Goal: Information Seeking & Learning: Learn about a topic

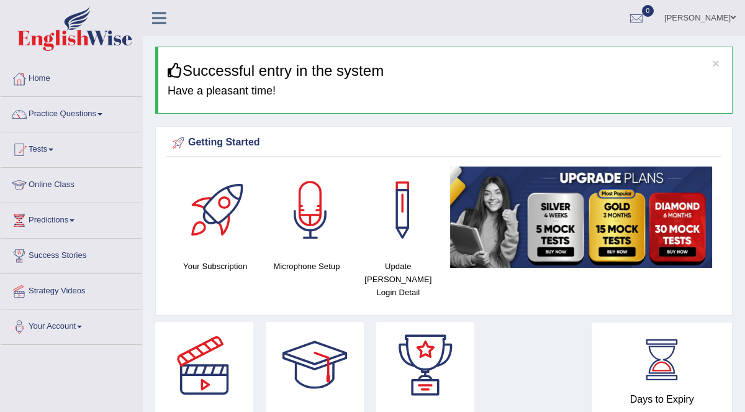
click at [78, 114] on link "Practice Questions" at bounding box center [72, 112] width 142 height 31
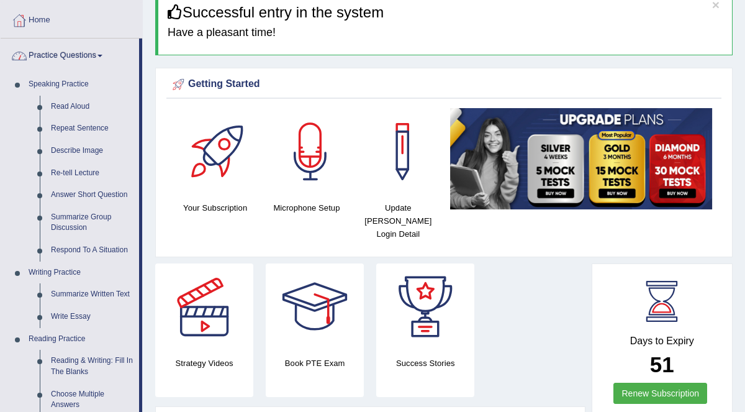
scroll to position [81, 0]
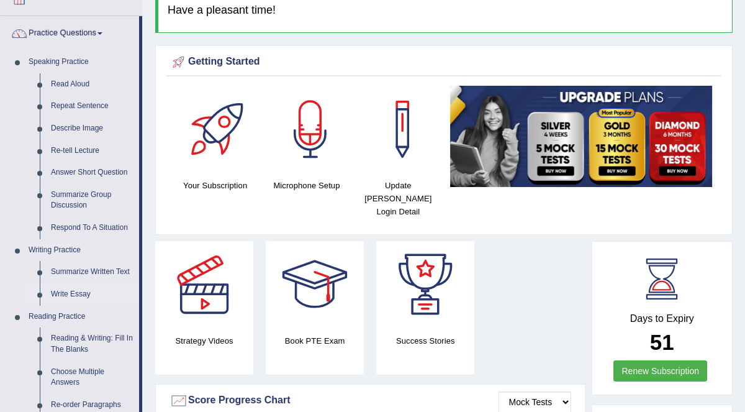
click at [72, 283] on link "Write Essay" at bounding box center [92, 294] width 94 height 22
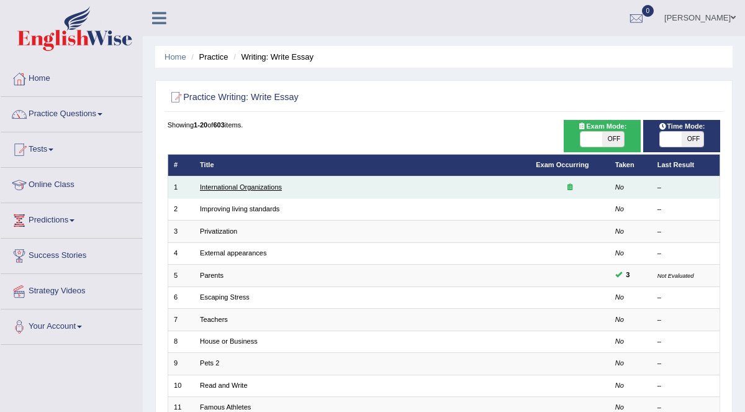
click at [246, 185] on link "International Organizations" at bounding box center [241, 186] width 82 height 7
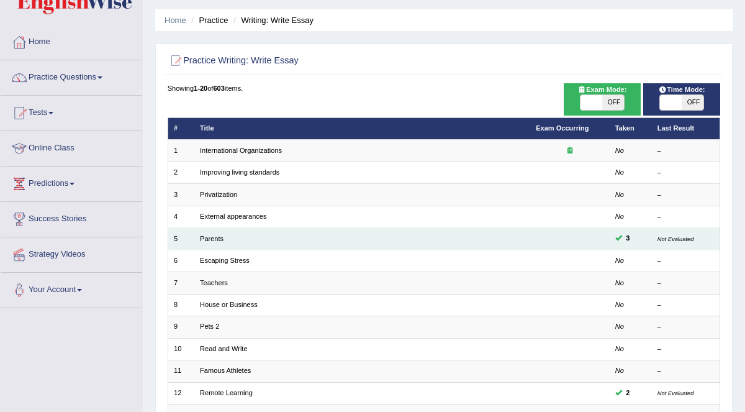
scroll to position [37, 0]
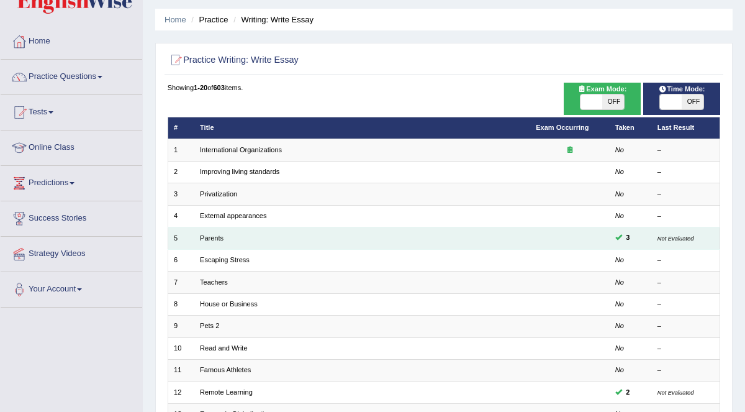
click at [224, 237] on td "Parents" at bounding box center [362, 238] width 336 height 22
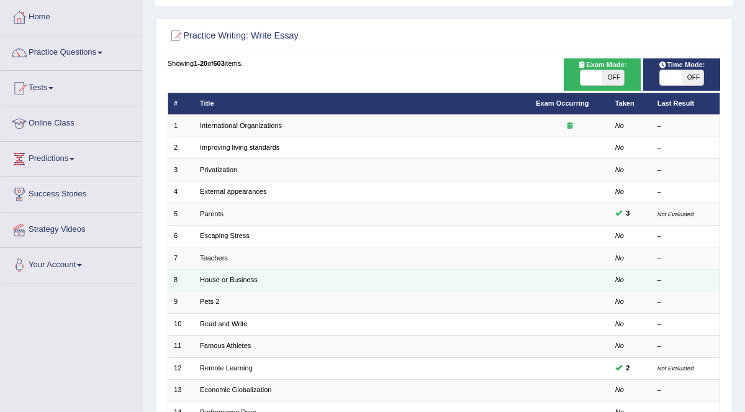
scroll to position [84, 0]
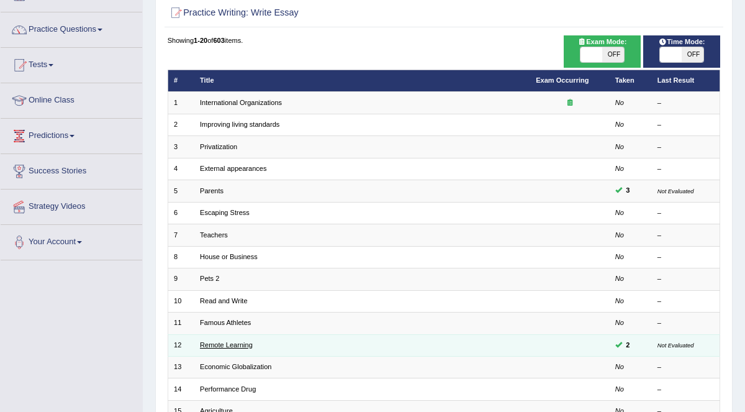
click at [235, 341] on link "Remote Learning" at bounding box center [226, 344] width 53 height 7
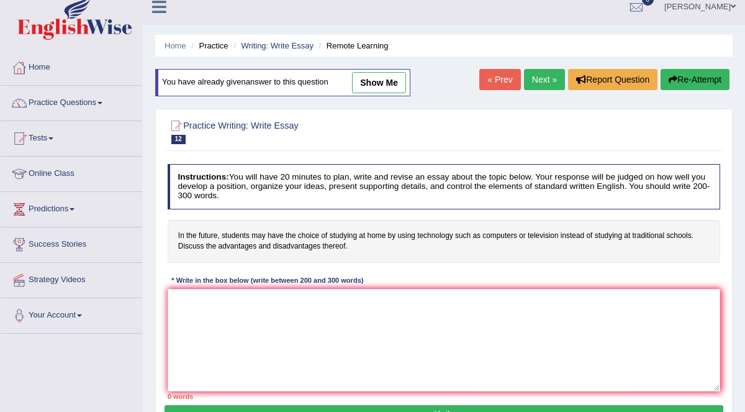
scroll to position [19, 0]
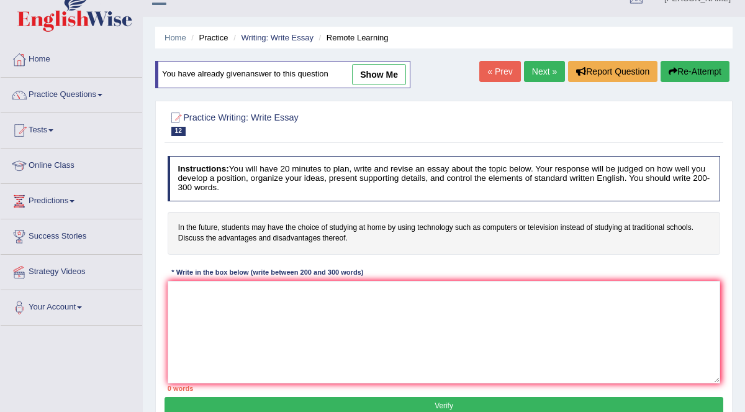
click at [383, 71] on link "show me" at bounding box center [379, 74] width 54 height 21
type textarea "The increasing influence of technology in learning on our lives has ignited num…"
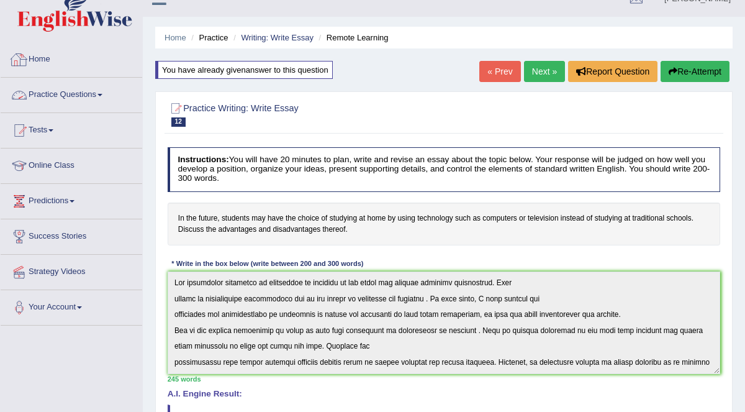
click at [93, 91] on link "Practice Questions" at bounding box center [72, 93] width 142 height 31
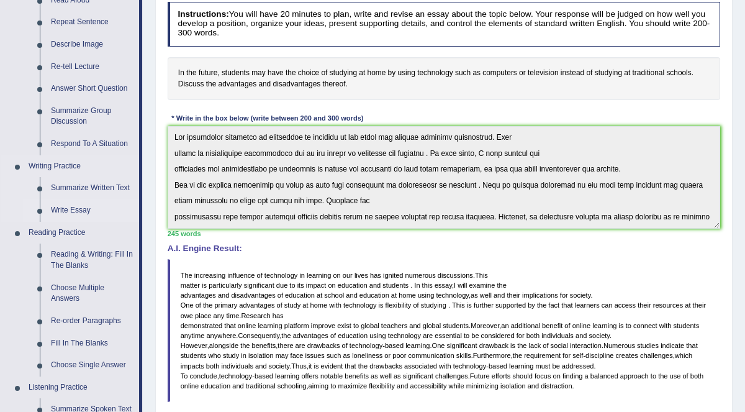
scroll to position [166, 0]
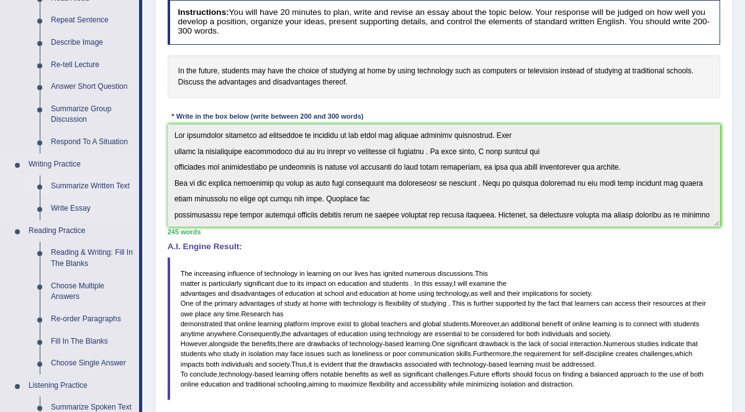
click at [93, 185] on link "Summarize Written Text" at bounding box center [92, 186] width 94 height 22
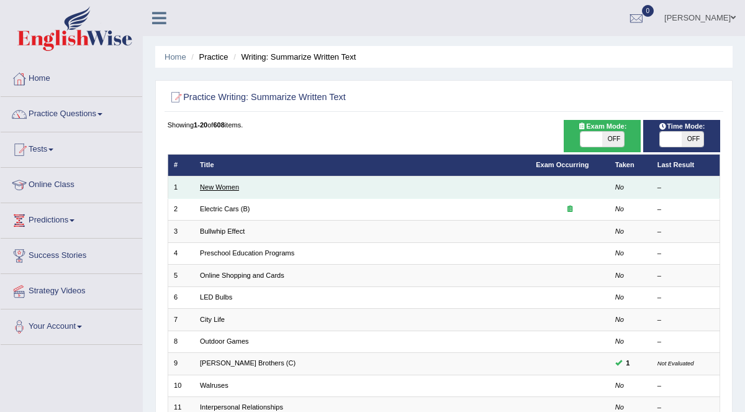
click at [217, 184] on link "New Women" at bounding box center [219, 186] width 39 height 7
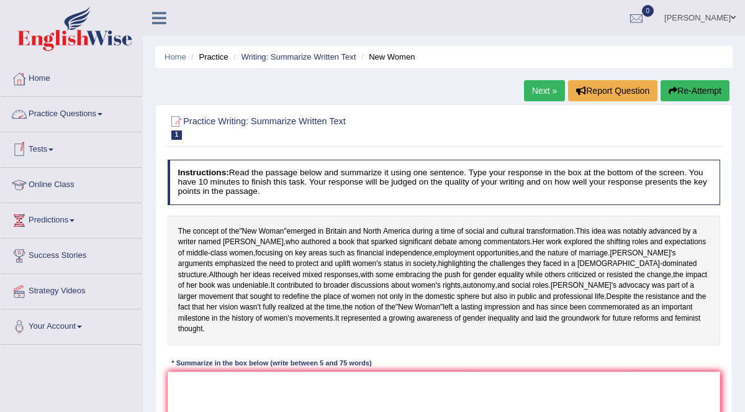
click at [99, 110] on link "Practice Questions" at bounding box center [72, 112] width 142 height 31
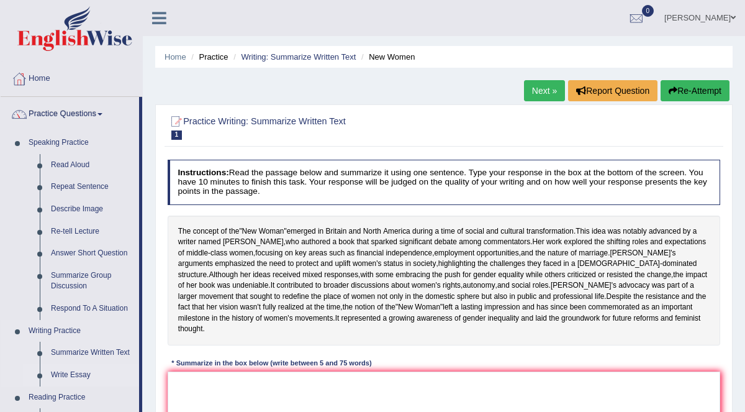
click at [74, 374] on link "Write Essay" at bounding box center [92, 375] width 94 height 22
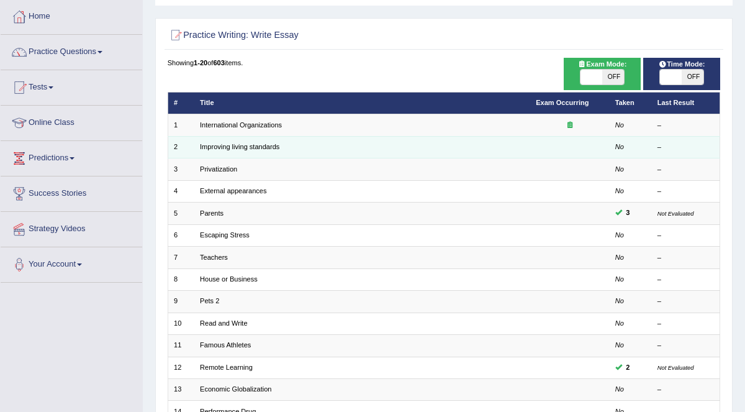
scroll to position [66, 0]
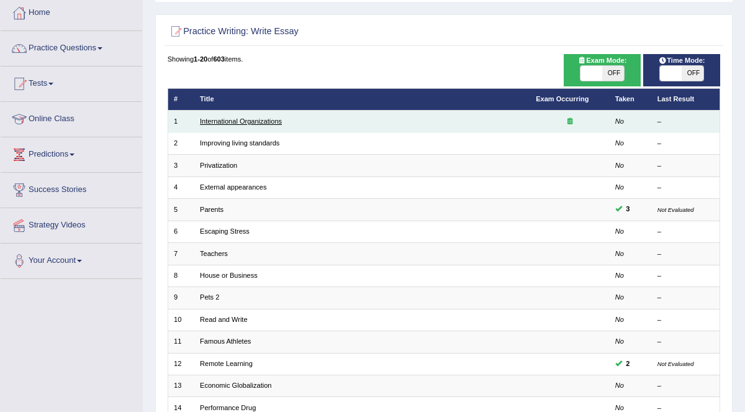
click at [245, 120] on link "International Organizations" at bounding box center [241, 120] width 82 height 7
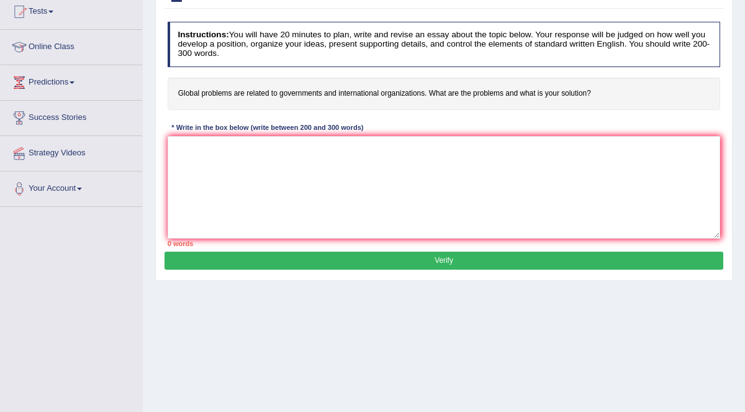
scroll to position [193, 0]
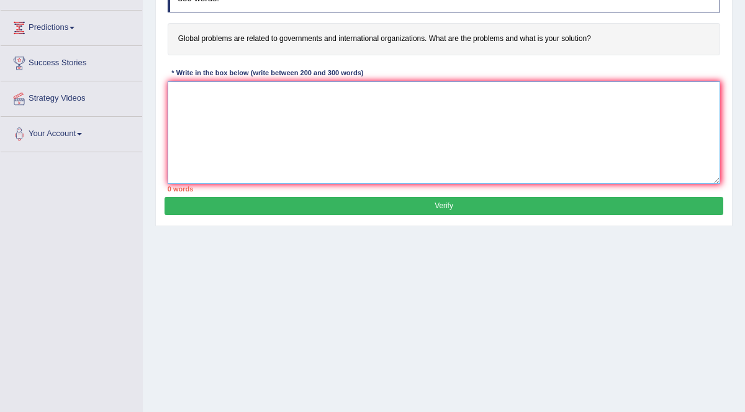
paste textarea "The increasing influence of technology in learning on our lives has ignited num…"
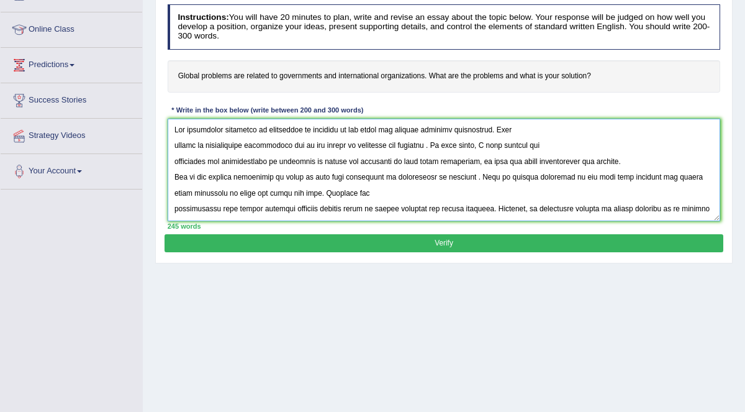
scroll to position [149, 0]
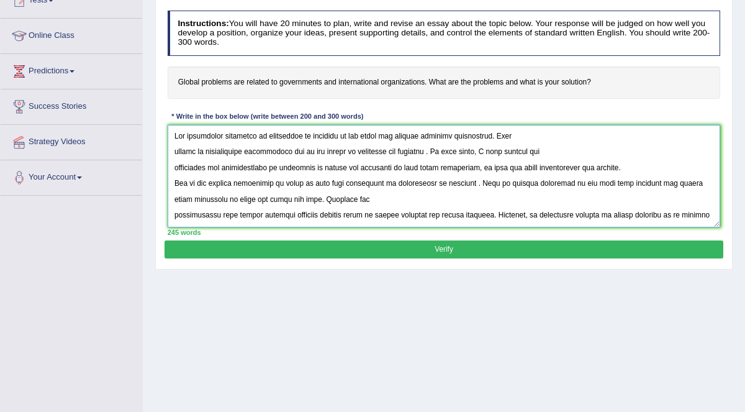
drag, startPoint x: 301, startPoint y: 134, endPoint x: 337, endPoint y: 134, distance: 35.4
click at [337, 134] on textarea at bounding box center [444, 176] width 553 height 102
click at [318, 134] on textarea at bounding box center [444, 176] width 553 height 102
click at [337, 135] on textarea at bounding box center [444, 176] width 553 height 102
drag, startPoint x: 335, startPoint y: 152, endPoint x: 423, endPoint y: 150, distance: 87.6
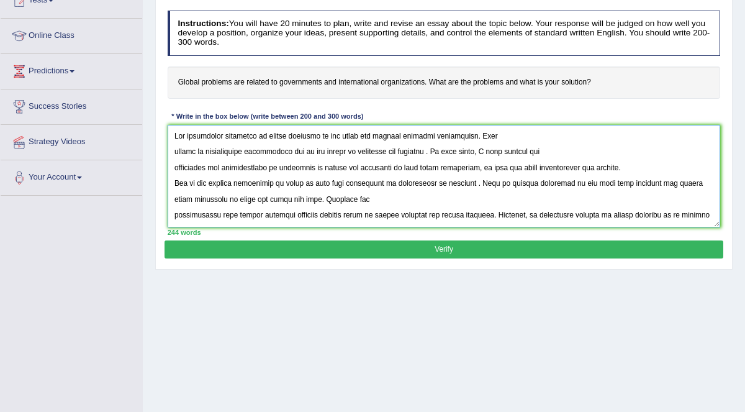
click at [423, 150] on textarea at bounding box center [444, 176] width 553 height 102
drag, startPoint x: 173, startPoint y: 168, endPoint x: 487, endPoint y: 167, distance: 314.2
click at [487, 167] on textarea at bounding box center [444, 176] width 553 height 102
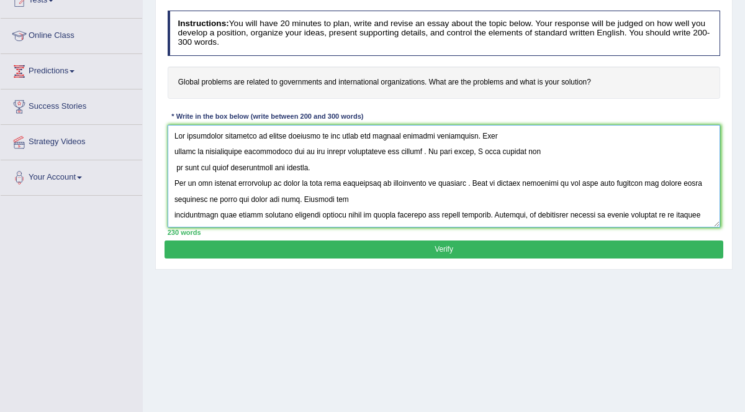
click at [524, 148] on textarea at bounding box center [444, 176] width 553 height 102
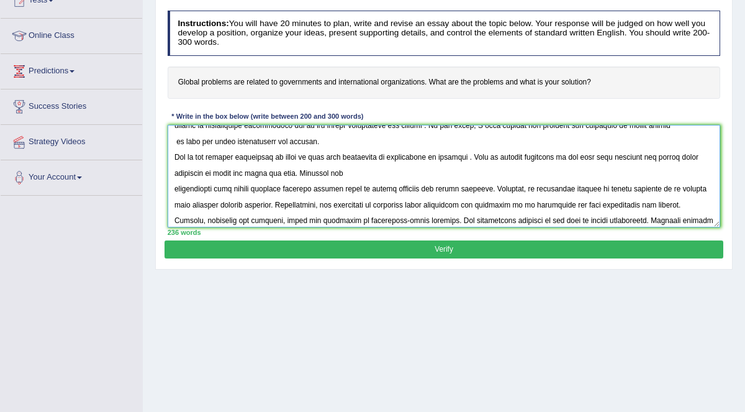
scroll to position [40, 0]
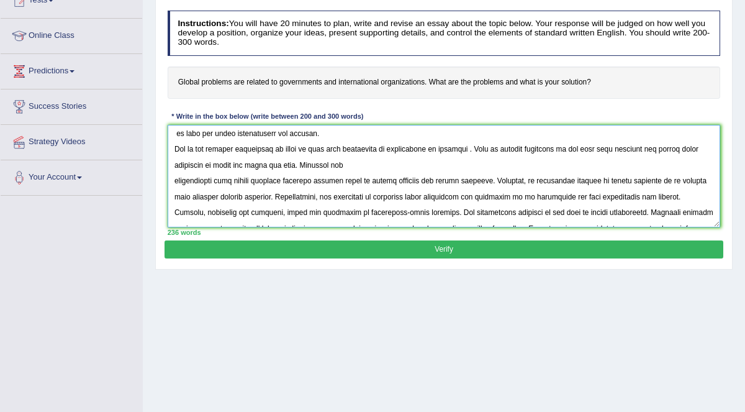
drag, startPoint x: 236, startPoint y: 147, endPoint x: 462, endPoint y: 145, distance: 226.0
click at [462, 145] on textarea at bounding box center [444, 176] width 553 height 102
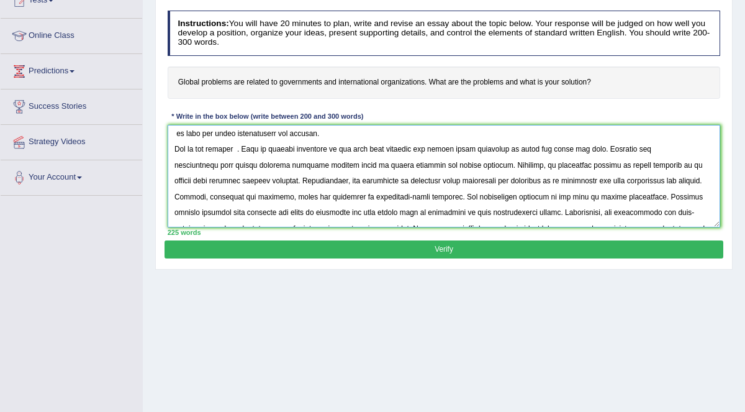
click at [247, 150] on textarea at bounding box center [444, 176] width 553 height 102
click at [235, 150] on textarea at bounding box center [444, 176] width 553 height 102
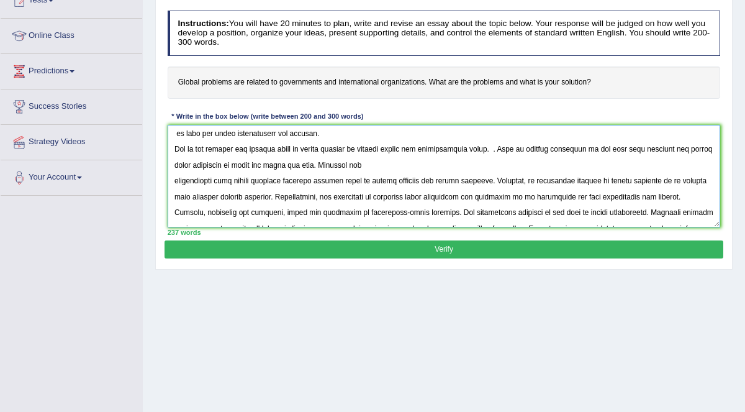
click at [506, 148] on textarea at bounding box center [444, 176] width 553 height 102
drag, startPoint x: 634, startPoint y: 146, endPoint x: 310, endPoint y: 166, distance: 324.2
click at [310, 166] on textarea at bounding box center [444, 176] width 553 height 102
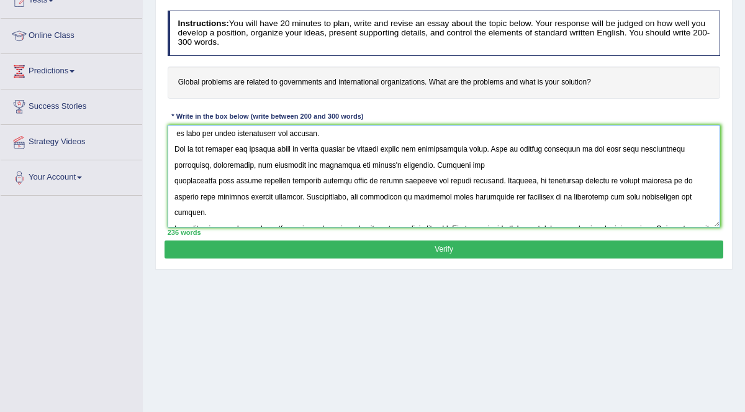
click at [299, 159] on textarea at bounding box center [444, 176] width 553 height 102
click at [378, 162] on textarea at bounding box center [444, 176] width 553 height 102
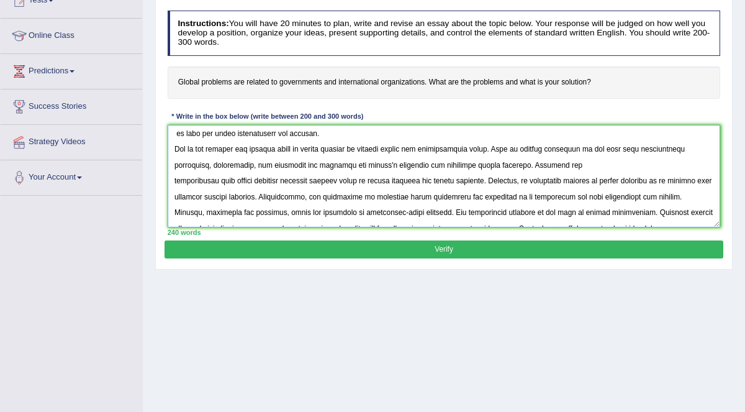
click at [174, 188] on textarea at bounding box center [444, 176] width 553 height 102
click at [174, 175] on textarea at bounding box center [444, 176] width 553 height 102
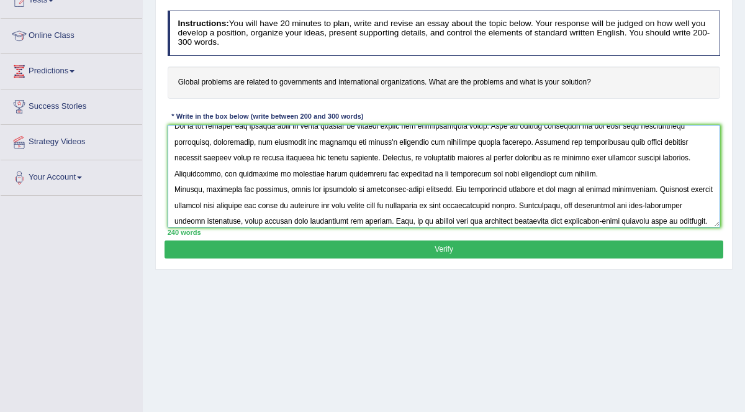
scroll to position [68, 0]
drag, startPoint x: 592, startPoint y: 141, endPoint x: 317, endPoint y: 155, distance: 276.1
click at [317, 155] on textarea at bounding box center [444, 176] width 553 height 102
drag, startPoint x: 0, startPoint y: 82, endPoint x: 0, endPoint y: 31, distance: 50.9
click at [537, 152] on textarea at bounding box center [444, 176] width 553 height 102
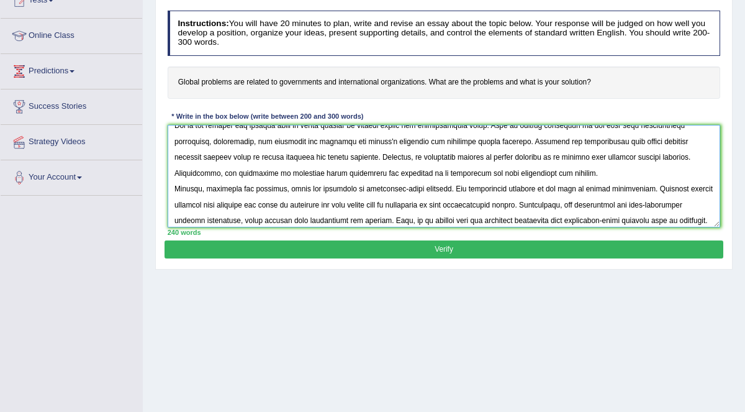
drag, startPoint x: 591, startPoint y: 142, endPoint x: 314, endPoint y: 155, distance: 277.3
click at [314, 155] on textarea at bounding box center [444, 176] width 553 height 102
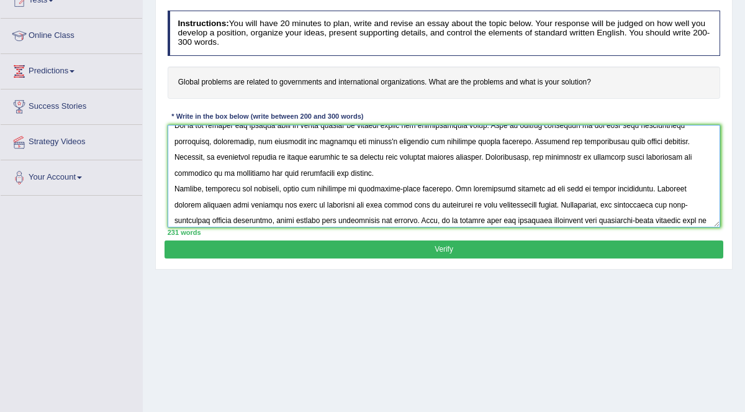
click at [647, 143] on textarea at bounding box center [444, 176] width 553 height 102
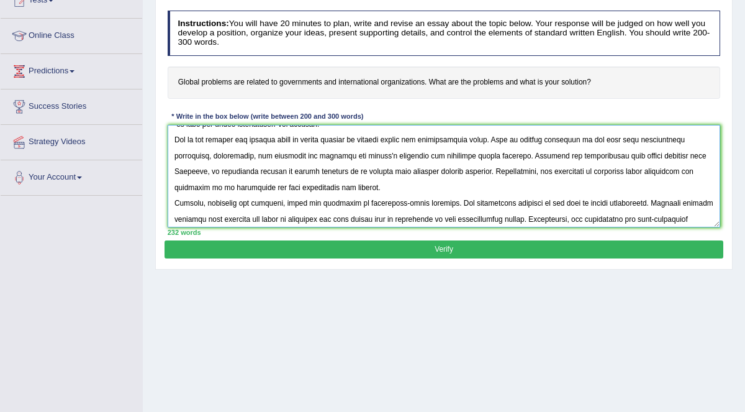
scroll to position [55, 0]
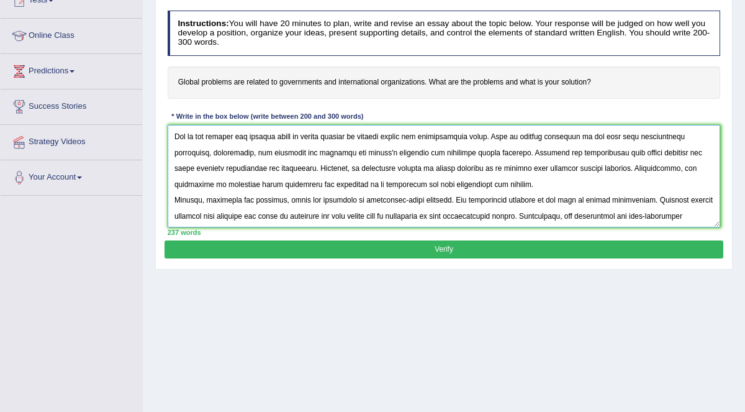
drag, startPoint x: 367, startPoint y: 165, endPoint x: 600, endPoint y: 164, distance: 232.9
click at [600, 164] on textarea at bounding box center [444, 176] width 553 height 102
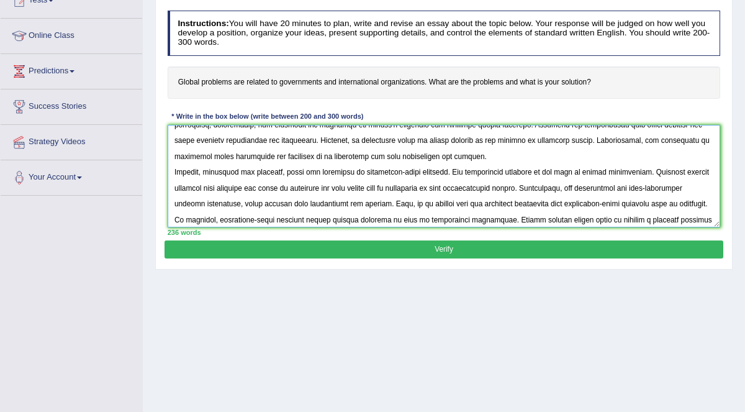
scroll to position [89, 0]
drag, startPoint x: 609, startPoint y: 137, endPoint x: 708, endPoint y: 137, distance: 99.4
click at [708, 137] on textarea at bounding box center [444, 176] width 553 height 102
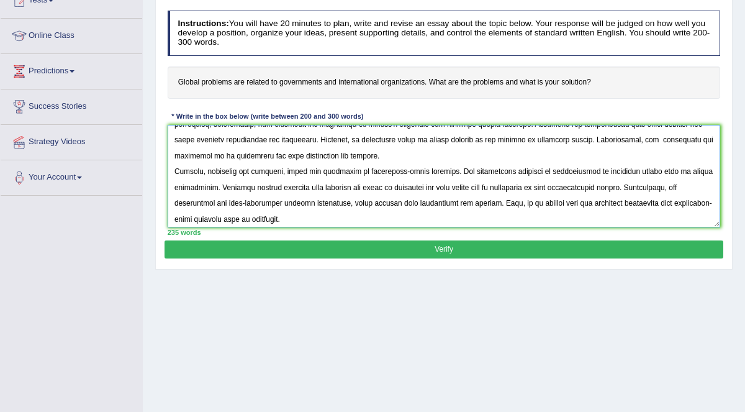
click at [545, 159] on textarea at bounding box center [444, 176] width 553 height 102
drag, startPoint x: 551, startPoint y: 170, endPoint x: 650, endPoint y: 168, distance: 99.4
click at [650, 168] on textarea at bounding box center [444, 176] width 553 height 102
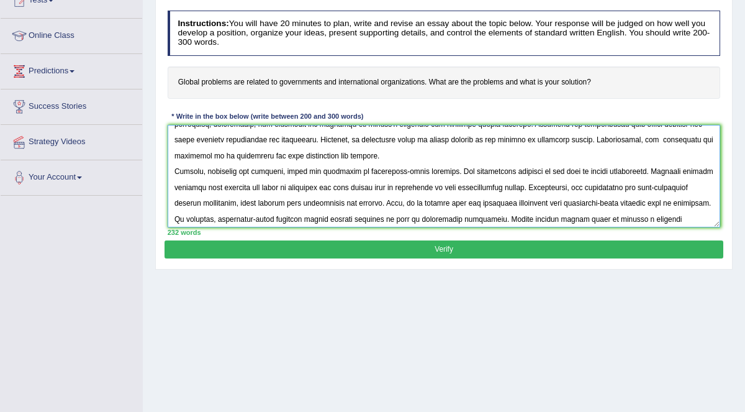
click at [593, 145] on textarea at bounding box center [444, 176] width 553 height 102
click at [604, 156] on textarea at bounding box center [444, 176] width 553 height 102
drag, startPoint x: 610, startPoint y: 137, endPoint x: 710, endPoint y: 137, distance: 100.0
click at [709, 137] on textarea at bounding box center [444, 176] width 553 height 102
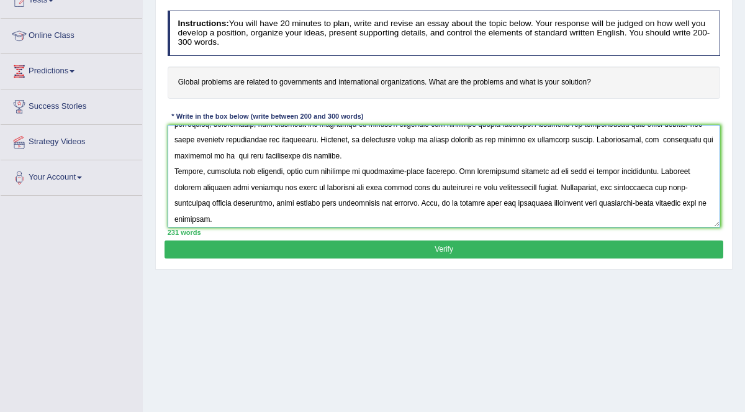
drag, startPoint x: 610, startPoint y: 137, endPoint x: 714, endPoint y: 137, distance: 104.3
click at [714, 137] on textarea at bounding box center [444, 176] width 553 height 102
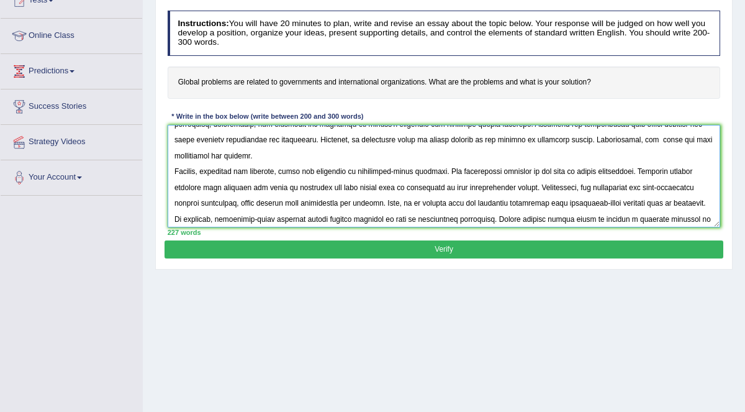
click at [630, 150] on textarea at bounding box center [444, 176] width 553 height 102
click at [611, 142] on textarea at bounding box center [444, 176] width 553 height 102
click at [631, 140] on textarea at bounding box center [444, 176] width 553 height 102
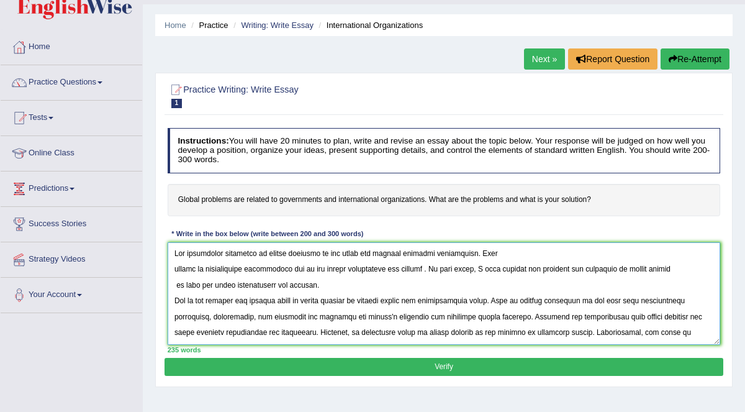
scroll to position [27, 0]
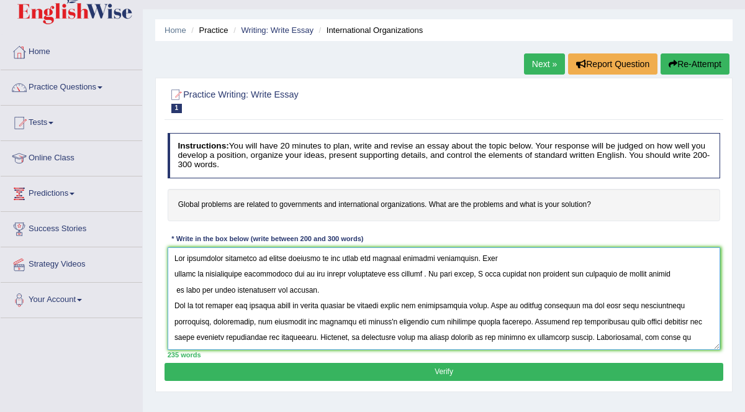
click at [335, 271] on textarea at bounding box center [444, 298] width 553 height 102
click at [422, 273] on textarea at bounding box center [444, 298] width 553 height 102
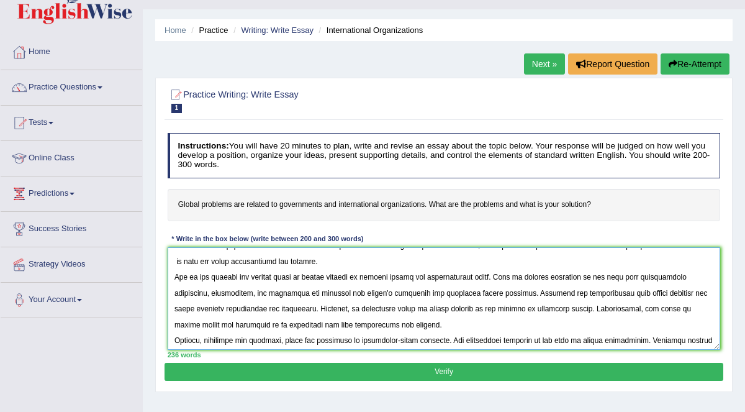
scroll to position [43, 0]
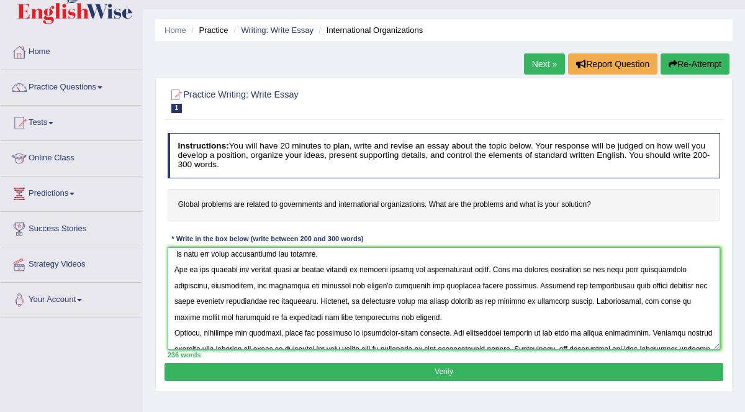
click at [276, 265] on textarea at bounding box center [444, 298] width 553 height 102
click at [300, 286] on textarea at bounding box center [444, 298] width 553 height 102
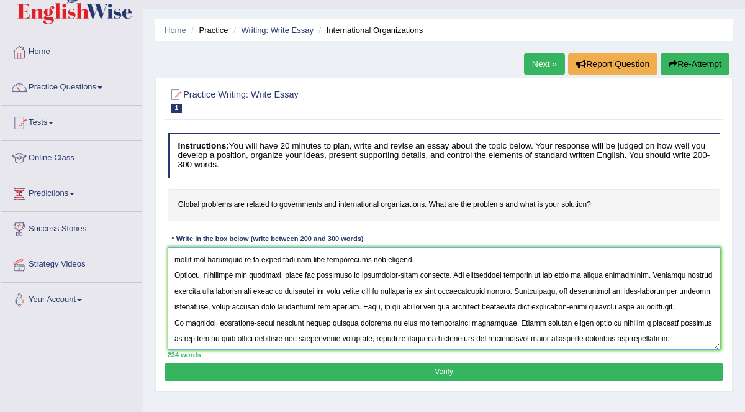
scroll to position [112, 0]
drag, startPoint x: 251, startPoint y: 272, endPoint x: 278, endPoint y: 272, distance: 27.3
click at [278, 272] on textarea at bounding box center [444, 298] width 553 height 102
drag, startPoint x: 309, startPoint y: 271, endPoint x: 442, endPoint y: 274, distance: 132.9
click at [442, 274] on textarea at bounding box center [444, 298] width 553 height 102
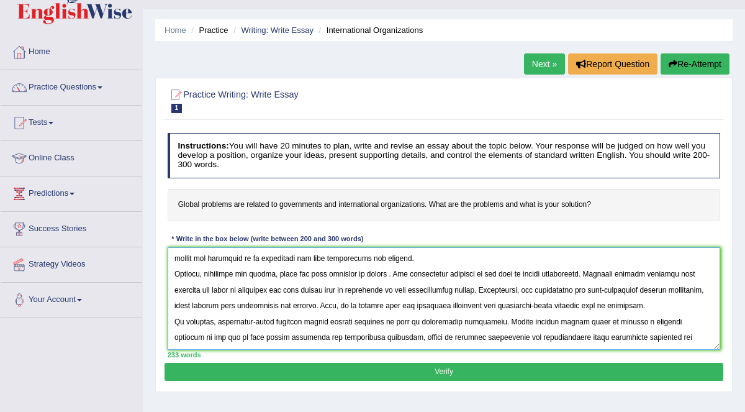
click at [356, 268] on textarea at bounding box center [444, 298] width 553 height 102
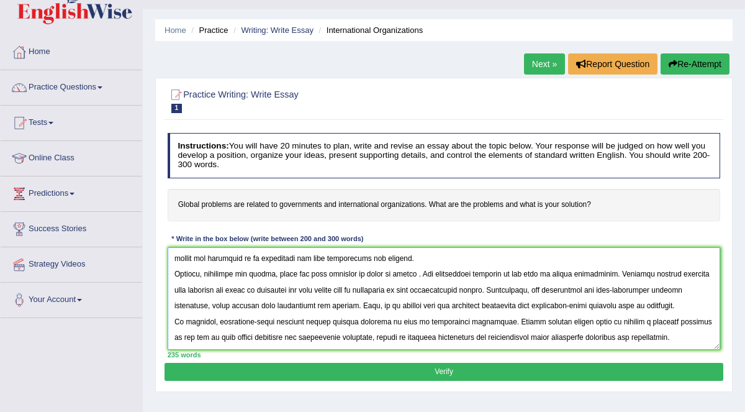
click at [394, 272] on textarea at bounding box center [444, 298] width 553 height 102
click at [406, 271] on textarea at bounding box center [444, 298] width 553 height 102
click at [437, 272] on textarea at bounding box center [444, 298] width 553 height 102
drag, startPoint x: 489, startPoint y: 271, endPoint x: 623, endPoint y: 270, distance: 134.8
click at [623, 270] on textarea at bounding box center [444, 298] width 553 height 102
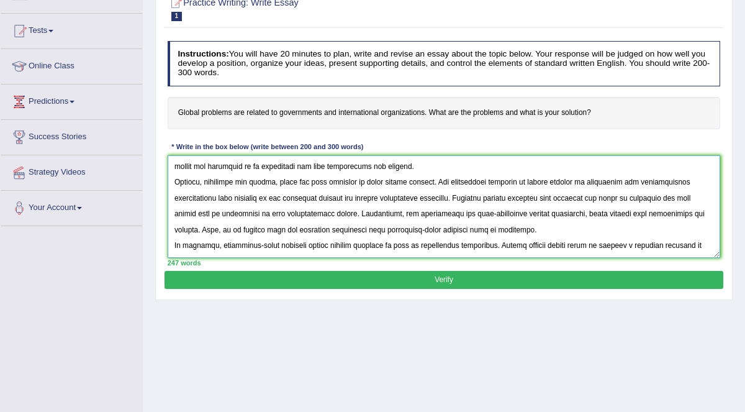
scroll to position [126, 0]
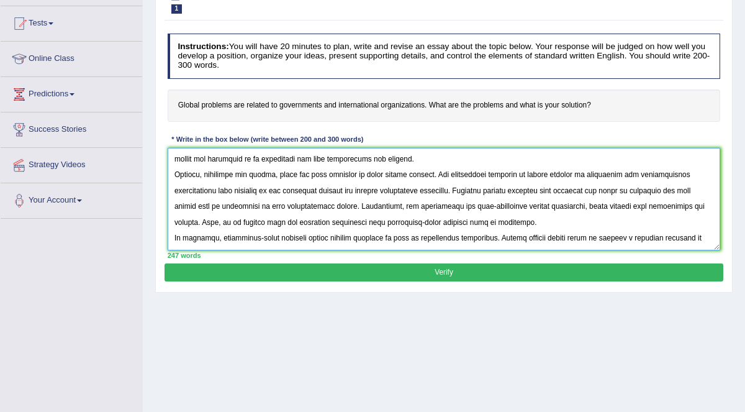
drag, startPoint x: 569, startPoint y: 188, endPoint x: 702, endPoint y: 189, distance: 132.9
click at [702, 189] on textarea at bounding box center [444, 199] width 553 height 102
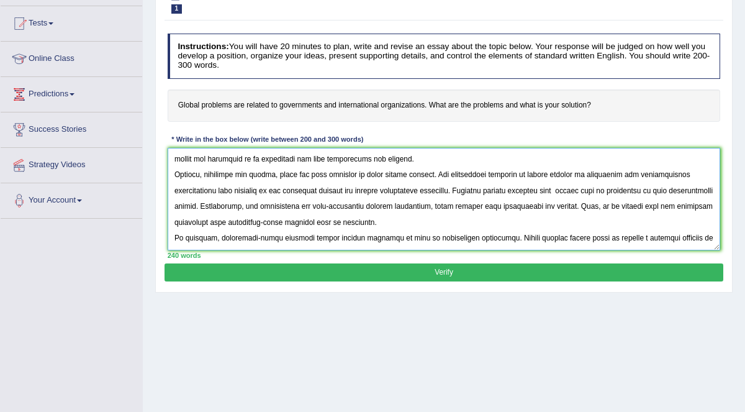
click at [247, 203] on textarea at bounding box center [444, 199] width 553 height 102
drag, startPoint x: 305, startPoint y: 203, endPoint x: 481, endPoint y: 207, distance: 176.4
click at [481, 207] on textarea at bounding box center [444, 199] width 553 height 102
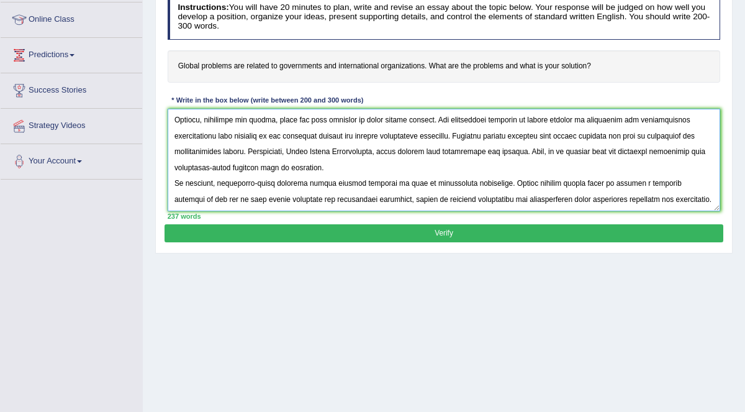
scroll to position [166, 0]
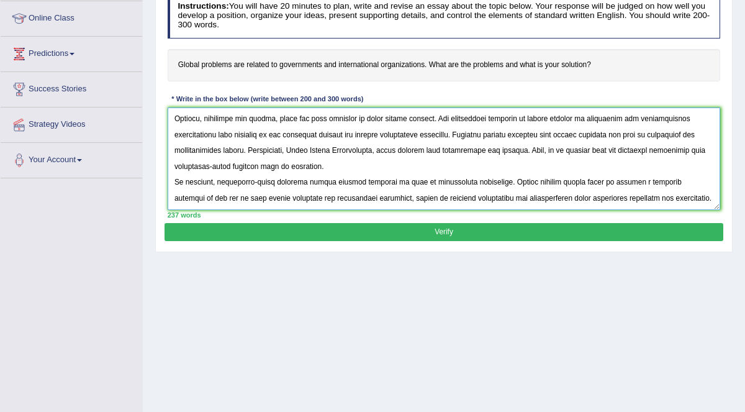
drag, startPoint x: 623, startPoint y: 145, endPoint x: 657, endPoint y: 150, distance: 33.8
click at [657, 150] on textarea at bounding box center [444, 158] width 553 height 102
drag, startPoint x: 624, startPoint y: 150, endPoint x: 663, endPoint y: 150, distance: 39.1
click at [663, 150] on textarea at bounding box center [444, 158] width 553 height 102
drag, startPoint x: 171, startPoint y: 167, endPoint x: 262, endPoint y: 168, distance: 90.7
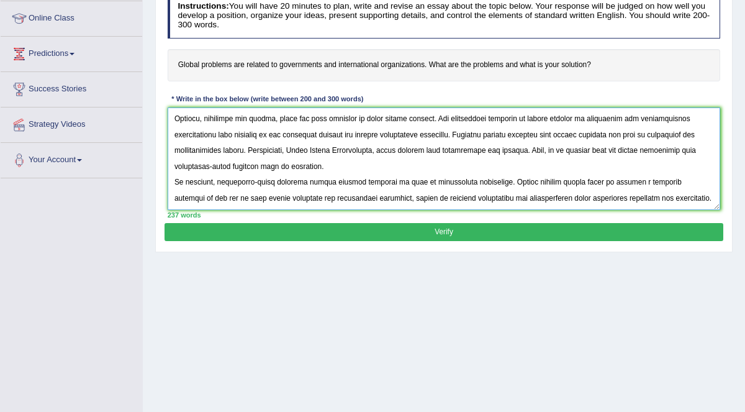
click at [262, 168] on textarea at bounding box center [444, 158] width 553 height 102
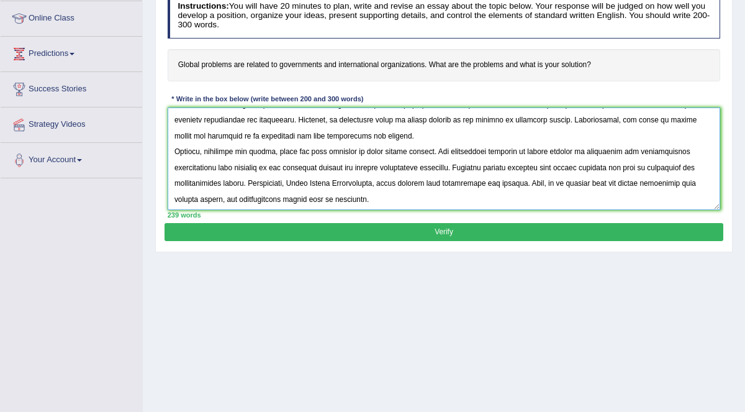
scroll to position [130, 0]
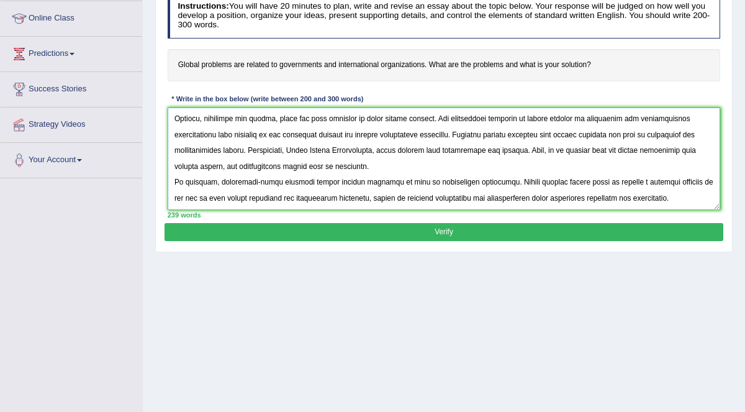
drag, startPoint x: 217, startPoint y: 179, endPoint x: 324, endPoint y: 184, distance: 107.5
click at [324, 184] on textarea at bounding box center [444, 158] width 553 height 102
click at [324, 183] on textarea at bounding box center [444, 158] width 553 height 102
drag, startPoint x: 217, startPoint y: 179, endPoint x: 304, endPoint y: 181, distance: 87.0
click at [304, 181] on textarea at bounding box center [444, 158] width 553 height 102
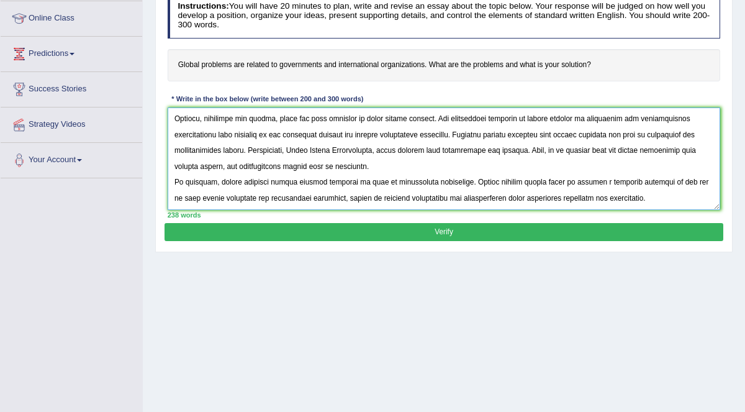
drag, startPoint x: 318, startPoint y: 179, endPoint x: 346, endPoint y: 181, distance: 28.0
click at [346, 181] on textarea at bounding box center [444, 158] width 553 height 102
drag, startPoint x: 316, startPoint y: 179, endPoint x: 347, endPoint y: 179, distance: 30.4
click at [347, 179] on textarea at bounding box center [444, 158] width 553 height 102
drag, startPoint x: 414, startPoint y: 180, endPoint x: 451, endPoint y: 181, distance: 37.9
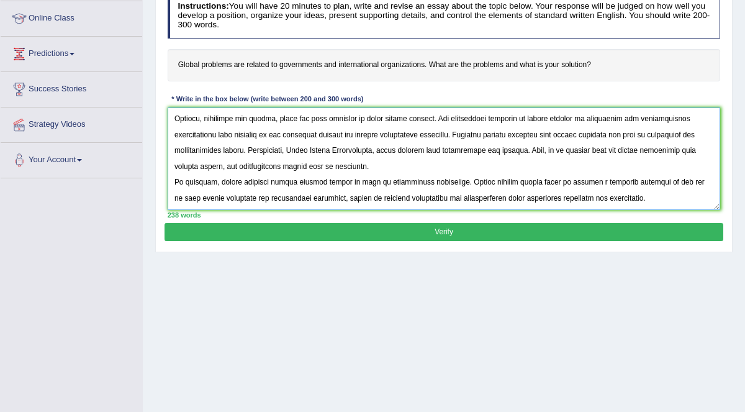
click at [451, 181] on textarea at bounding box center [444, 158] width 553 height 102
drag, startPoint x: 686, startPoint y: 178, endPoint x: 225, endPoint y: 192, distance: 460.4
click at [225, 192] on textarea at bounding box center [444, 158] width 553 height 102
click at [708, 178] on textarea at bounding box center [444, 158] width 553 height 102
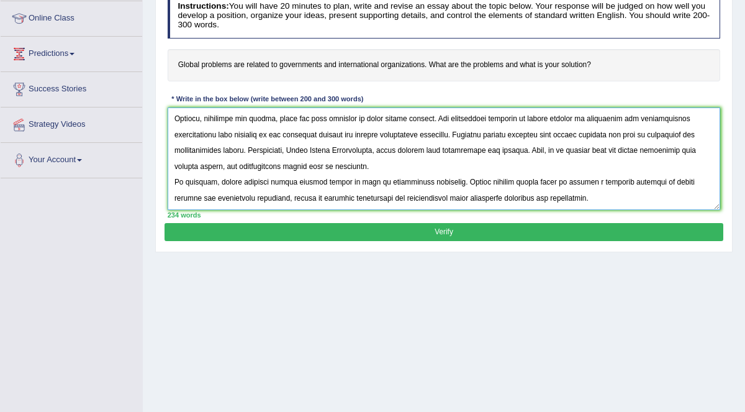
click at [256, 196] on textarea at bounding box center [444, 158] width 553 height 102
click at [174, 193] on textarea at bounding box center [444, 158] width 553 height 102
drag, startPoint x: 238, startPoint y: 196, endPoint x: 324, endPoint y: 195, distance: 86.3
click at [324, 195] on textarea at bounding box center [444, 158] width 553 height 102
drag, startPoint x: 332, startPoint y: 198, endPoint x: 421, endPoint y: 196, distance: 89.4
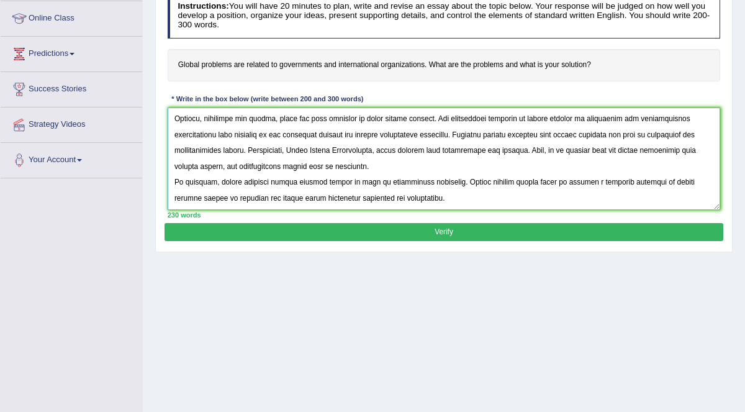
click at [421, 196] on textarea at bounding box center [444, 158] width 553 height 102
drag, startPoint x: 250, startPoint y: 195, endPoint x: 276, endPoint y: 189, distance: 26.2
click at [276, 189] on textarea at bounding box center [444, 158] width 553 height 102
click at [277, 189] on textarea at bounding box center [444, 158] width 553 height 102
click at [383, 201] on textarea at bounding box center [444, 158] width 553 height 102
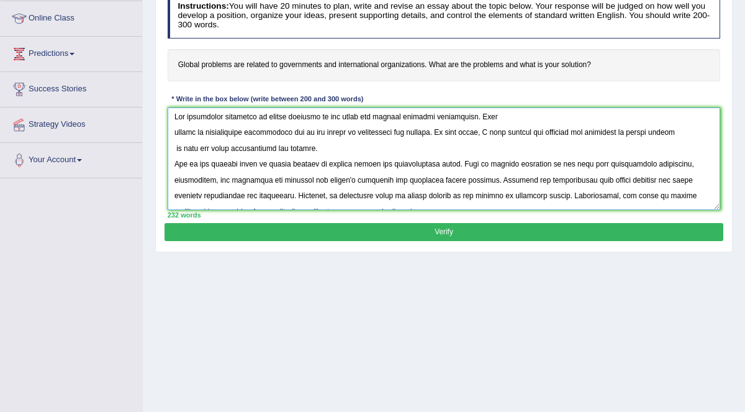
scroll to position [0, 0]
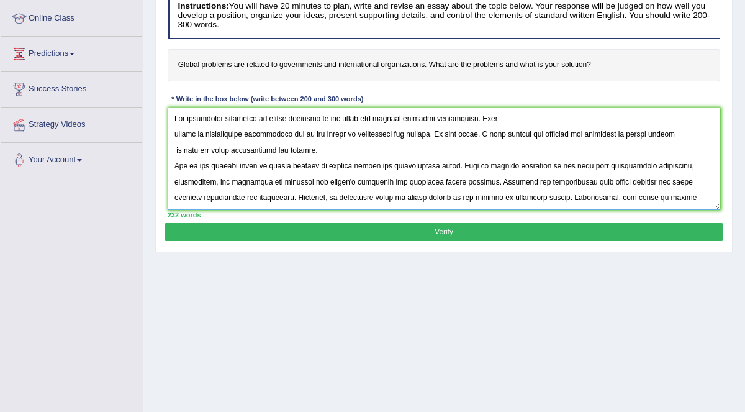
click at [174, 134] on textarea at bounding box center [444, 158] width 553 height 102
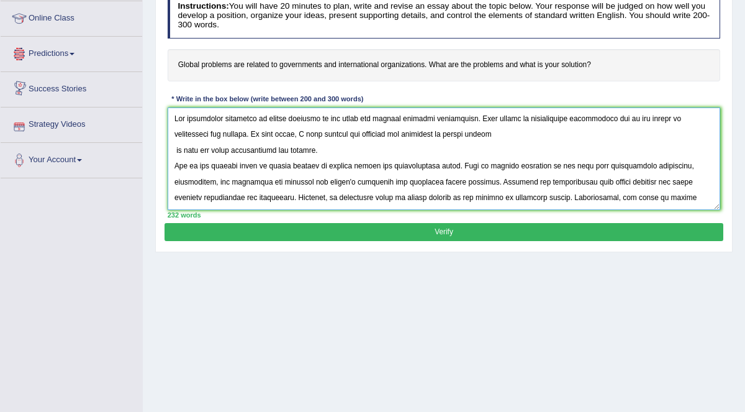
click at [177, 145] on textarea at bounding box center [444, 158] width 553 height 102
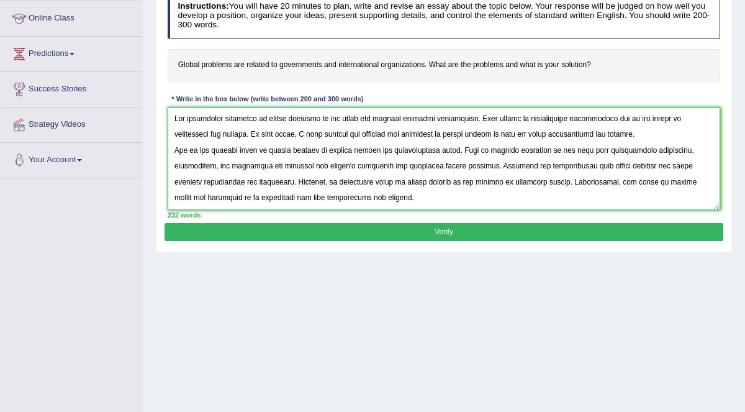
click at [174, 163] on textarea at bounding box center [444, 158] width 553 height 102
click at [173, 179] on textarea at bounding box center [444, 158] width 553 height 102
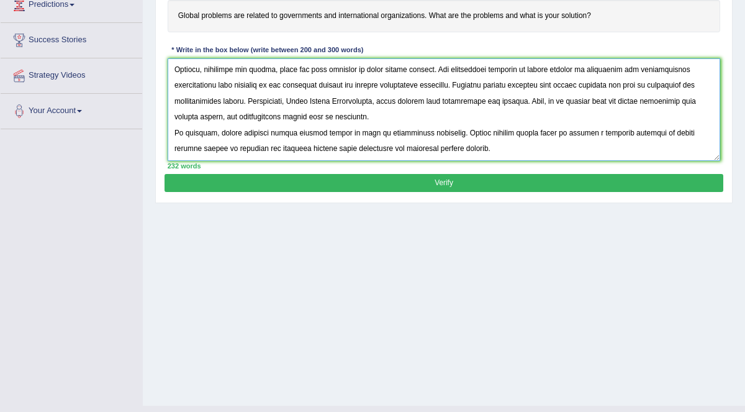
scroll to position [220, 0]
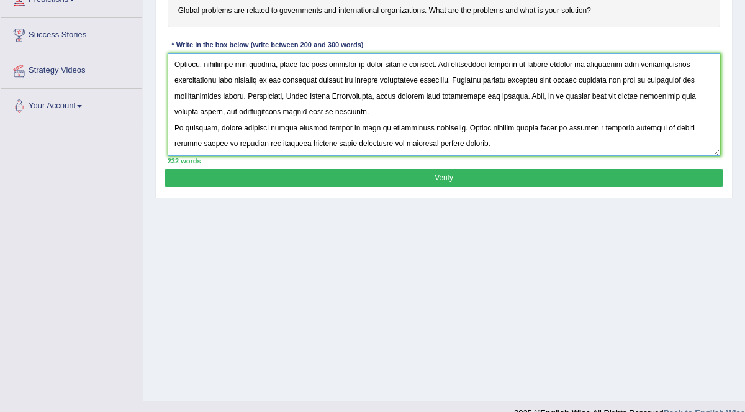
type textarea "The increasing influence of global problems on our lives has ignited numerous d…"
click at [449, 173] on button "Verify" at bounding box center [444, 178] width 558 height 18
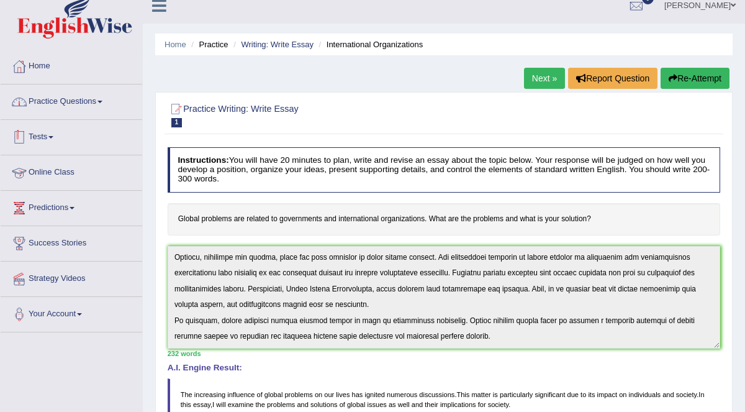
scroll to position [6, 0]
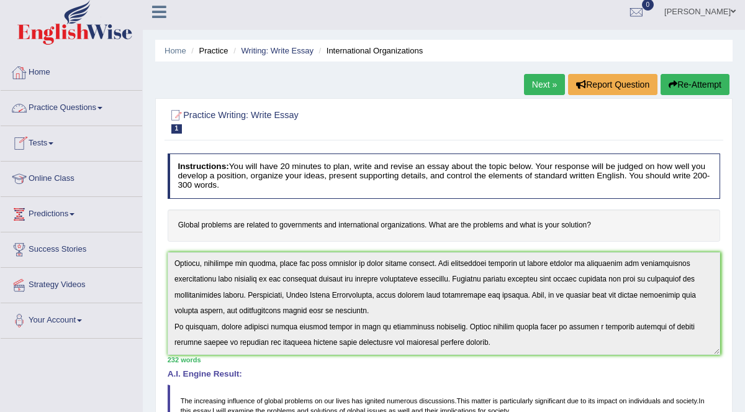
click at [71, 108] on link "Practice Questions" at bounding box center [72, 106] width 142 height 31
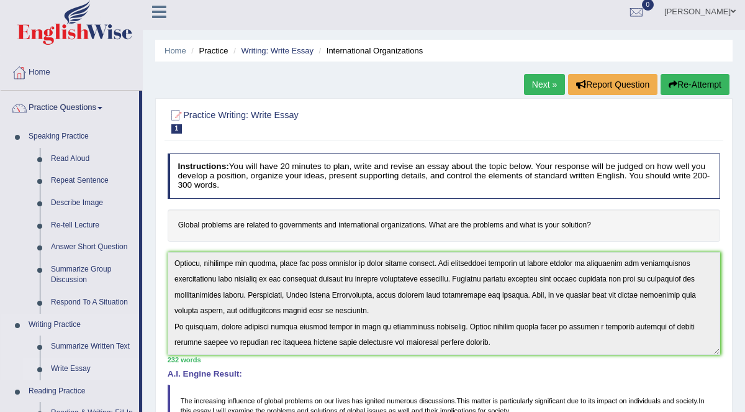
click at [88, 373] on link "Write Essay" at bounding box center [92, 369] width 94 height 22
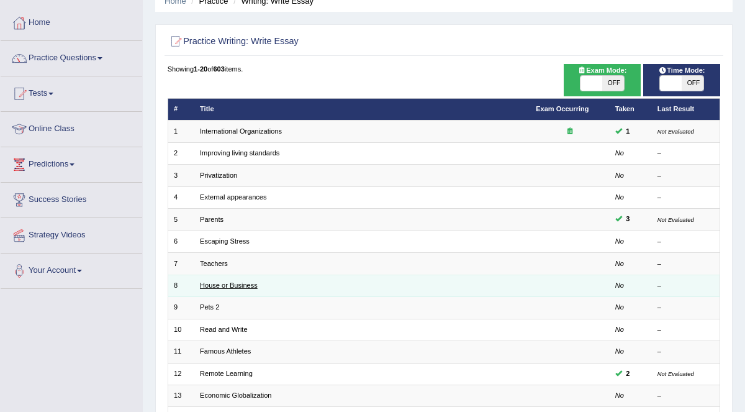
scroll to position [65, 0]
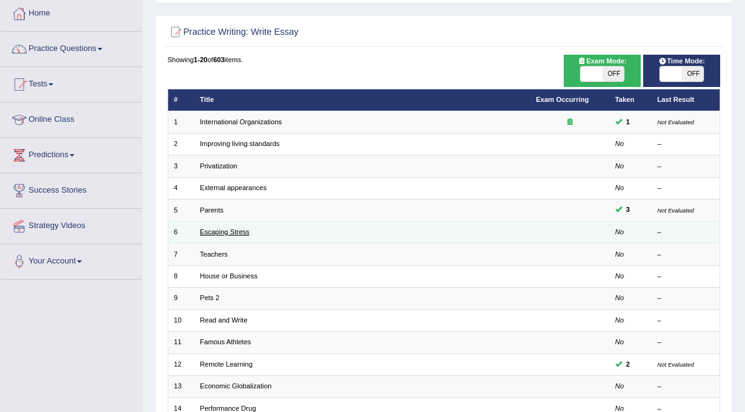
click at [229, 230] on link "Escaping Stress" at bounding box center [225, 231] width 50 height 7
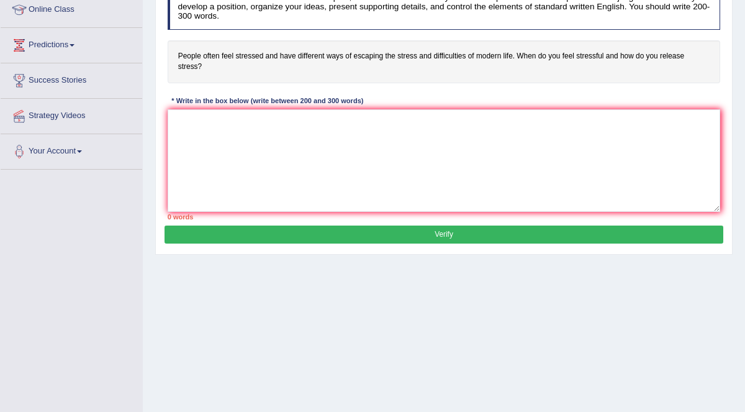
scroll to position [188, 0]
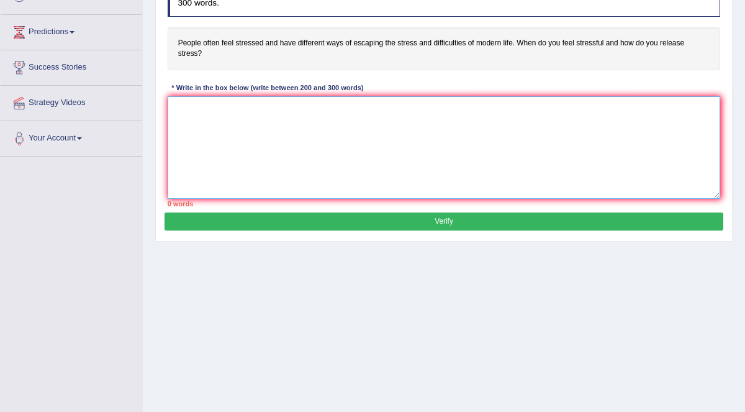
paste textarea "The increasing influence of global problems on our lives has ignited numerous d…"
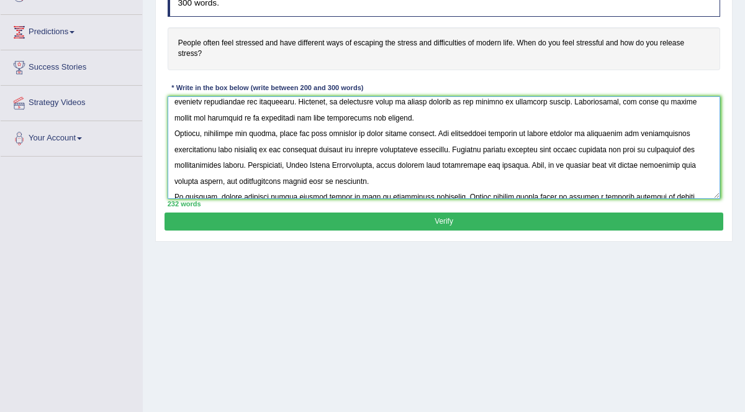
scroll to position [0, 0]
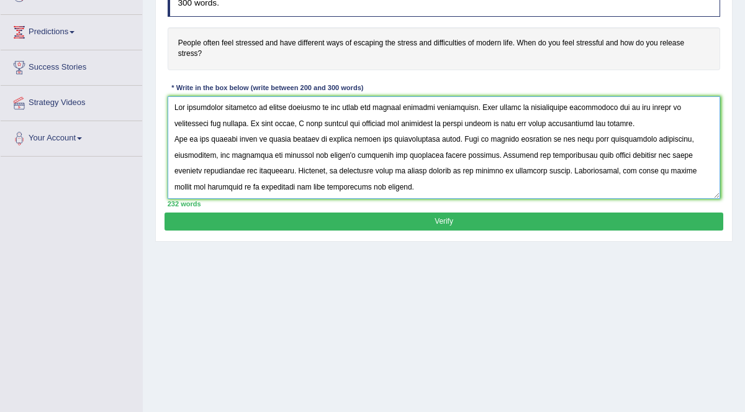
drag, startPoint x: 264, startPoint y: 96, endPoint x: 317, endPoint y: 95, distance: 52.8
click at [317, 96] on textarea at bounding box center [444, 147] width 553 height 102
drag, startPoint x: 404, startPoint y: 109, endPoint x: 447, endPoint y: 113, distance: 43.7
click at [447, 113] on textarea at bounding box center [444, 147] width 553 height 102
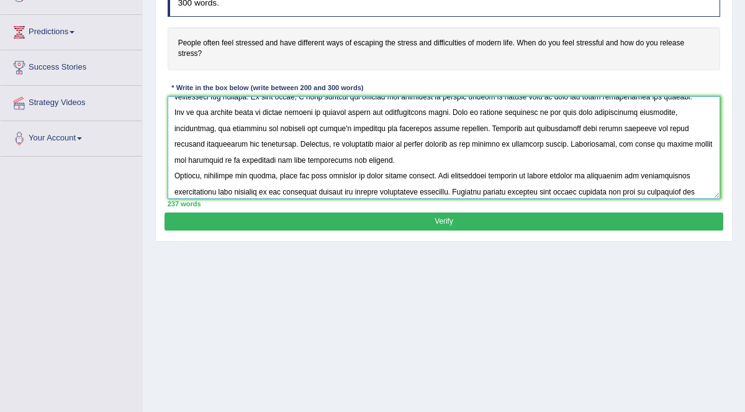
scroll to position [32, 0]
drag, startPoint x: 267, startPoint y: 96, endPoint x: 316, endPoint y: 97, distance: 49.1
click at [316, 97] on textarea at bounding box center [444, 147] width 553 height 102
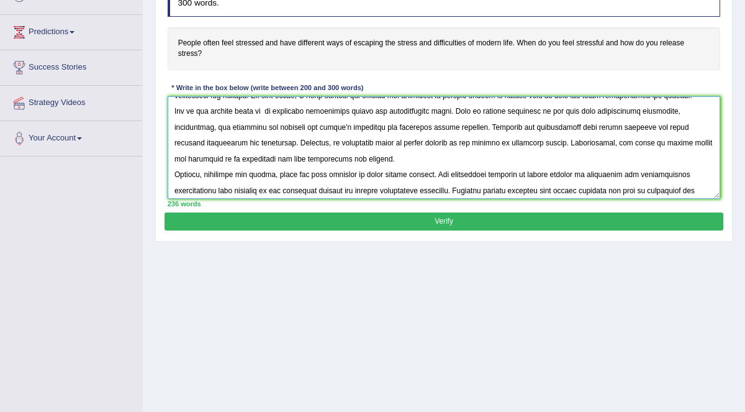
drag, startPoint x: 267, startPoint y: 100, endPoint x: 297, endPoint y: 100, distance: 29.8
click at [297, 100] on textarea at bounding box center [444, 147] width 553 height 102
drag, startPoint x: 270, startPoint y: 98, endPoint x: 456, endPoint y: 94, distance: 187.0
click at [456, 96] on textarea at bounding box center [444, 147] width 553 height 102
click at [272, 103] on textarea at bounding box center [444, 147] width 553 height 102
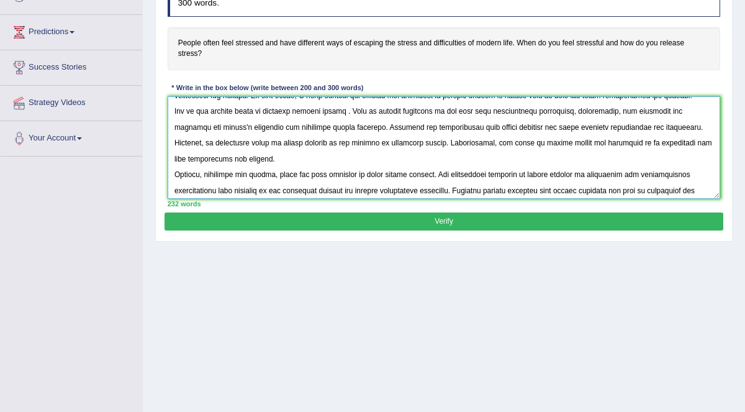
click at [345, 99] on textarea at bounding box center [444, 147] width 553 height 102
click at [451, 96] on textarea at bounding box center [444, 147] width 553 height 102
drag, startPoint x: 582, startPoint y: 99, endPoint x: 435, endPoint y: 116, distance: 148.8
click at [435, 116] on textarea at bounding box center [444, 147] width 553 height 102
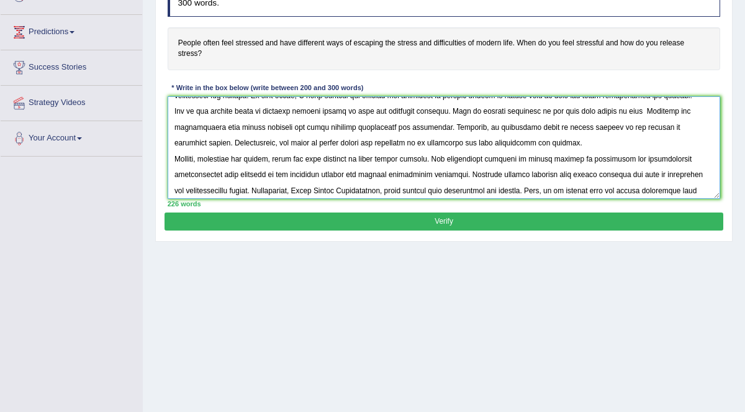
click at [299, 101] on textarea at bounding box center [444, 147] width 553 height 102
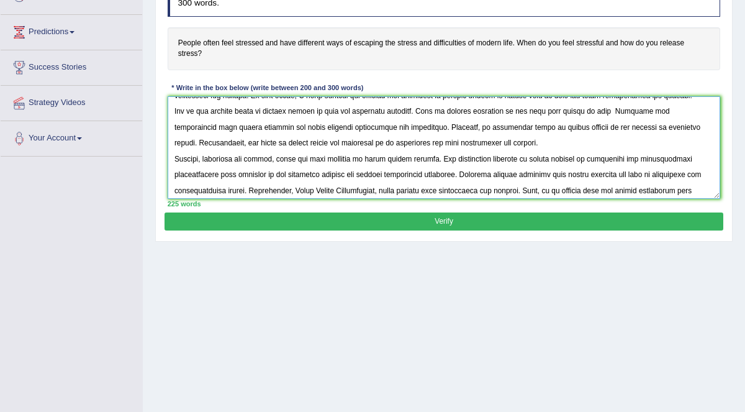
click at [545, 104] on textarea at bounding box center [444, 147] width 553 height 102
click at [600, 101] on textarea at bounding box center [444, 147] width 553 height 102
click at [548, 101] on textarea at bounding box center [444, 147] width 553 height 102
click at [618, 98] on textarea at bounding box center [444, 147] width 553 height 102
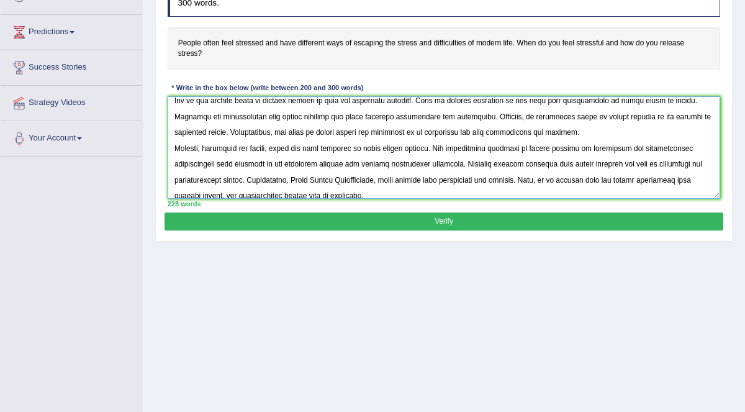
scroll to position [45, 0]
drag, startPoint x: 249, startPoint y: 104, endPoint x: 257, endPoint y: 101, distance: 8.9
click at [284, 102] on textarea at bounding box center [444, 147] width 553 height 102
click at [250, 102] on textarea at bounding box center [444, 147] width 553 height 102
drag, startPoint x: 250, startPoint y: 102, endPoint x: 266, endPoint y: 102, distance: 15.5
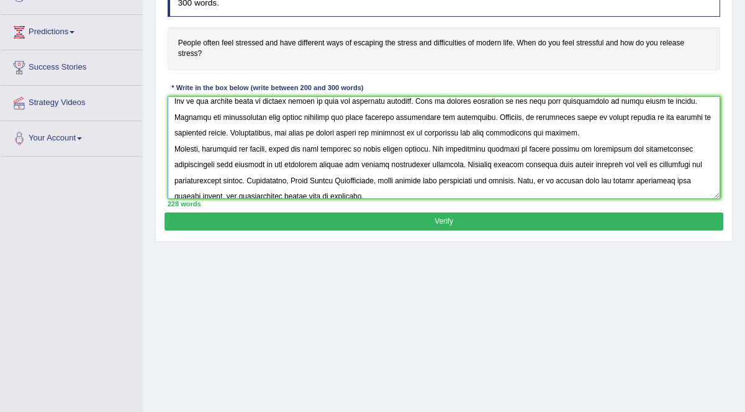
click at [266, 102] on textarea at bounding box center [444, 147] width 553 height 102
drag, startPoint x: 248, startPoint y: 106, endPoint x: 302, endPoint y: 107, distance: 54.0
click at [302, 107] on textarea at bounding box center [444, 147] width 553 height 102
click at [251, 104] on textarea at bounding box center [444, 147] width 553 height 102
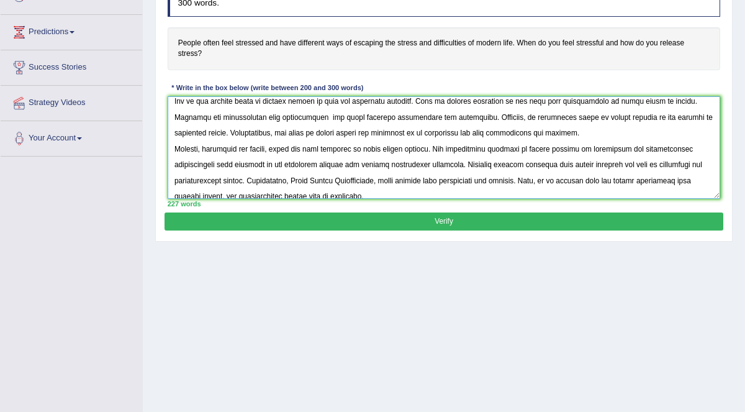
click at [292, 104] on textarea at bounding box center [444, 147] width 553 height 102
drag, startPoint x: 368, startPoint y: 106, endPoint x: 481, endPoint y: 104, distance: 113.7
click at [481, 104] on textarea at bounding box center [444, 147] width 553 height 102
drag, startPoint x: 617, startPoint y: 104, endPoint x: 669, endPoint y: 98, distance: 51.8
click at [669, 98] on textarea at bounding box center [444, 147] width 553 height 102
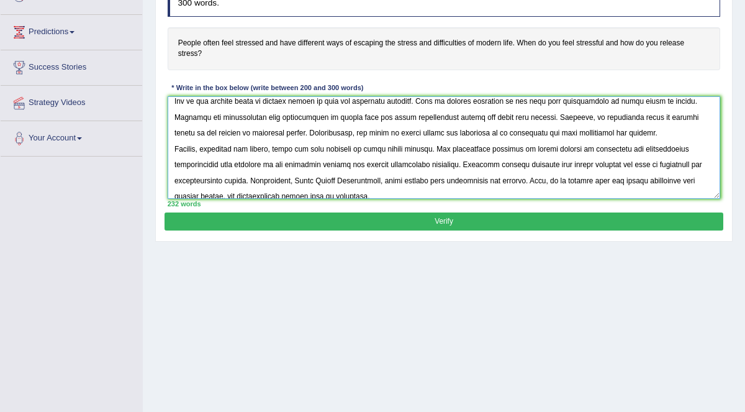
drag, startPoint x: 173, startPoint y: 114, endPoint x: 224, endPoint y: 118, distance: 51.1
click at [224, 118] on textarea at bounding box center [444, 147] width 553 height 102
drag, startPoint x: 322, startPoint y: 121, endPoint x: 368, endPoint y: 120, distance: 45.3
click at [368, 120] on textarea at bounding box center [444, 147] width 553 height 102
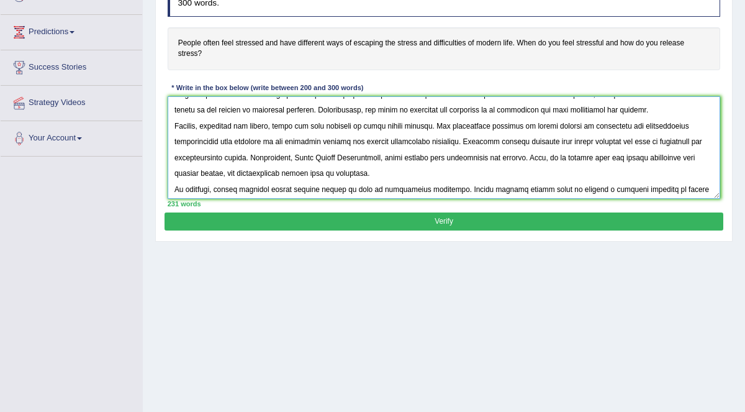
scroll to position [78, 0]
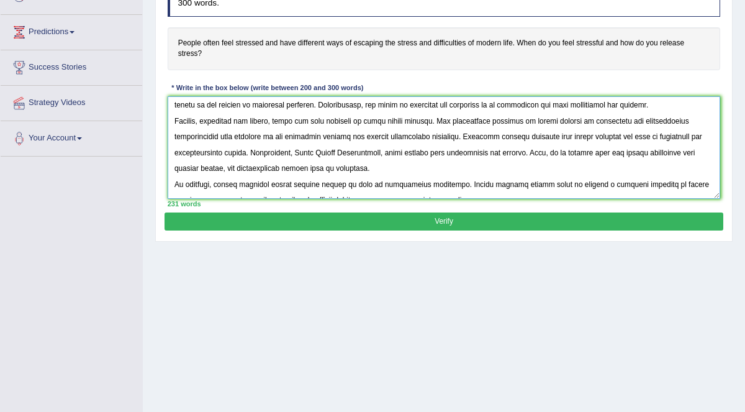
click at [386, 107] on textarea at bounding box center [444, 147] width 553 height 102
click at [386, 108] on textarea at bounding box center [444, 147] width 553 height 102
drag, startPoint x: 526, startPoint y: 111, endPoint x: 576, endPoint y: 106, distance: 50.5
click at [576, 106] on textarea at bounding box center [444, 147] width 553 height 102
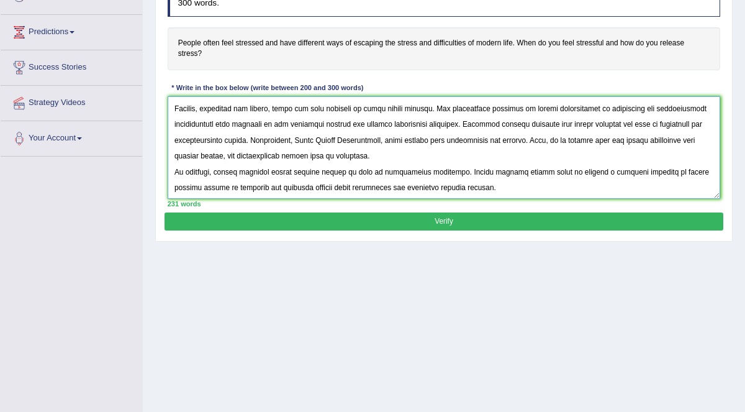
scroll to position [93, 0]
drag, startPoint x: 582, startPoint y: 96, endPoint x: 462, endPoint y: 111, distance: 120.8
click at [462, 111] on textarea at bounding box center [444, 147] width 553 height 102
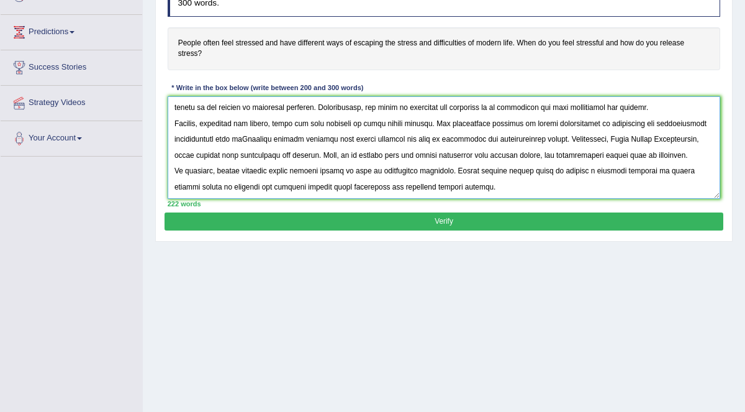
scroll to position [74, 0]
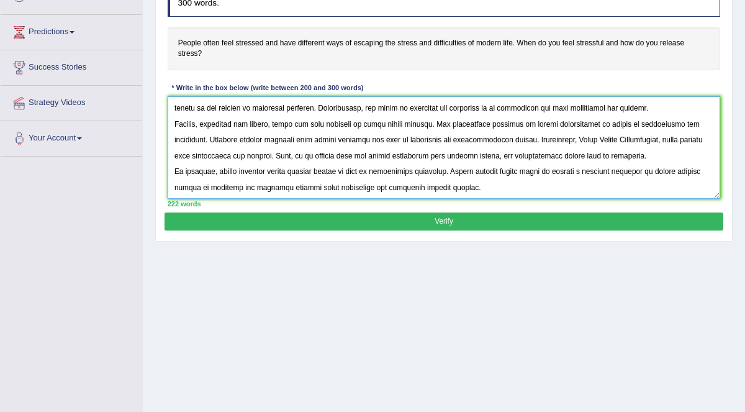
drag, startPoint x: 277, startPoint y: 126, endPoint x: 335, endPoint y: 124, distance: 57.8
click at [335, 124] on textarea at bounding box center [444, 147] width 553 height 102
drag, startPoint x: 340, startPoint y: 126, endPoint x: 469, endPoint y: 127, distance: 128.5
click at [469, 127] on textarea at bounding box center [444, 147] width 553 height 102
drag, startPoint x: 458, startPoint y: 128, endPoint x: 547, endPoint y: 129, distance: 89.4
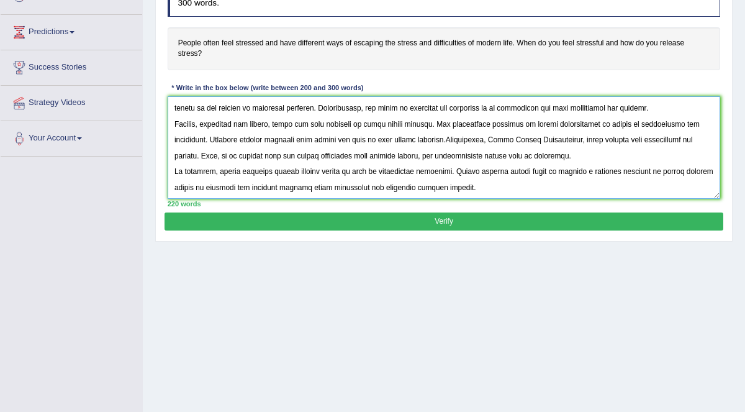
click at [547, 129] on textarea at bounding box center [444, 147] width 553 height 102
drag, startPoint x: 265, startPoint y: 141, endPoint x: 338, endPoint y: 142, distance: 72.7
click at [338, 142] on textarea at bounding box center [444, 147] width 553 height 102
click at [330, 142] on textarea at bounding box center [444, 147] width 553 height 102
drag, startPoint x: 302, startPoint y: 140, endPoint x: 369, endPoint y: 143, distance: 67.1
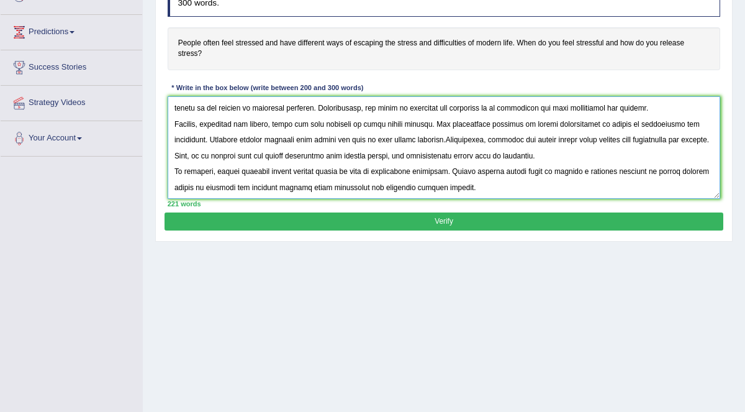
click at [369, 143] on textarea at bounding box center [444, 147] width 553 height 102
drag, startPoint x: 342, startPoint y: 142, endPoint x: 427, endPoint y: 140, distance: 85.7
click at [427, 140] on textarea at bounding box center [444, 147] width 553 height 102
click at [415, 125] on textarea at bounding box center [444, 147] width 553 height 102
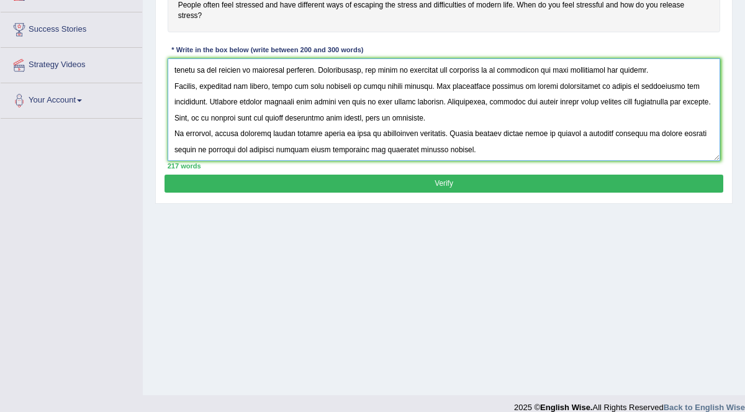
scroll to position [227, 0]
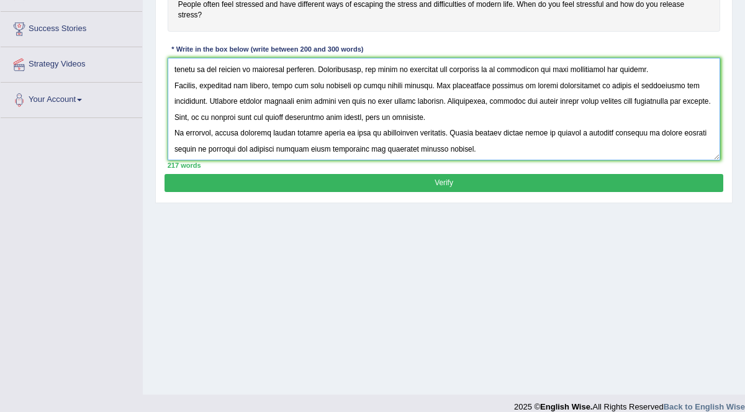
drag, startPoint x: 215, startPoint y: 119, endPoint x: 272, endPoint y: 119, distance: 56.5
click at [270, 119] on textarea at bounding box center [444, 109] width 553 height 102
click at [256, 122] on textarea at bounding box center [444, 109] width 553 height 102
drag, startPoint x: 215, startPoint y: 119, endPoint x: 255, endPoint y: 119, distance: 39.7
click at [254, 119] on textarea at bounding box center [444, 109] width 553 height 102
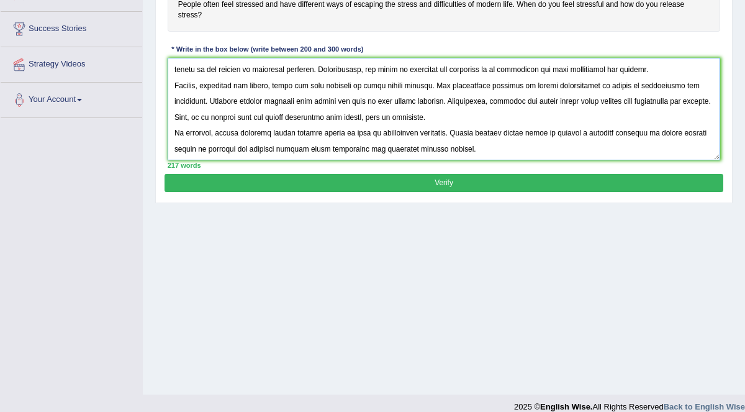
click at [260, 119] on textarea at bounding box center [444, 109] width 553 height 102
drag, startPoint x: 217, startPoint y: 119, endPoint x: 269, endPoint y: 119, distance: 52.2
click at [269, 119] on textarea at bounding box center [444, 109] width 553 height 102
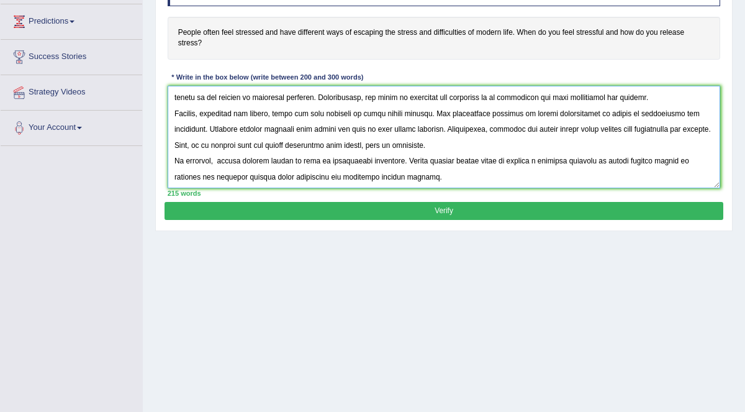
scroll to position [199, 0]
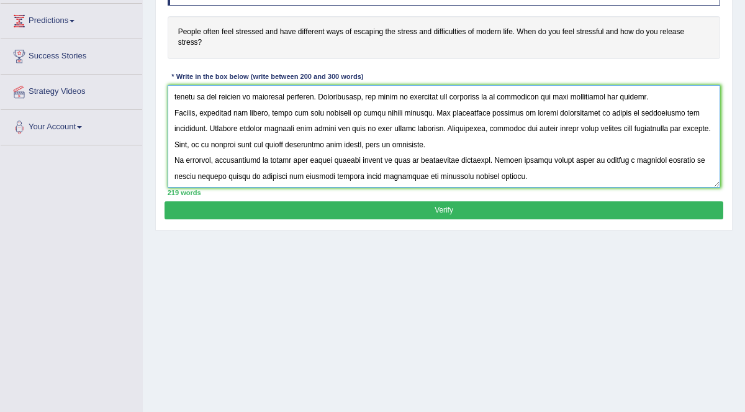
drag, startPoint x: 681, startPoint y: 145, endPoint x: 433, endPoint y: 163, distance: 247.8
click at [432, 163] on textarea at bounding box center [444, 136] width 553 height 102
click at [389, 170] on textarea at bounding box center [444, 136] width 553 height 102
click at [703, 147] on textarea at bounding box center [444, 136] width 553 height 102
click at [202, 161] on textarea at bounding box center [444, 136] width 553 height 102
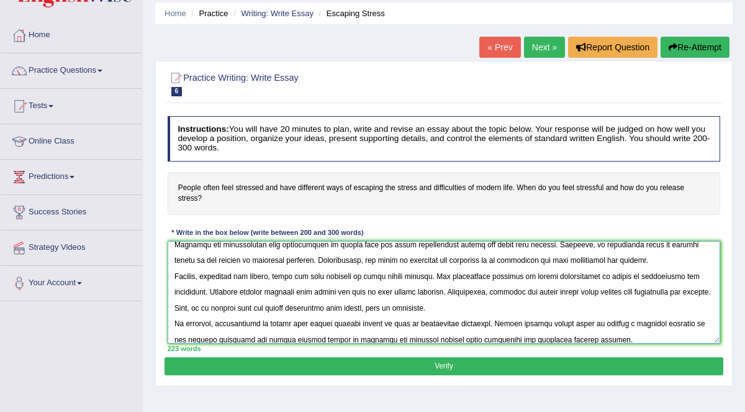
scroll to position [67, 0]
click at [433, 260] on textarea at bounding box center [444, 292] width 553 height 102
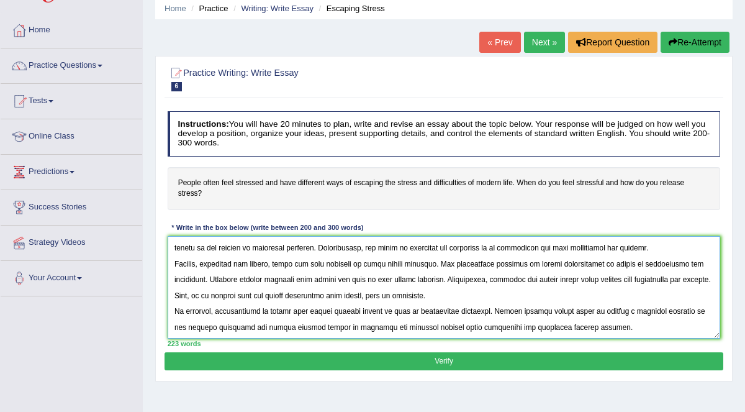
scroll to position [53, 0]
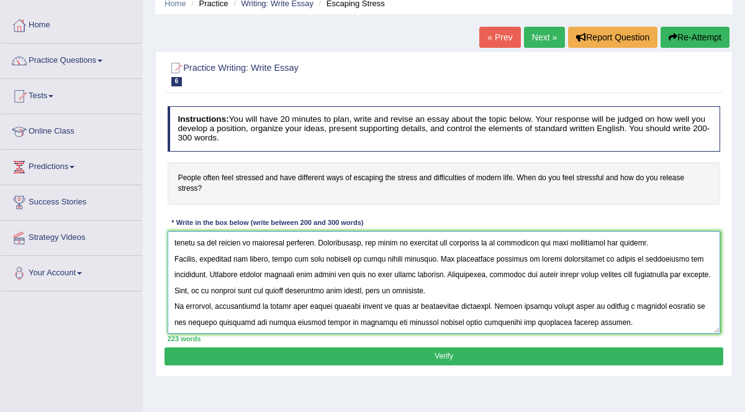
type textarea "The increasing influence of stress in modern life on our lives has ignited nume…"
click at [473, 348] on button "Verify" at bounding box center [444, 356] width 558 height 18
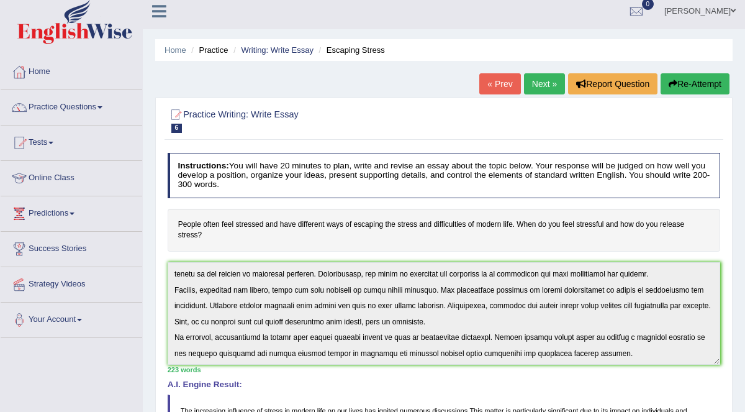
scroll to position [0, 0]
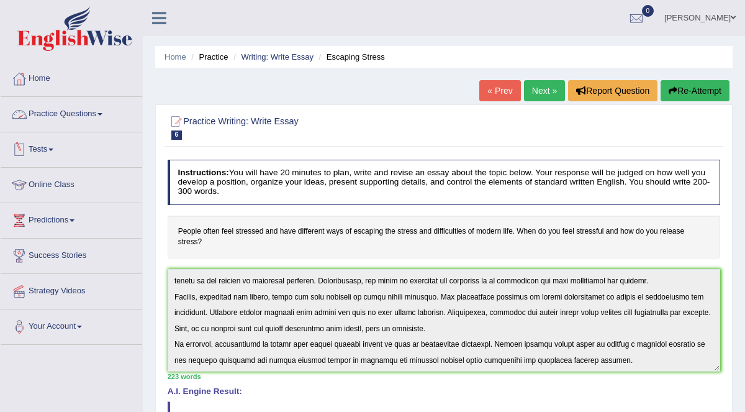
click at [85, 112] on link "Practice Questions" at bounding box center [72, 112] width 142 height 31
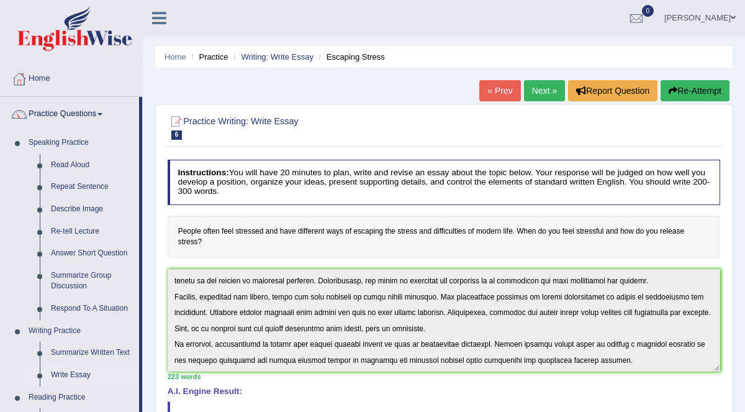
click at [76, 378] on link "Write Essay" at bounding box center [92, 375] width 94 height 22
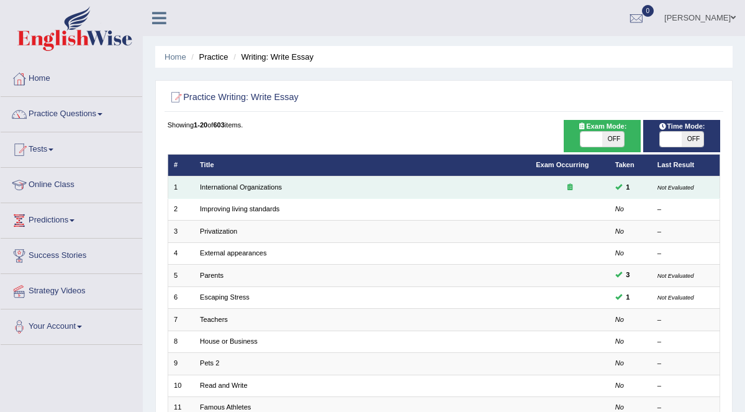
click at [494, 184] on td "International Organizations" at bounding box center [362, 187] width 336 height 22
click at [276, 184] on link "International Organizations" at bounding box center [241, 186] width 82 height 7
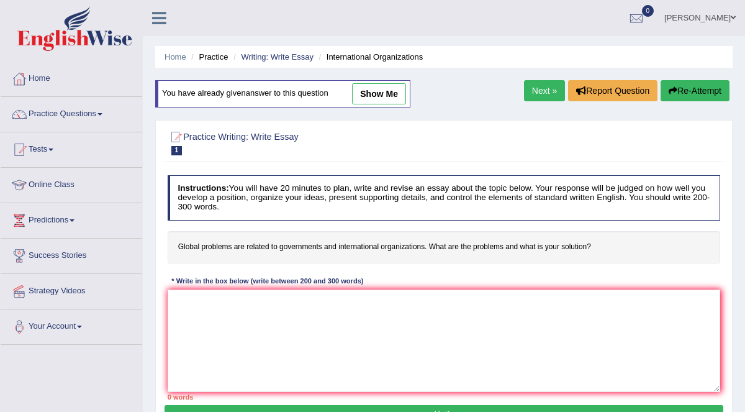
click at [379, 94] on link "show me" at bounding box center [379, 93] width 54 height 21
type textarea "The increasing influence of global problems on our lives has ignited numerous d…"
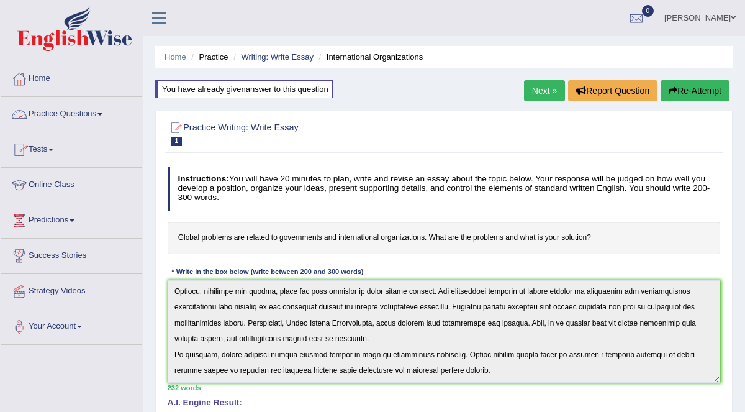
click at [93, 108] on link "Practice Questions" at bounding box center [72, 112] width 142 height 31
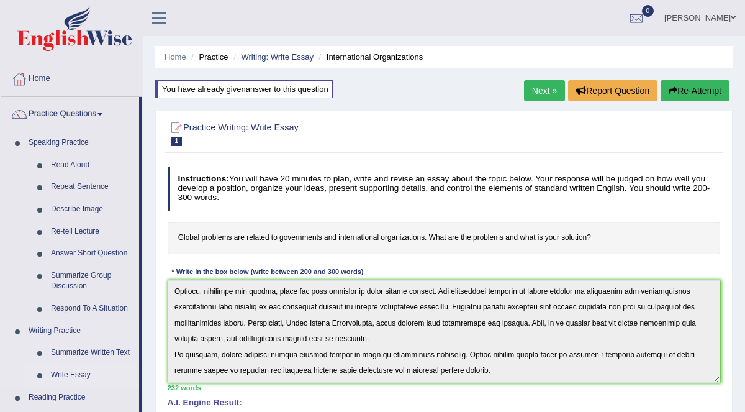
click at [83, 375] on link "Write Essay" at bounding box center [92, 375] width 94 height 22
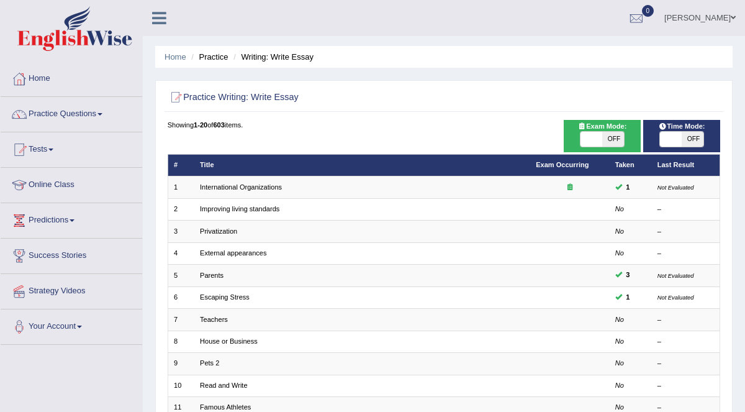
click at [607, 139] on span "OFF" at bounding box center [613, 139] width 22 height 15
checkbox input "true"
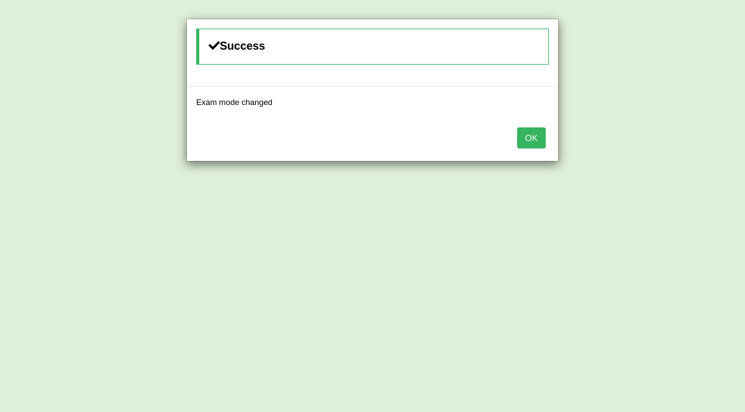
click at [539, 139] on button "OK" at bounding box center [531, 137] width 29 height 21
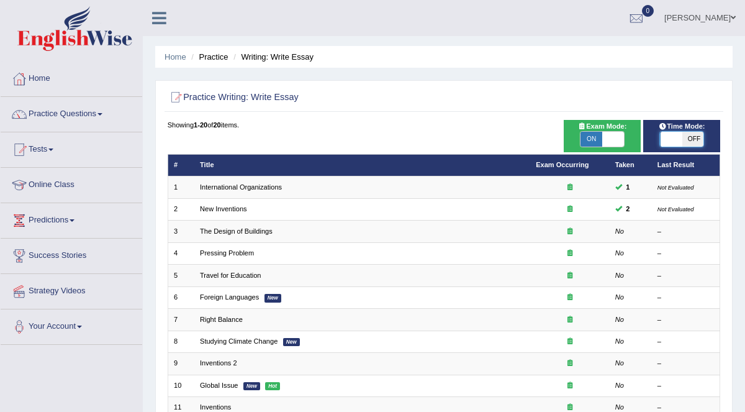
click at [671, 138] on span at bounding box center [672, 139] width 22 height 15
click at [671, 138] on span at bounding box center [671, 139] width 22 height 15
checkbox input "true"
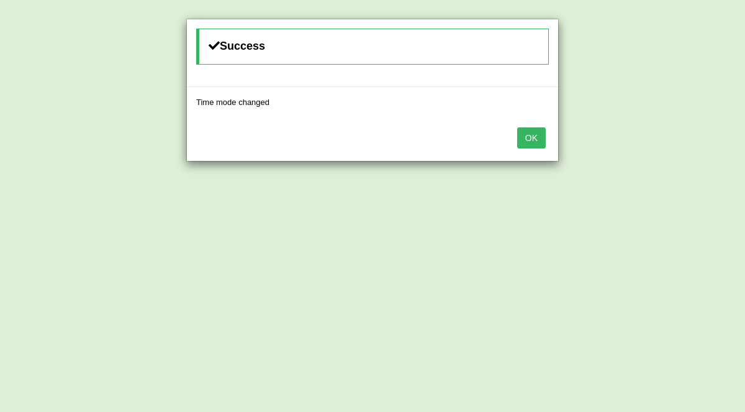
click at [538, 138] on button "OK" at bounding box center [531, 137] width 29 height 21
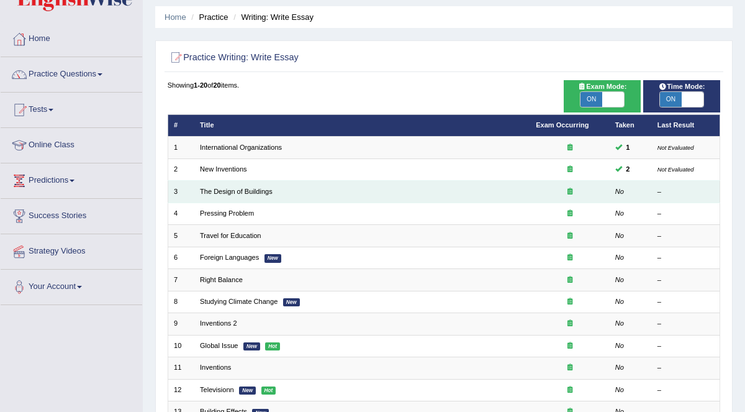
scroll to position [72, 0]
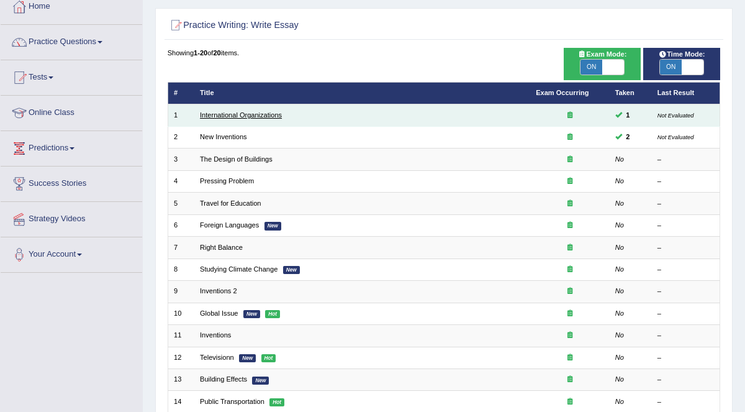
click at [255, 114] on link "International Organizations" at bounding box center [241, 114] width 82 height 7
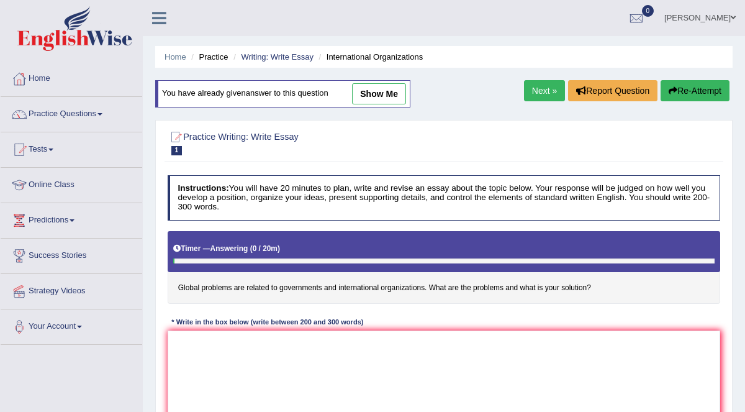
click at [382, 94] on link "show me" at bounding box center [379, 93] width 54 height 21
type textarea "The increasing influence of global problems on our lives has ignited numerous d…"
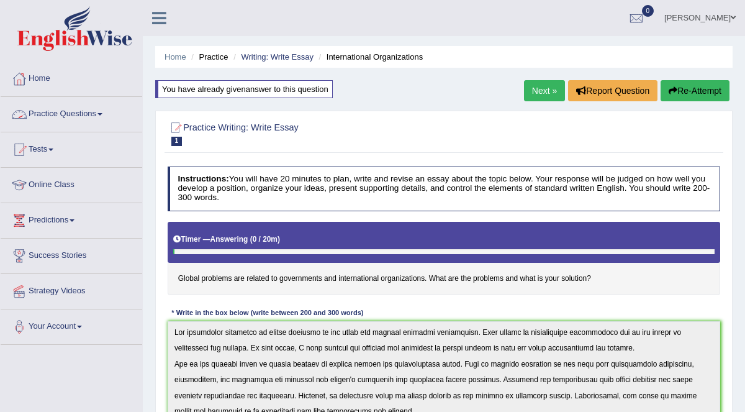
click at [96, 116] on link "Practice Questions" at bounding box center [72, 112] width 142 height 31
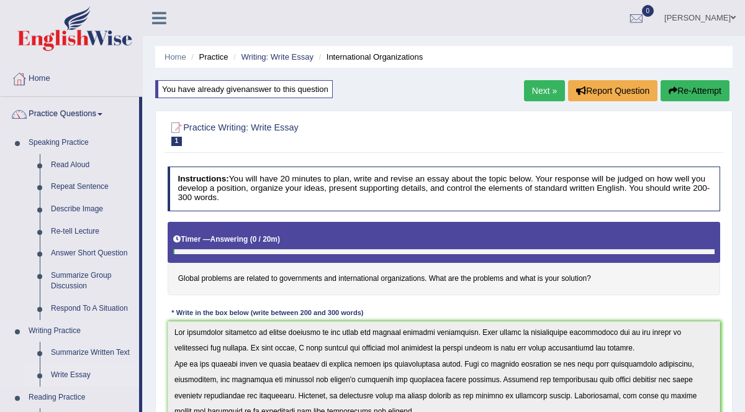
click at [78, 376] on link "Write Essay" at bounding box center [92, 375] width 94 height 22
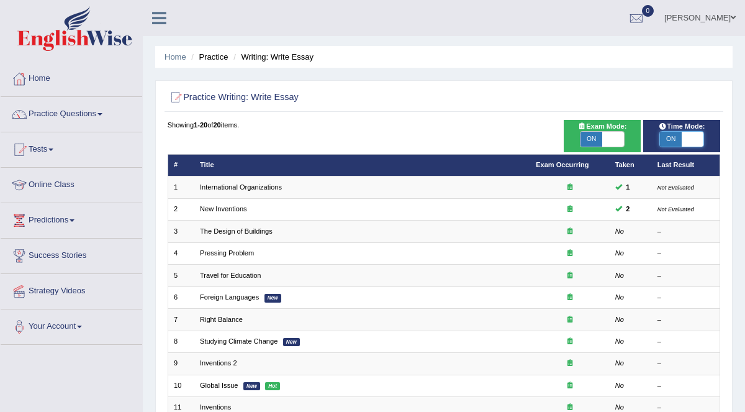
click at [693, 137] on span at bounding box center [693, 139] width 22 height 15
checkbox input "false"
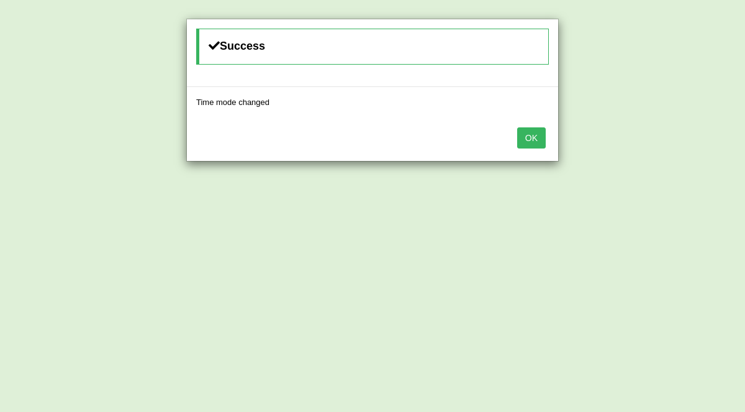
click at [522, 137] on button "OK" at bounding box center [531, 137] width 29 height 21
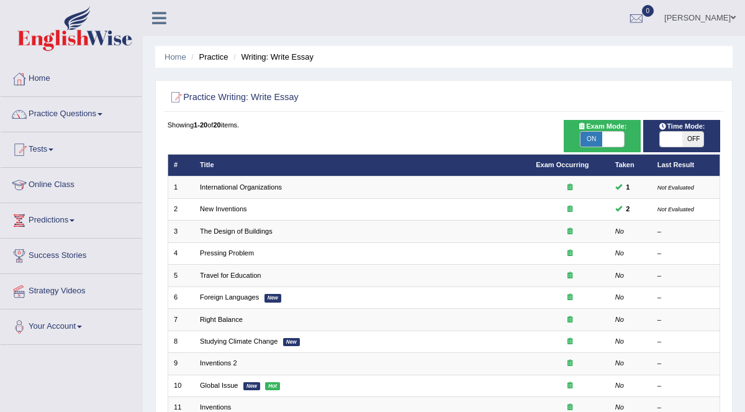
click at [600, 138] on span "ON" at bounding box center [592, 139] width 22 height 15
checkbox input "false"
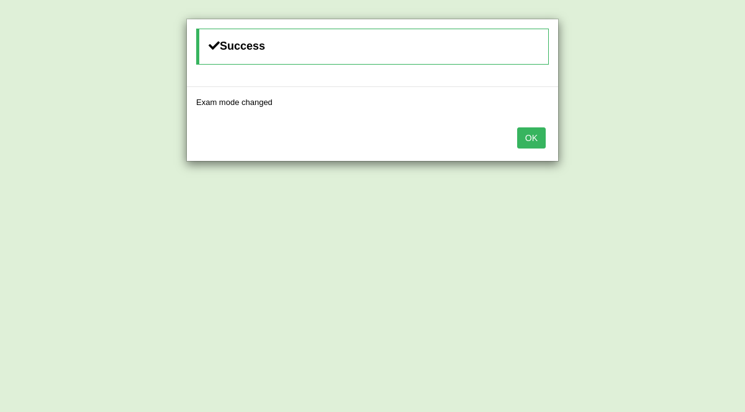
click at [541, 141] on button "OK" at bounding box center [531, 137] width 29 height 21
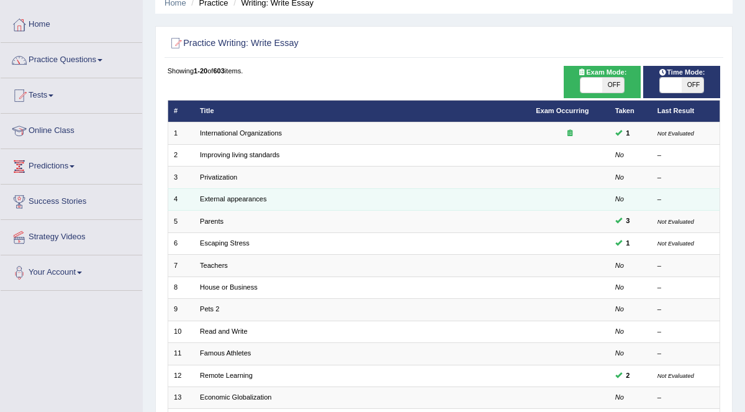
scroll to position [55, 0]
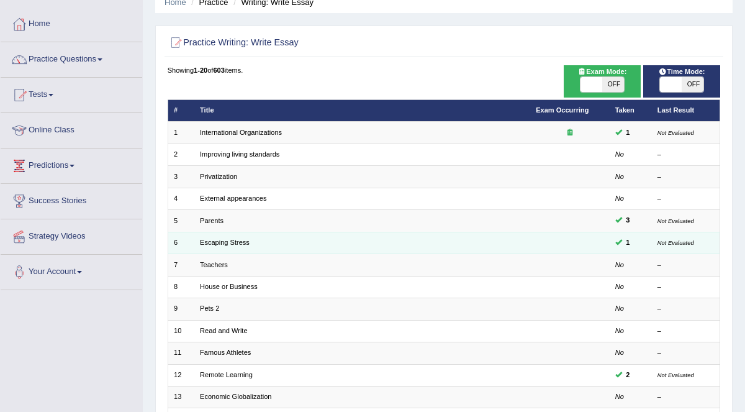
click at [575, 241] on td at bounding box center [569, 243] width 79 height 22
click at [237, 240] on link "Escaping Stress" at bounding box center [225, 241] width 50 height 7
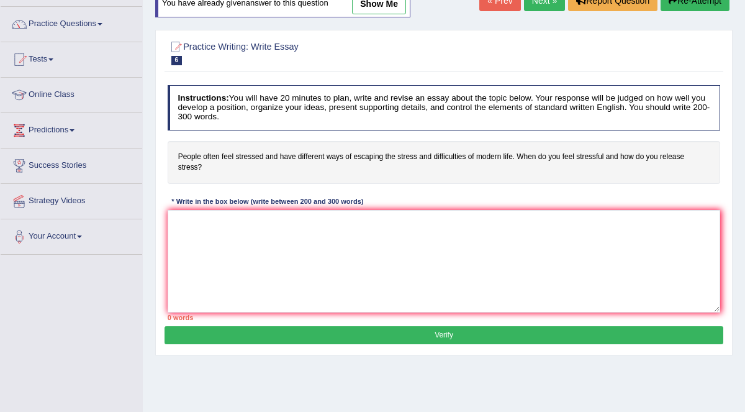
click at [376, 9] on link "show me" at bounding box center [379, 3] width 54 height 21
type textarea "The increasing influence of stress in modern life on our lives has ignited nume…"
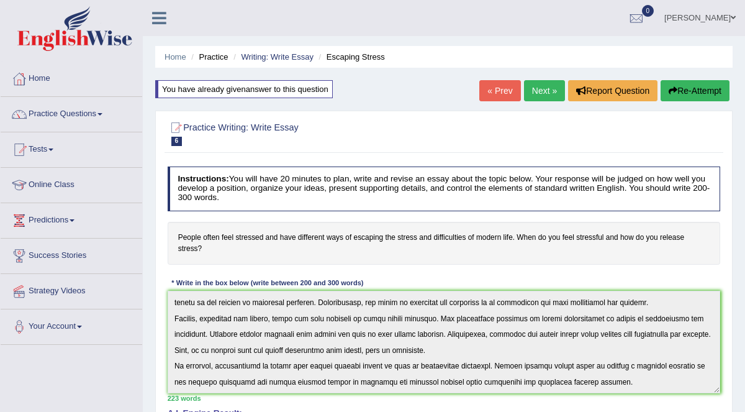
click at [45, 78] on link "Home" at bounding box center [72, 76] width 142 height 31
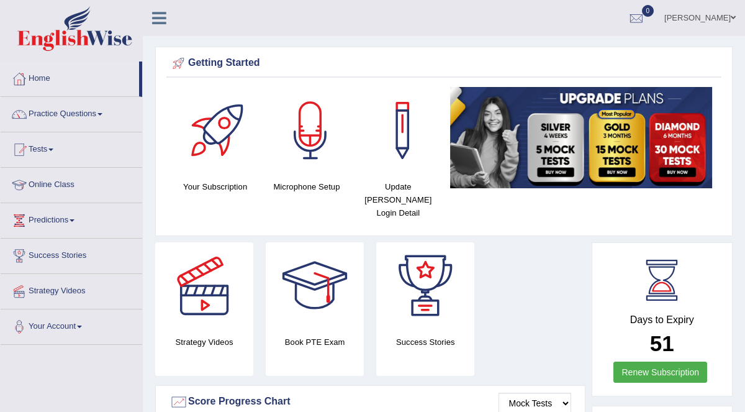
click at [66, 115] on link "Practice Questions" at bounding box center [72, 112] width 142 height 31
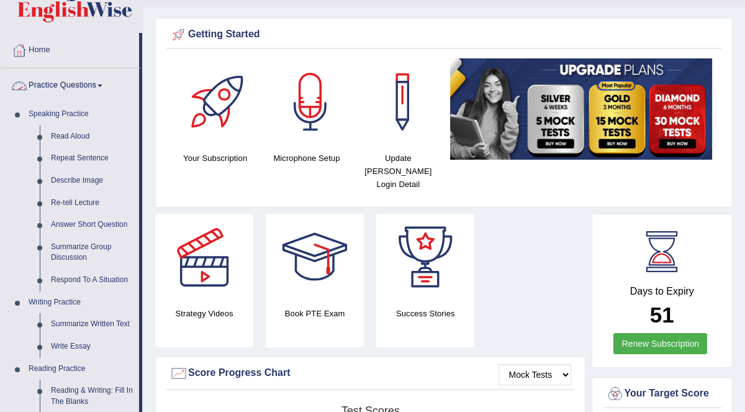
scroll to position [42, 0]
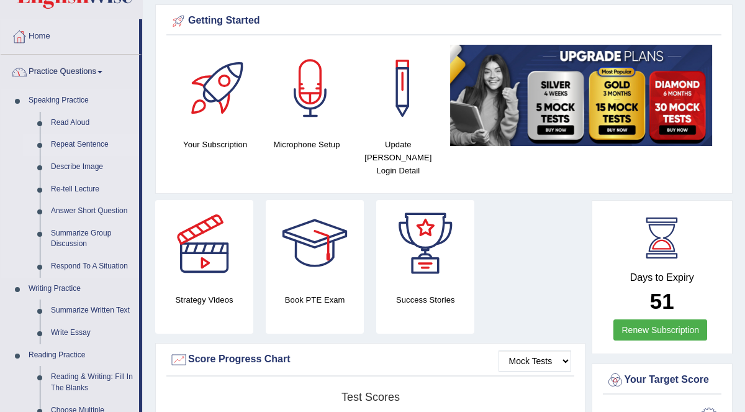
click at [86, 139] on link "Repeat Sentence" at bounding box center [92, 145] width 94 height 22
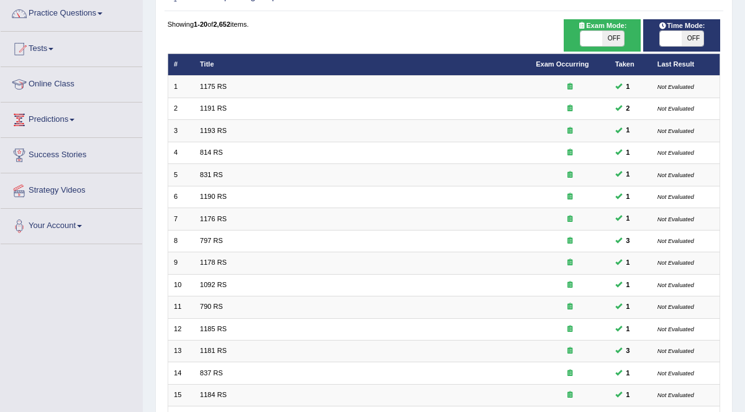
scroll to position [99, 0]
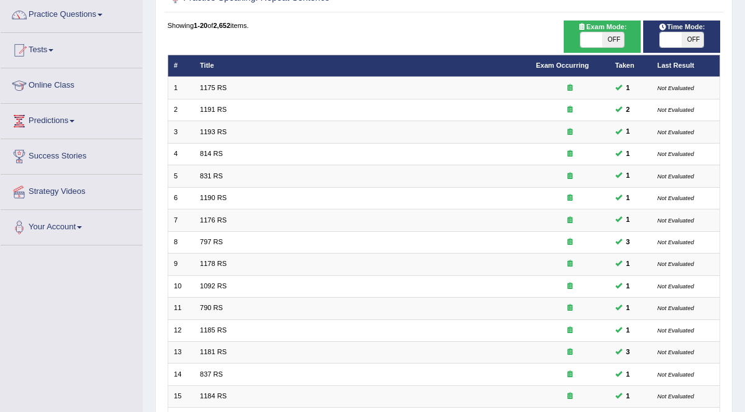
click at [613, 39] on span "OFF" at bounding box center [613, 39] width 22 height 15
checkbox input "true"
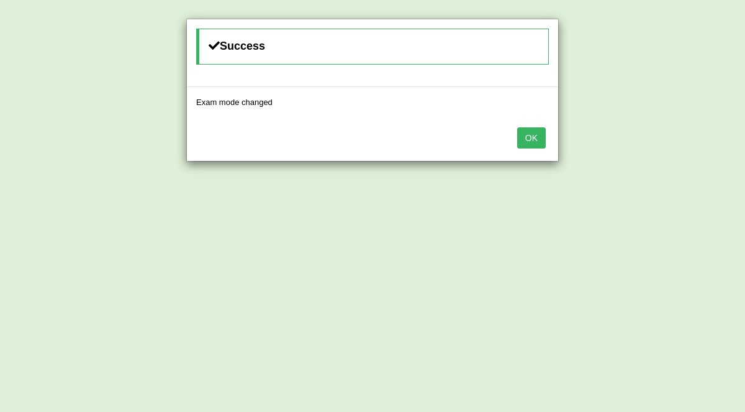
click at [541, 138] on button "OK" at bounding box center [531, 137] width 29 height 21
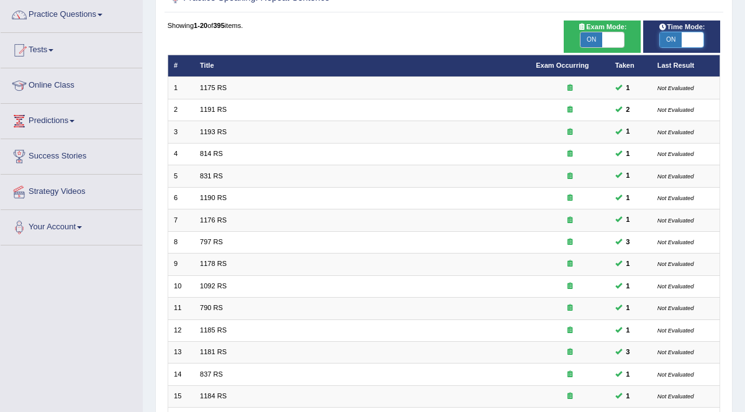
checkbox input "false"
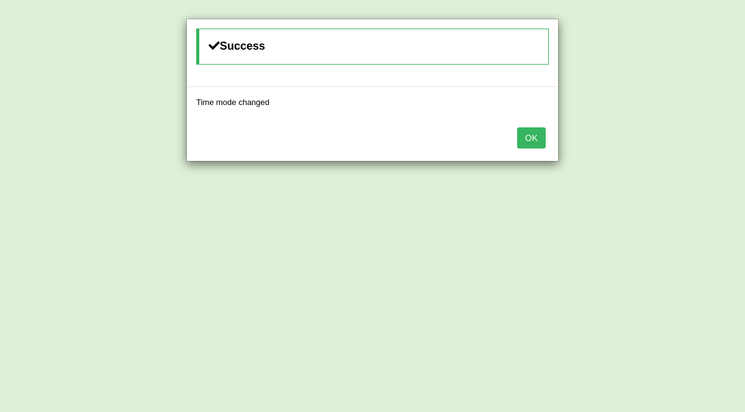
click at [532, 137] on button "OK" at bounding box center [531, 137] width 29 height 21
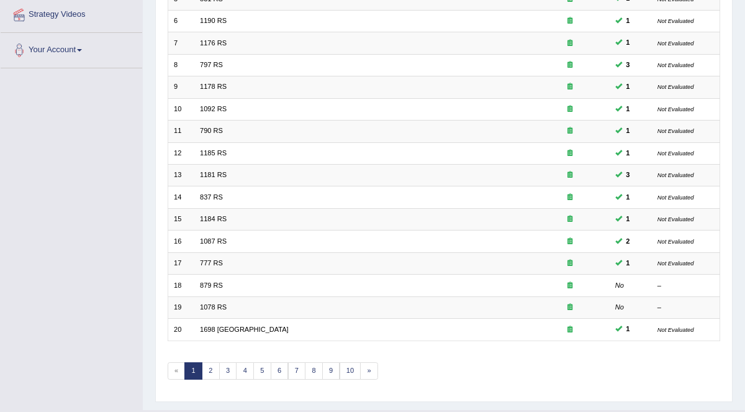
scroll to position [301, 0]
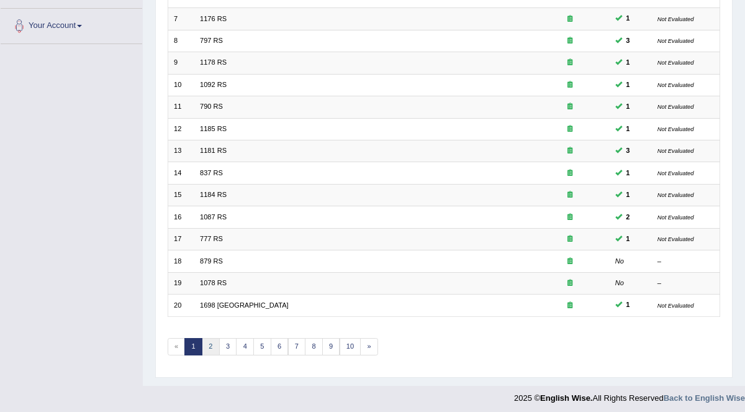
click at [210, 340] on link "2" at bounding box center [211, 346] width 18 height 17
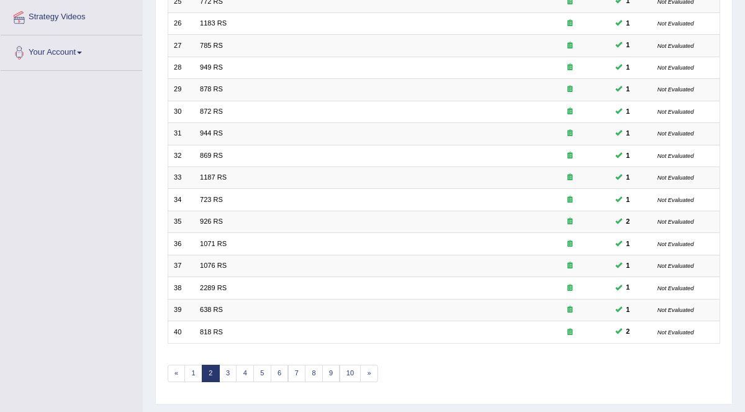
scroll to position [301, 0]
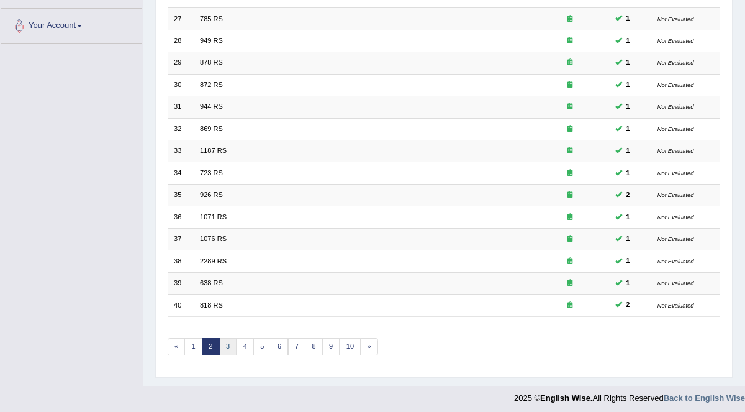
click at [224, 340] on link "3" at bounding box center [228, 346] width 18 height 17
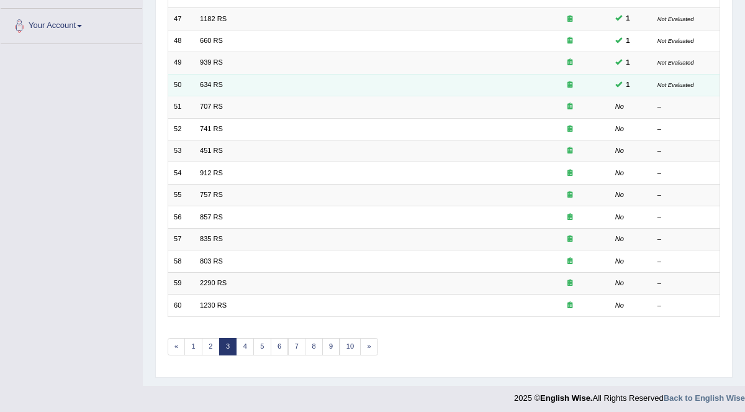
click at [475, 83] on td "634 RS" at bounding box center [362, 85] width 336 height 22
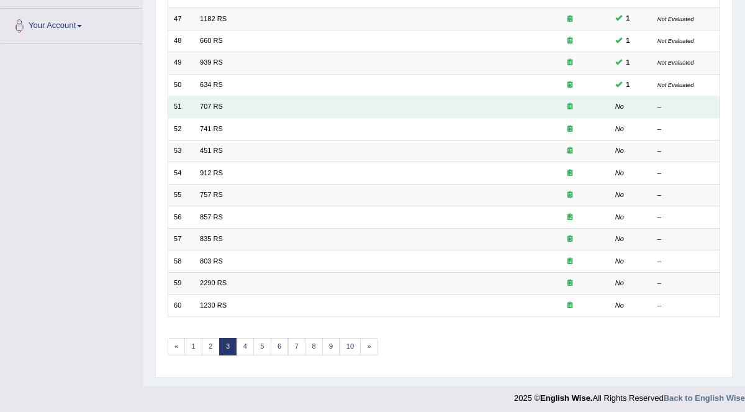
click at [229, 102] on td "707 RS" at bounding box center [362, 107] width 336 height 22
click at [217, 103] on link "707 RS" at bounding box center [211, 105] width 23 height 7
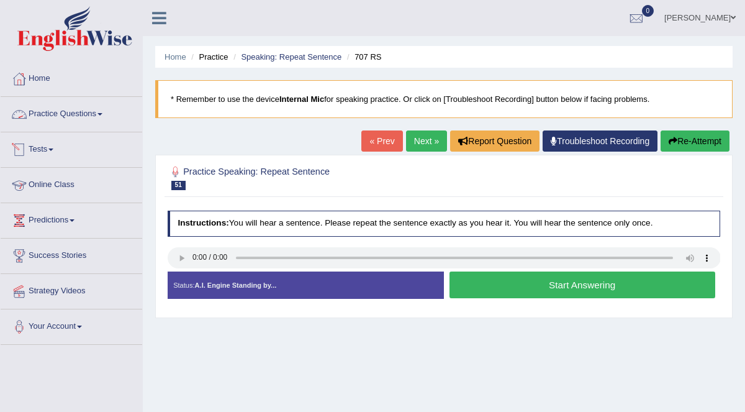
click at [39, 115] on link "Practice Questions" at bounding box center [72, 112] width 142 height 31
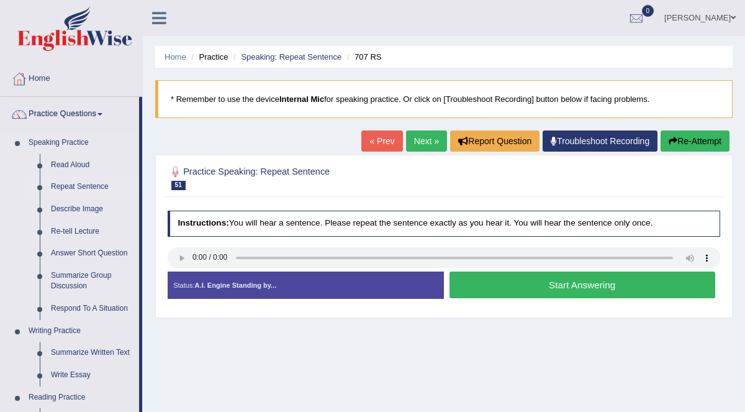
click at [101, 183] on link "Repeat Sentence" at bounding box center [92, 187] width 94 height 22
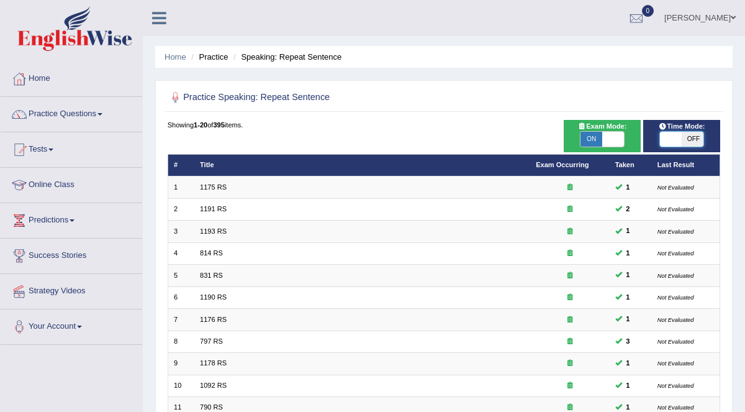
click at [672, 136] on span at bounding box center [671, 139] width 22 height 15
checkbox input "true"
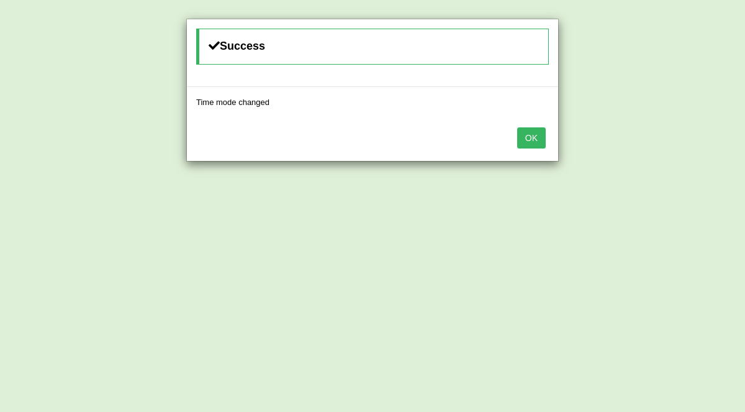
click at [533, 138] on button "OK" at bounding box center [531, 137] width 29 height 21
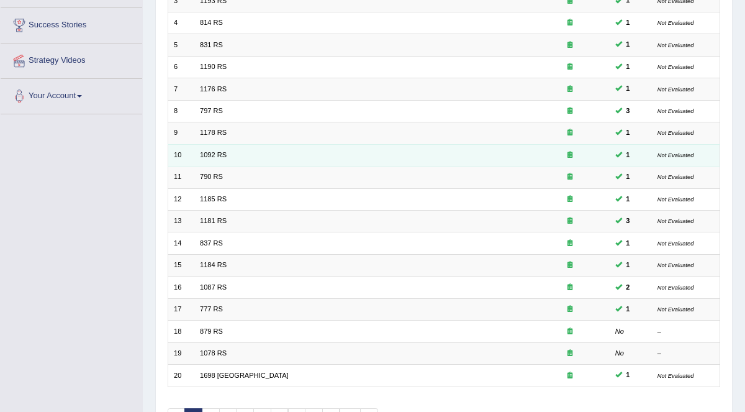
scroll to position [299, 0]
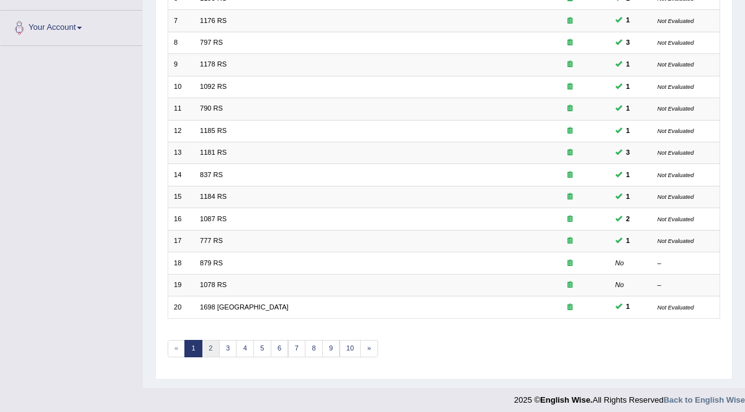
click at [212, 343] on link "2" at bounding box center [211, 348] width 18 height 17
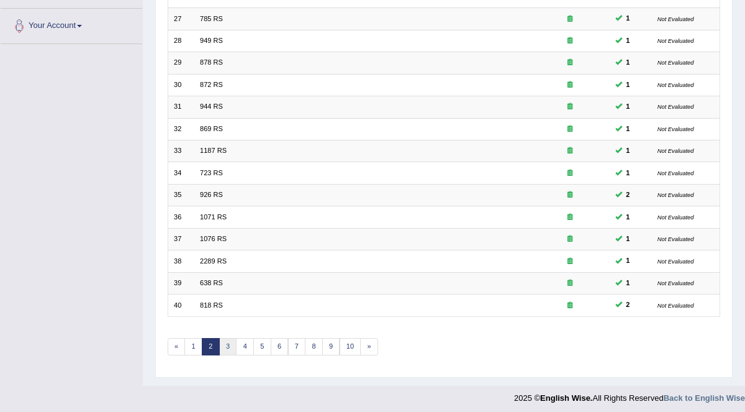
click at [227, 342] on link "3" at bounding box center [228, 346] width 18 height 17
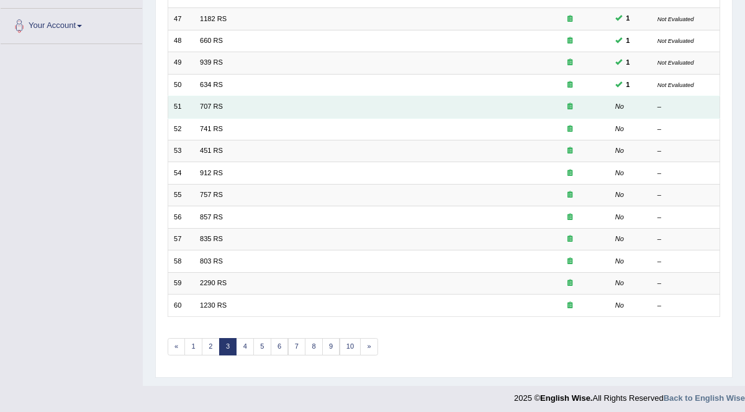
click at [231, 103] on td "707 RS" at bounding box center [362, 107] width 336 height 22
click at [239, 106] on td "707 RS" at bounding box center [362, 107] width 336 height 22
click at [214, 103] on link "707 RS" at bounding box center [211, 105] width 23 height 7
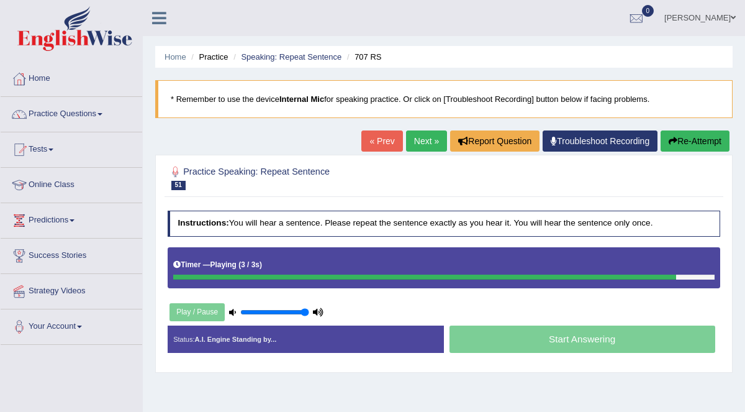
click at [694, 142] on button "Re-Attempt" at bounding box center [695, 140] width 69 height 21
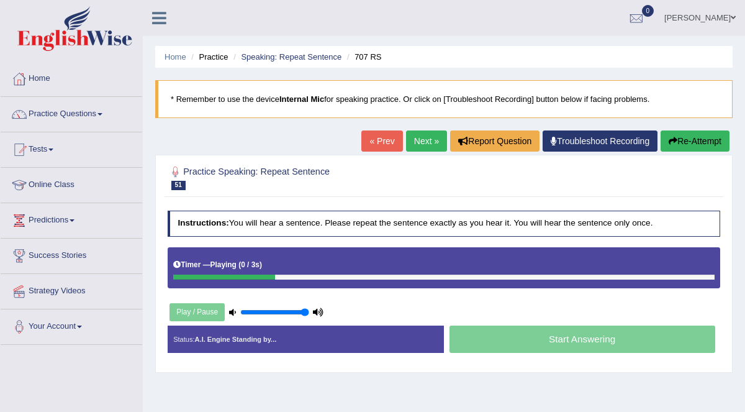
click at [78, 112] on link "Practice Questions" at bounding box center [72, 112] width 142 height 31
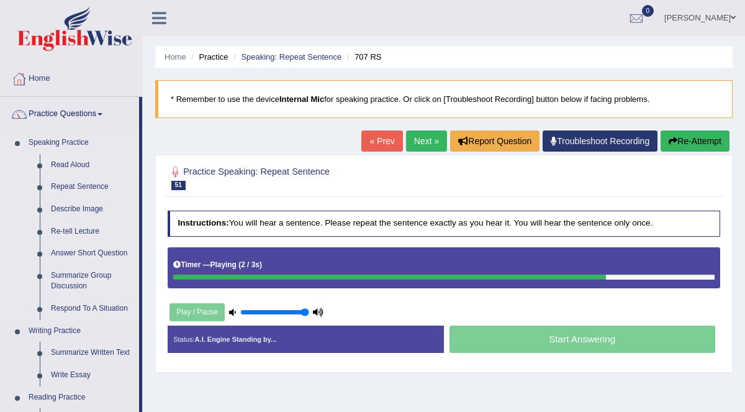
click at [59, 160] on link "Read Aloud" at bounding box center [92, 165] width 94 height 22
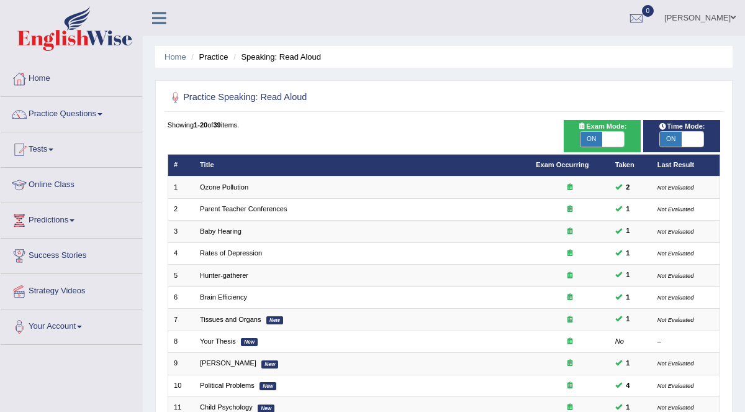
click at [66, 123] on link "Practice Questions" at bounding box center [72, 112] width 142 height 31
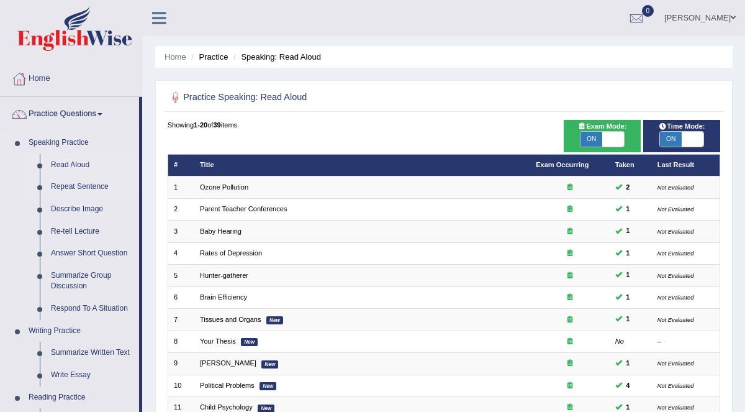
click at [102, 178] on link "Repeat Sentence" at bounding box center [92, 187] width 94 height 22
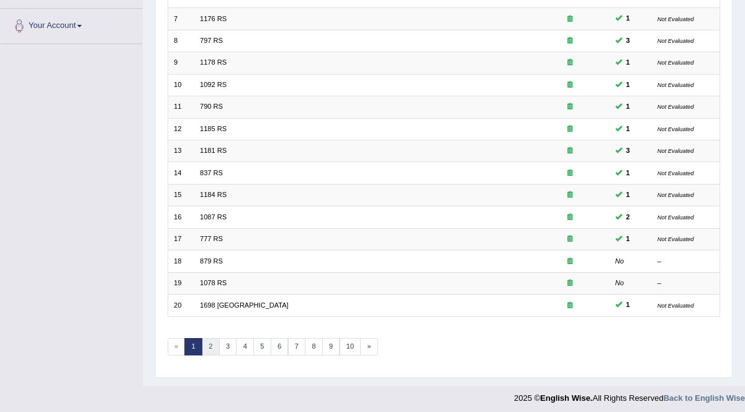
click at [208, 339] on link "2" at bounding box center [211, 346] width 18 height 17
click at [242, 340] on link "4" at bounding box center [245, 346] width 18 height 17
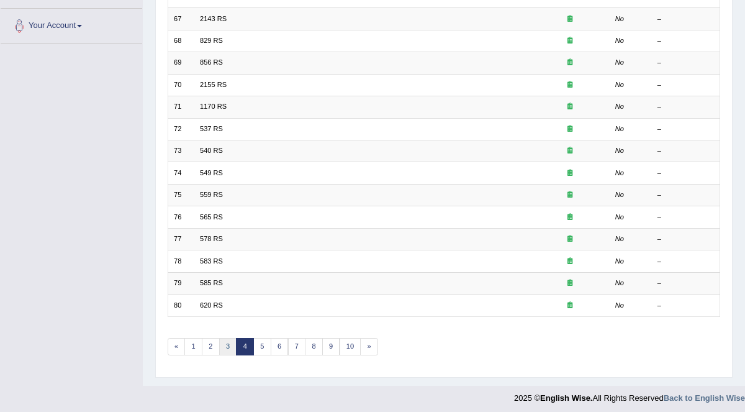
click at [225, 340] on link "3" at bounding box center [228, 346] width 18 height 17
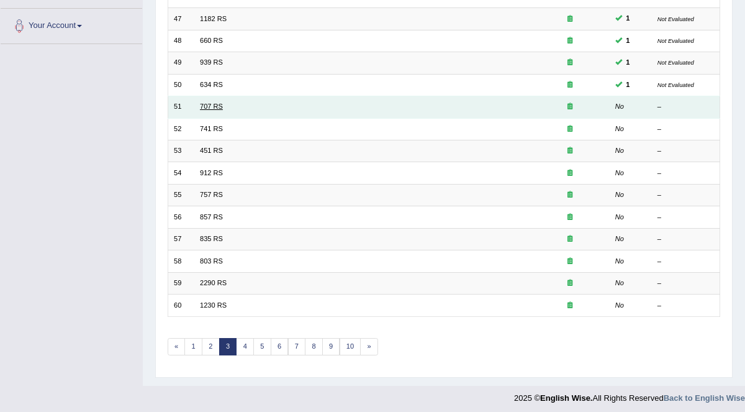
click at [208, 103] on link "707 RS" at bounding box center [211, 105] width 23 height 7
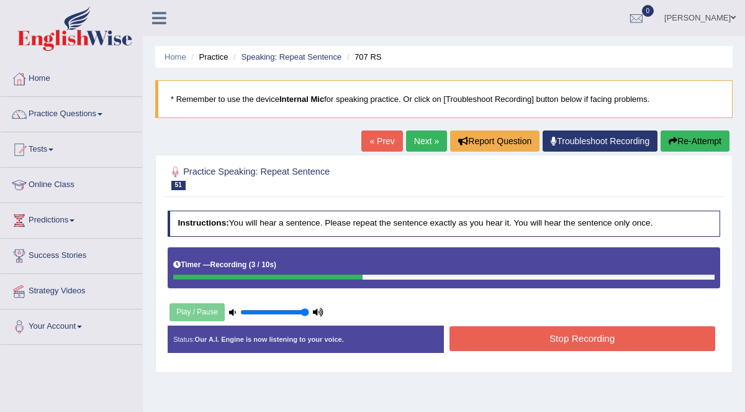
click at [712, 140] on button "Re-Attempt" at bounding box center [695, 140] width 69 height 21
click at [588, 338] on button "Stop Recording" at bounding box center [583, 338] width 266 height 24
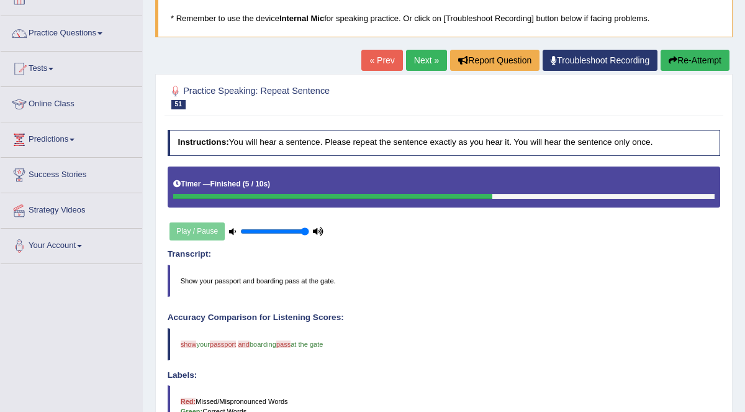
scroll to position [5, 0]
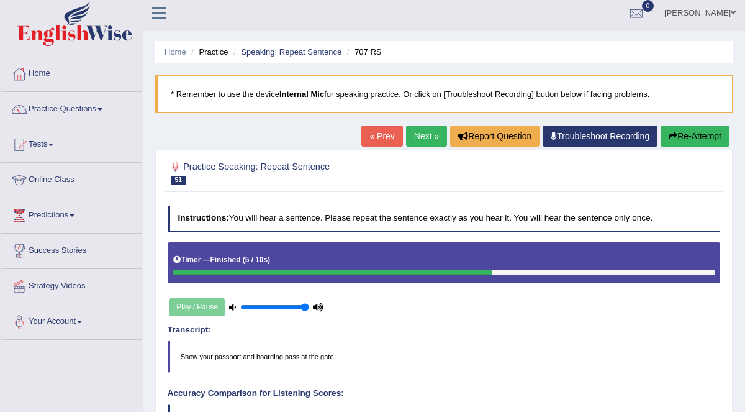
click at [421, 137] on link "Next »" at bounding box center [426, 135] width 41 height 21
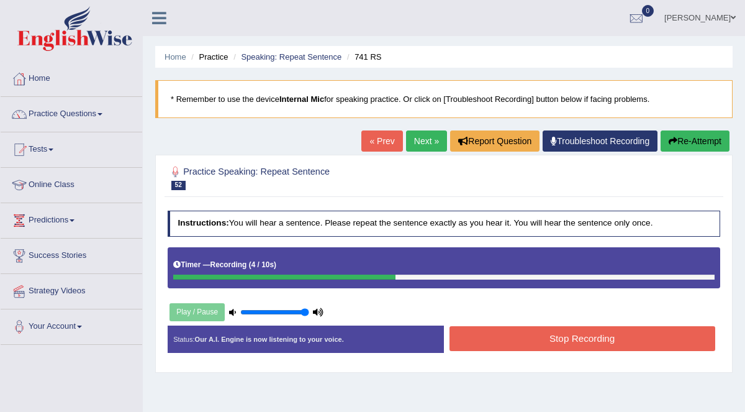
click at [597, 337] on button "Stop Recording" at bounding box center [583, 338] width 266 height 24
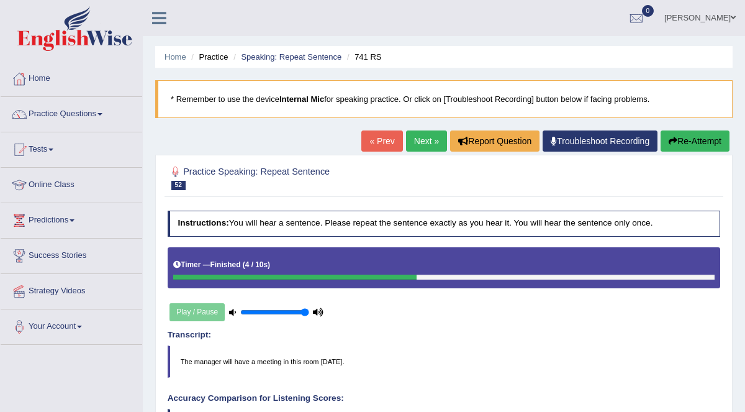
click at [424, 142] on link "Next »" at bounding box center [426, 140] width 41 height 21
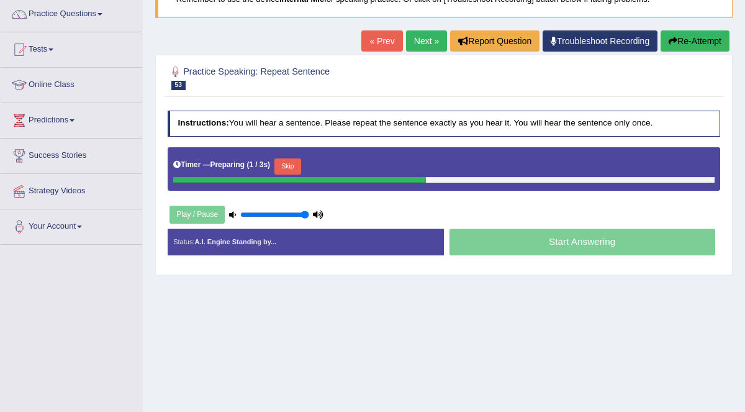
scroll to position [106, 0]
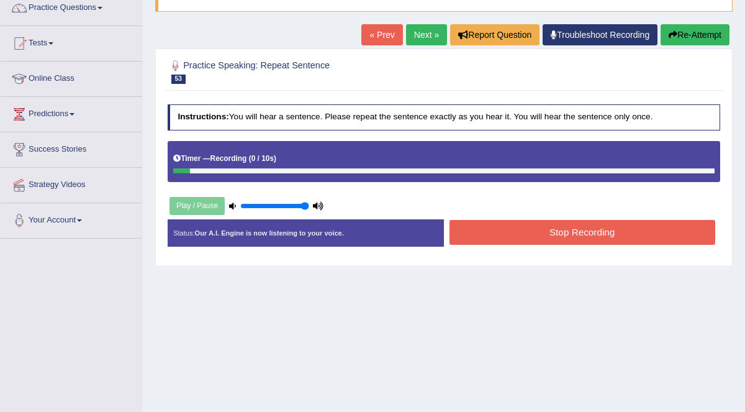
click at [703, 36] on button "Re-Attempt" at bounding box center [695, 34] width 69 height 21
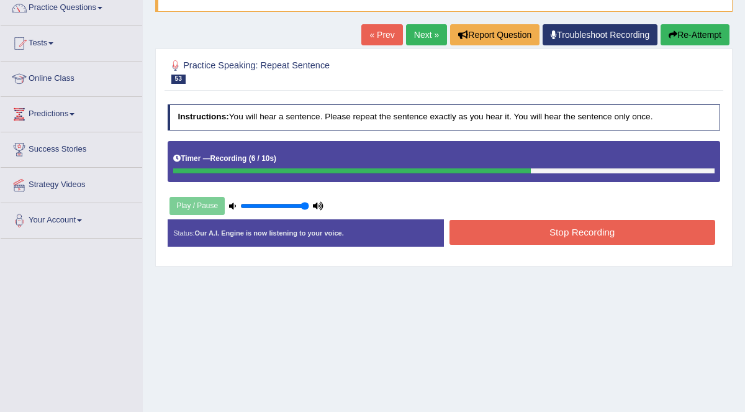
click at [613, 223] on button "Stop Recording" at bounding box center [583, 232] width 266 height 24
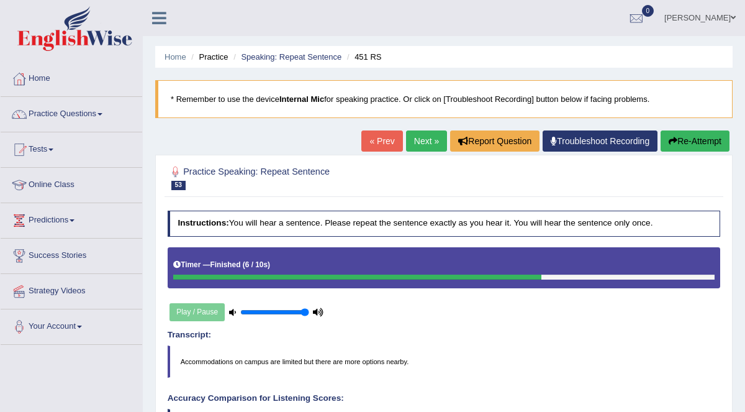
click at [433, 143] on link "Next »" at bounding box center [426, 140] width 41 height 21
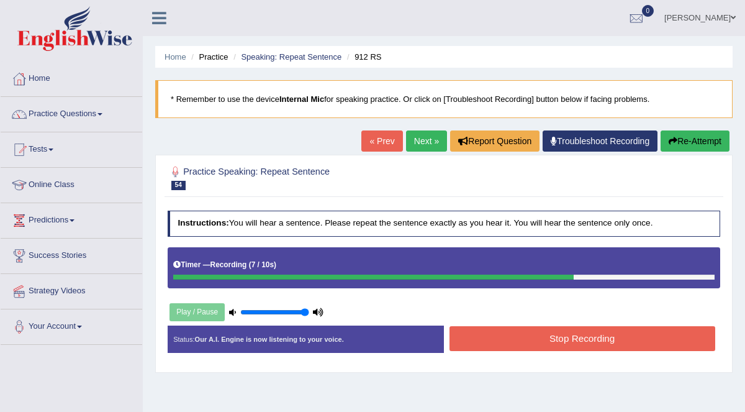
click at [695, 142] on button "Re-Attempt" at bounding box center [695, 140] width 69 height 21
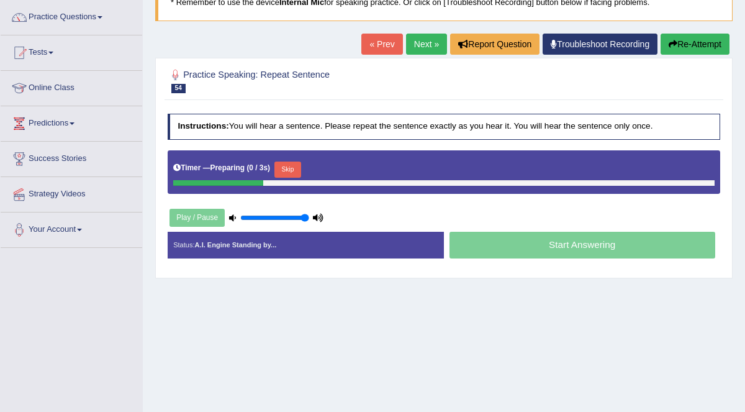
scroll to position [174, 0]
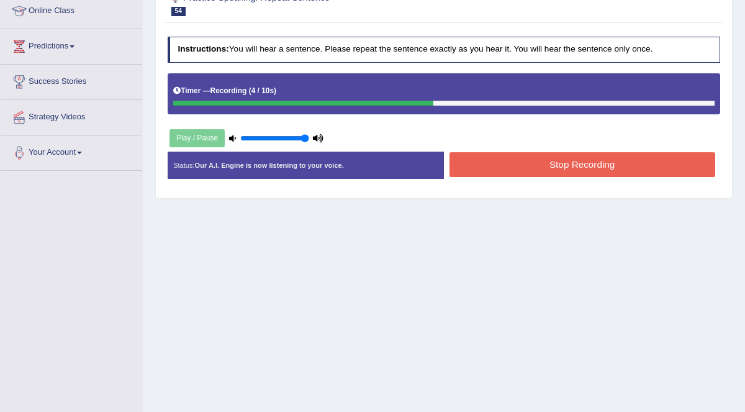
click at [611, 166] on button "Stop Recording" at bounding box center [583, 164] width 266 height 24
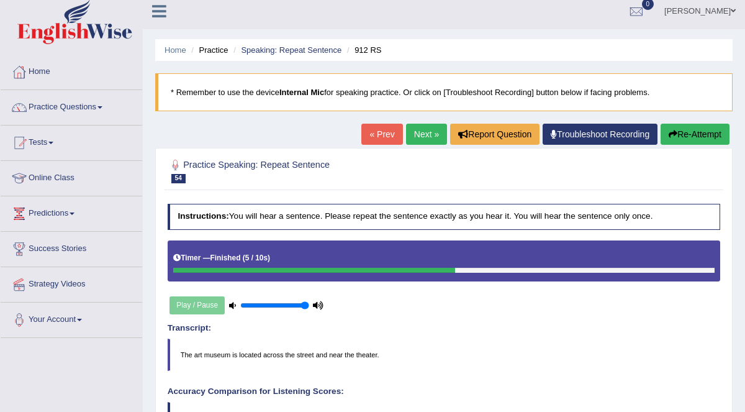
scroll to position [0, 0]
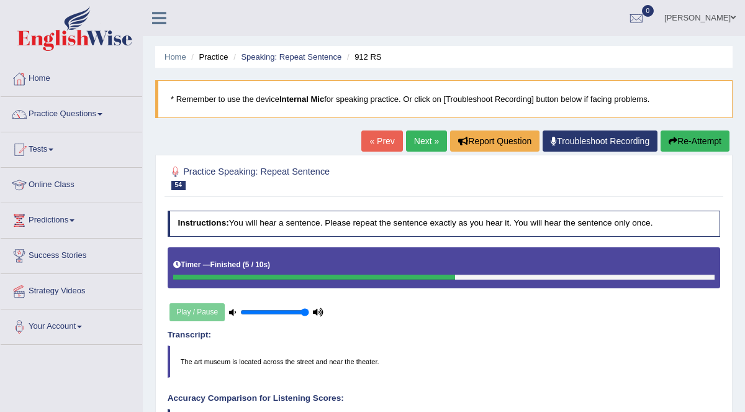
click at [425, 137] on link "Next »" at bounding box center [426, 140] width 41 height 21
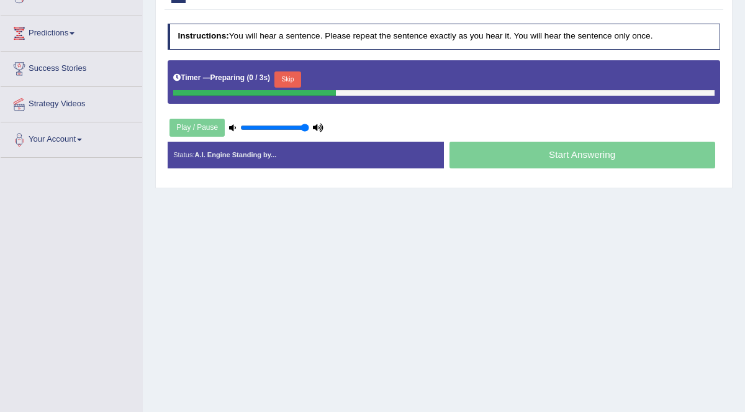
scroll to position [193, 0]
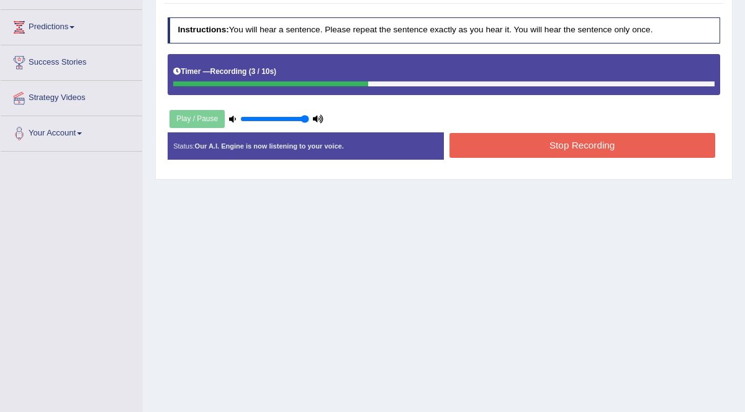
click at [589, 133] on button "Stop Recording" at bounding box center [583, 145] width 266 height 24
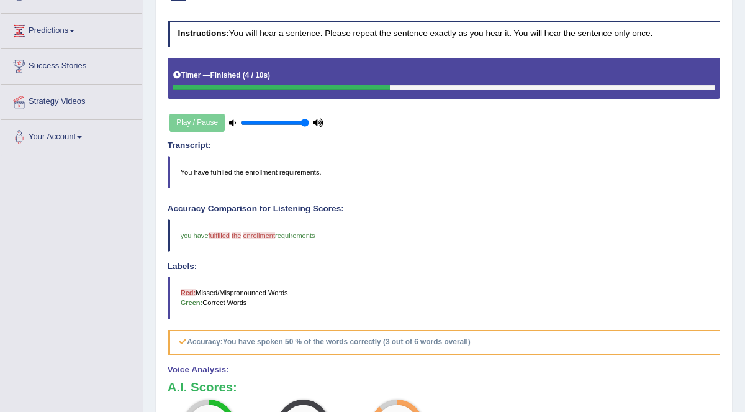
scroll to position [35, 0]
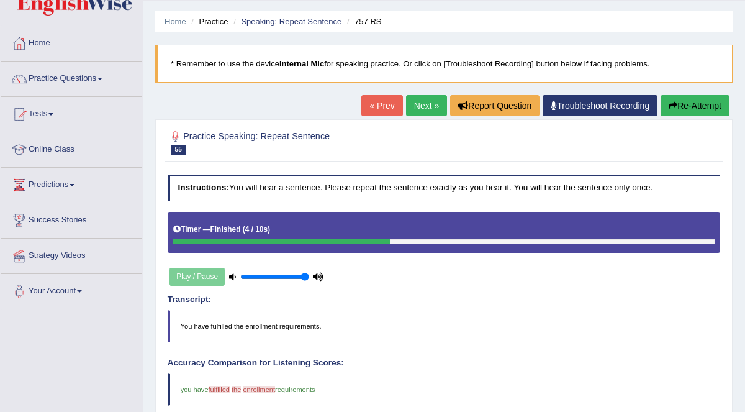
click at [427, 99] on link "Next »" at bounding box center [426, 105] width 41 height 21
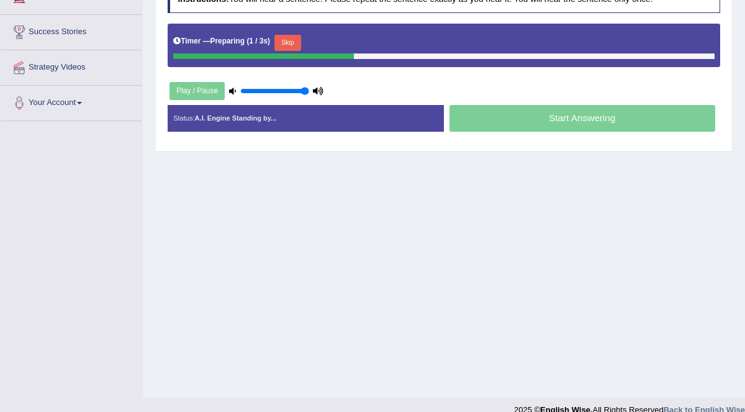
scroll to position [227, 0]
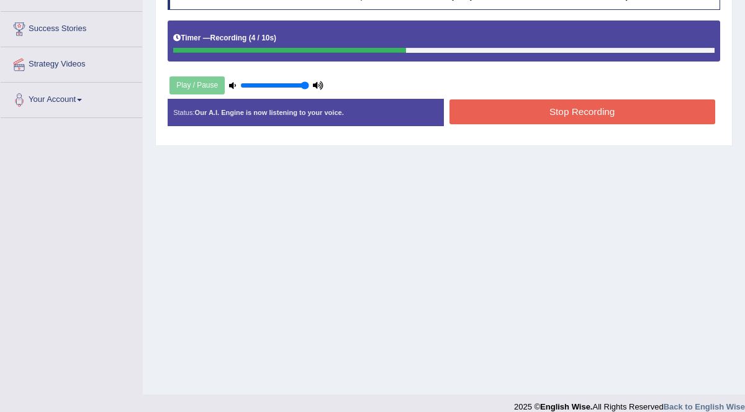
click at [604, 118] on button "Stop Recording" at bounding box center [583, 111] width 266 height 24
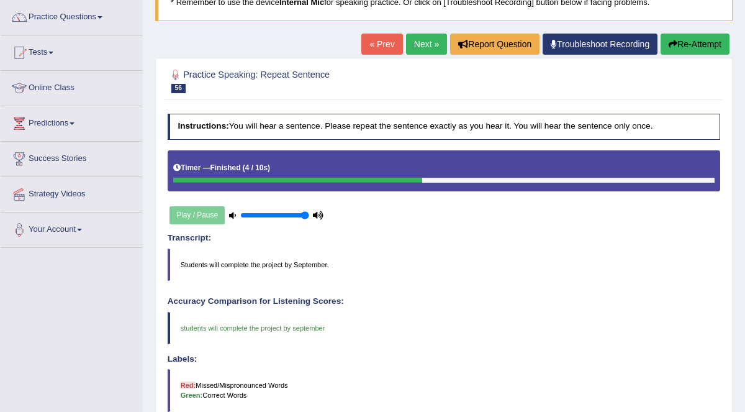
scroll to position [0, 0]
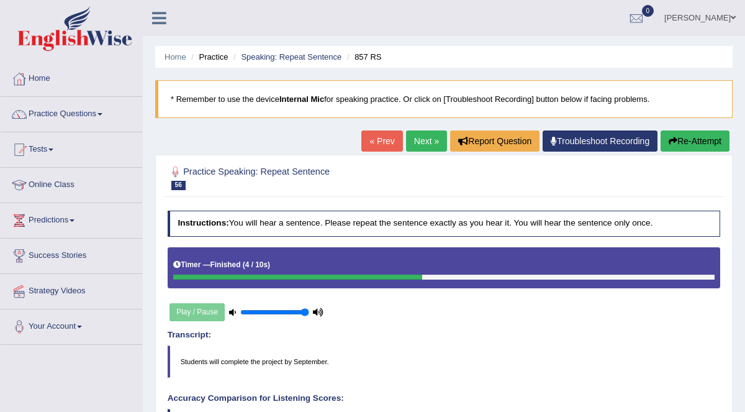
click at [427, 135] on link "Next »" at bounding box center [426, 140] width 41 height 21
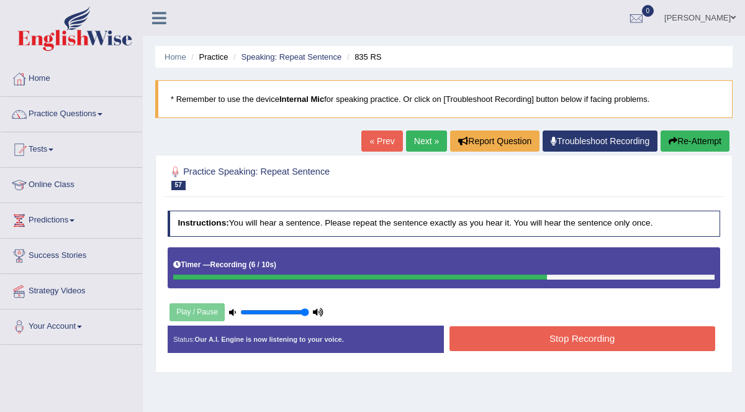
click at [584, 345] on button "Stop Recording" at bounding box center [583, 338] width 266 height 24
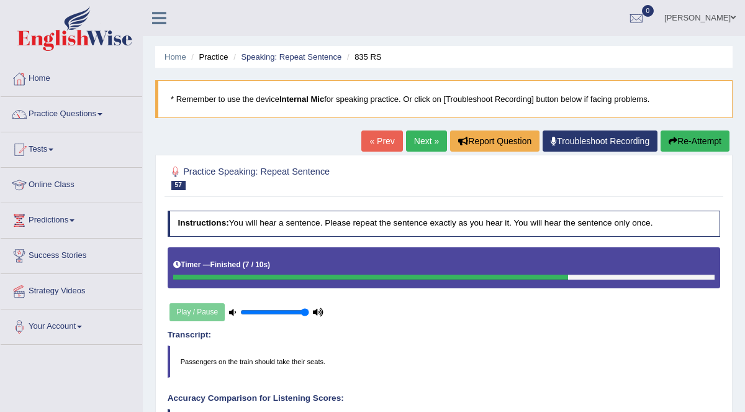
click at [378, 144] on link "« Prev" at bounding box center [381, 140] width 41 height 21
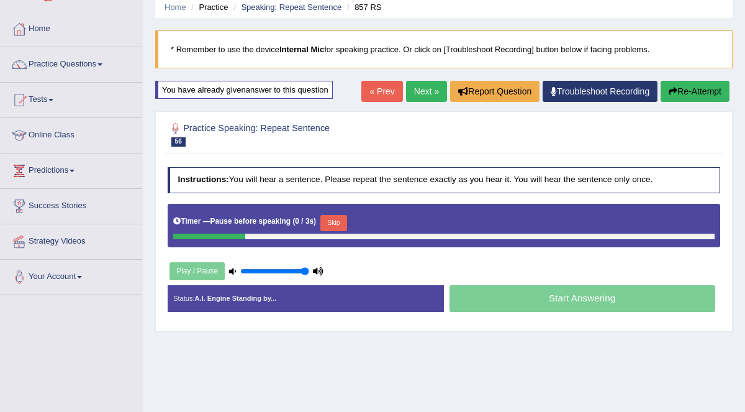
scroll to position [52, 0]
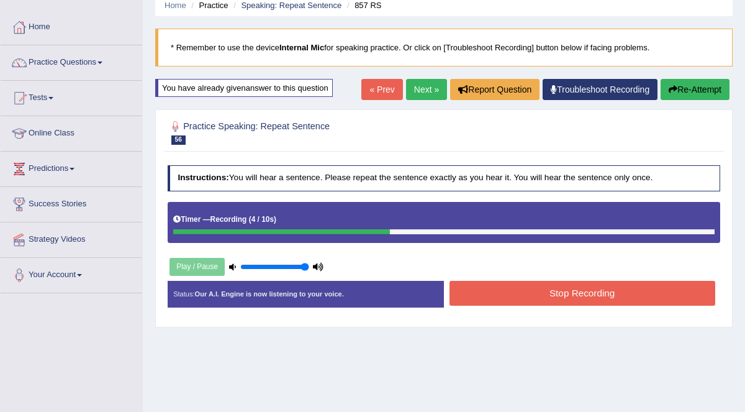
click at [556, 281] on div "Start Answering" at bounding box center [582, 281] width 276 height 1
click at [599, 286] on button "Stop Recording" at bounding box center [583, 293] width 266 height 24
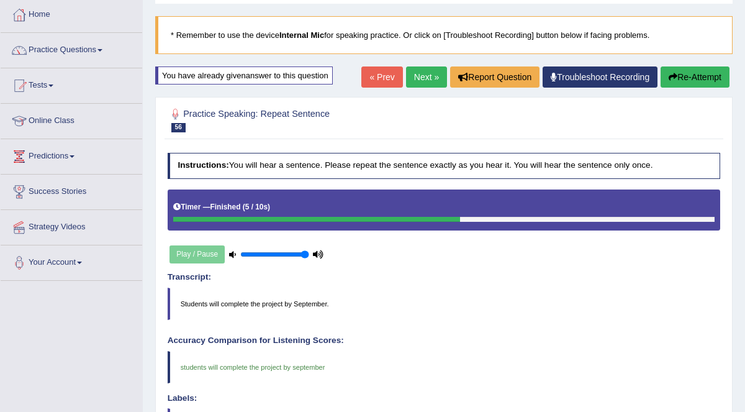
scroll to position [57, 0]
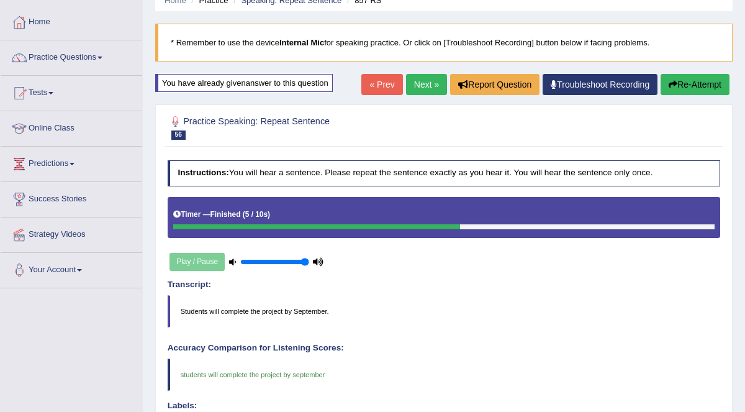
click at [419, 82] on link "Next »" at bounding box center [426, 84] width 41 height 21
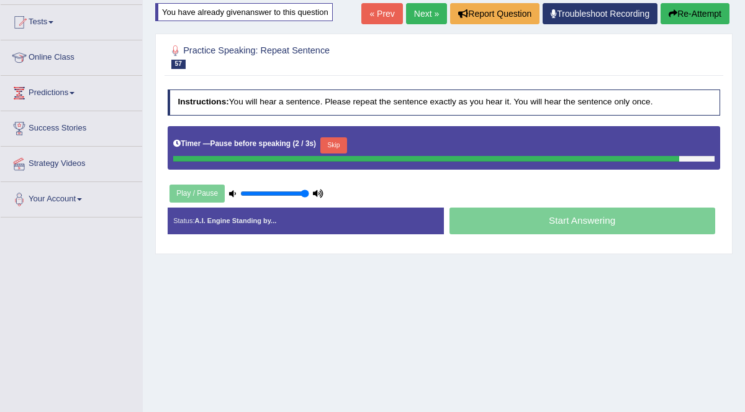
scroll to position [240, 0]
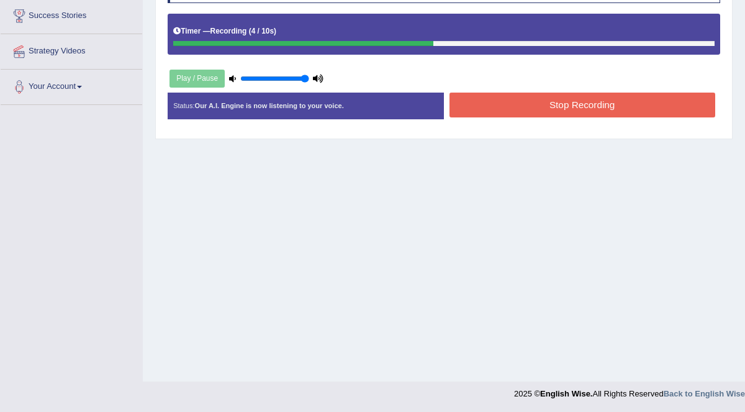
click at [545, 99] on button "Stop Recording" at bounding box center [583, 105] width 266 height 24
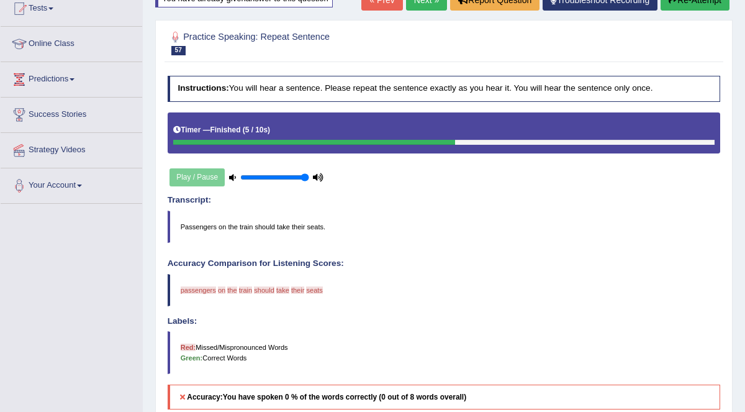
scroll to position [0, 0]
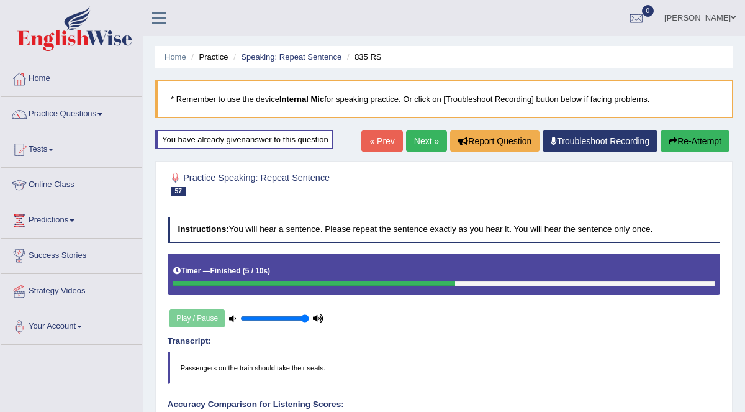
click at [97, 116] on link "Practice Questions" at bounding box center [72, 112] width 142 height 31
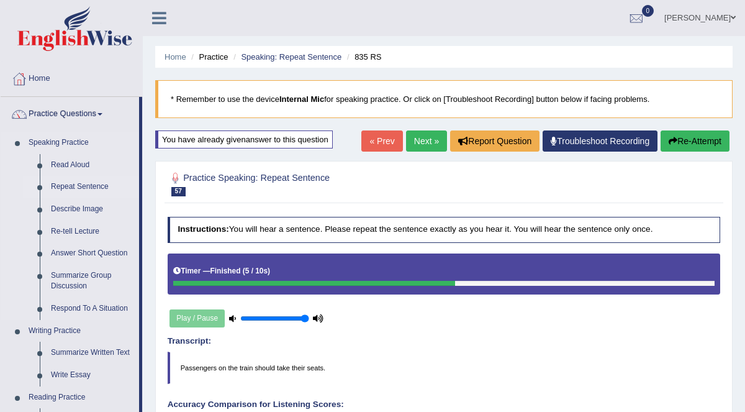
click at [78, 184] on link "Repeat Sentence" at bounding box center [92, 187] width 94 height 22
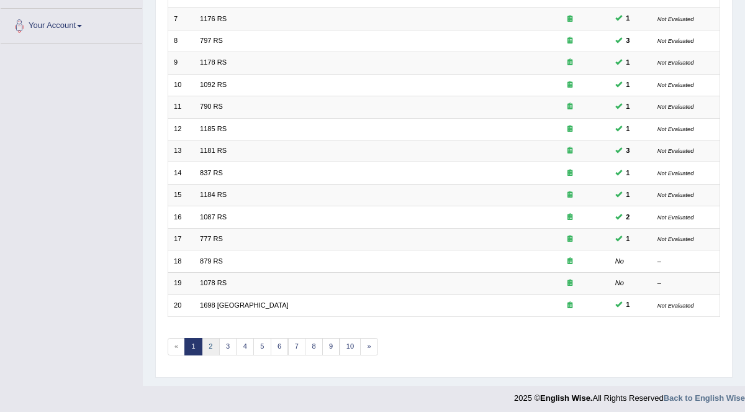
click at [215, 344] on link "2" at bounding box center [211, 346] width 18 height 17
click at [225, 340] on link "3" at bounding box center [228, 346] width 18 height 17
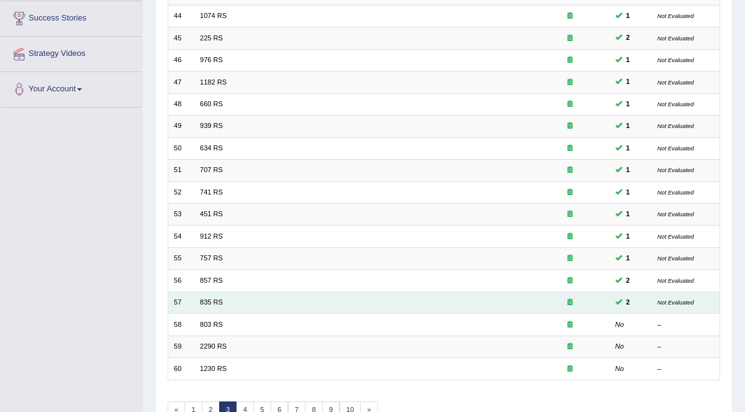
scroll to position [255, 0]
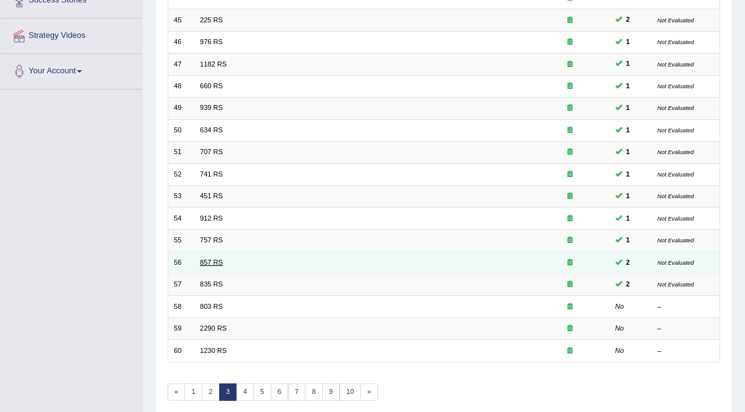
click at [205, 259] on link "857 RS" at bounding box center [211, 261] width 23 height 7
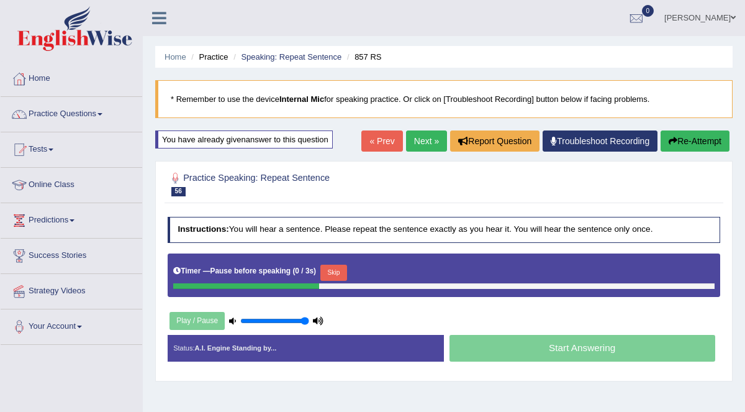
click at [429, 136] on link "Next »" at bounding box center [426, 140] width 41 height 21
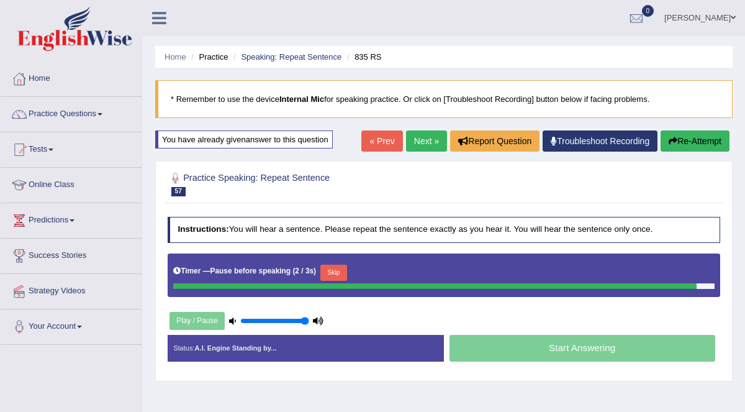
scroll to position [6, 0]
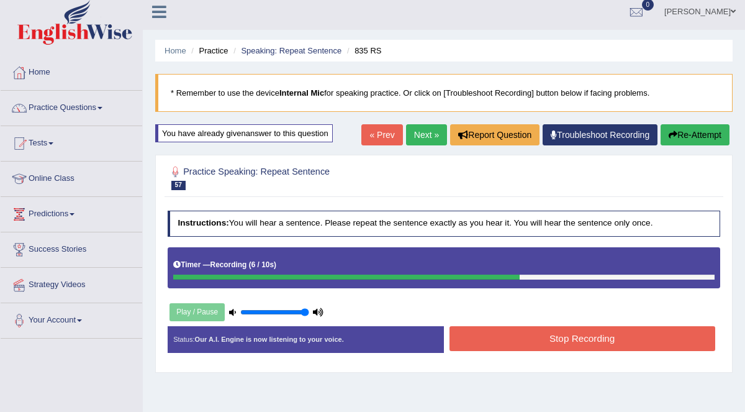
click at [541, 338] on button "Stop Recording" at bounding box center [583, 338] width 266 height 24
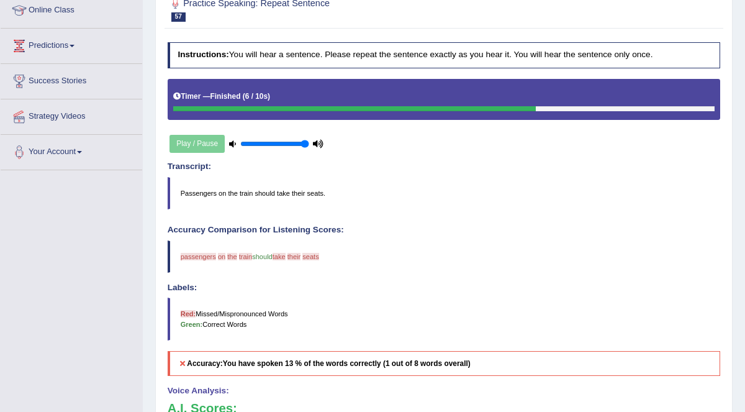
scroll to position [100, 0]
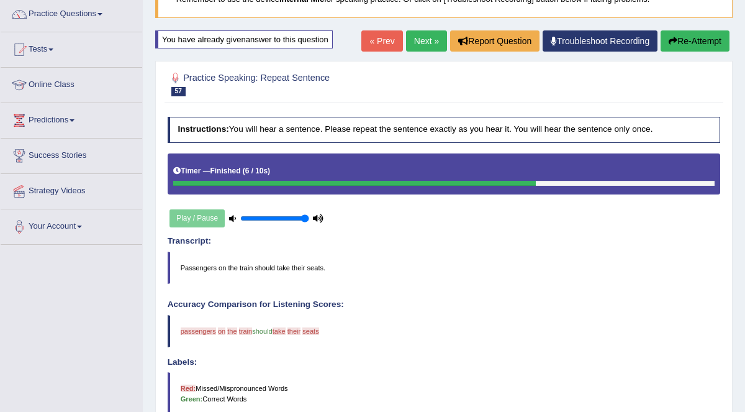
click at [419, 37] on link "Next »" at bounding box center [426, 40] width 41 height 21
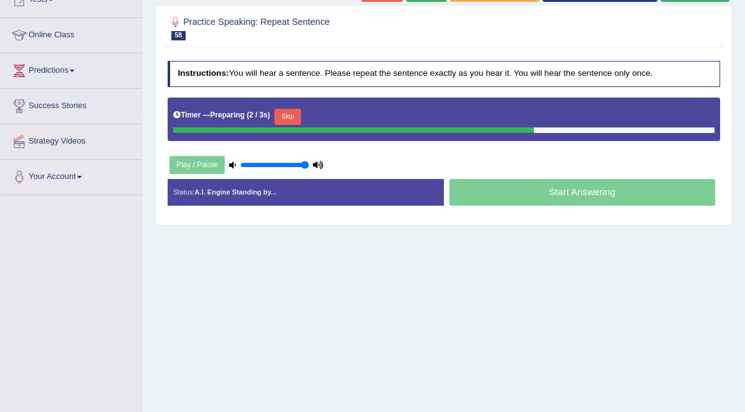
scroll to position [158, 0]
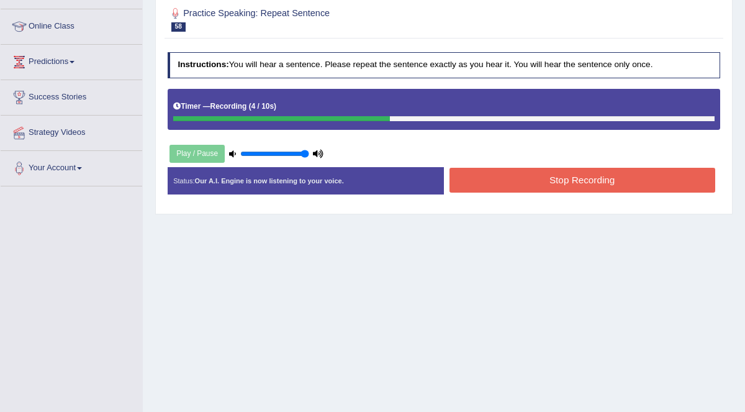
click at [532, 177] on button "Stop Recording" at bounding box center [583, 180] width 266 height 24
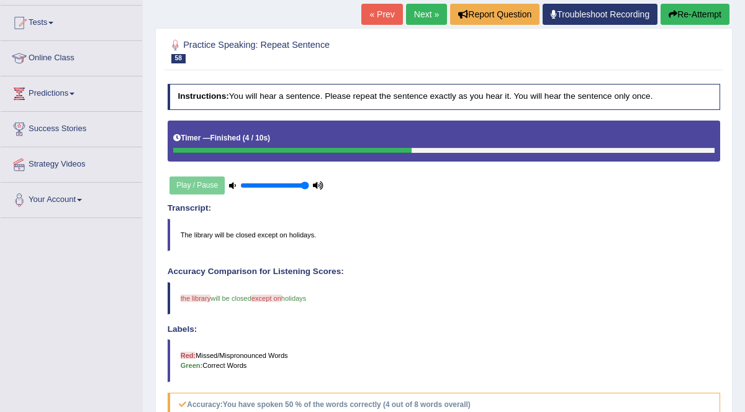
scroll to position [109, 0]
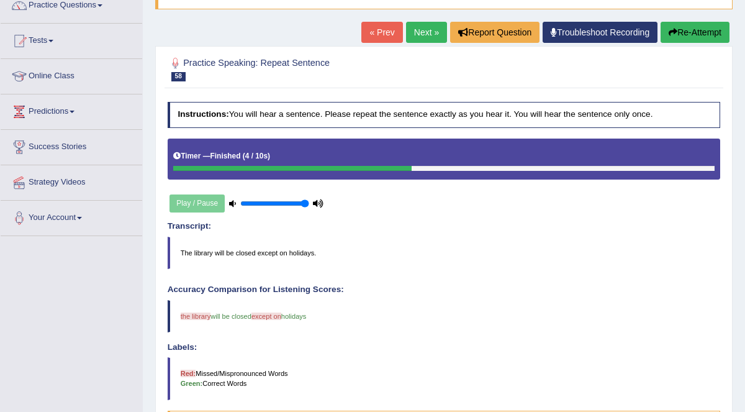
click at [687, 32] on button "Re-Attempt" at bounding box center [695, 32] width 69 height 21
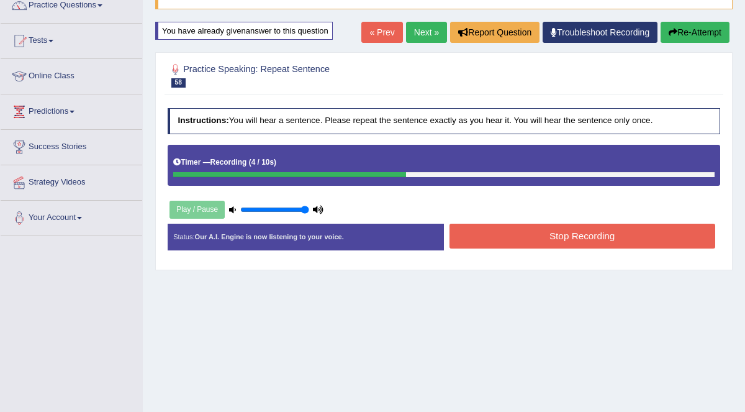
click at [551, 230] on button "Stop Recording" at bounding box center [583, 236] width 266 height 24
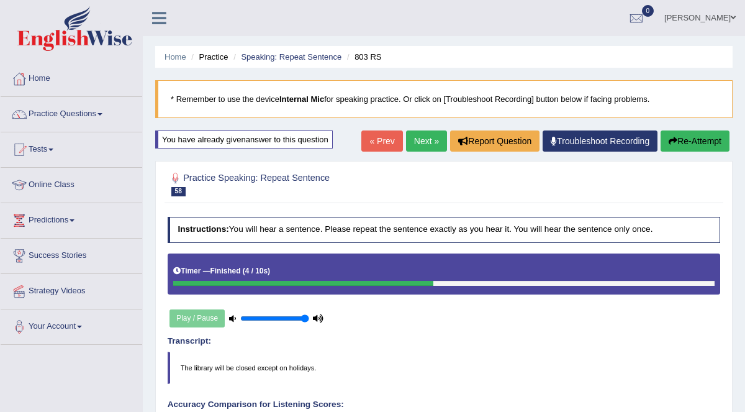
click at [419, 143] on link "Next »" at bounding box center [426, 140] width 41 height 21
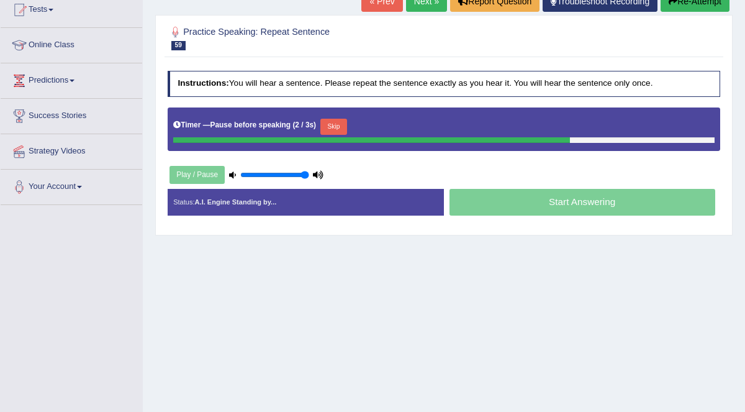
scroll to position [72, 0]
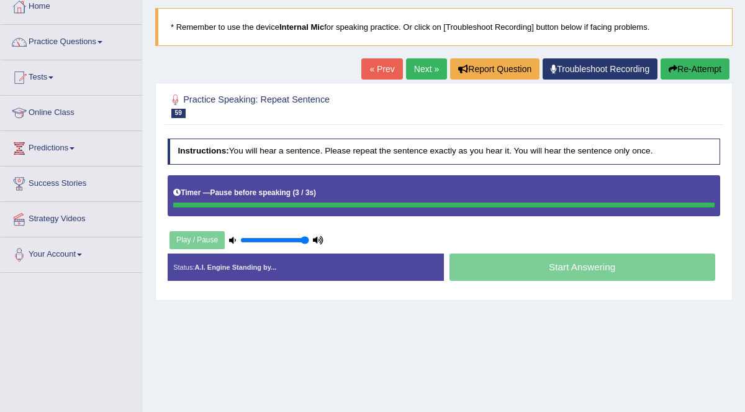
click at [700, 71] on button "Re-Attempt" at bounding box center [695, 68] width 69 height 21
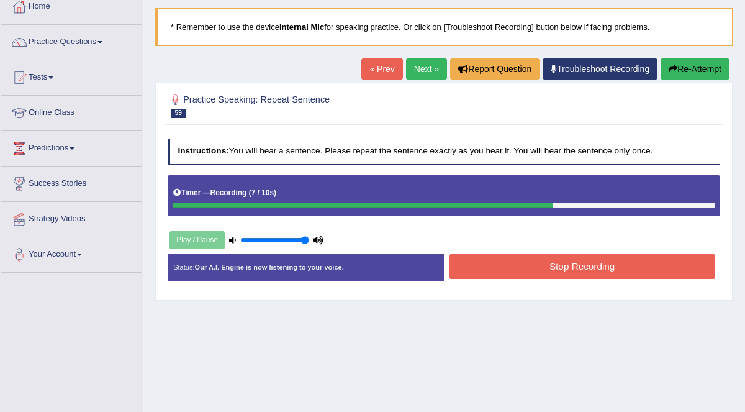
click at [574, 268] on button "Stop Recording" at bounding box center [583, 266] width 266 height 24
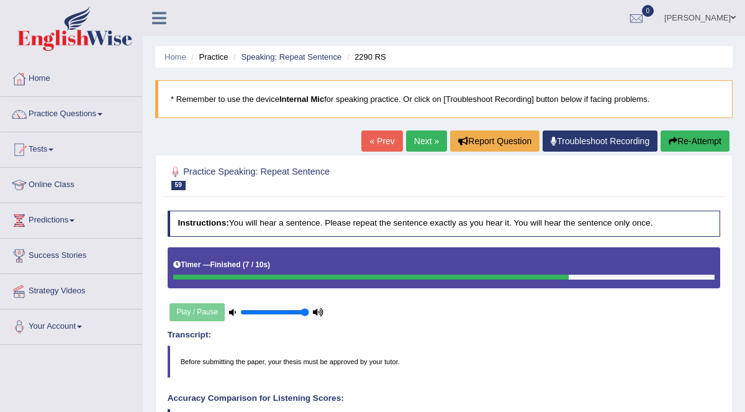
click at [433, 140] on link "Next »" at bounding box center [426, 140] width 41 height 21
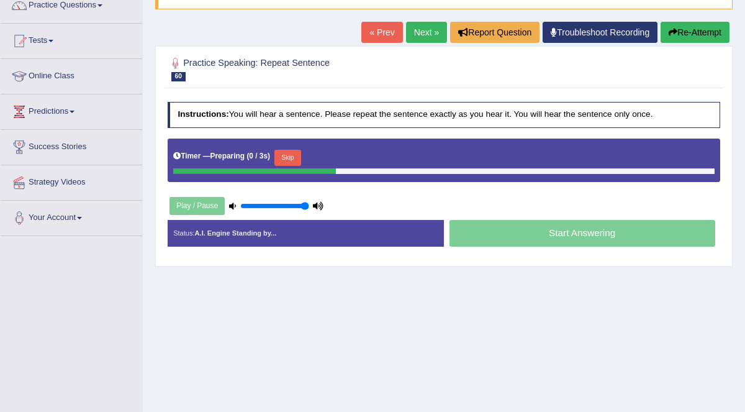
scroll to position [119, 0]
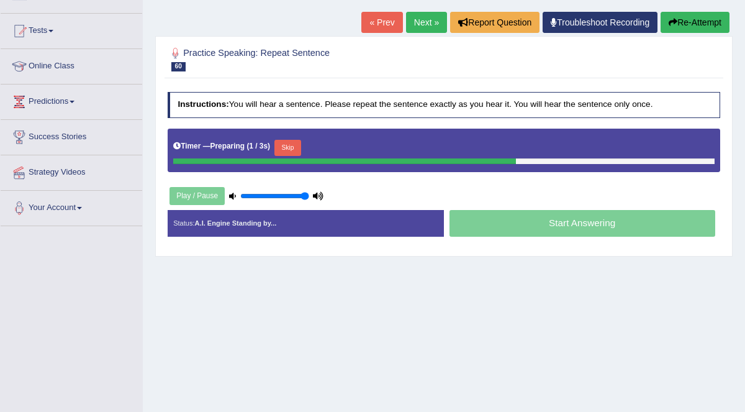
click at [373, 24] on link "« Prev" at bounding box center [381, 22] width 41 height 21
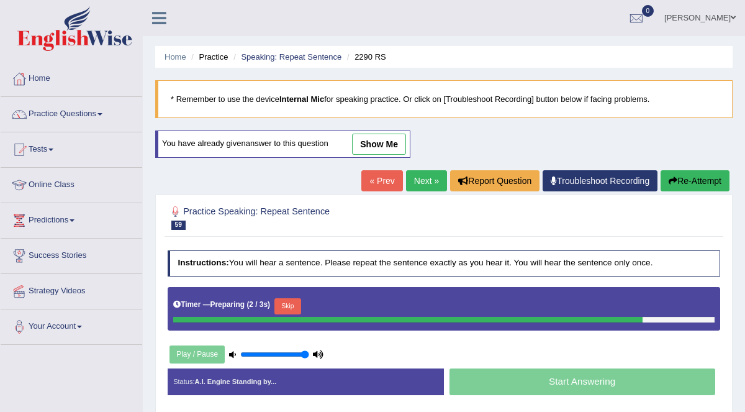
drag, startPoint x: 381, startPoint y: 140, endPoint x: 393, endPoint y: 159, distance: 22.4
click at [381, 141] on link "show me" at bounding box center [379, 144] width 54 height 21
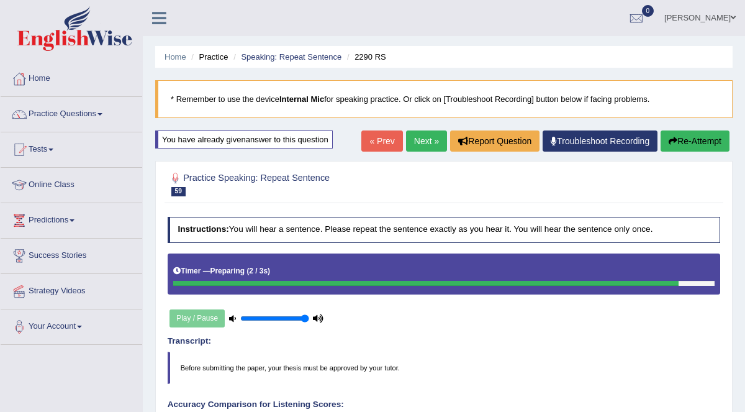
click at [422, 147] on link "Next »" at bounding box center [426, 140] width 41 height 21
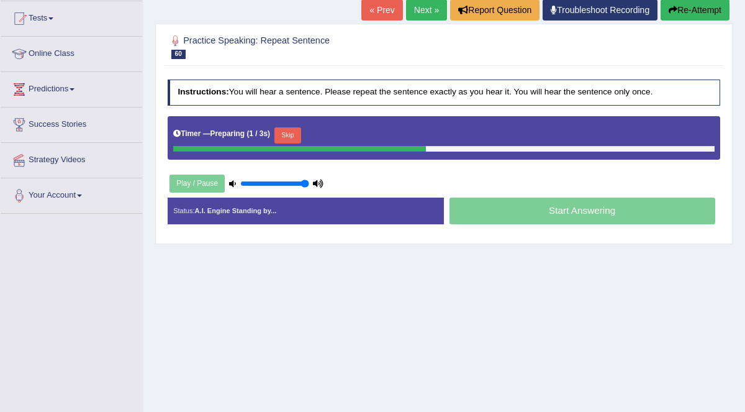
scroll to position [130, 0]
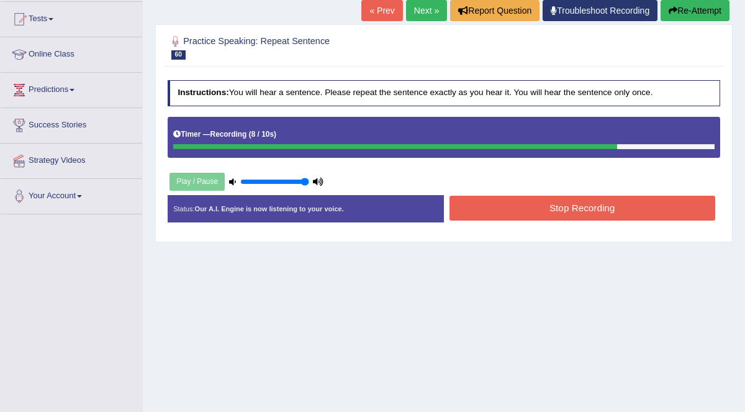
click at [691, 11] on button "Re-Attempt" at bounding box center [695, 10] width 69 height 21
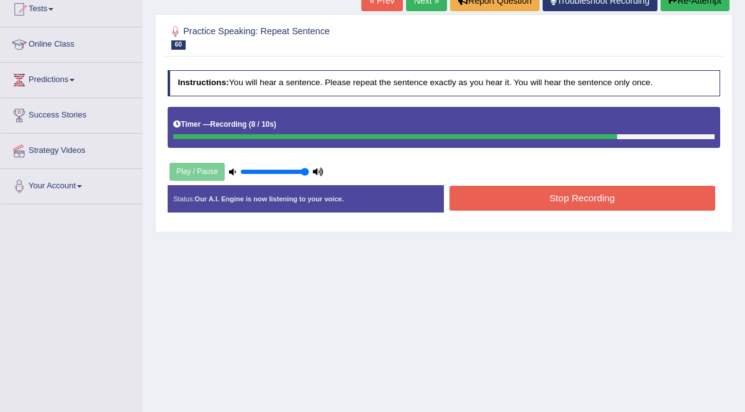
click at [686, 2] on button "Re-Attempt" at bounding box center [695, 0] width 69 height 21
click at [626, 190] on button "Stop Recording" at bounding box center [583, 198] width 266 height 24
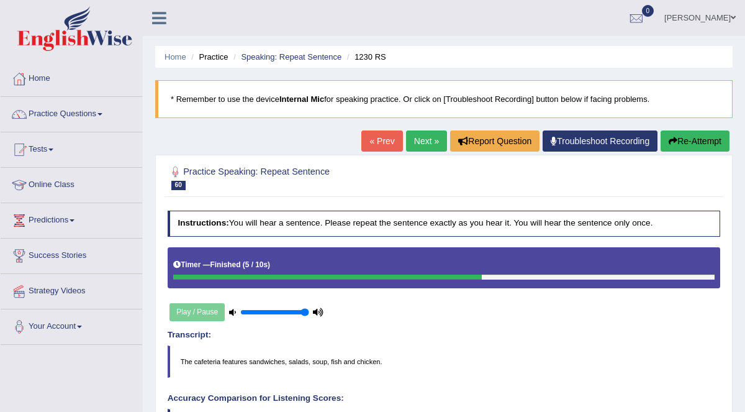
click at [424, 141] on link "Next »" at bounding box center [426, 140] width 41 height 21
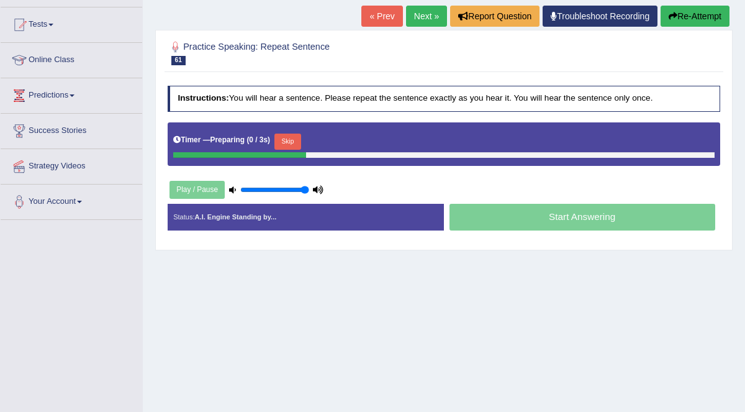
scroll to position [125, 0]
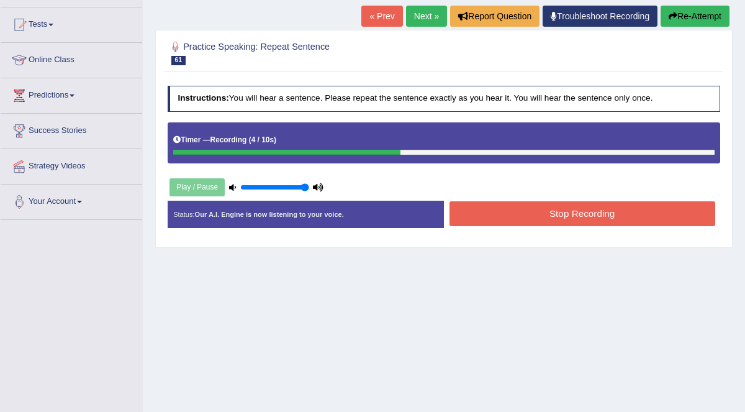
click at [592, 215] on button "Stop Recording" at bounding box center [583, 213] width 266 height 24
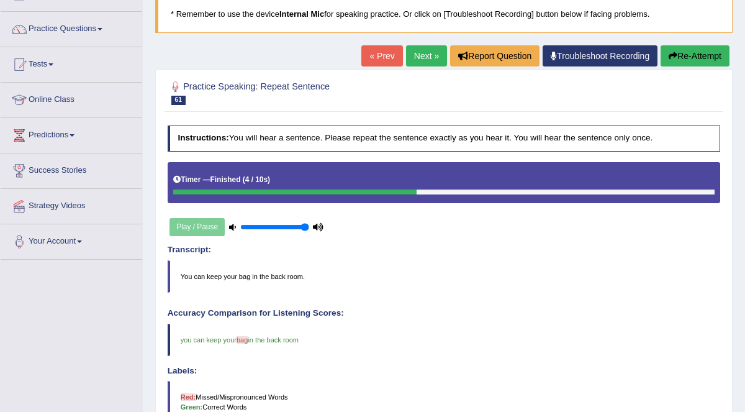
scroll to position [0, 0]
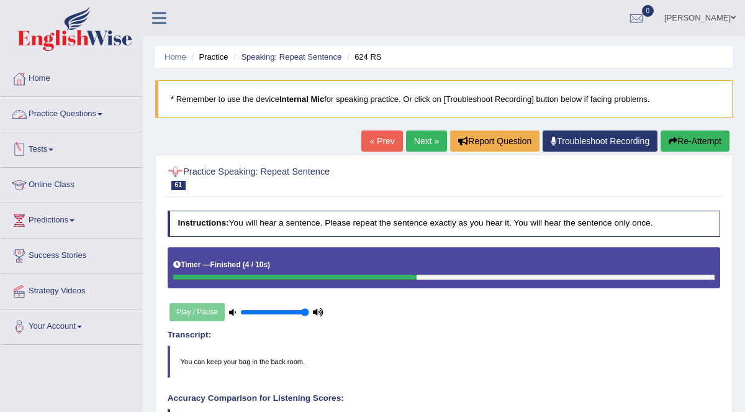
click at [106, 111] on link "Practice Questions" at bounding box center [72, 112] width 142 height 31
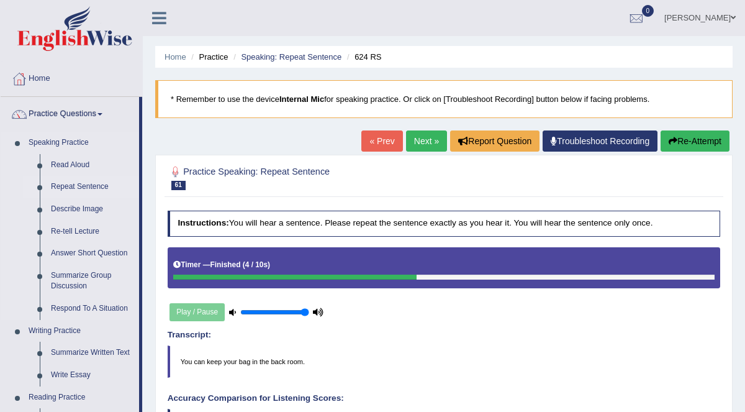
click at [85, 183] on link "Repeat Sentence" at bounding box center [92, 187] width 94 height 22
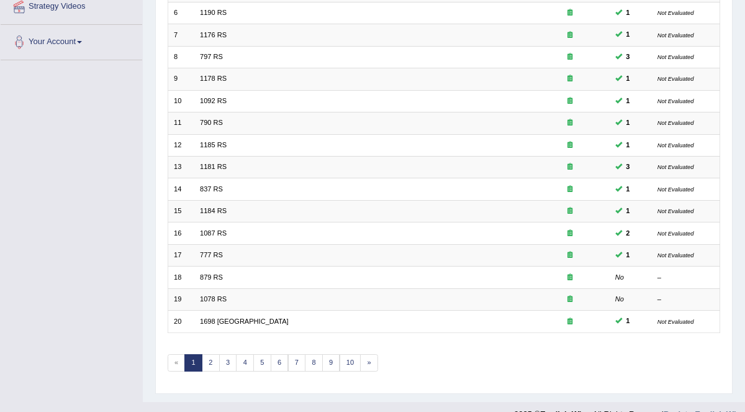
scroll to position [301, 0]
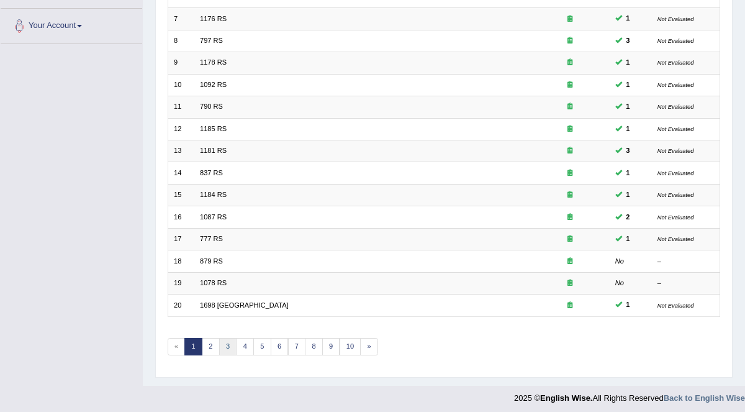
click at [222, 338] on link "3" at bounding box center [228, 346] width 18 height 17
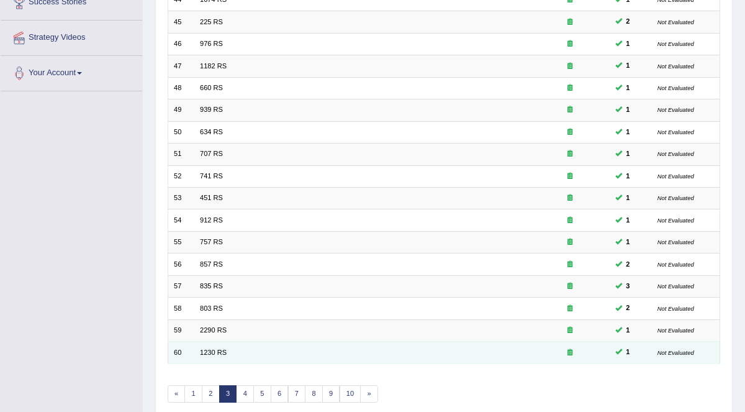
scroll to position [301, 0]
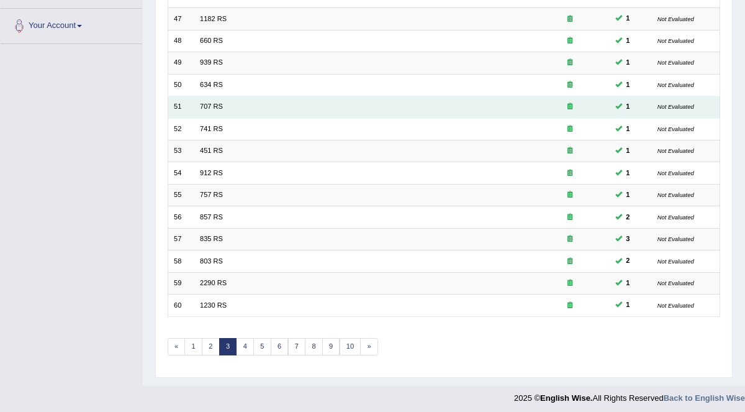
click at [222, 101] on td "707 RS" at bounding box center [362, 107] width 336 height 22
click at [205, 106] on link "707 RS" at bounding box center [211, 105] width 23 height 7
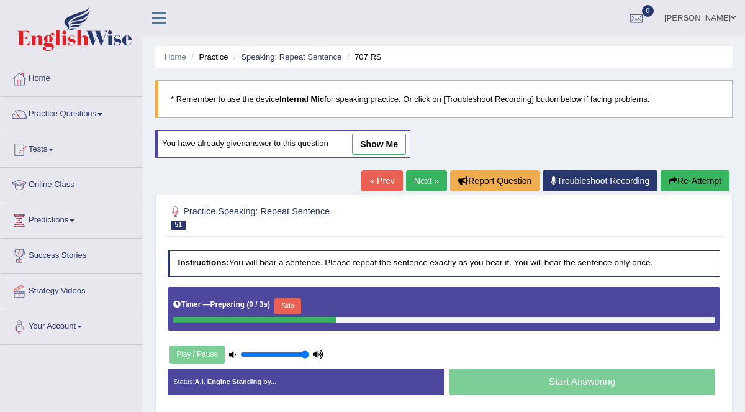
click at [378, 137] on link "show me" at bounding box center [379, 144] width 54 height 21
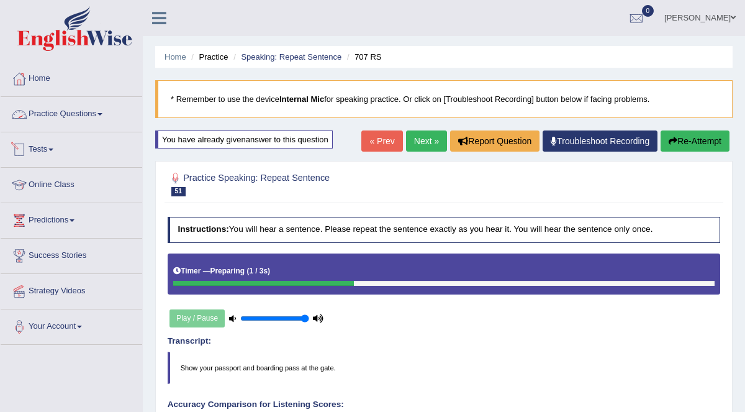
click at [89, 113] on link "Practice Questions" at bounding box center [72, 112] width 142 height 31
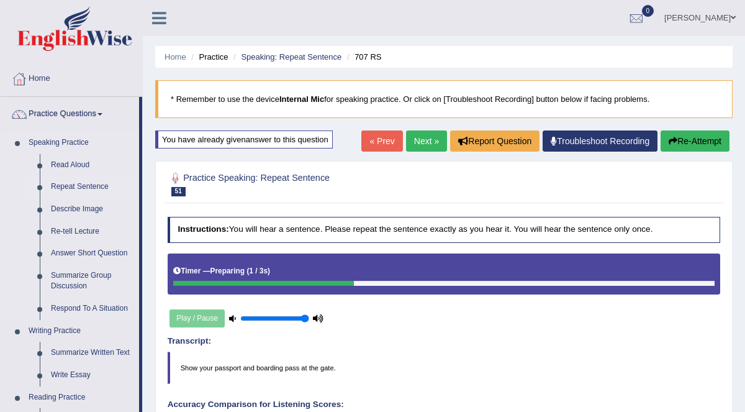
click at [83, 190] on link "Repeat Sentence" at bounding box center [92, 187] width 94 height 22
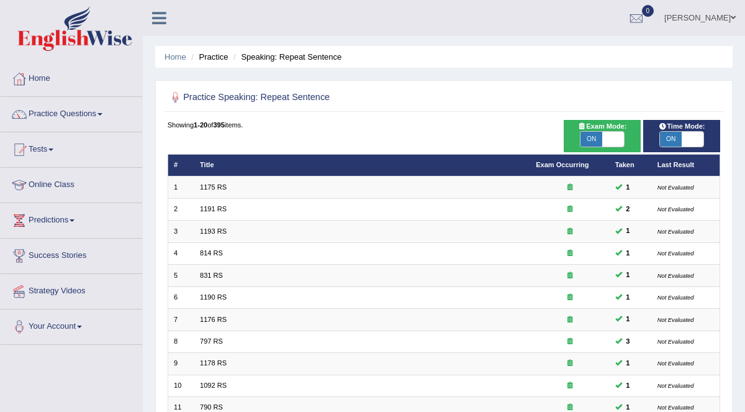
click at [612, 141] on span at bounding box center [613, 139] width 22 height 15
checkbox input "false"
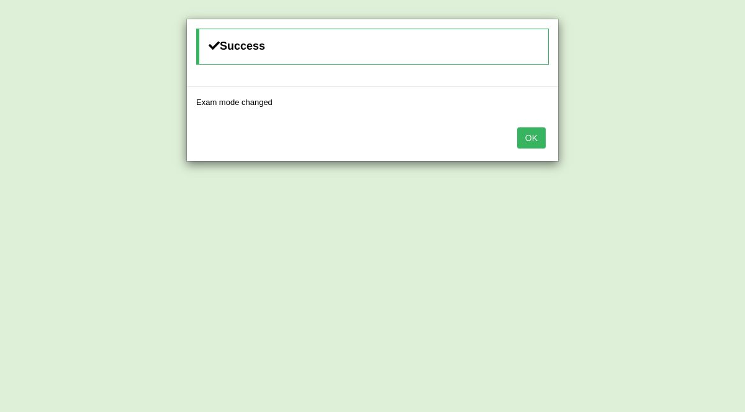
click at [533, 130] on button "OK" at bounding box center [531, 137] width 29 height 21
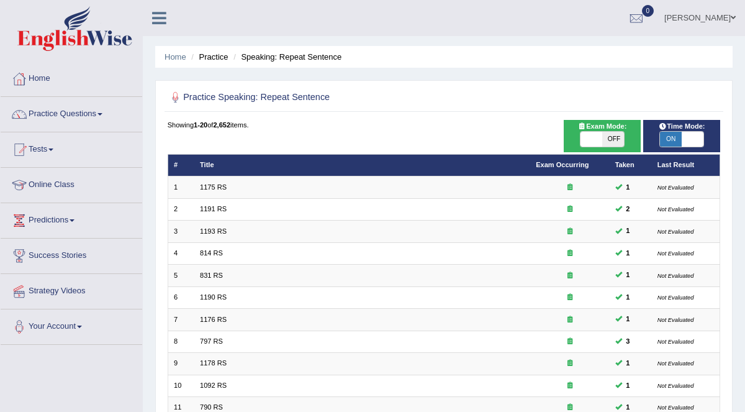
click at [682, 127] on span "Time Mode:" at bounding box center [682, 126] width 55 height 11
click at [682, 143] on span at bounding box center [693, 139] width 22 height 15
checkbox input "false"
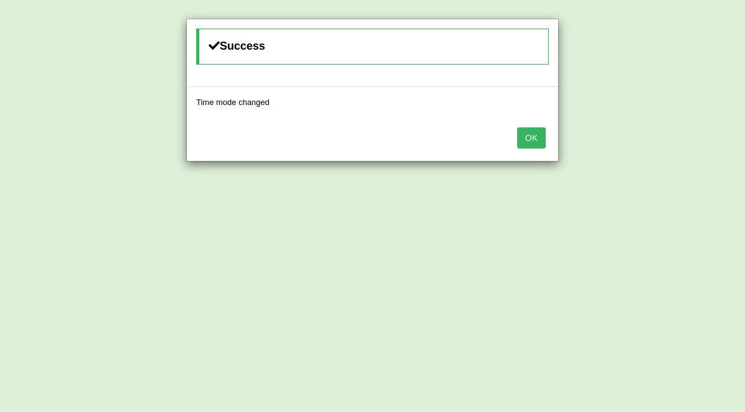
click at [535, 134] on button "OK" at bounding box center [531, 137] width 29 height 21
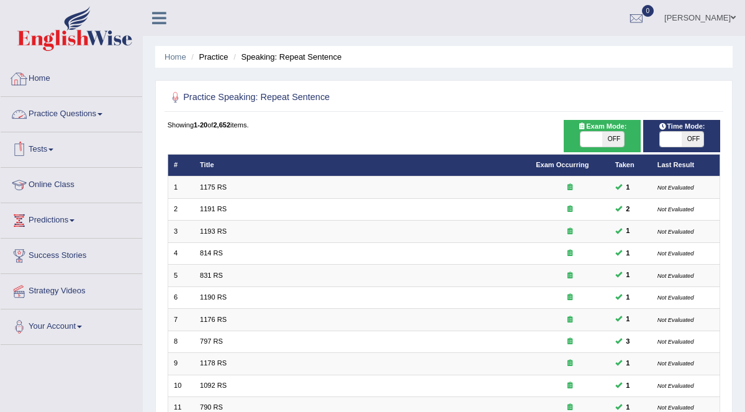
click at [52, 78] on link "Home" at bounding box center [72, 76] width 142 height 31
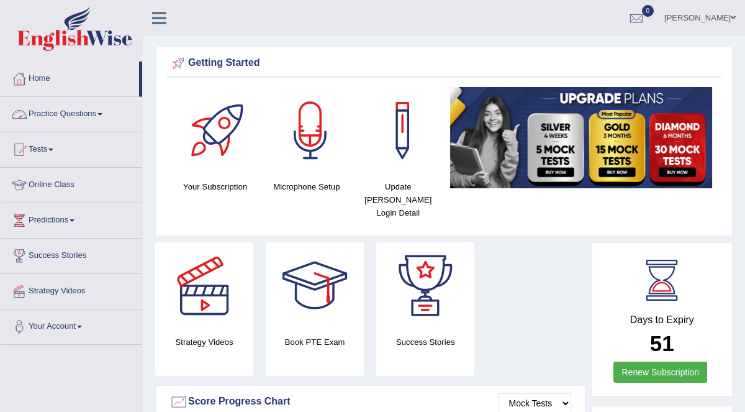
click at [73, 114] on link "Practice Questions" at bounding box center [72, 112] width 142 height 31
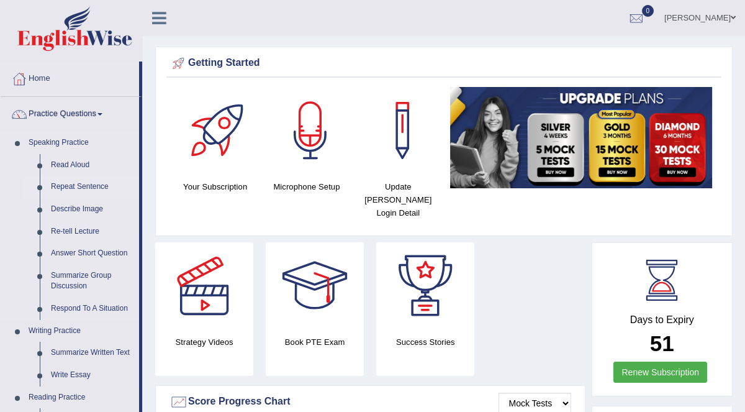
click at [78, 187] on link "Repeat Sentence" at bounding box center [92, 187] width 94 height 22
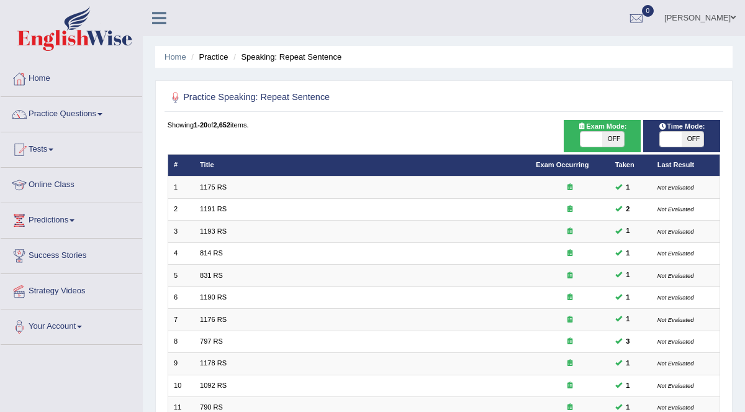
click at [608, 139] on span "OFF" at bounding box center [613, 139] width 22 height 15
checkbox input "true"
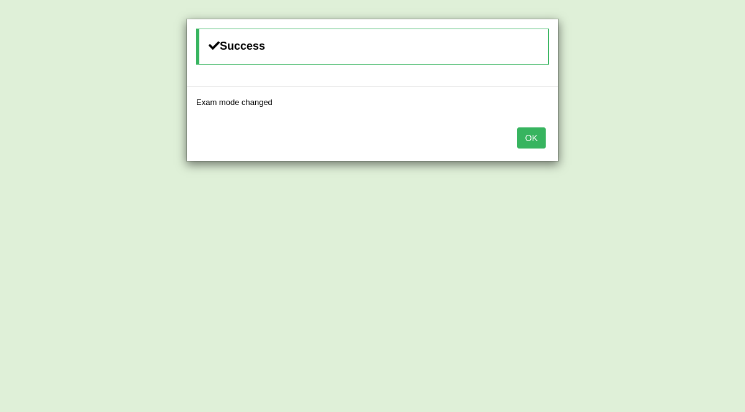
click at [584, 135] on div "Success Exam mode changed OK" at bounding box center [372, 206] width 745 height 412
click at [543, 138] on button "OK" at bounding box center [531, 137] width 29 height 21
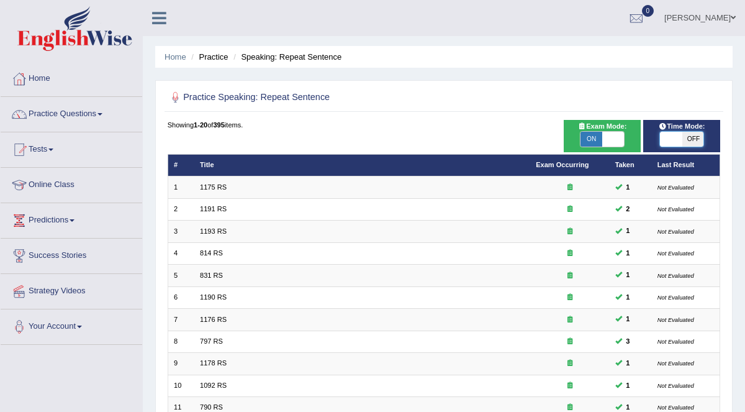
click at [676, 140] on span at bounding box center [671, 139] width 22 height 15
checkbox input "true"
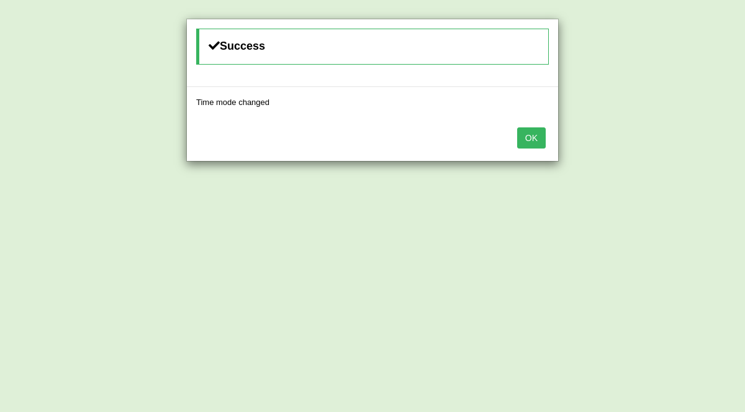
click at [543, 136] on button "OK" at bounding box center [531, 137] width 29 height 21
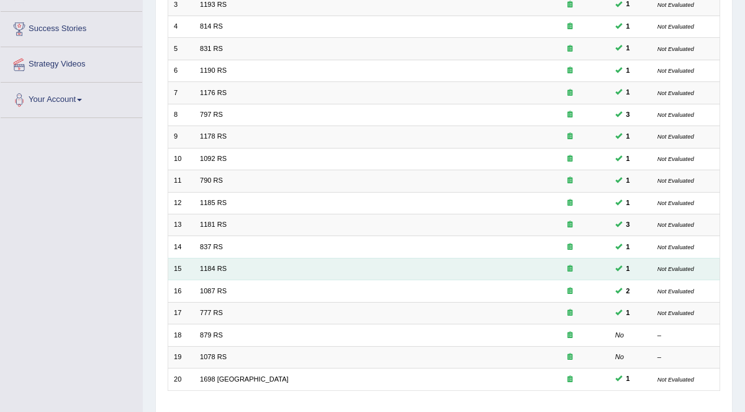
scroll to position [301, 0]
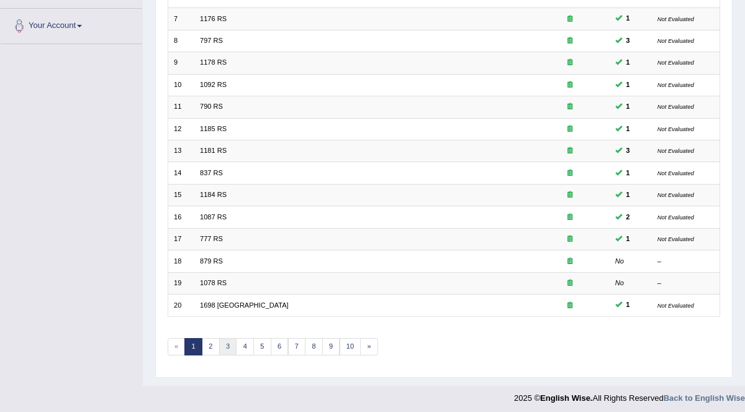
click at [230, 338] on link "3" at bounding box center [228, 346] width 18 height 17
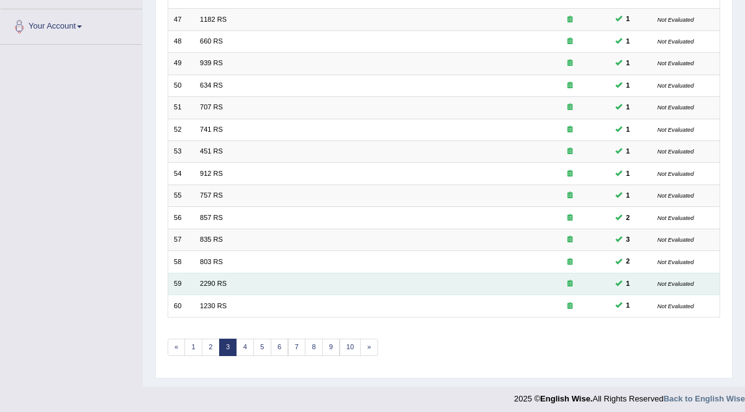
scroll to position [301, 0]
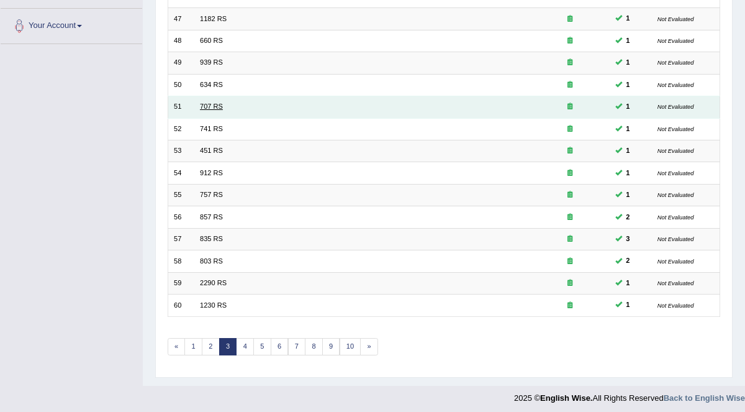
click at [219, 103] on link "707 RS" at bounding box center [211, 105] width 23 height 7
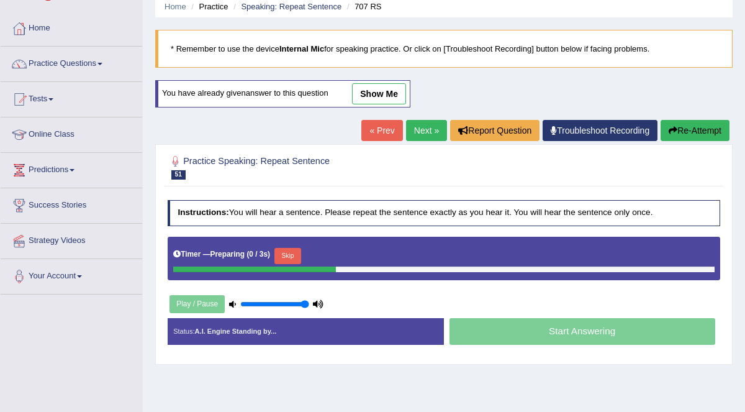
scroll to position [66, 0]
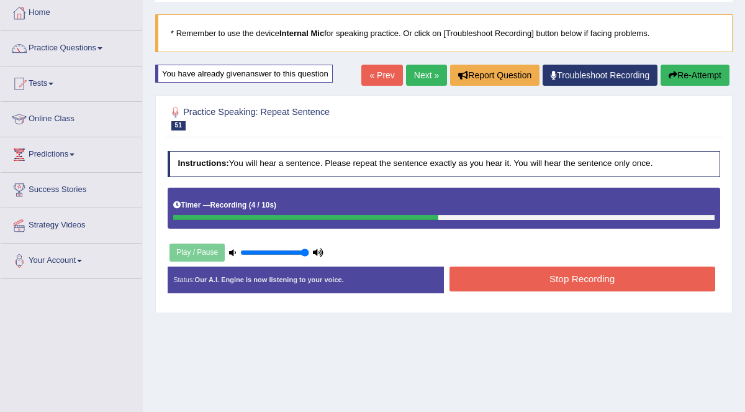
click at [562, 271] on button "Stop Recording" at bounding box center [583, 278] width 266 height 24
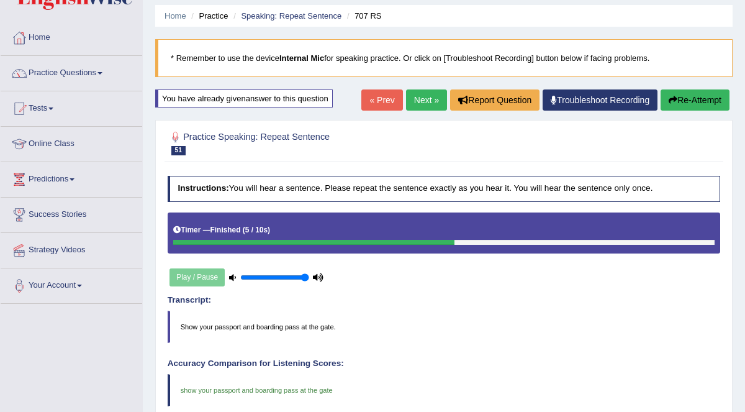
scroll to position [0, 0]
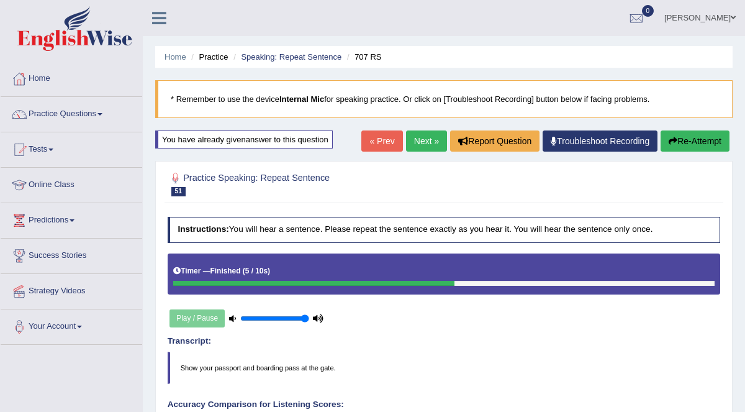
click at [425, 134] on link "Next »" at bounding box center [426, 140] width 41 height 21
click at [426, 135] on link "Next »" at bounding box center [426, 140] width 41 height 21
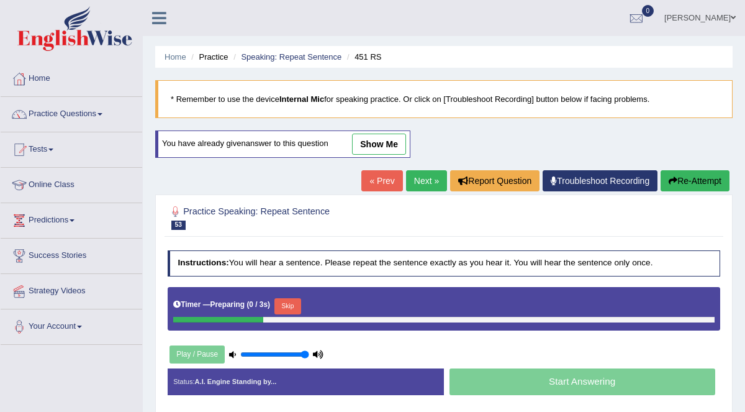
click at [376, 144] on link "show me" at bounding box center [379, 144] width 54 height 21
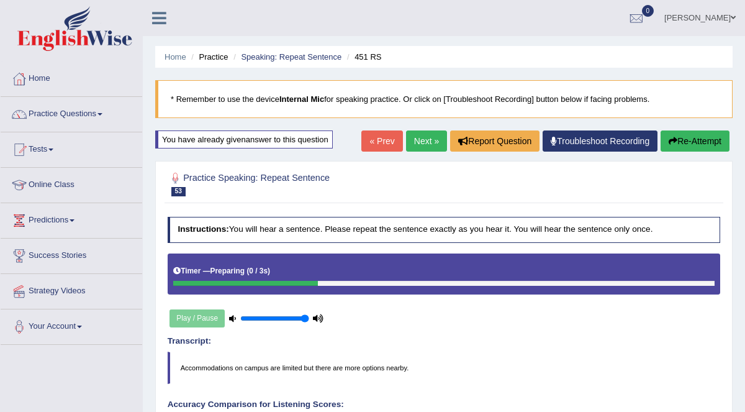
click at [432, 139] on link "Next »" at bounding box center [426, 140] width 41 height 21
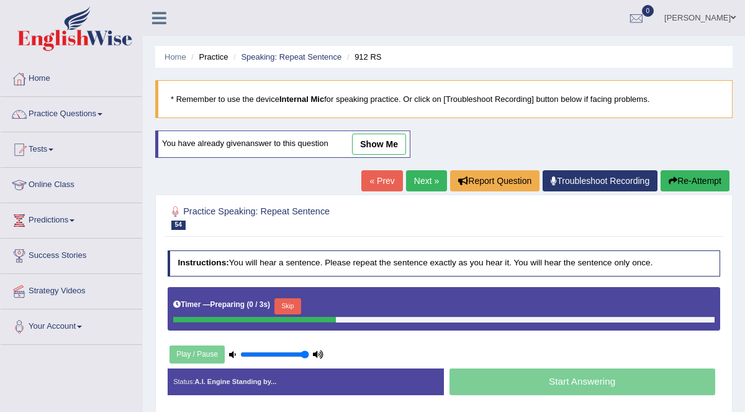
click at [384, 144] on link "show me" at bounding box center [379, 144] width 54 height 21
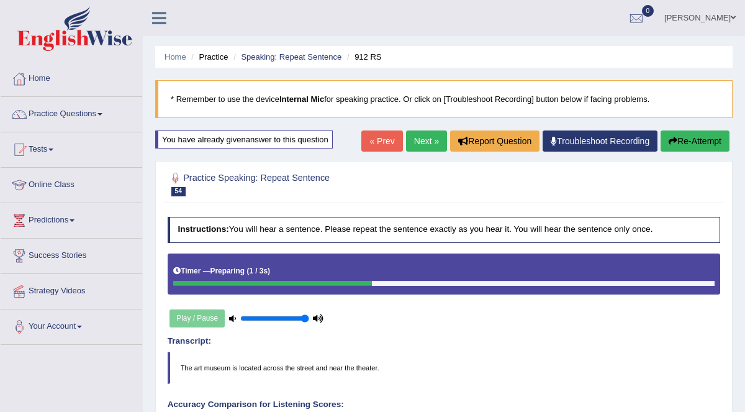
click at [696, 138] on button "Re-Attempt" at bounding box center [695, 140] width 69 height 21
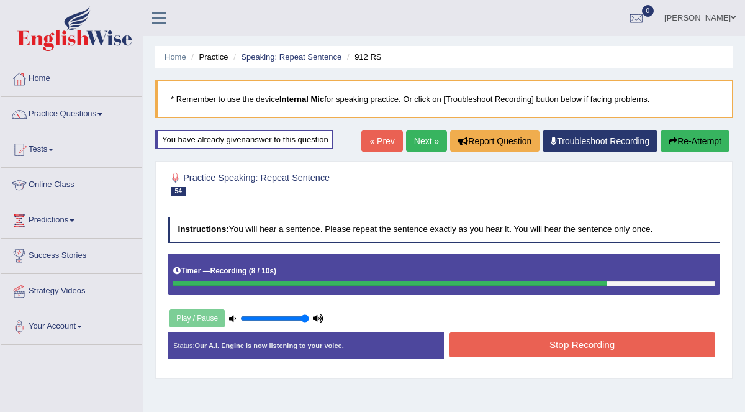
click at [695, 140] on button "Re-Attempt" at bounding box center [695, 140] width 69 height 21
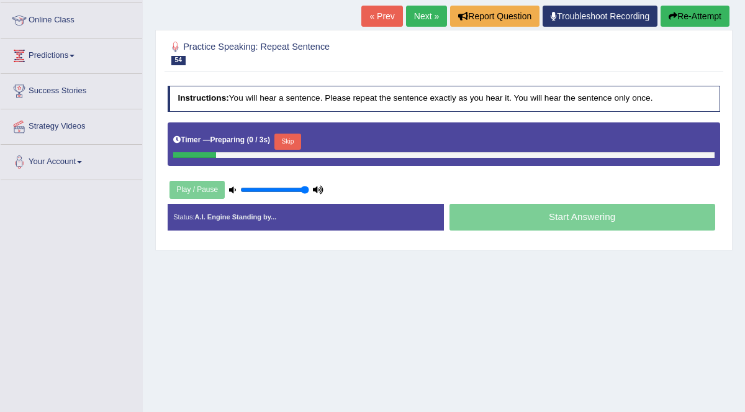
scroll to position [174, 0]
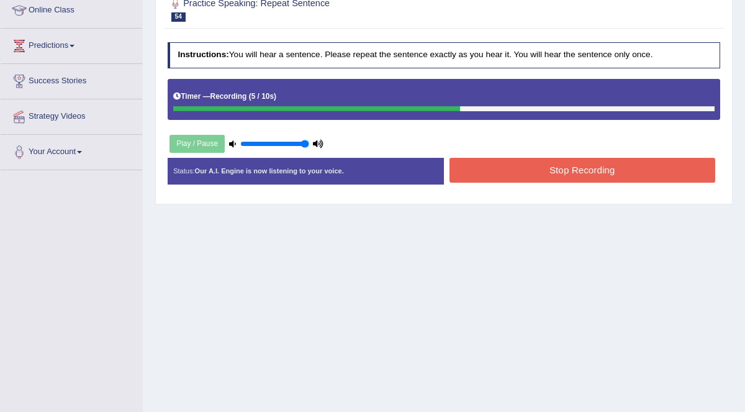
click at [638, 165] on button "Stop Recording" at bounding box center [583, 170] width 266 height 24
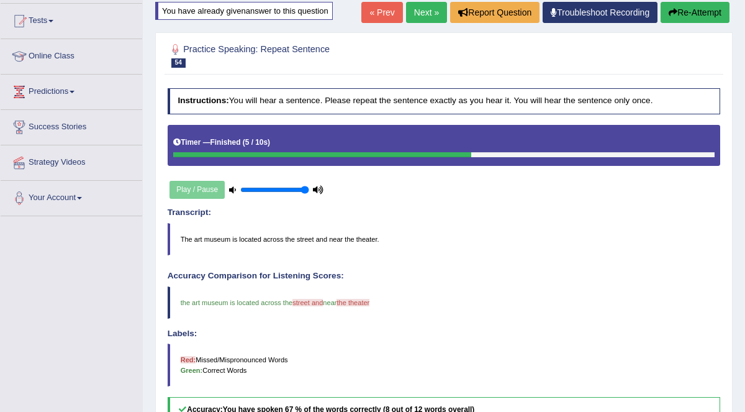
scroll to position [0, 0]
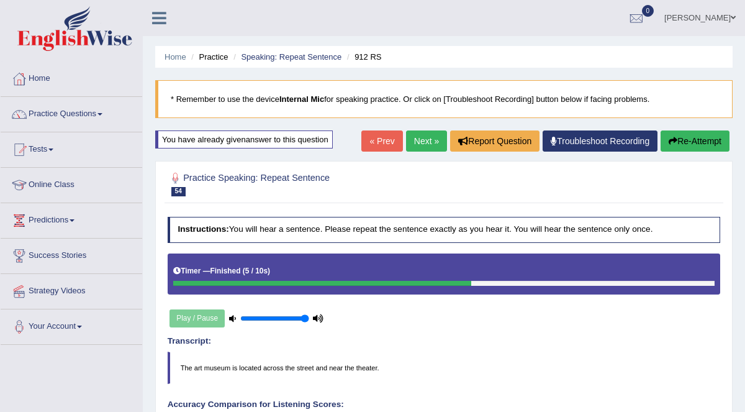
click at [435, 142] on link "Next »" at bounding box center [426, 140] width 41 height 21
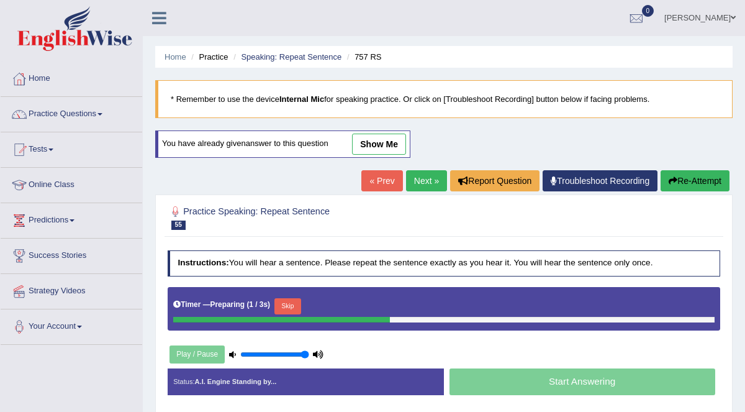
click at [402, 142] on link "show me" at bounding box center [379, 144] width 54 height 21
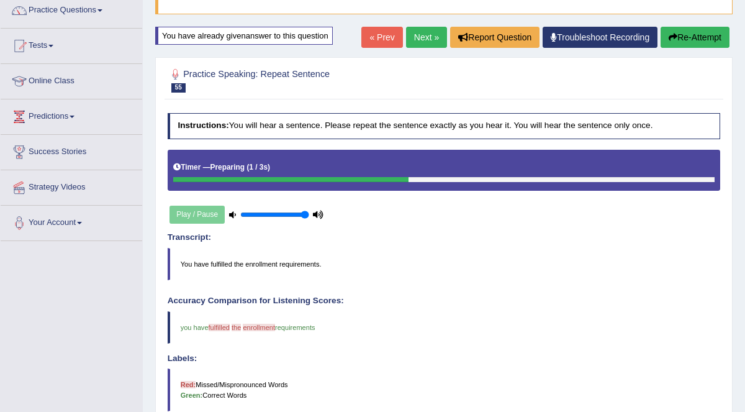
scroll to position [94, 0]
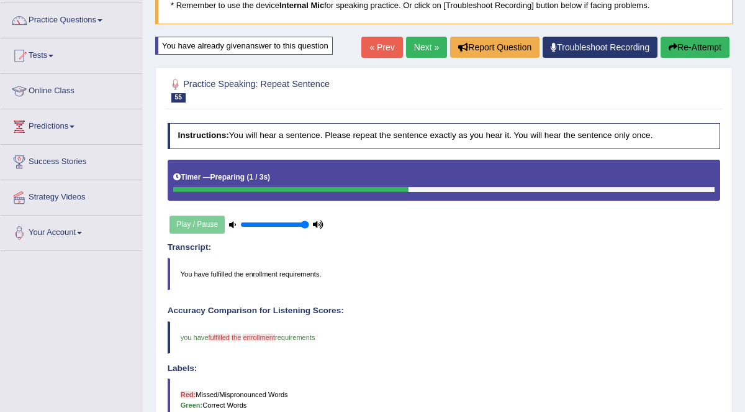
click at [697, 44] on button "Re-Attempt" at bounding box center [695, 47] width 69 height 21
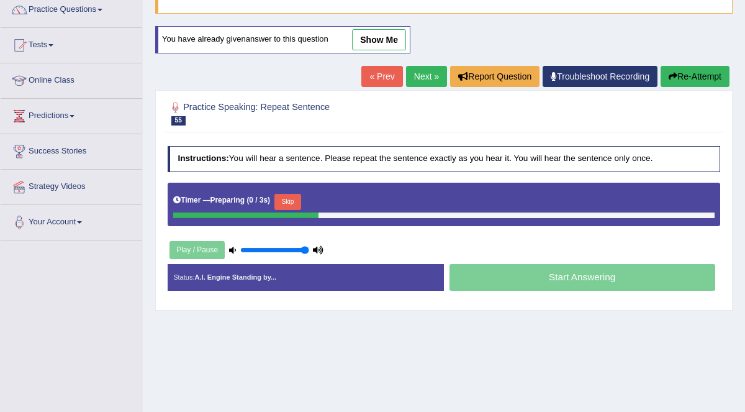
click at [297, 198] on button "Skip" at bounding box center [287, 202] width 27 height 16
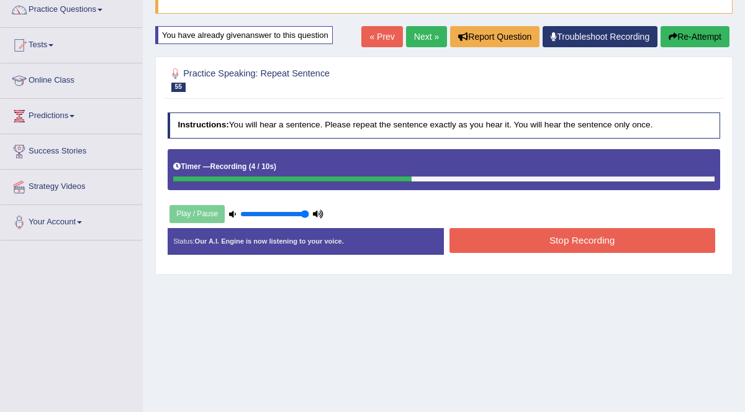
click at [546, 235] on button "Stop Recording" at bounding box center [583, 240] width 266 height 24
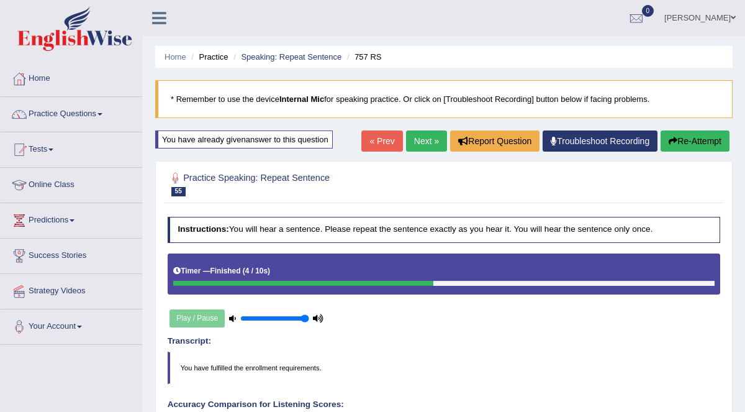
click at [414, 138] on link "Next »" at bounding box center [426, 140] width 41 height 21
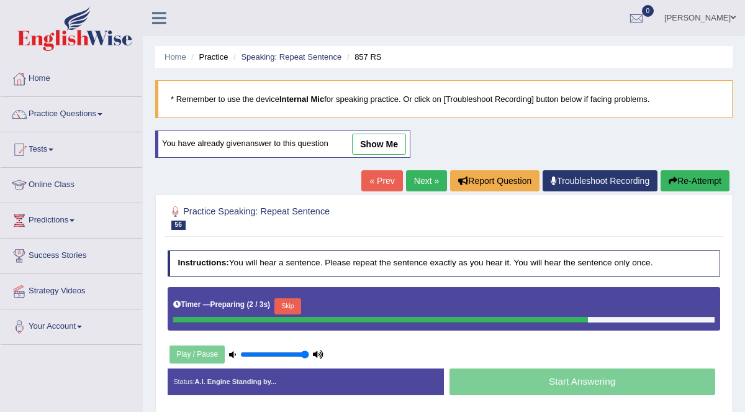
click at [381, 141] on link "show me" at bounding box center [379, 144] width 54 height 21
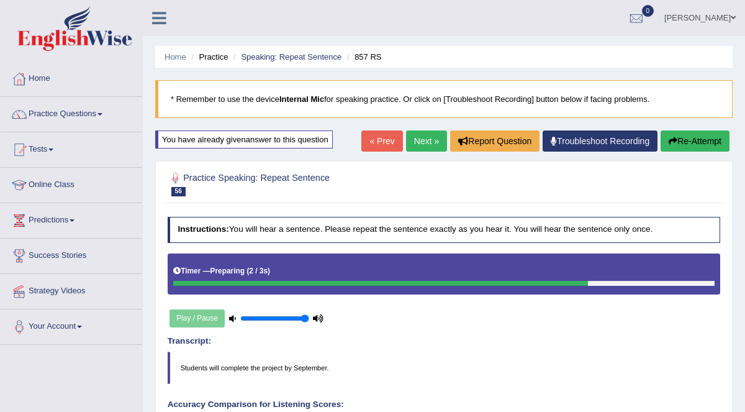
click at [422, 137] on link "Next »" at bounding box center [426, 140] width 41 height 21
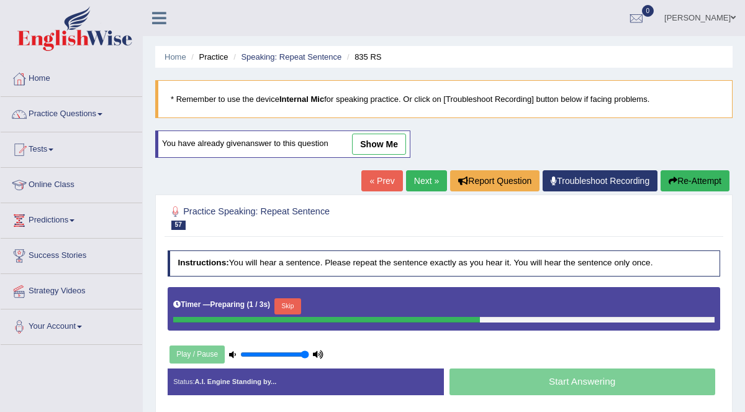
click at [371, 140] on link "show me" at bounding box center [379, 144] width 54 height 21
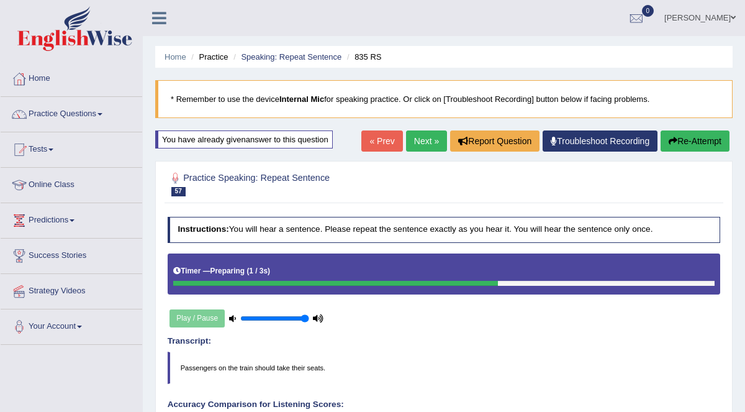
click at [692, 135] on button "Re-Attempt" at bounding box center [695, 140] width 69 height 21
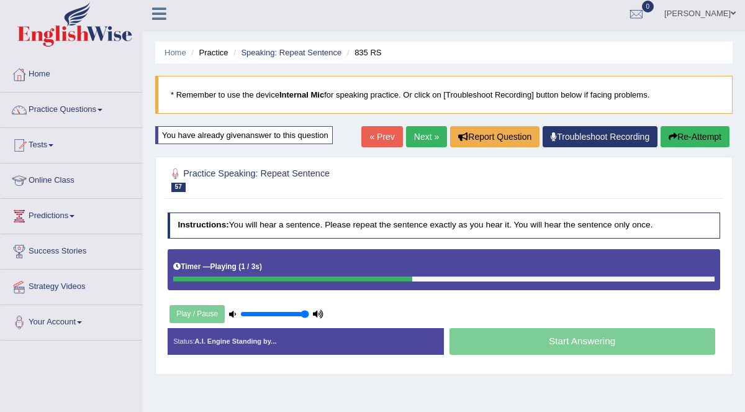
scroll to position [6, 0]
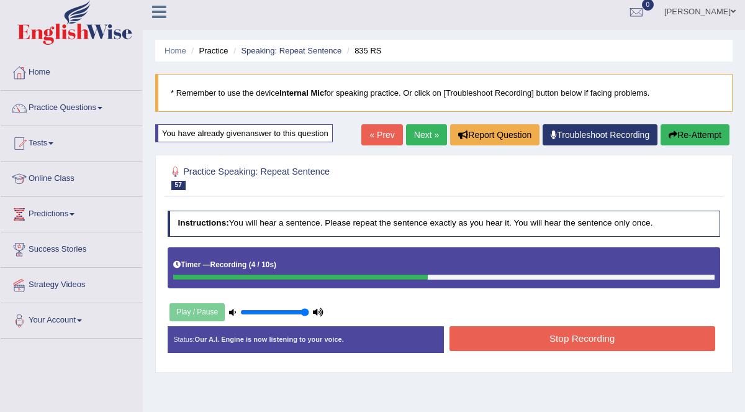
click at [551, 334] on button "Stop Recording" at bounding box center [583, 338] width 266 height 24
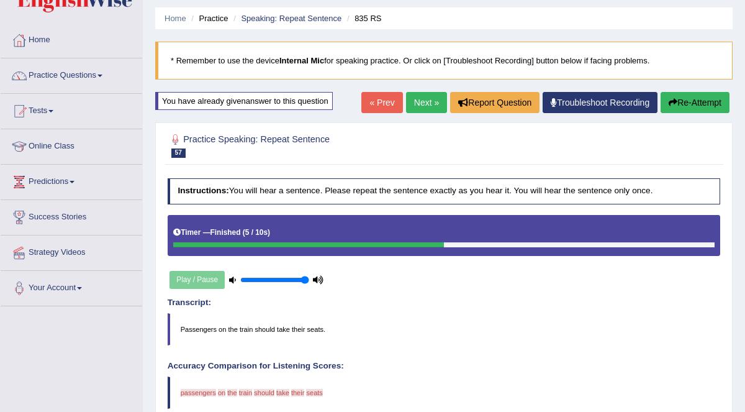
scroll to position [0, 0]
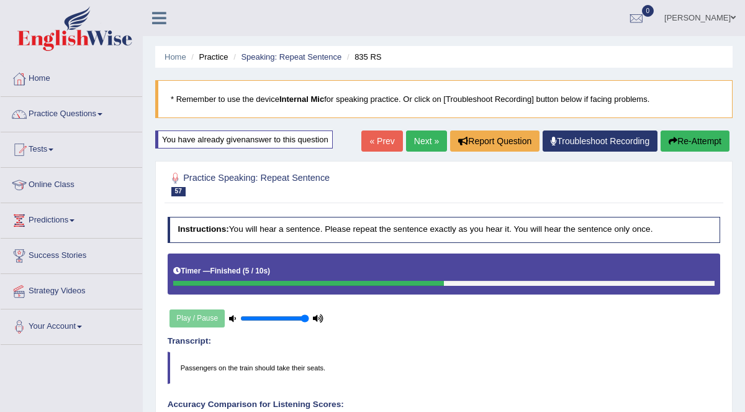
click at [686, 135] on button "Re-Attempt" at bounding box center [695, 140] width 69 height 21
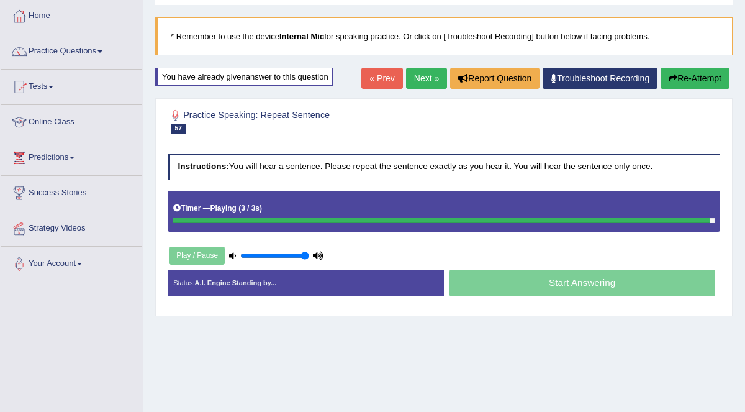
scroll to position [63, 0]
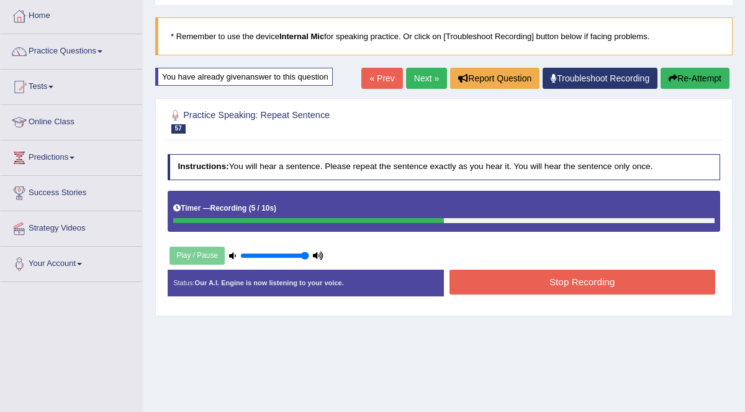
click at [580, 280] on button "Stop Recording" at bounding box center [583, 282] width 266 height 24
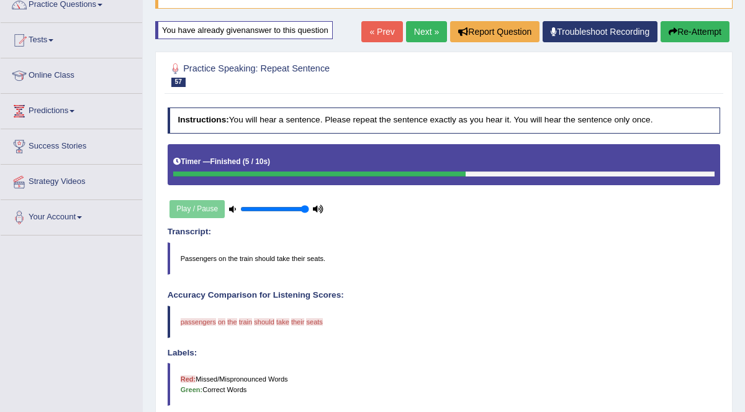
scroll to position [0, 0]
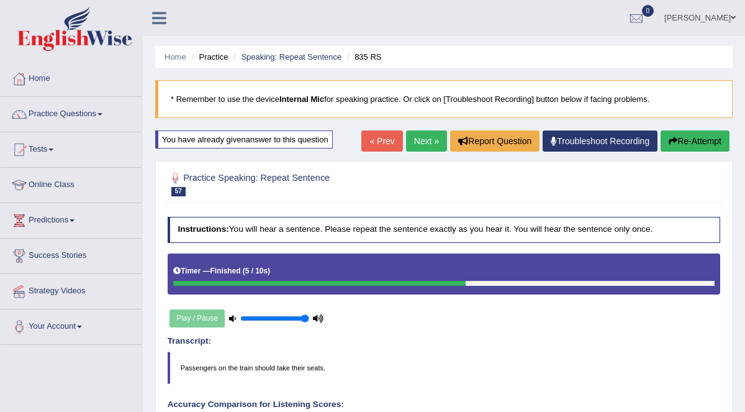
click at [434, 143] on link "Next »" at bounding box center [426, 140] width 41 height 21
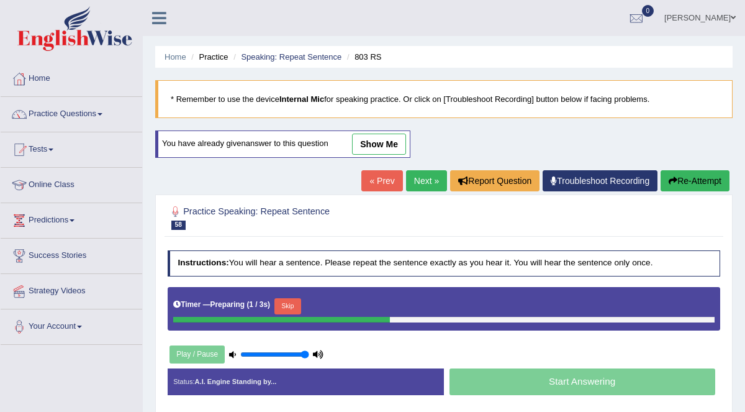
click at [397, 144] on link "show me" at bounding box center [379, 144] width 54 height 21
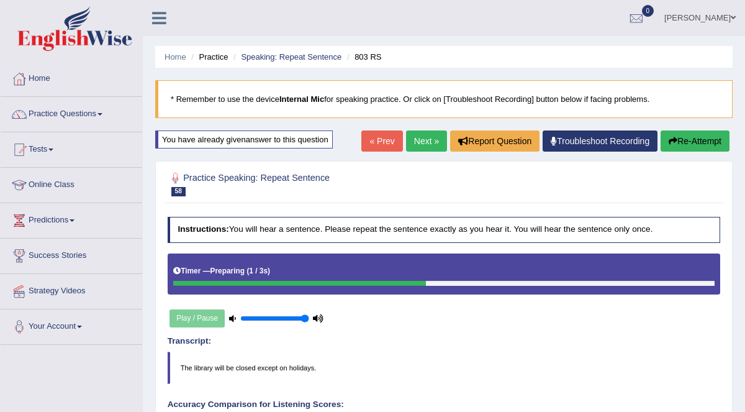
click at [431, 138] on link "Next »" at bounding box center [426, 140] width 41 height 21
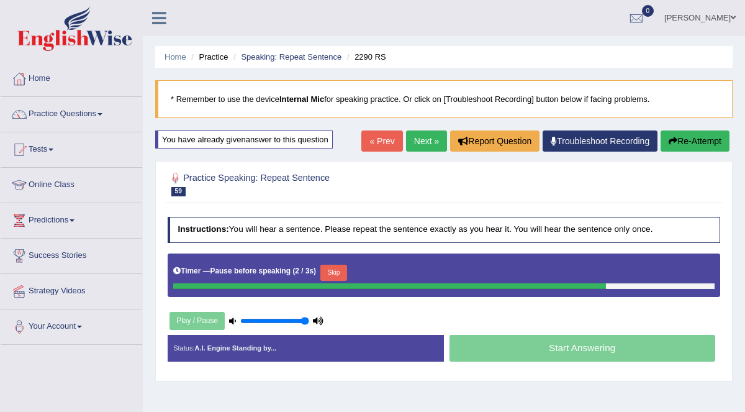
click at [380, 139] on link "« Prev" at bounding box center [381, 140] width 41 height 21
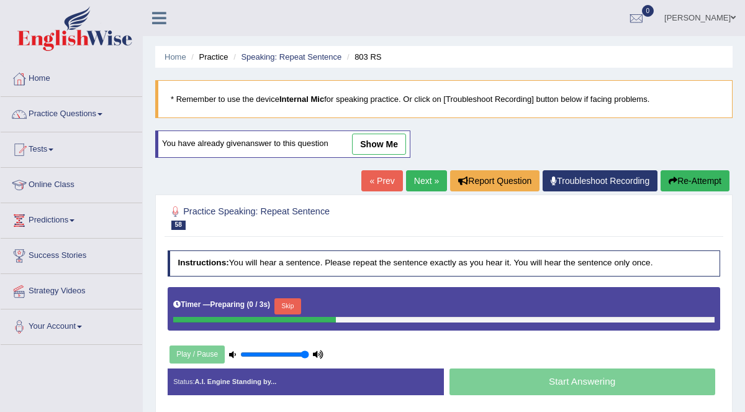
click at [422, 180] on link "Next »" at bounding box center [426, 180] width 41 height 21
click at [386, 142] on link "show me" at bounding box center [379, 144] width 54 height 21
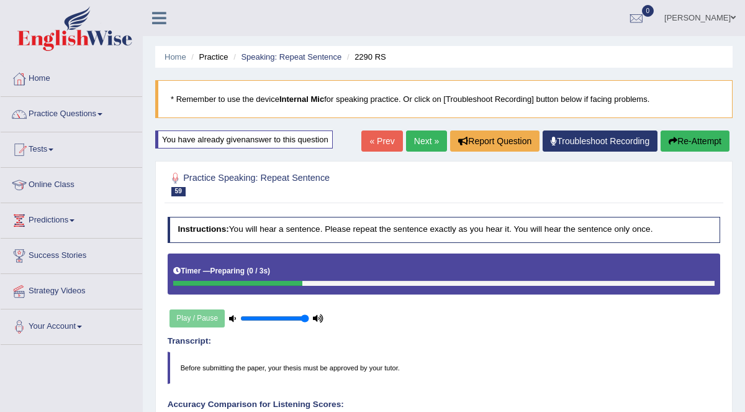
click at [427, 132] on link "Next »" at bounding box center [426, 140] width 41 height 21
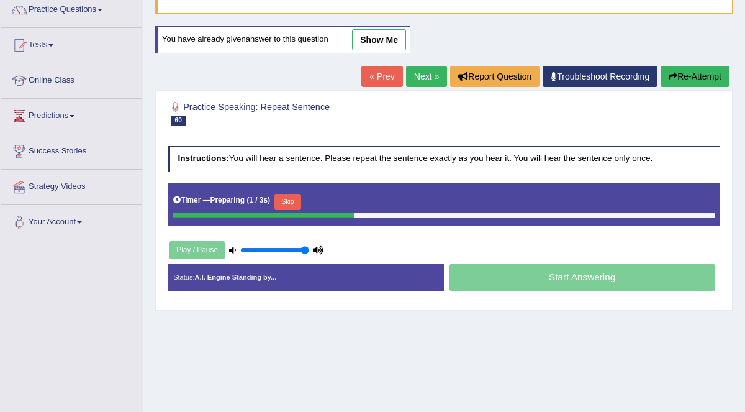
scroll to position [44, 0]
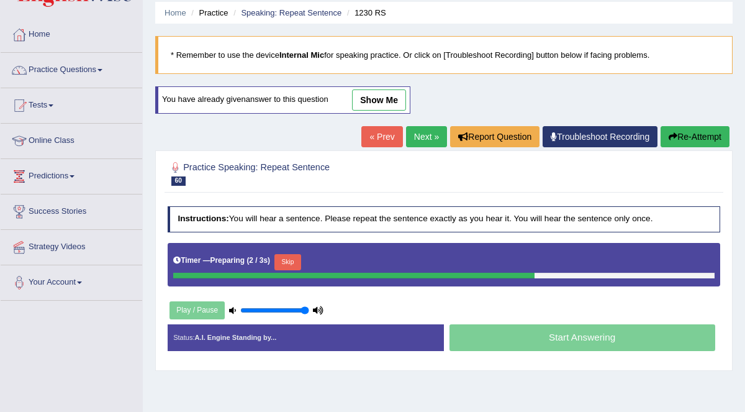
click at [390, 97] on link "show me" at bounding box center [379, 99] width 54 height 21
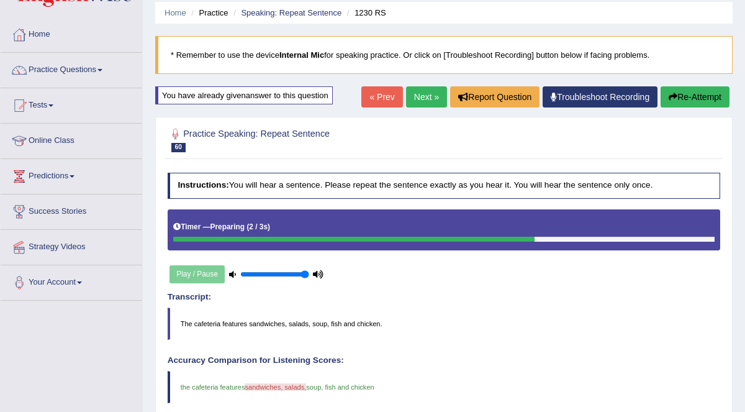
click at [426, 101] on link "Next »" at bounding box center [426, 96] width 41 height 21
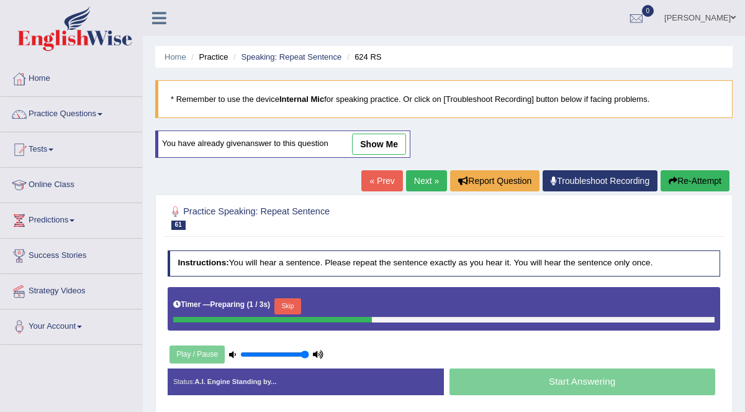
click at [389, 175] on link "« Prev" at bounding box center [381, 180] width 41 height 21
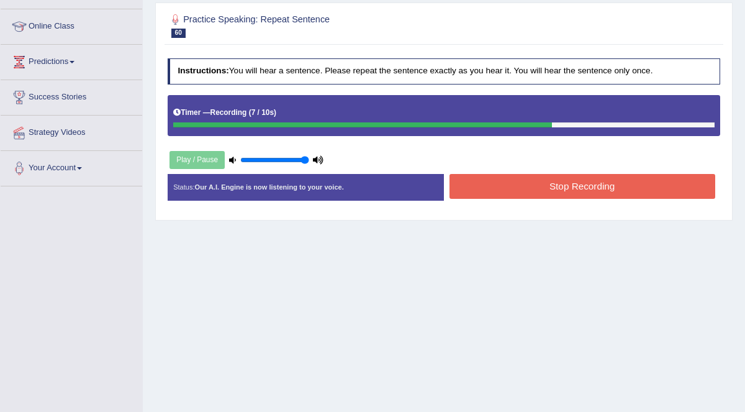
click at [614, 180] on button "Stop Recording" at bounding box center [583, 186] width 266 height 24
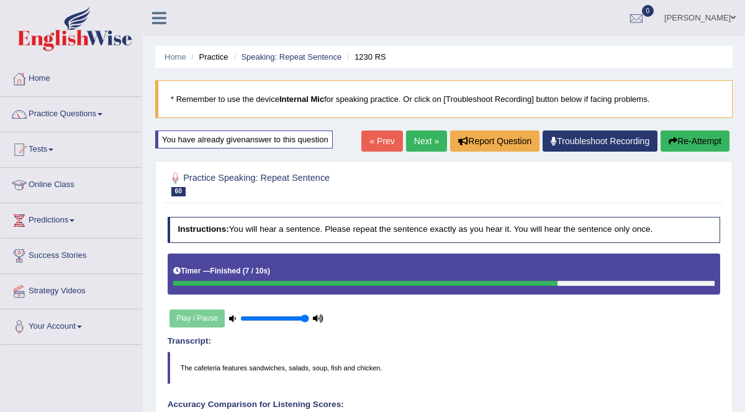
click at [697, 138] on button "Re-Attempt" at bounding box center [695, 140] width 69 height 21
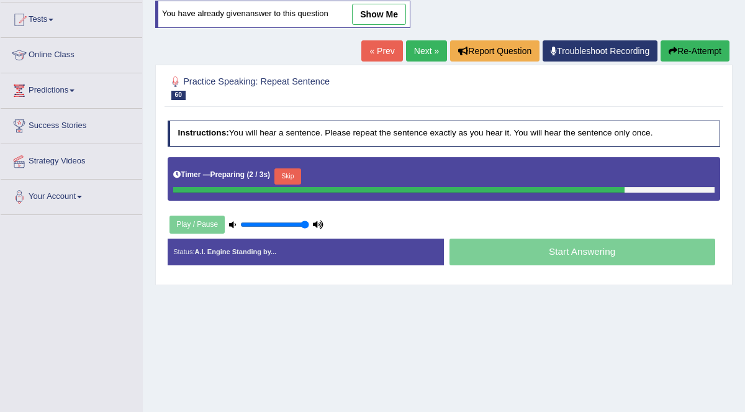
scroll to position [187, 0]
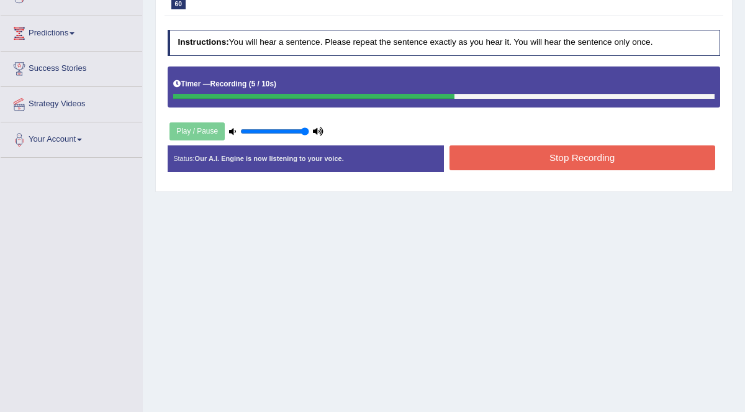
click at [591, 145] on div "Start Answering" at bounding box center [582, 145] width 276 height 1
click at [609, 158] on button "Stop Recording" at bounding box center [583, 157] width 266 height 24
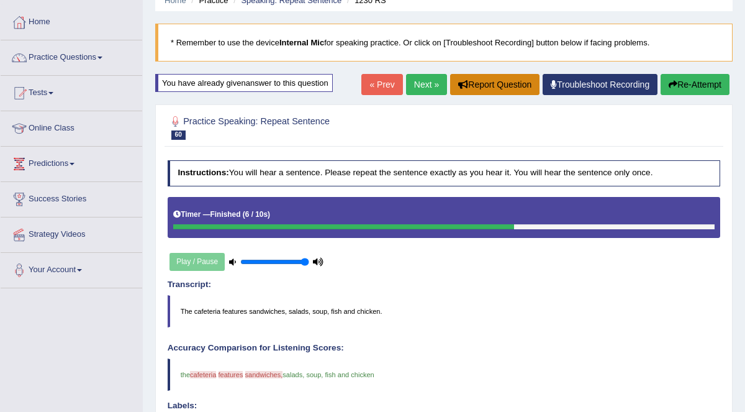
scroll to position [52, 0]
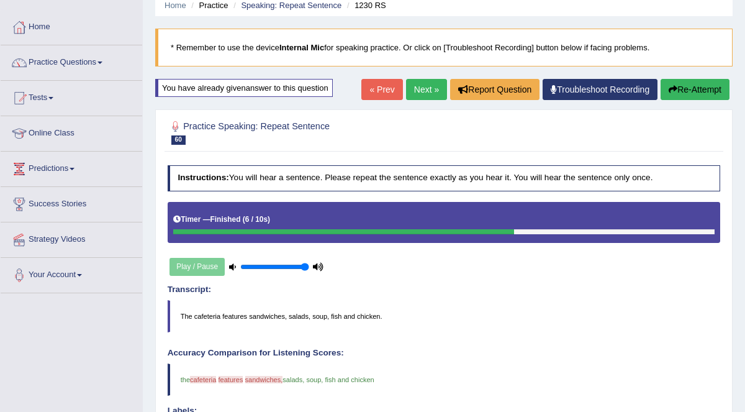
click at [427, 92] on link "Next »" at bounding box center [426, 89] width 41 height 21
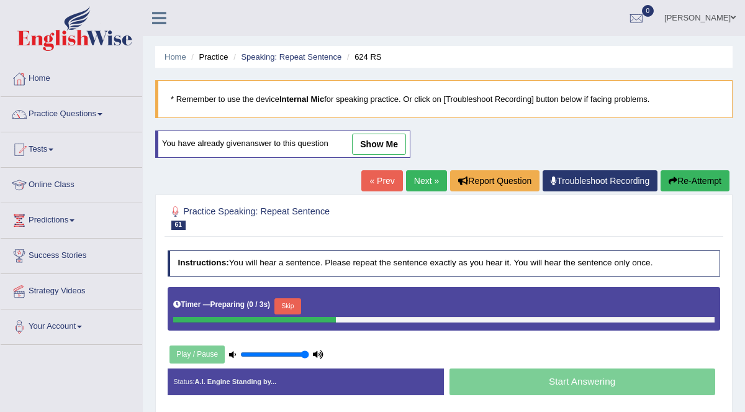
click at [385, 135] on link "show me" at bounding box center [379, 144] width 54 height 21
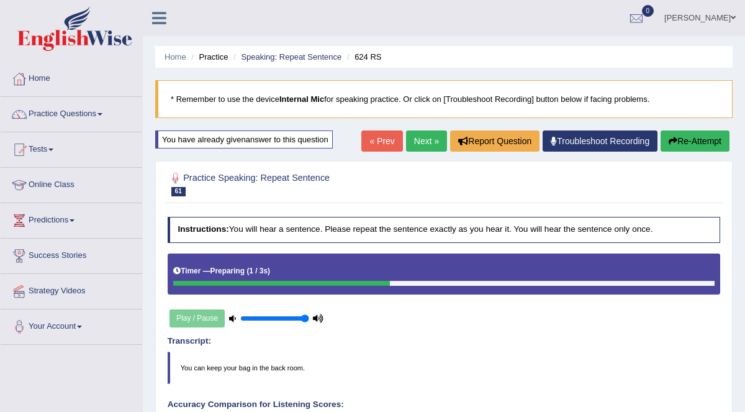
click at [427, 143] on link "Next »" at bounding box center [426, 140] width 41 height 21
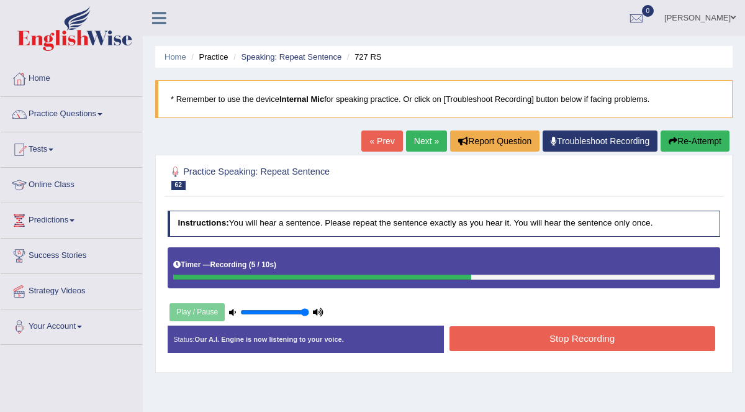
click at [692, 139] on button "Re-Attempt" at bounding box center [695, 140] width 69 height 21
click at [621, 345] on button "Stop Recording" at bounding box center [583, 338] width 266 height 24
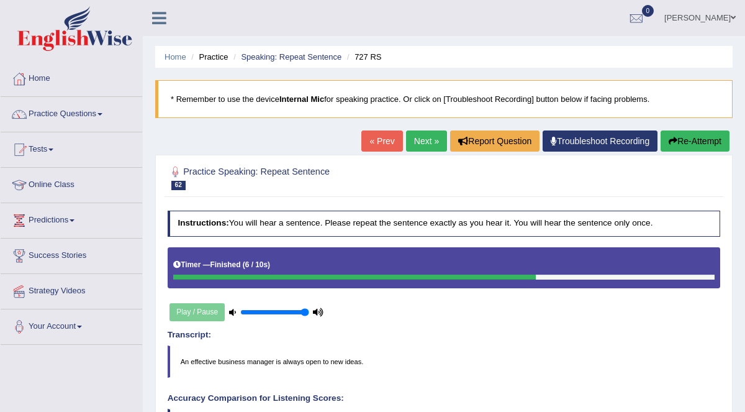
click at [427, 138] on link "Next »" at bounding box center [426, 140] width 41 height 21
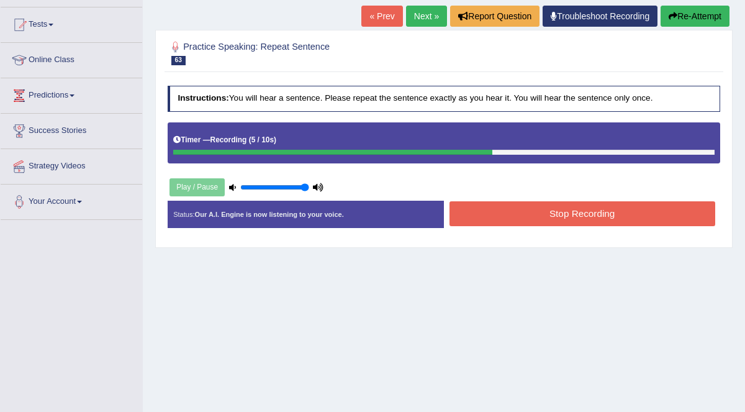
click at [582, 207] on button "Stop Recording" at bounding box center [583, 213] width 266 height 24
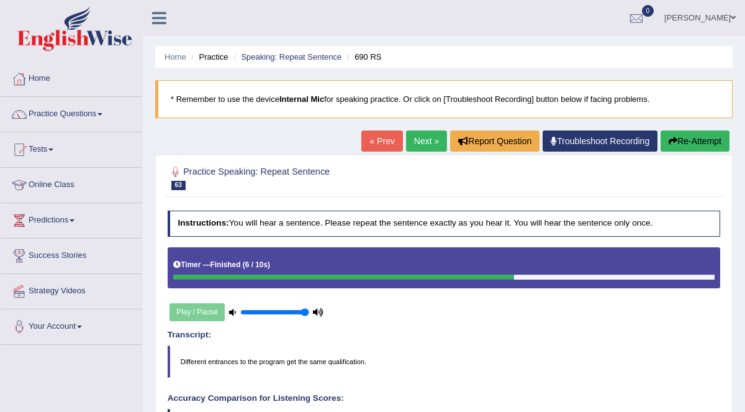
click at [420, 138] on link "Next »" at bounding box center [426, 140] width 41 height 21
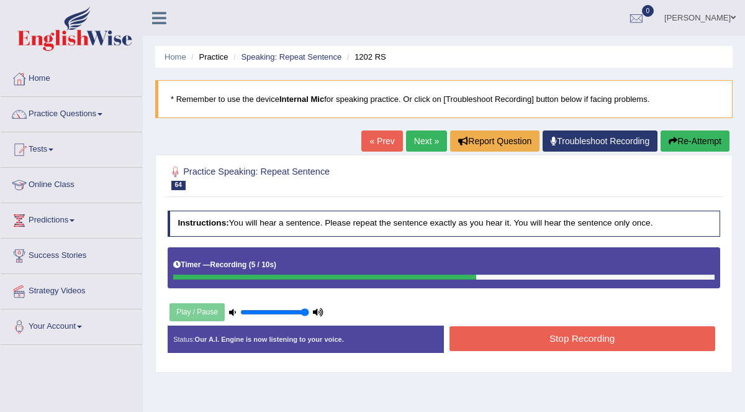
click at [595, 343] on button "Stop Recording" at bounding box center [583, 338] width 266 height 24
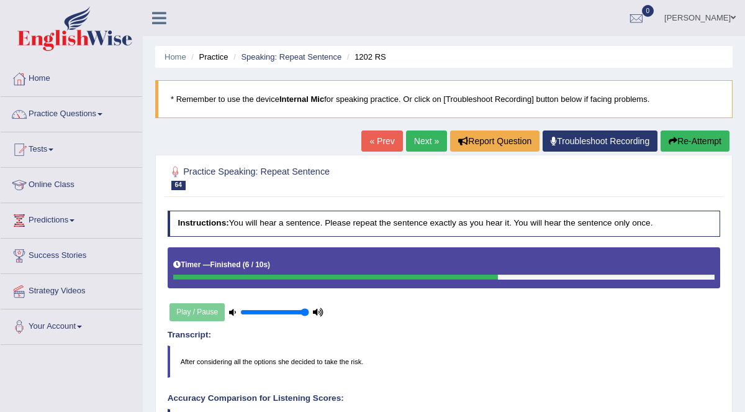
click at [429, 140] on link "Next »" at bounding box center [426, 140] width 41 height 21
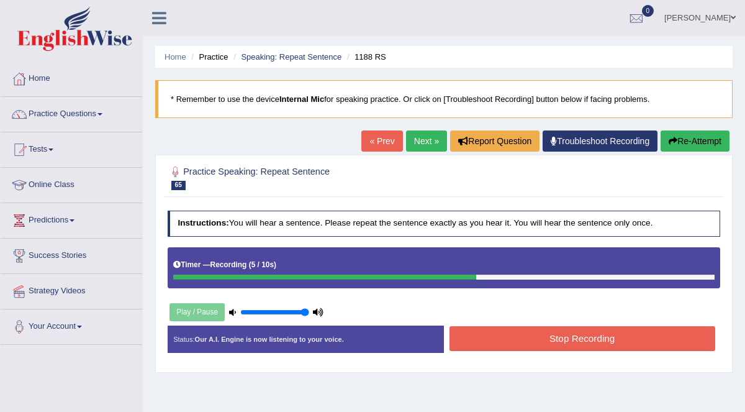
click at [686, 142] on button "Re-Attempt" at bounding box center [695, 140] width 69 height 21
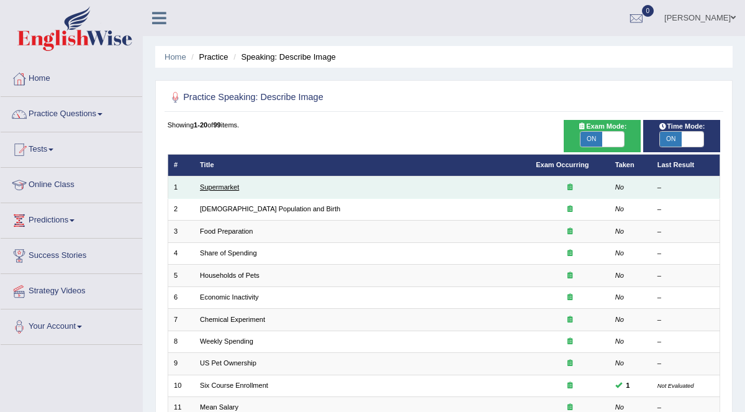
click at [221, 187] on link "Supermarket" at bounding box center [219, 186] width 39 height 7
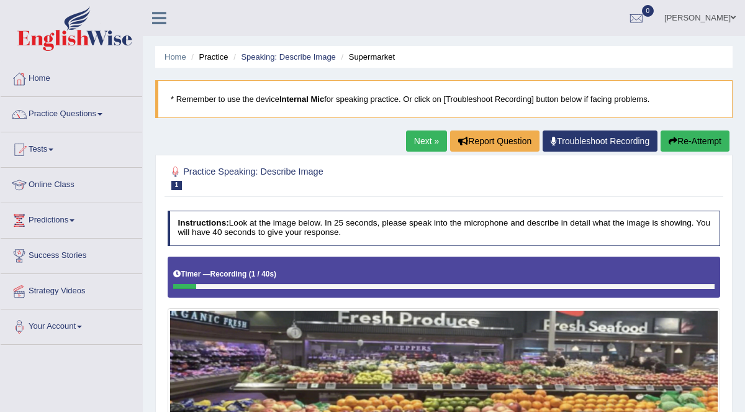
click at [708, 142] on button "Re-Attempt" at bounding box center [695, 140] width 69 height 21
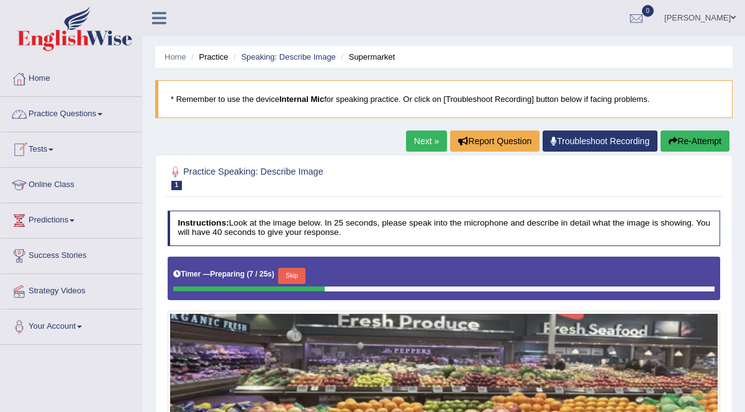
click at [87, 109] on link "Practice Questions" at bounding box center [72, 112] width 142 height 31
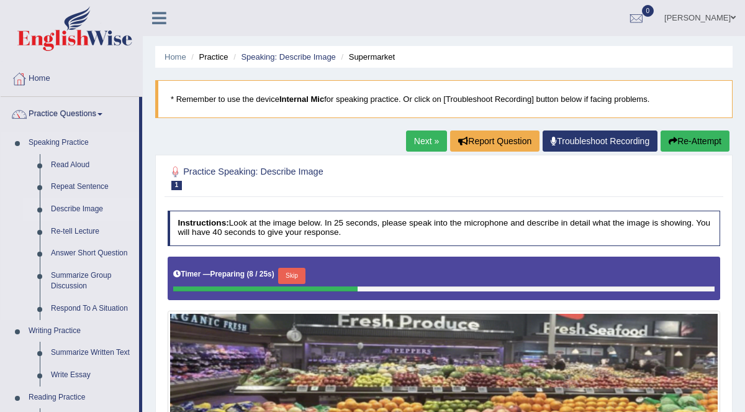
click at [61, 209] on link "Describe Image" at bounding box center [92, 209] width 94 height 22
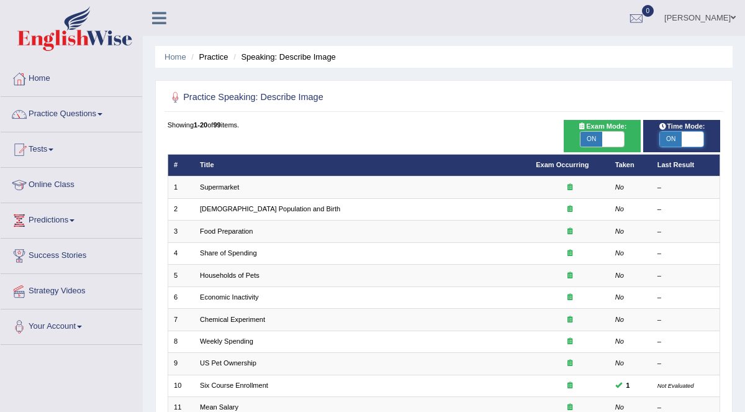
click at [687, 137] on span at bounding box center [693, 139] width 22 height 15
checkbox input "false"
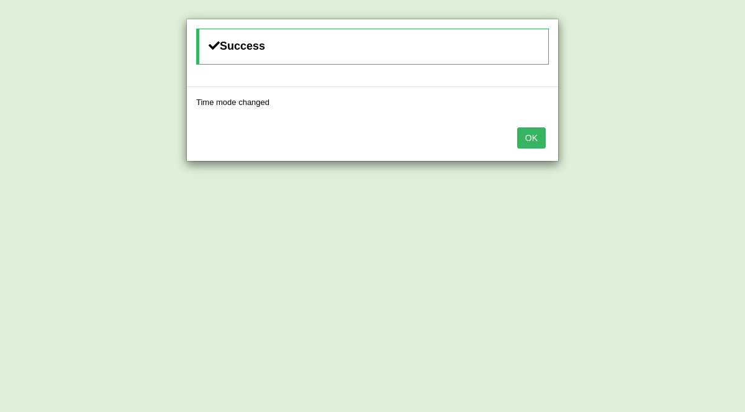
click at [537, 133] on button "OK" at bounding box center [531, 137] width 29 height 21
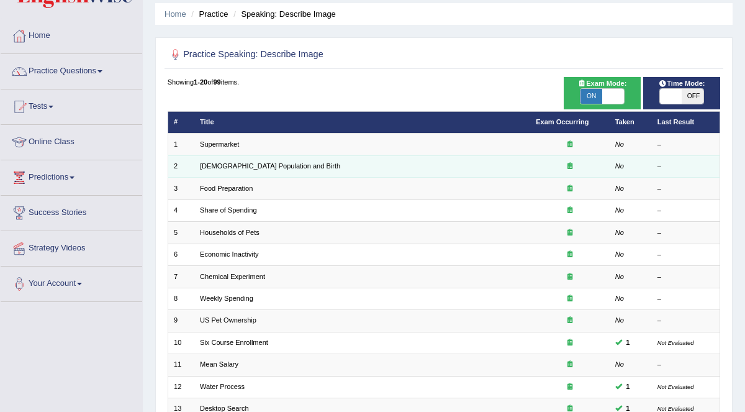
scroll to position [67, 0]
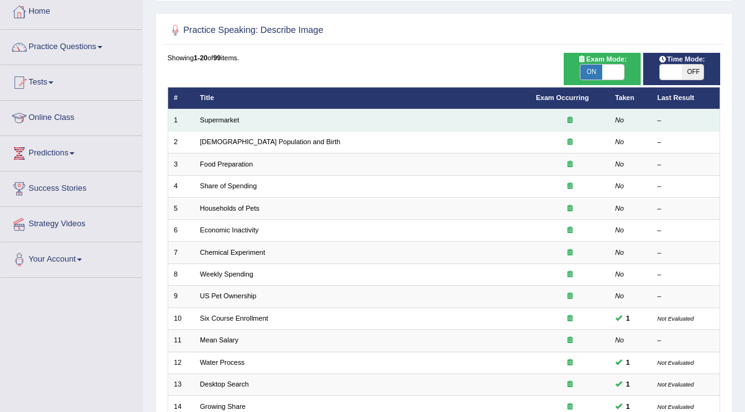
click at [312, 117] on td "Supermarket" at bounding box center [362, 120] width 336 height 22
click at [219, 119] on link "Supermarket" at bounding box center [219, 119] width 39 height 7
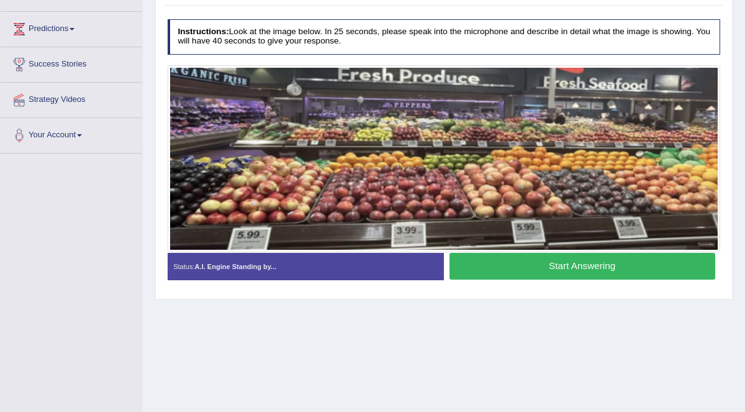
scroll to position [193, 0]
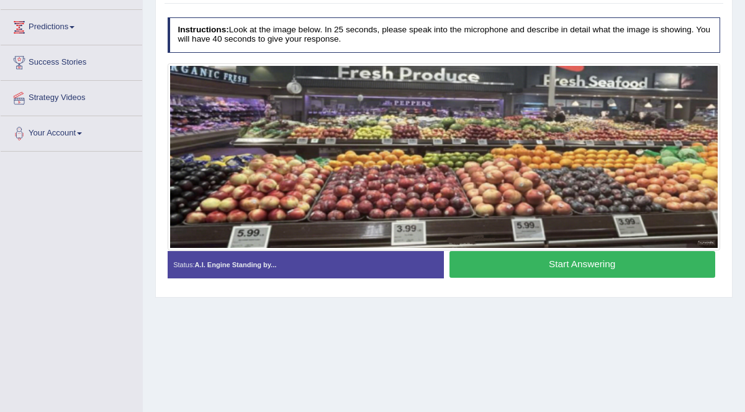
click at [540, 266] on button "Start Answering" at bounding box center [583, 264] width 266 height 27
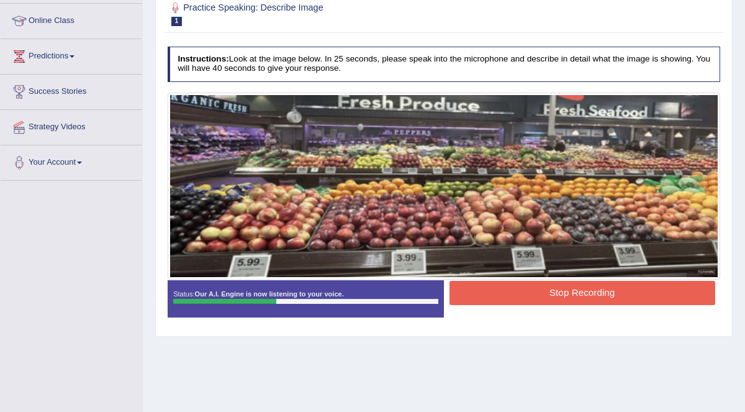
scroll to position [53, 0]
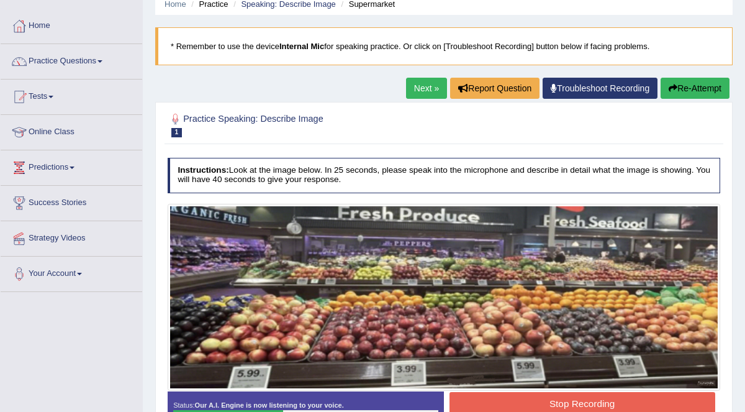
click at [704, 88] on button "Re-Attempt" at bounding box center [695, 88] width 69 height 21
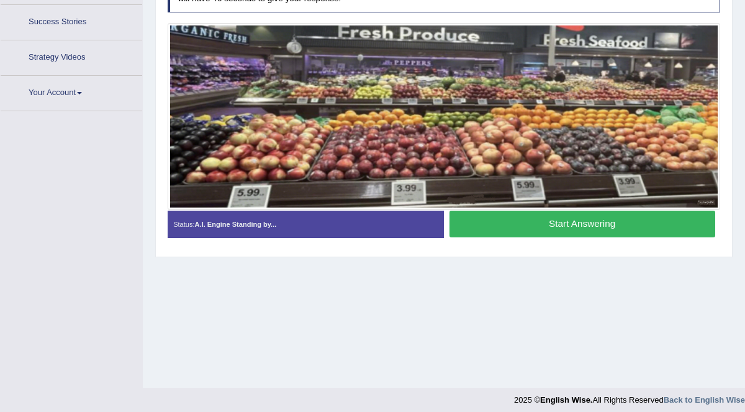
scroll to position [240, 0]
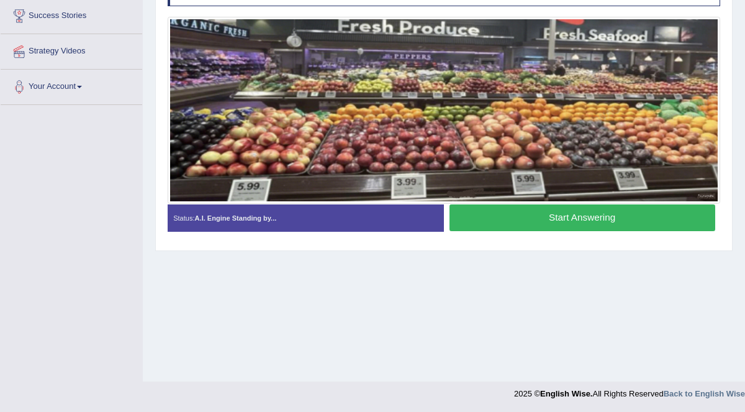
click at [614, 219] on button "Start Answering" at bounding box center [583, 217] width 266 height 27
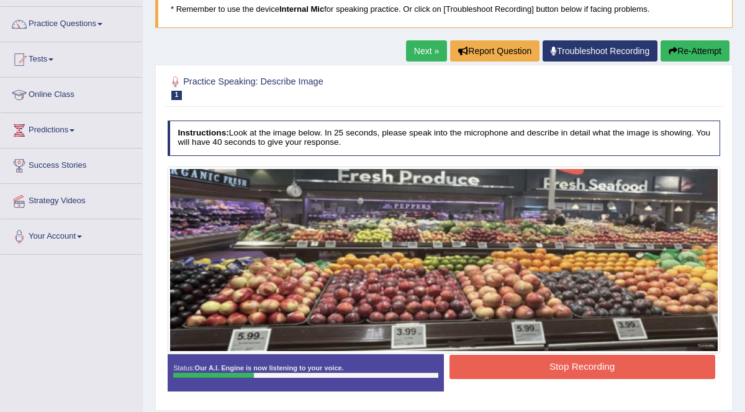
scroll to position [86, 0]
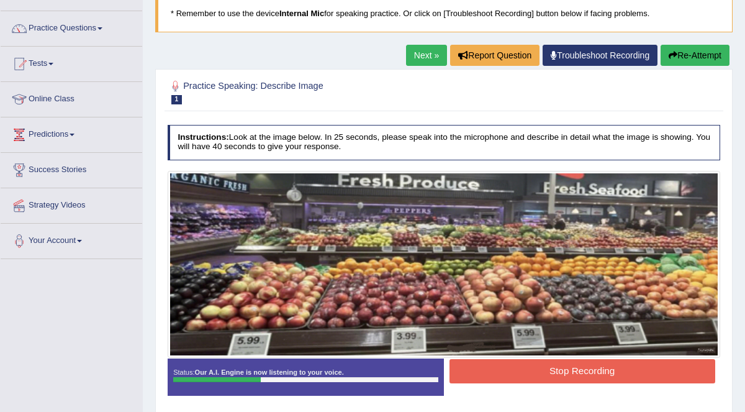
click at [700, 50] on button "Re-Attempt" at bounding box center [695, 55] width 69 height 21
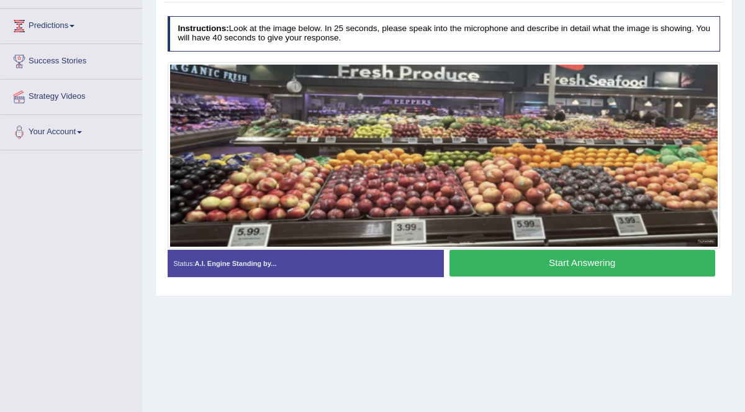
scroll to position [191, 0]
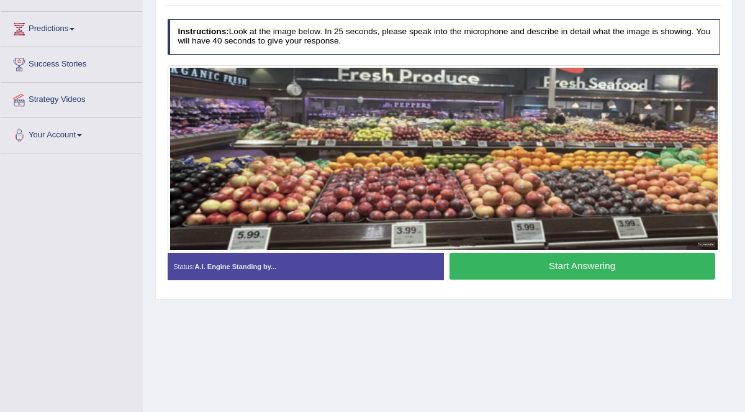
click at [612, 266] on button "Start Answering" at bounding box center [583, 266] width 266 height 27
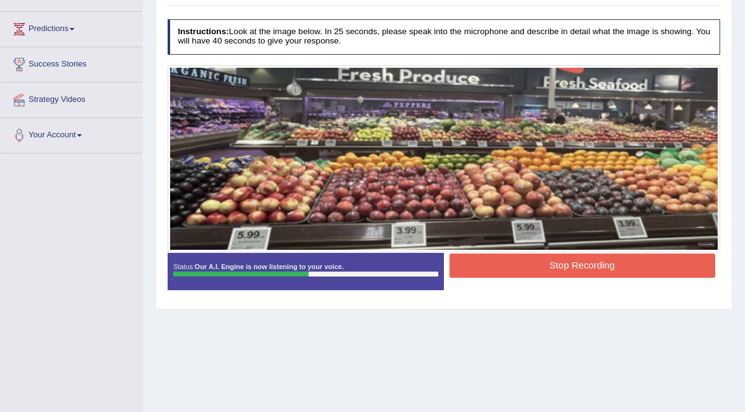
scroll to position [0, 0]
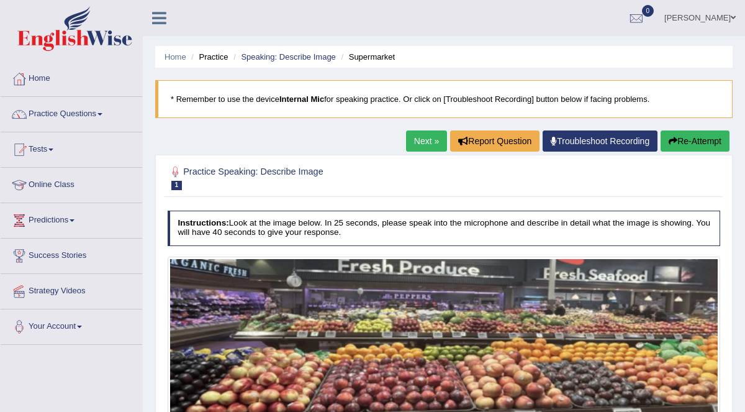
click at [700, 140] on button "Re-Attempt" at bounding box center [695, 140] width 69 height 21
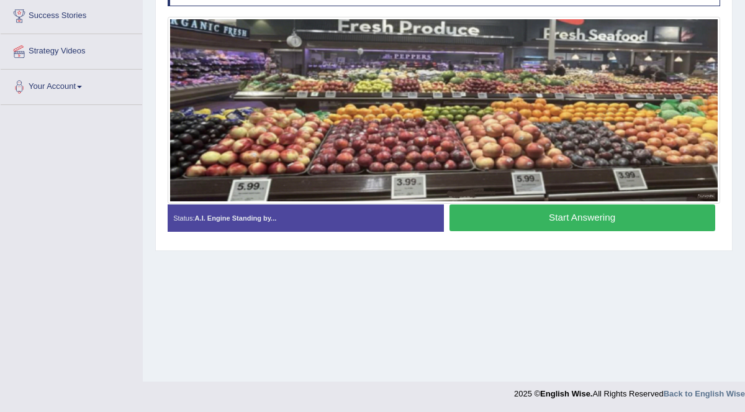
click at [621, 213] on button "Start Answering" at bounding box center [583, 217] width 266 height 27
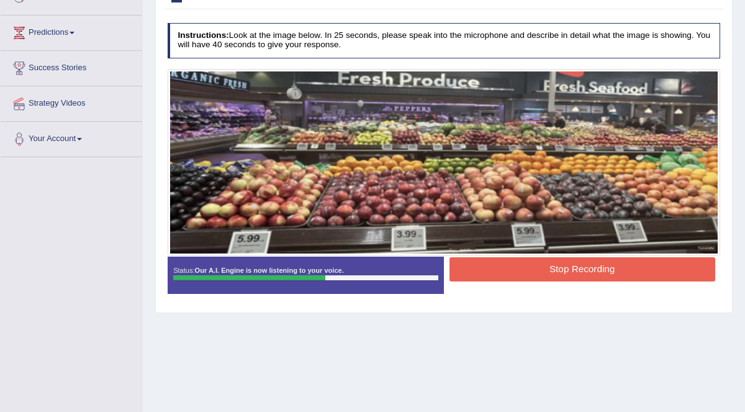
scroll to position [214, 0]
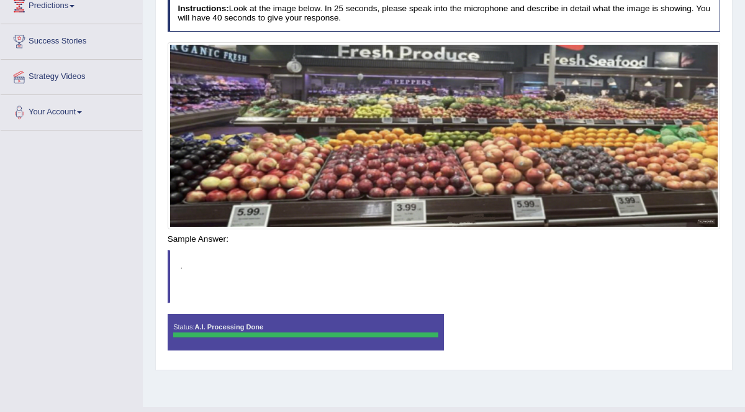
click at [597, 240] on div "Instructions: Look at the image below. In 25 seconds, please speak into the mic…" at bounding box center [444, 178] width 558 height 374
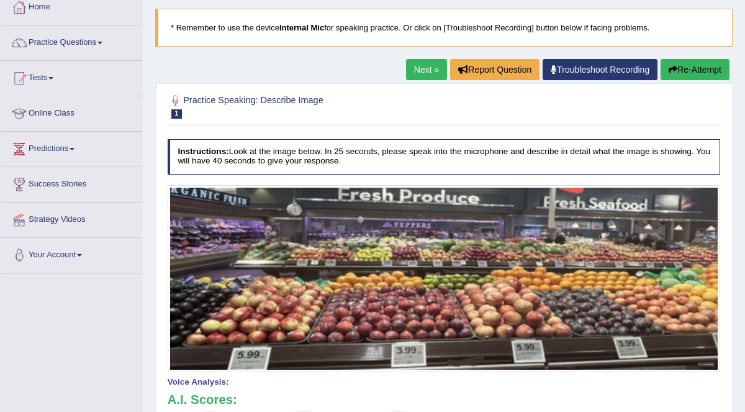
scroll to position [0, 0]
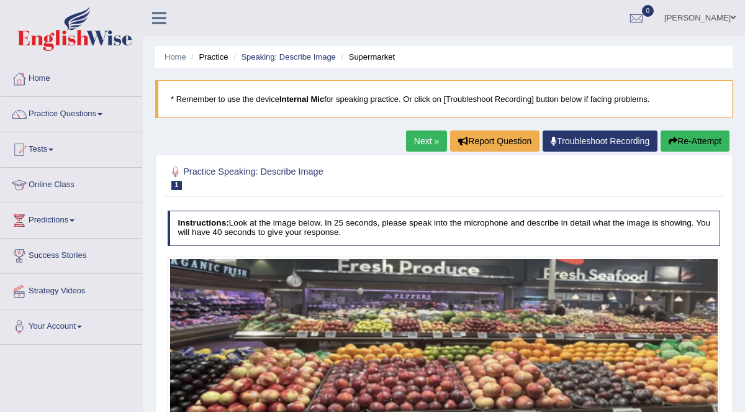
click at [689, 136] on button "Re-Attempt" at bounding box center [695, 140] width 69 height 21
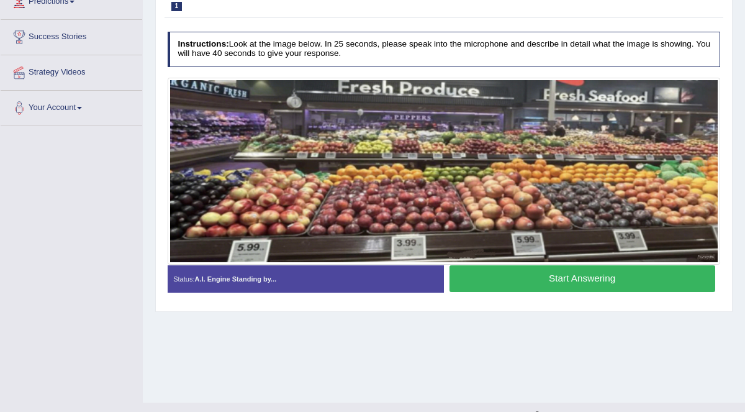
scroll to position [225, 0]
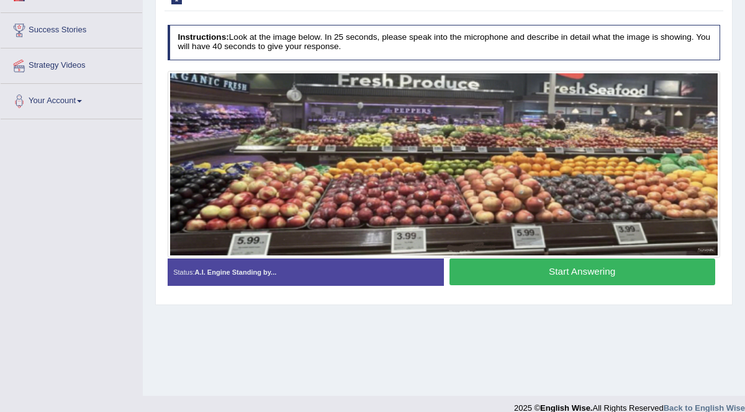
click at [589, 272] on button "Start Answering" at bounding box center [583, 271] width 266 height 27
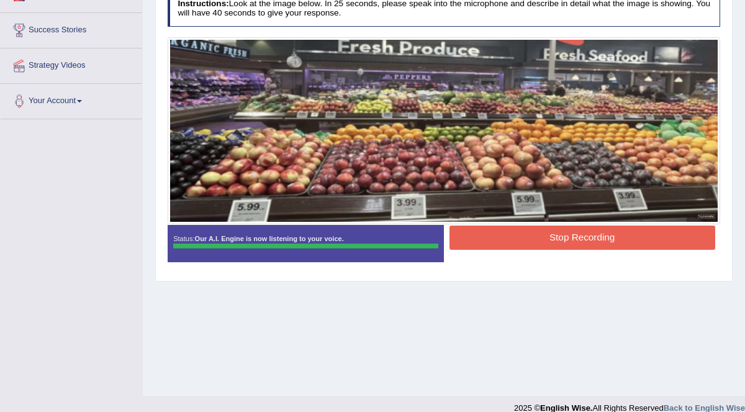
click at [627, 232] on div "Instructions: Look at the image below. In 25 seconds, please speak into the mic…" at bounding box center [444, 131] width 558 height 290
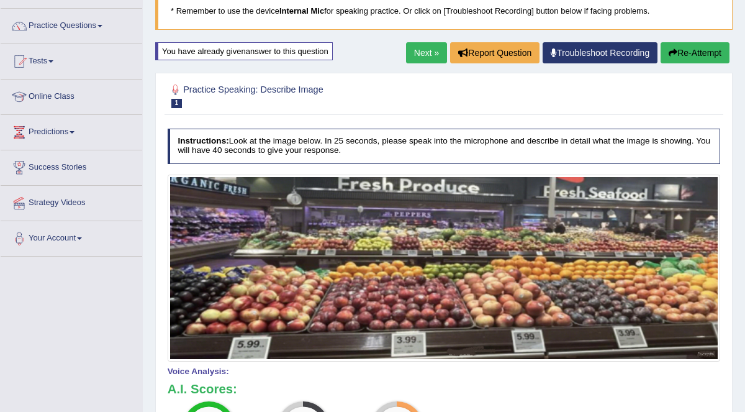
scroll to position [0, 0]
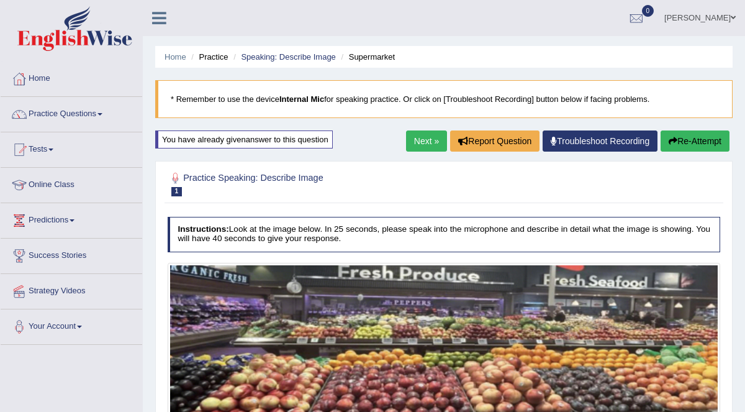
click at [427, 142] on link "Next »" at bounding box center [426, 140] width 41 height 21
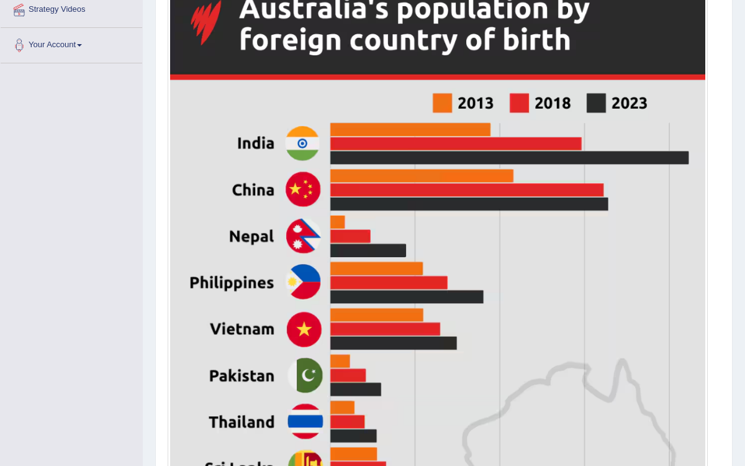
scroll to position [288, 0]
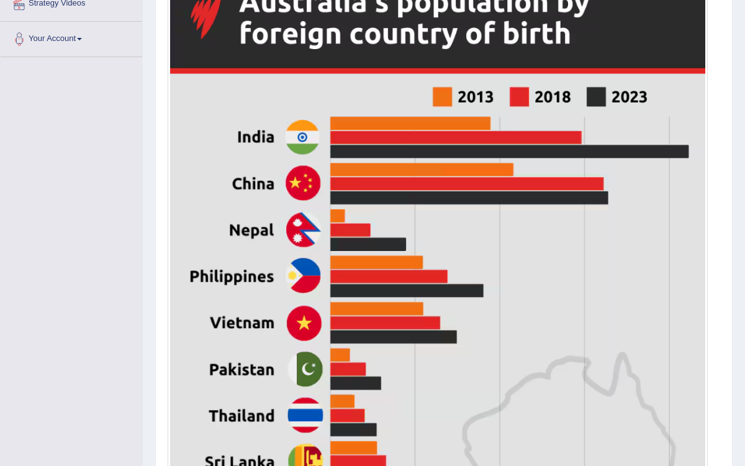
click at [712, 68] on div at bounding box center [444, 312] width 553 height 687
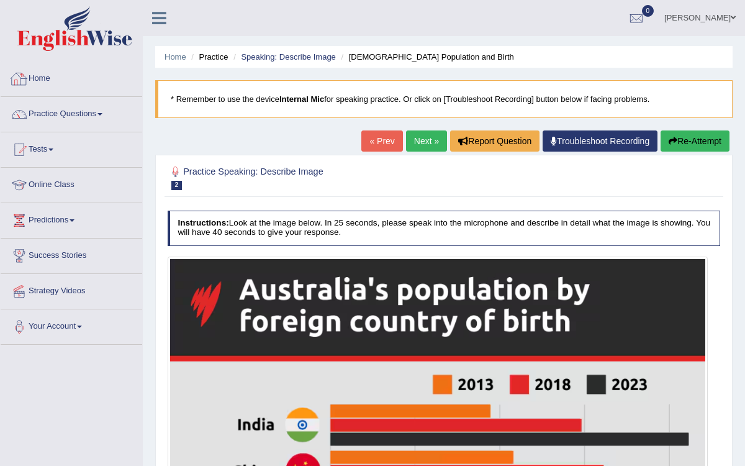
click at [49, 83] on link "Home" at bounding box center [72, 76] width 142 height 31
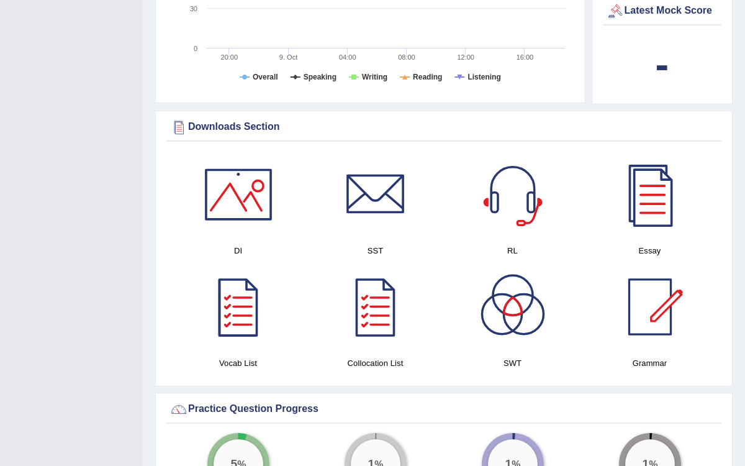
scroll to position [42, 0]
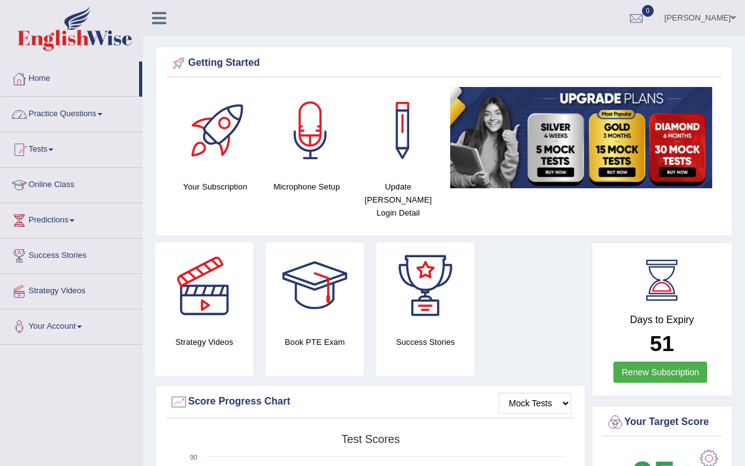
click at [42, 78] on link "Home" at bounding box center [70, 76] width 138 height 31
click at [96, 117] on link "Practice Questions" at bounding box center [72, 112] width 142 height 31
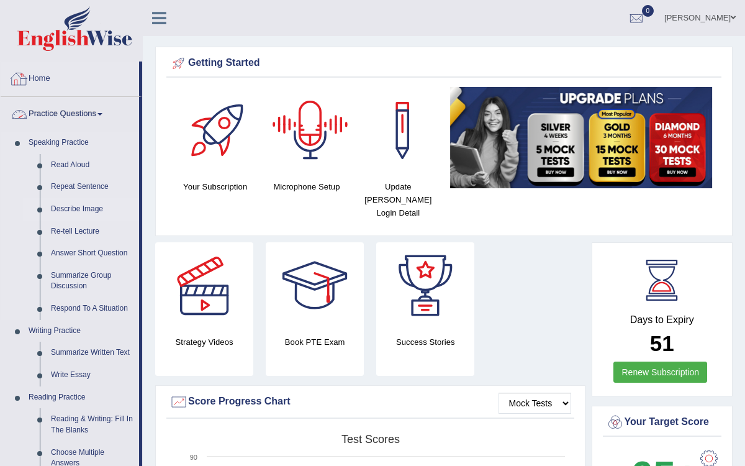
click at [66, 209] on link "Describe Image" at bounding box center [92, 209] width 94 height 22
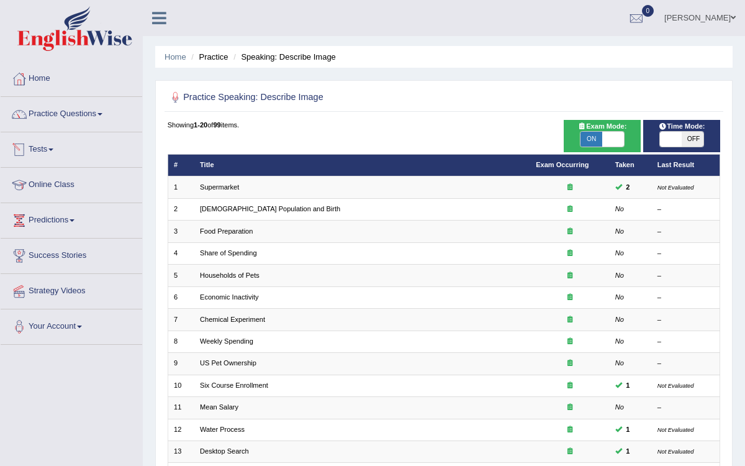
click at [584, 0] on ul "Ravinder Kaur Toggle navigation Username: KaurRavinder Access Type: Online Subs…" at bounding box center [535, 17] width 422 height 35
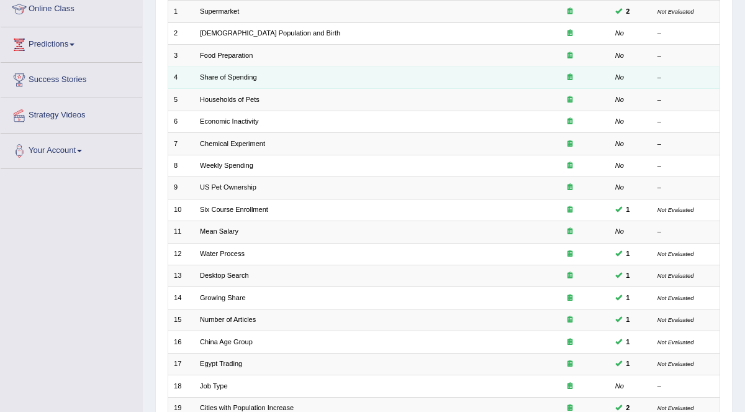
scroll to position [173, 0]
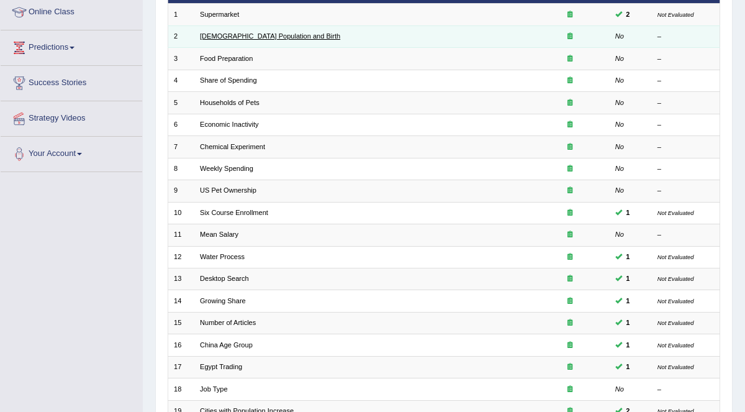
click at [232, 34] on link "Australia Population and Birth" at bounding box center [270, 35] width 140 height 7
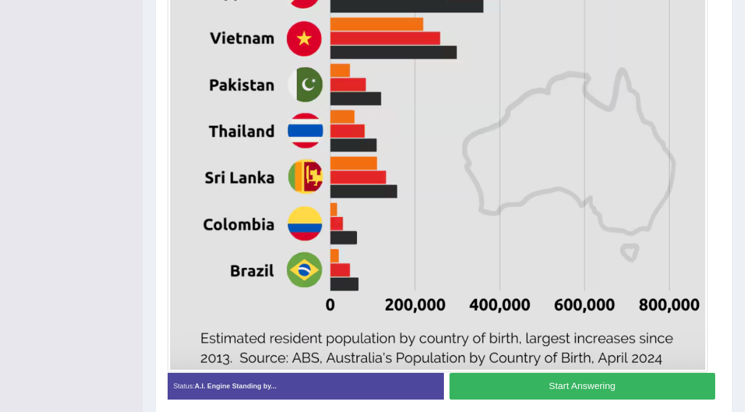
scroll to position [617, 0]
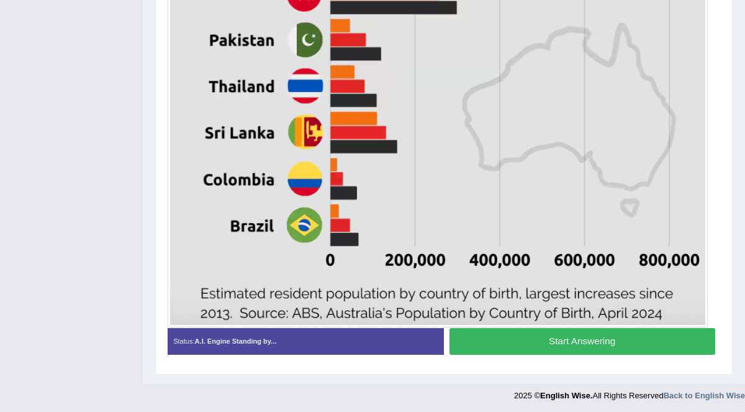
click at [604, 342] on button "Start Answering" at bounding box center [583, 341] width 266 height 27
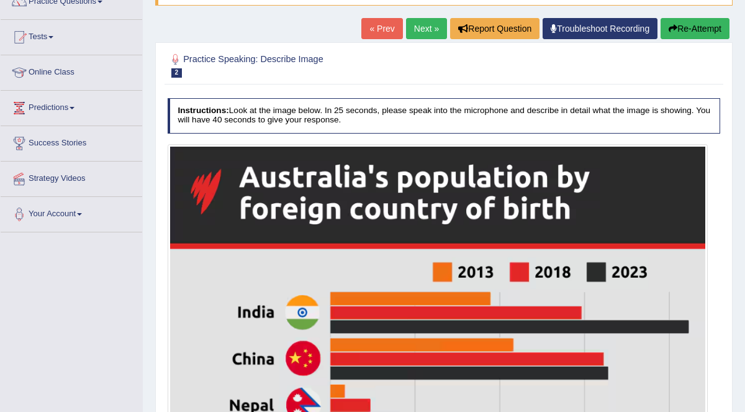
scroll to position [0, 0]
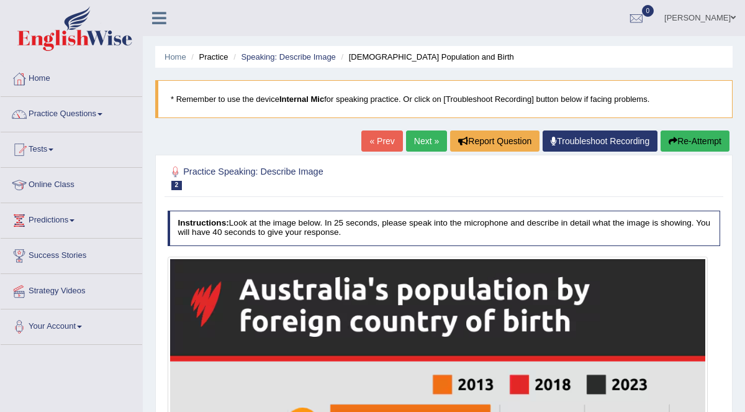
click at [707, 134] on button "Re-Attempt" at bounding box center [695, 140] width 69 height 21
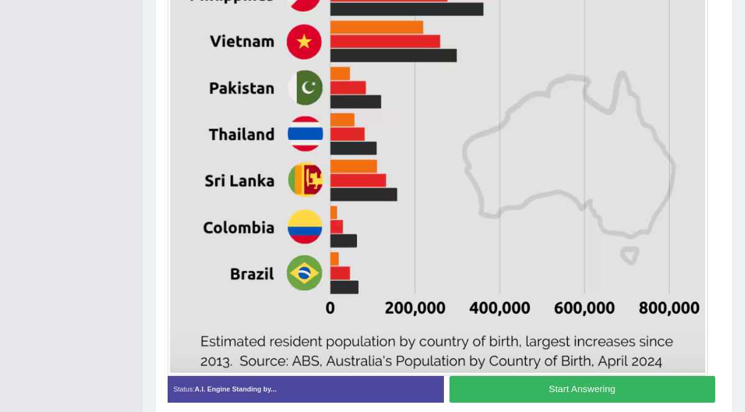
click at [614, 383] on button "Start Answering" at bounding box center [583, 389] width 266 height 27
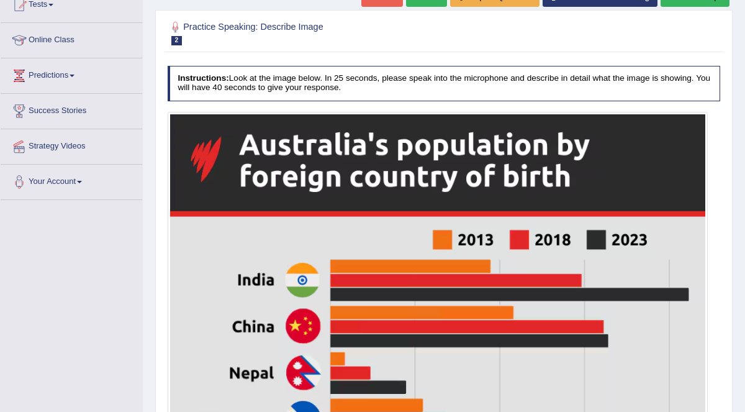
scroll to position [138, 0]
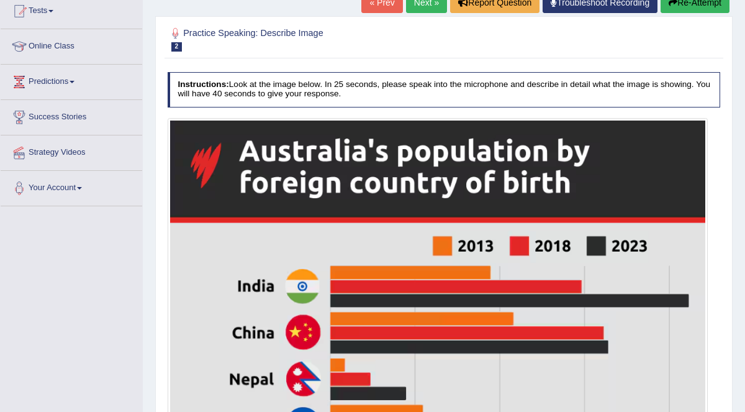
click at [691, 6] on button "Re-Attempt" at bounding box center [695, 2] width 69 height 21
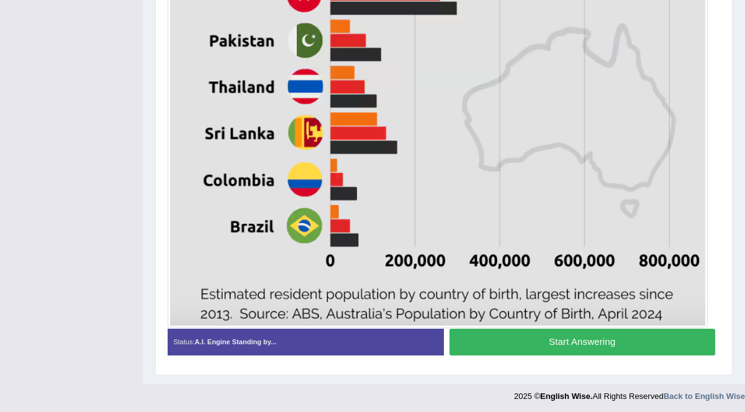
click at [556, 338] on button "Start Answering" at bounding box center [583, 342] width 266 height 27
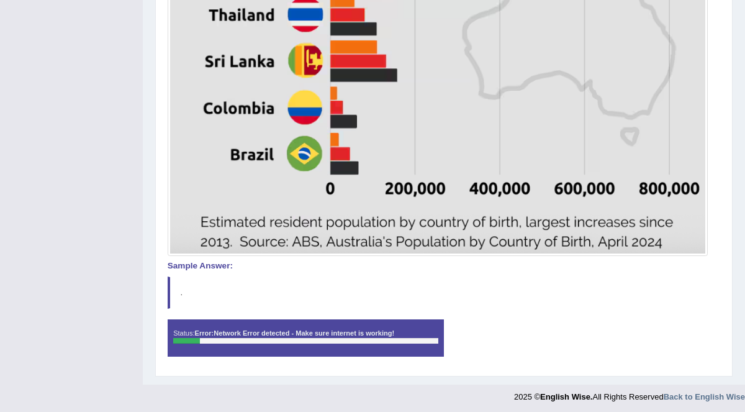
scroll to position [696, 0]
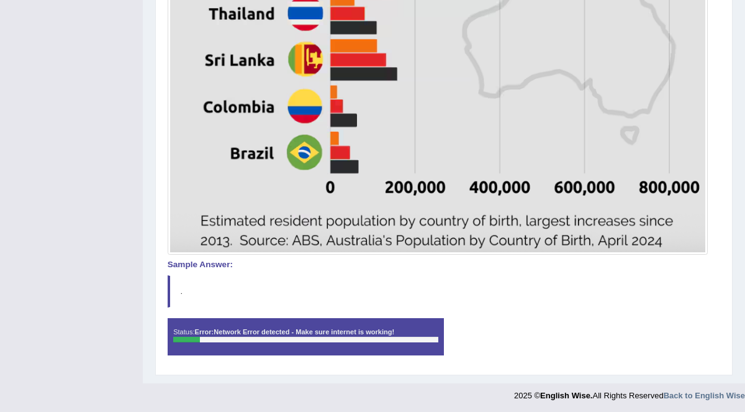
click at [272, 342] on div "Status: Error: Network Error detected - Make sure internet is working!" at bounding box center [306, 336] width 276 height 37
click at [276, 342] on div "Status: Error: Network Error detected - Make sure internet is working!" at bounding box center [306, 336] width 276 height 37
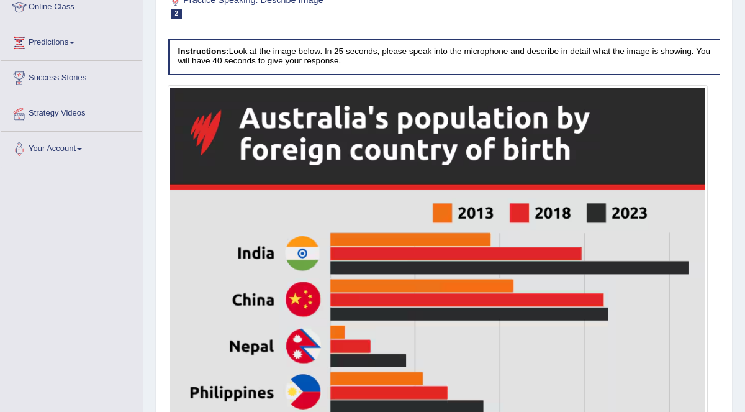
scroll to position [0, 0]
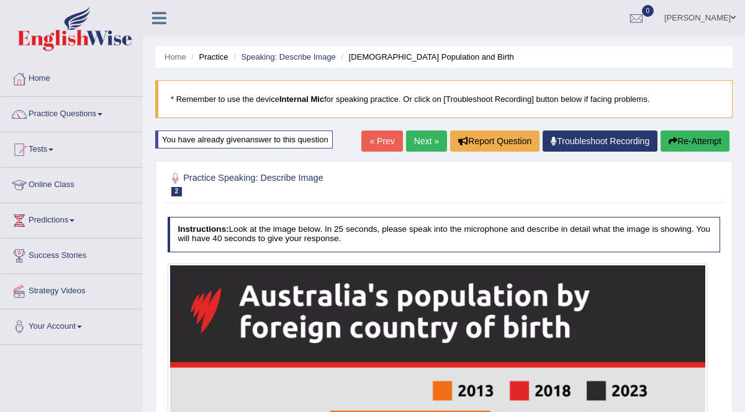
click at [696, 139] on button "Re-Attempt" at bounding box center [695, 140] width 69 height 21
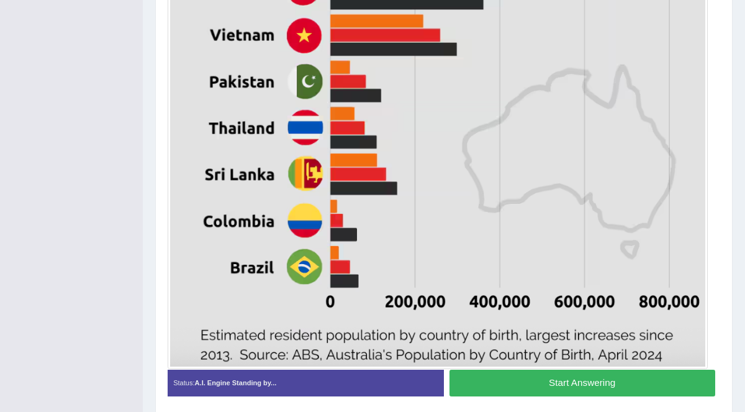
scroll to position [656, 0]
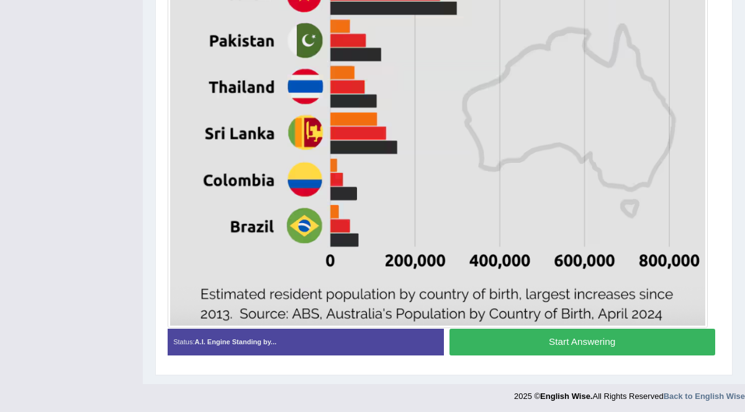
click at [565, 341] on button "Start Answering" at bounding box center [583, 342] width 266 height 27
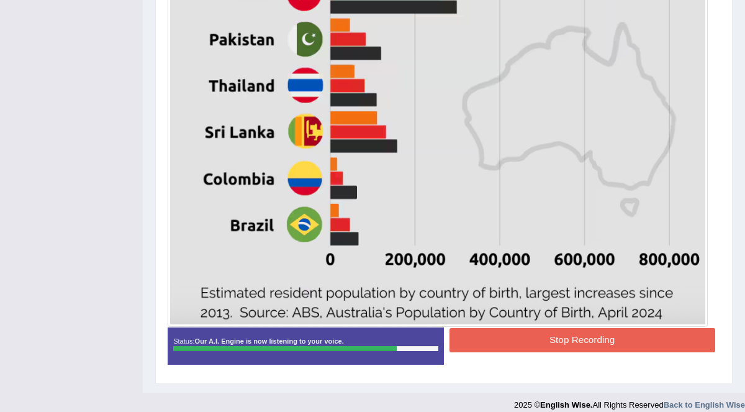
scroll to position [624, 0]
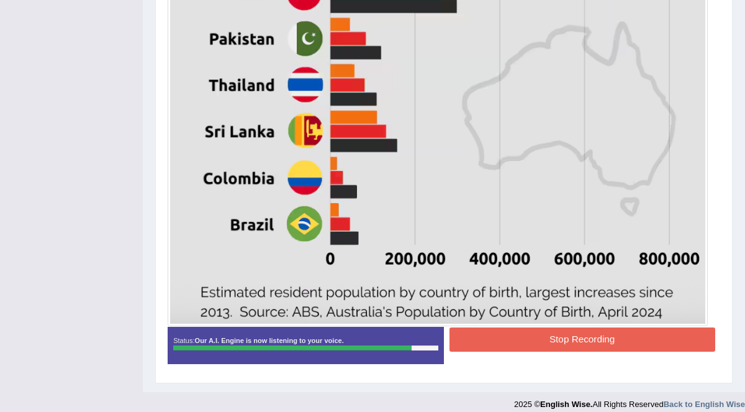
click at [579, 329] on button "Stop Recording" at bounding box center [583, 339] width 266 height 24
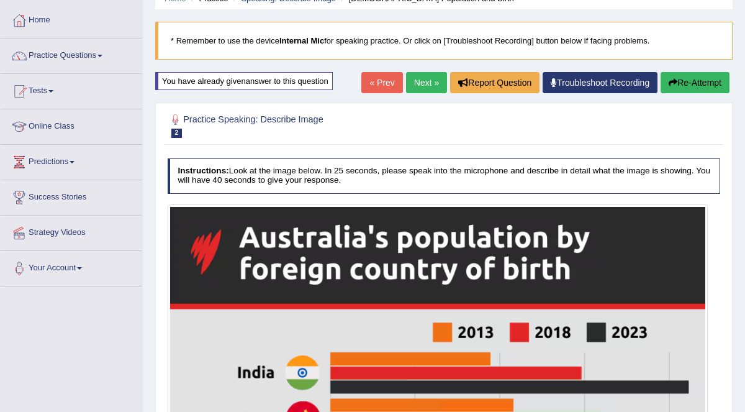
scroll to position [0, 0]
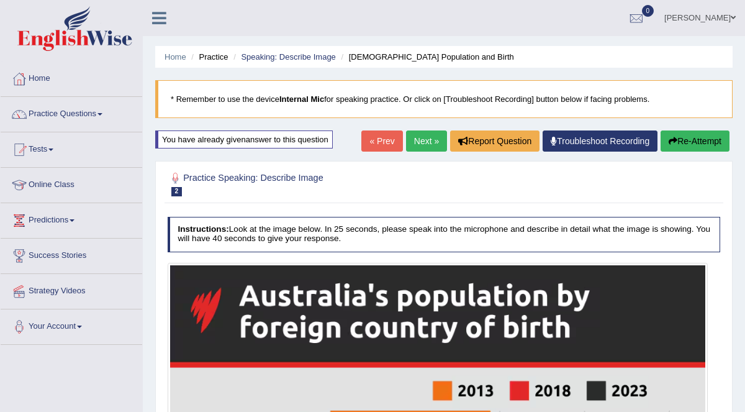
click at [427, 145] on link "Next »" at bounding box center [426, 140] width 41 height 21
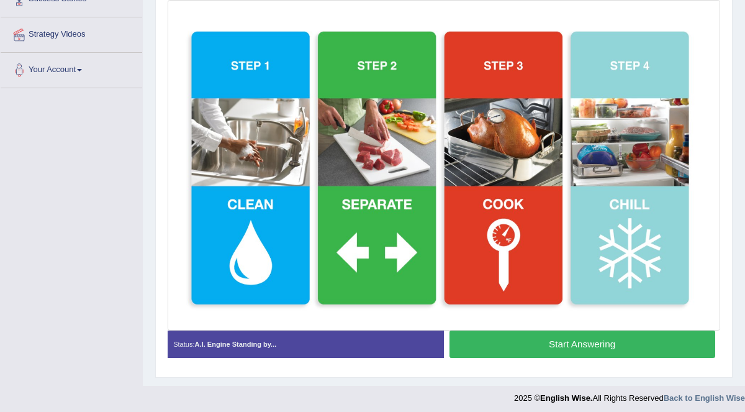
scroll to position [260, 0]
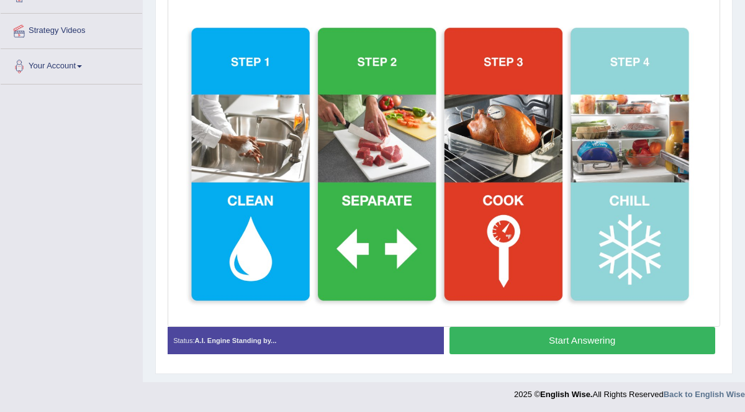
click at [603, 337] on button "Start Answering" at bounding box center [583, 340] width 266 height 27
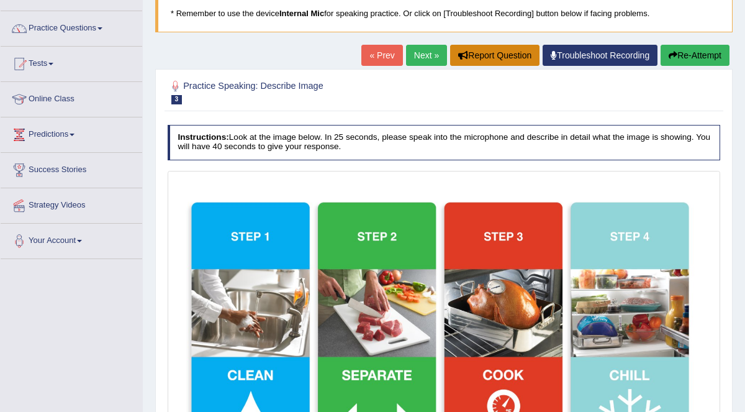
scroll to position [34, 0]
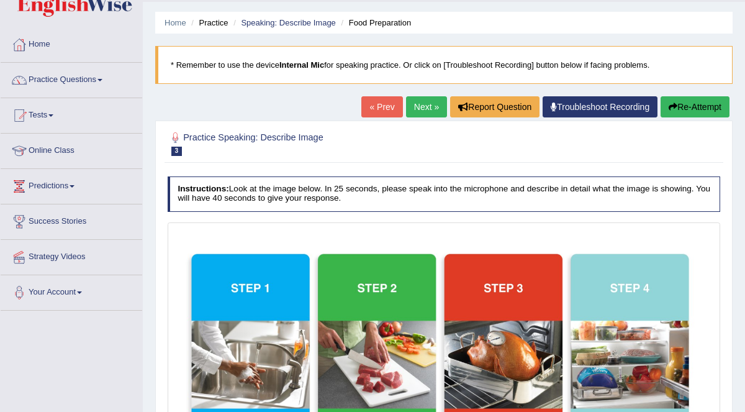
click at [682, 105] on button "Re-Attempt" at bounding box center [695, 106] width 69 height 21
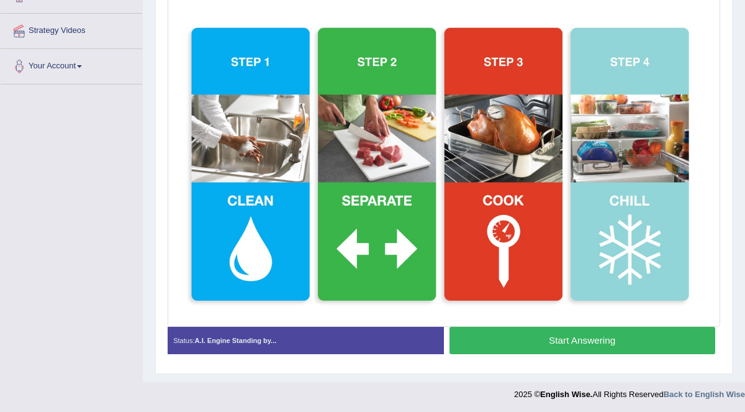
click at [603, 341] on button "Start Answering" at bounding box center [583, 340] width 266 height 27
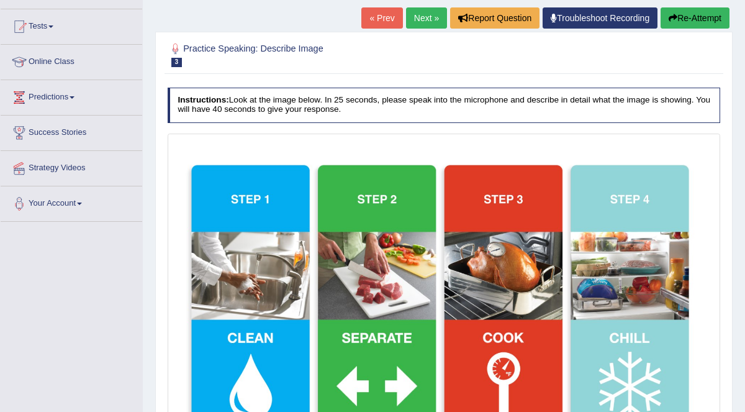
scroll to position [48, 0]
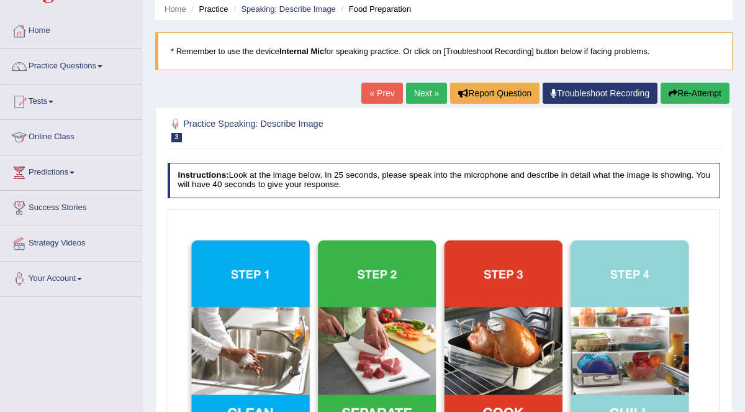
click at [689, 93] on button "Re-Attempt" at bounding box center [695, 93] width 69 height 21
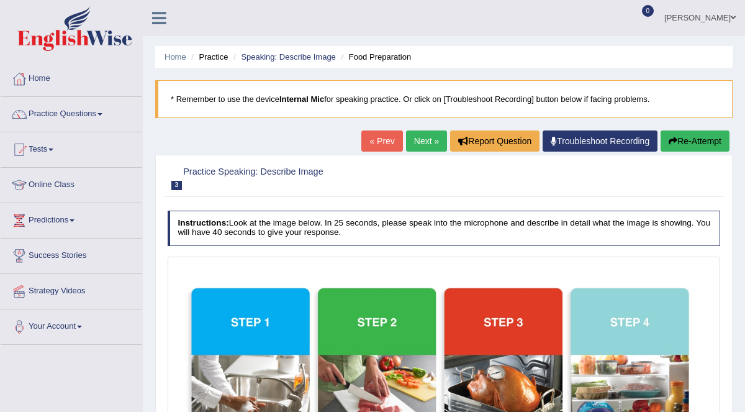
click at [689, 130] on button "Re-Attempt" at bounding box center [695, 140] width 69 height 21
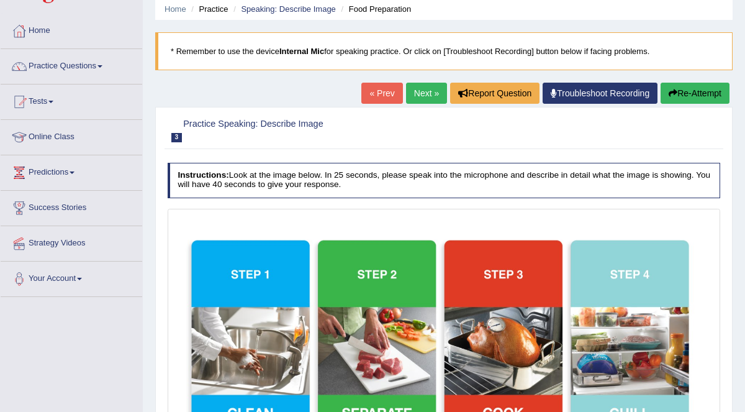
scroll to position [48, 0]
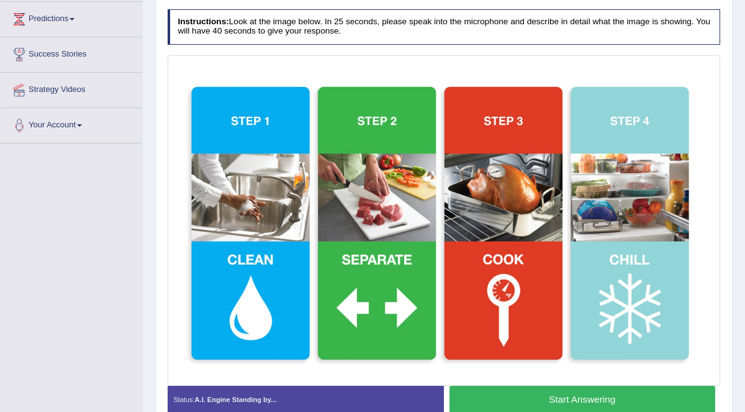
scroll to position [260, 0]
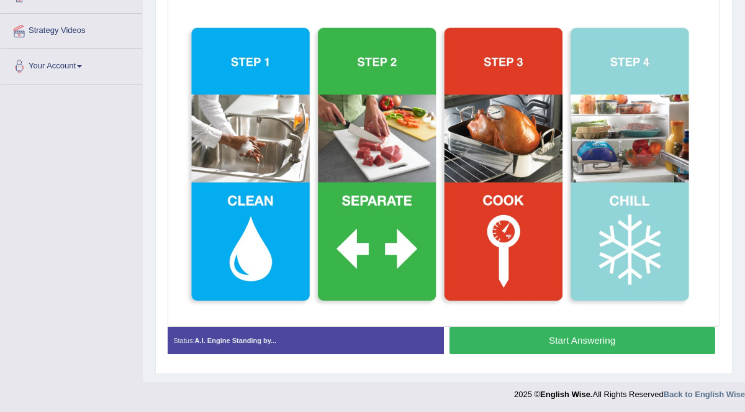
click at [539, 342] on button "Start Answering" at bounding box center [583, 340] width 266 height 27
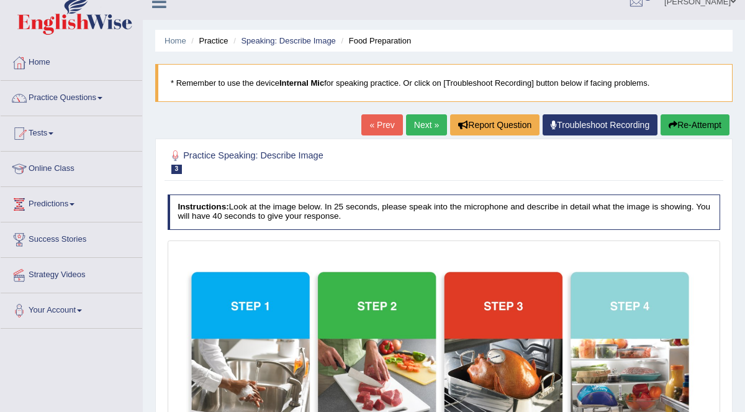
scroll to position [0, 0]
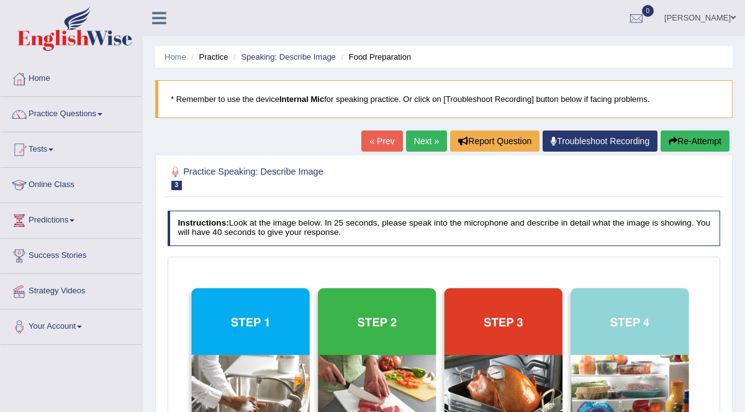
click at [712, 141] on button "Re-Attempt" at bounding box center [695, 140] width 69 height 21
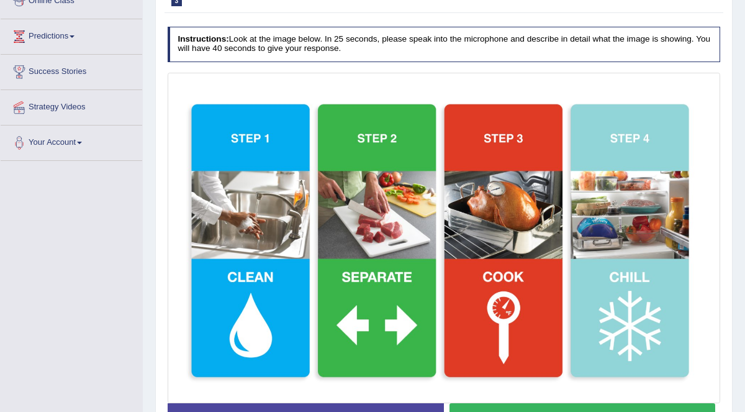
scroll to position [260, 0]
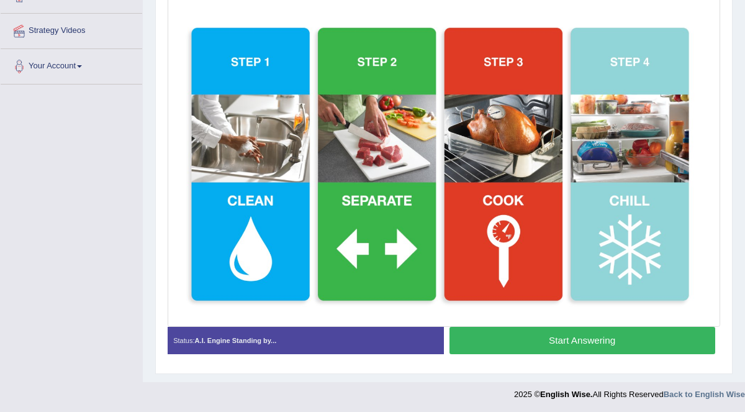
click at [594, 335] on button "Start Answering" at bounding box center [583, 340] width 266 height 27
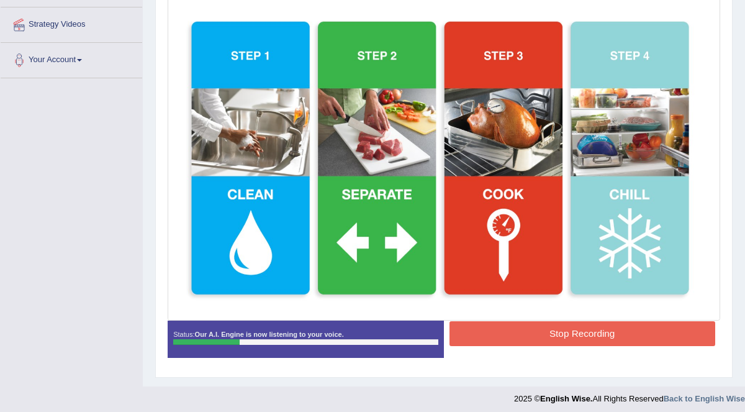
scroll to position [270, 0]
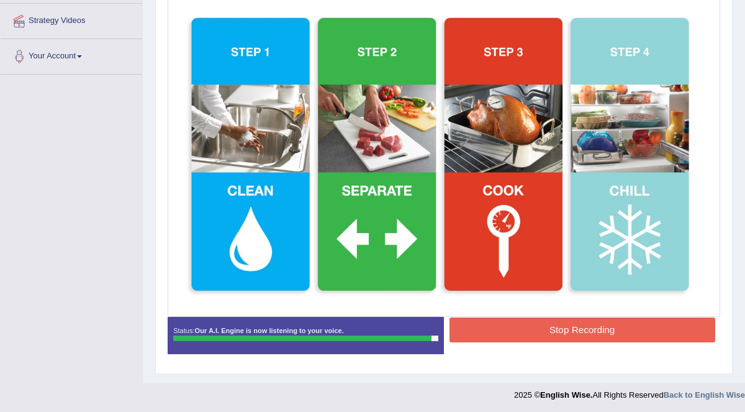
click at [608, 327] on button "Stop Recording" at bounding box center [583, 329] width 266 height 24
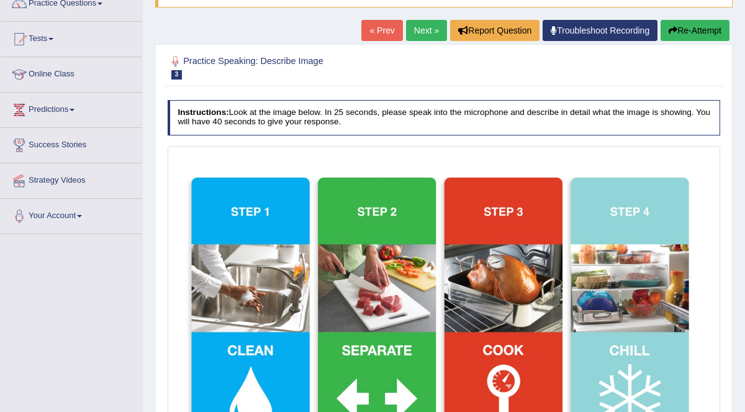
scroll to position [92, 0]
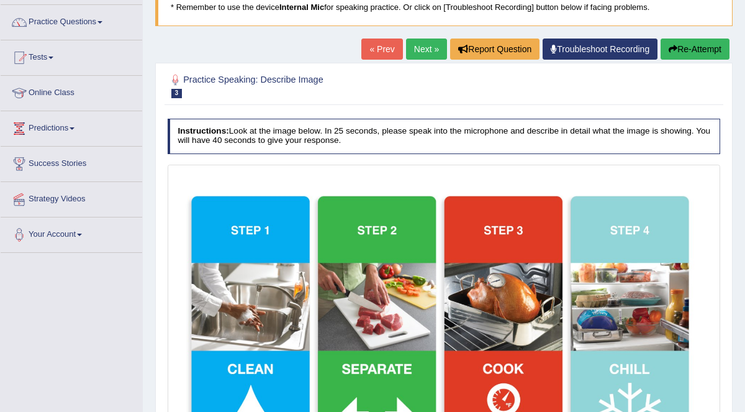
click at [420, 51] on link "Next »" at bounding box center [426, 49] width 41 height 21
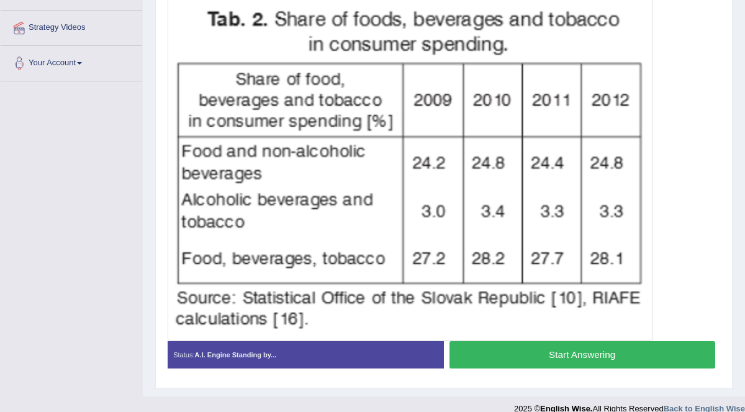
scroll to position [273, 0]
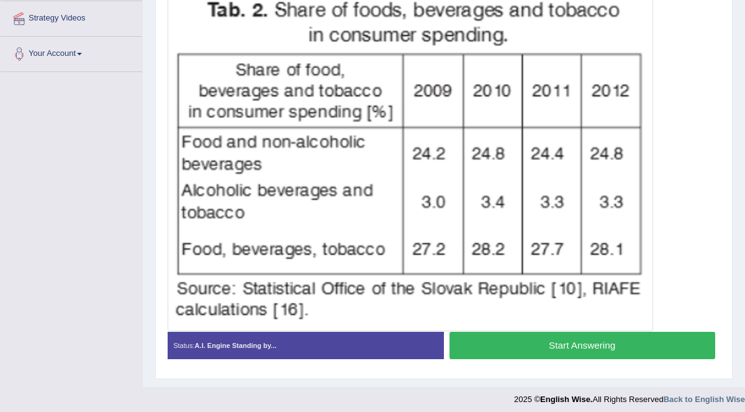
click at [568, 344] on button "Start Answering" at bounding box center [583, 345] width 266 height 27
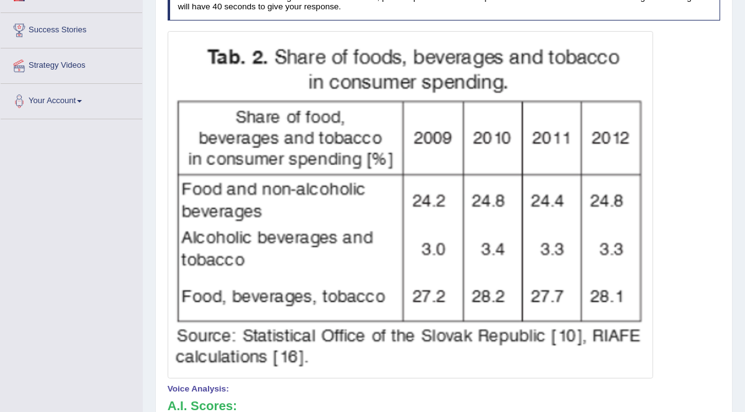
scroll to position [26, 0]
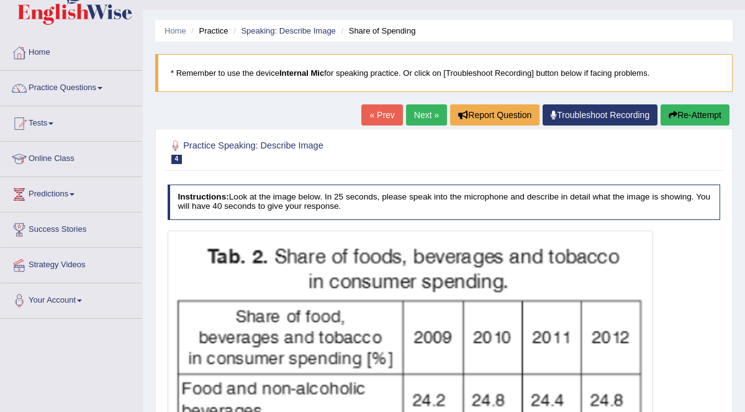
click at [684, 111] on button "Re-Attempt" at bounding box center [695, 114] width 69 height 21
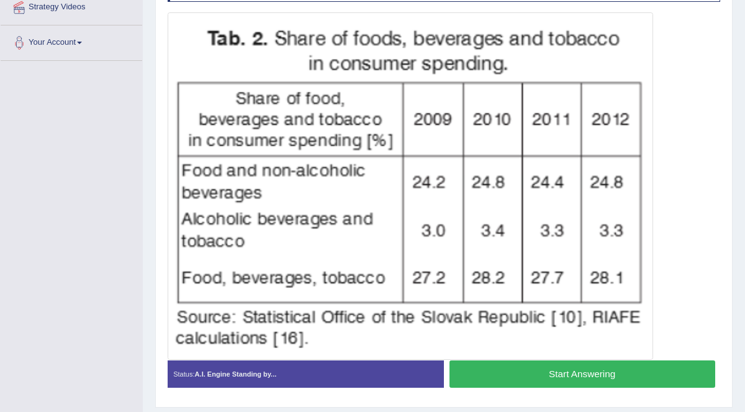
click at [583, 365] on button "Start Answering" at bounding box center [583, 373] width 266 height 27
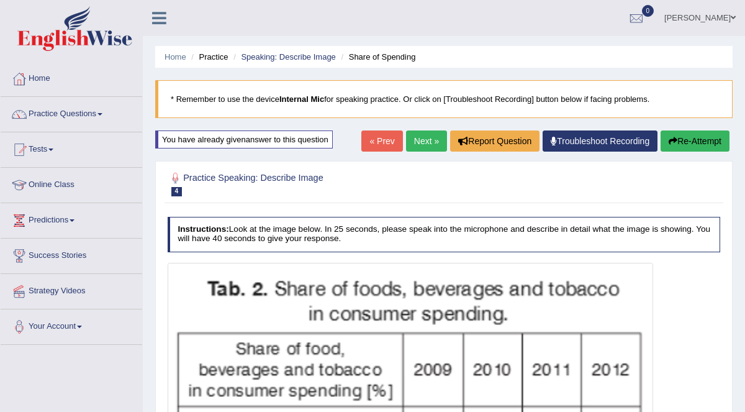
click at [695, 140] on button "Re-Attempt" at bounding box center [695, 140] width 69 height 21
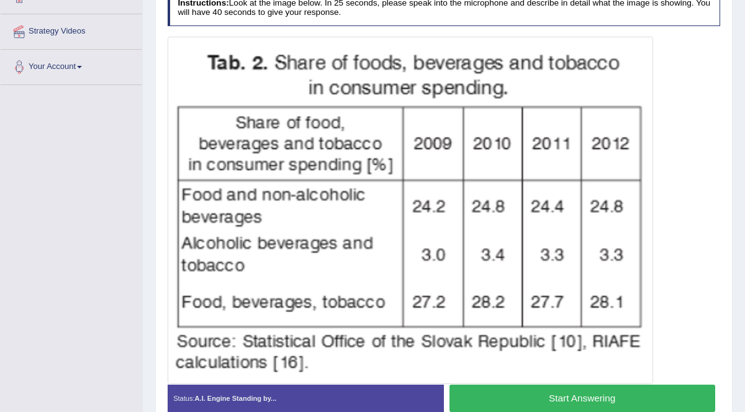
scroll to position [275, 0]
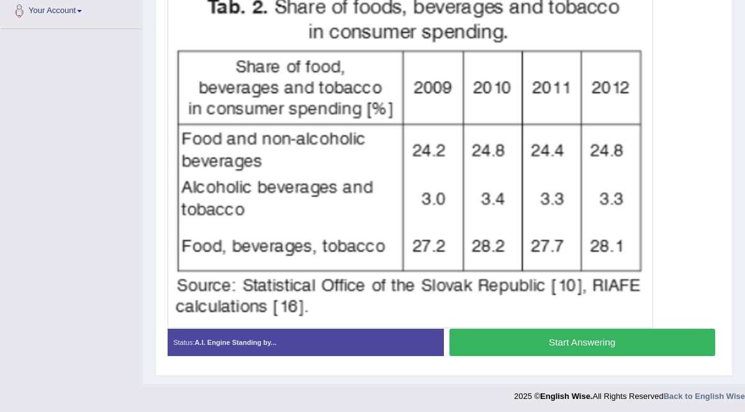
click at [587, 342] on button "Start Answering" at bounding box center [583, 342] width 266 height 27
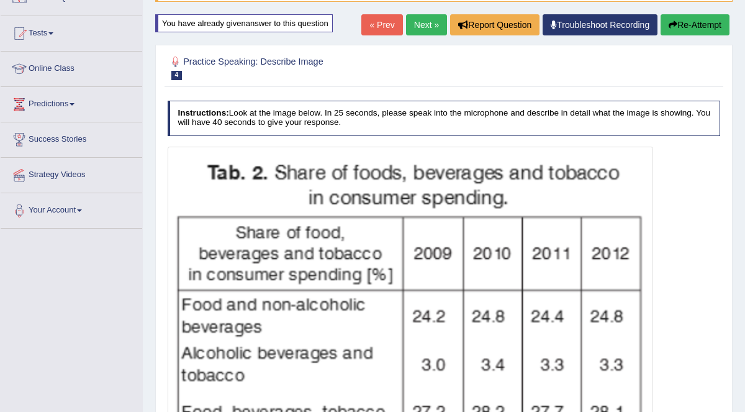
scroll to position [0, 0]
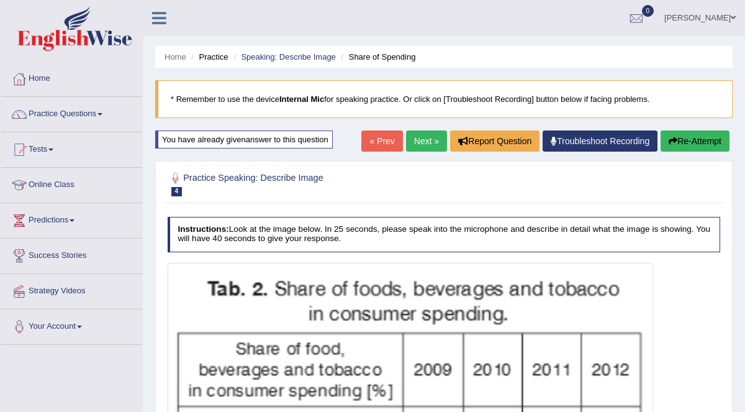
click at [434, 141] on link "Next »" at bounding box center [426, 140] width 41 height 21
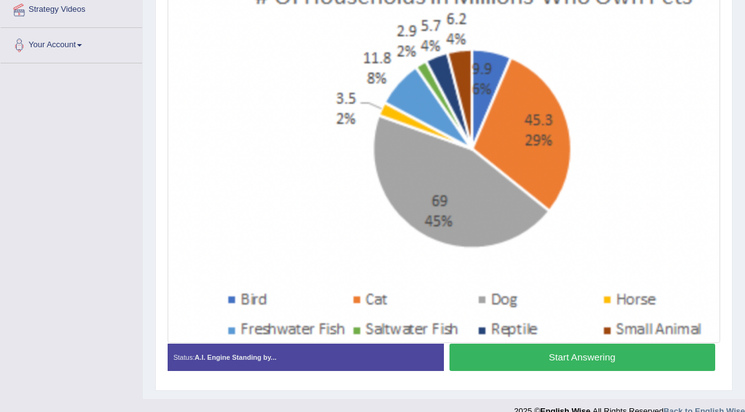
scroll to position [278, 0]
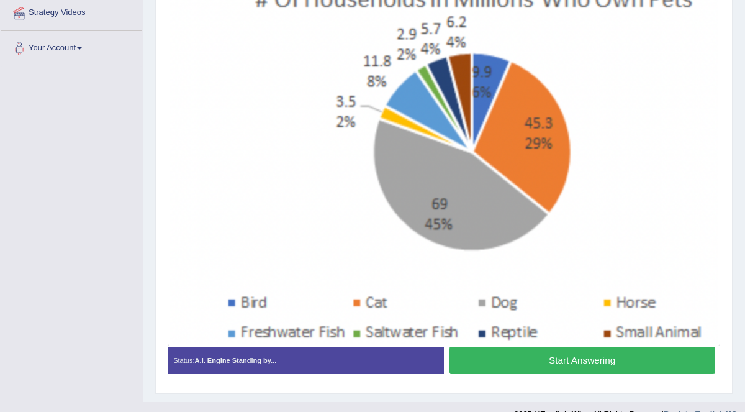
click at [583, 356] on button "Start Answering" at bounding box center [583, 360] width 266 height 27
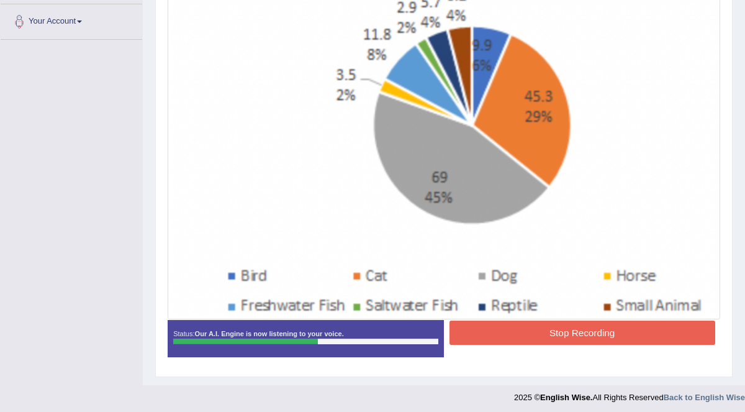
scroll to position [308, 0]
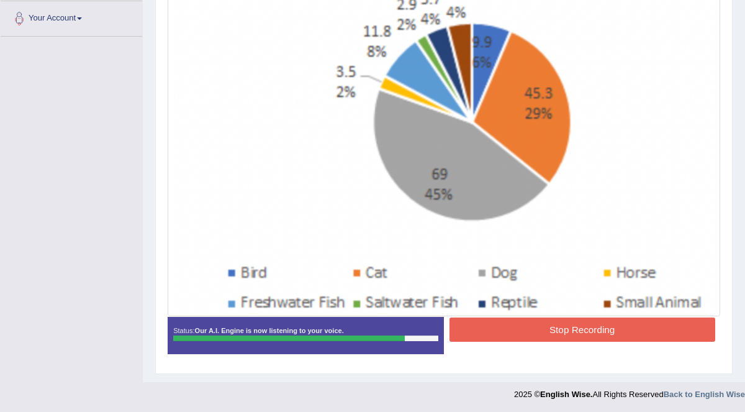
click at [574, 330] on button "Stop Recording" at bounding box center [583, 329] width 266 height 24
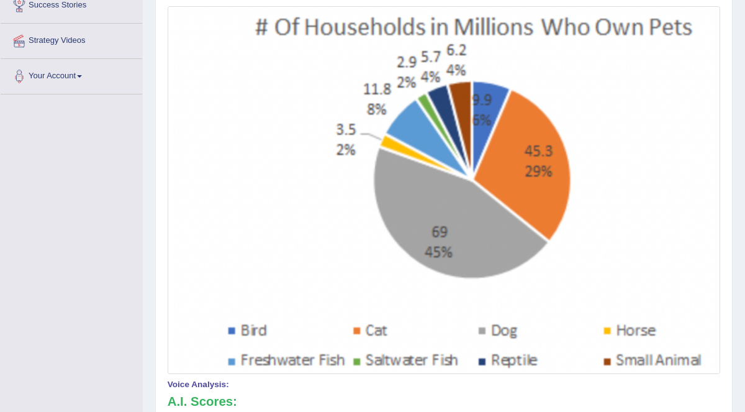
scroll to position [115, 0]
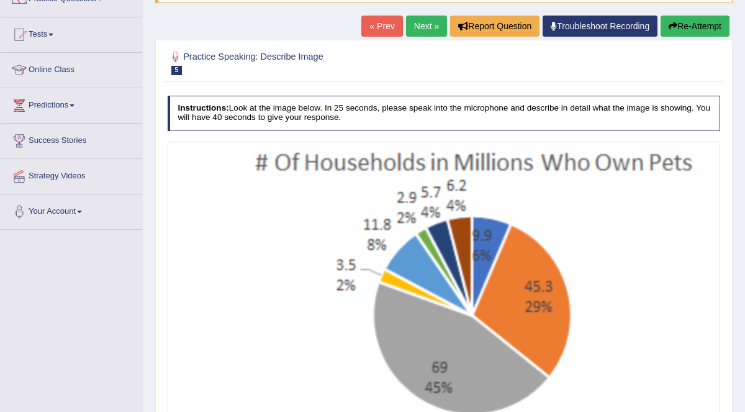
click at [702, 23] on button "Re-Attempt" at bounding box center [695, 26] width 69 height 21
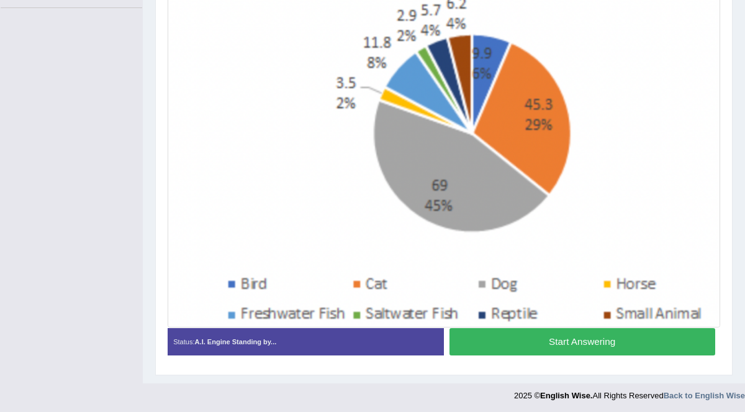
click at [550, 331] on button "Start Answering" at bounding box center [583, 341] width 266 height 27
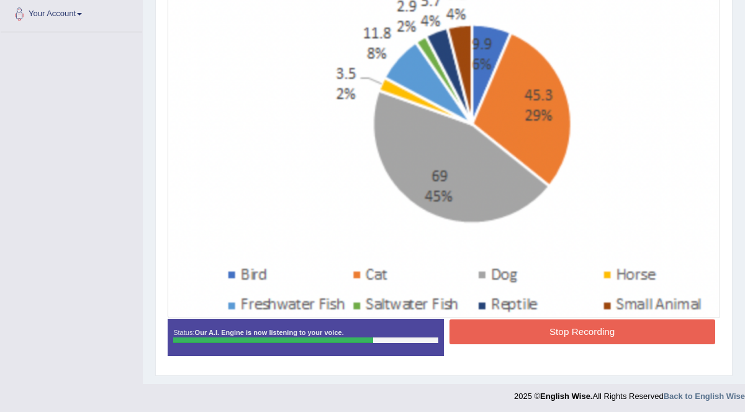
scroll to position [314, 0]
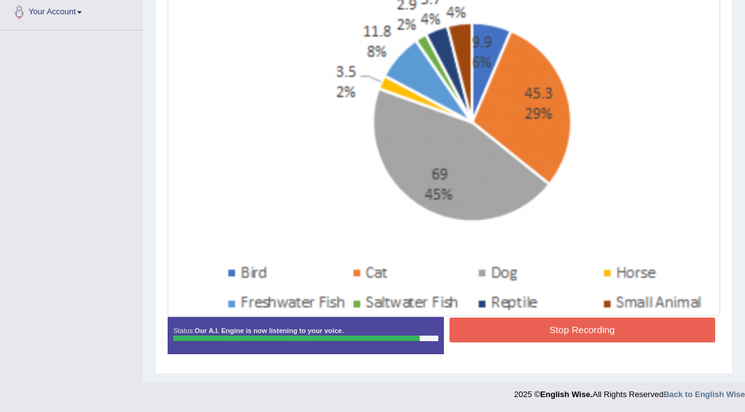
click at [598, 327] on button "Stop Recording" at bounding box center [583, 329] width 266 height 24
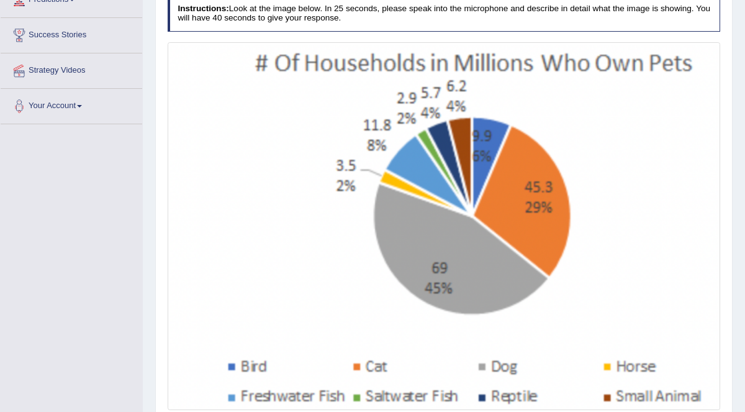
scroll to position [11, 0]
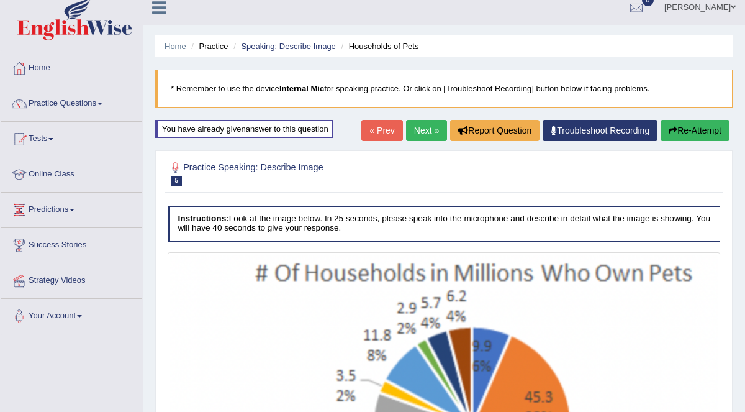
click at [426, 130] on link "Next »" at bounding box center [426, 130] width 41 height 21
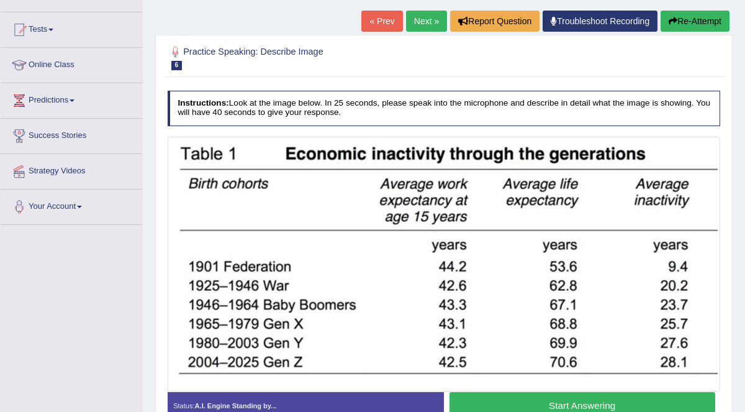
scroll to position [240, 0]
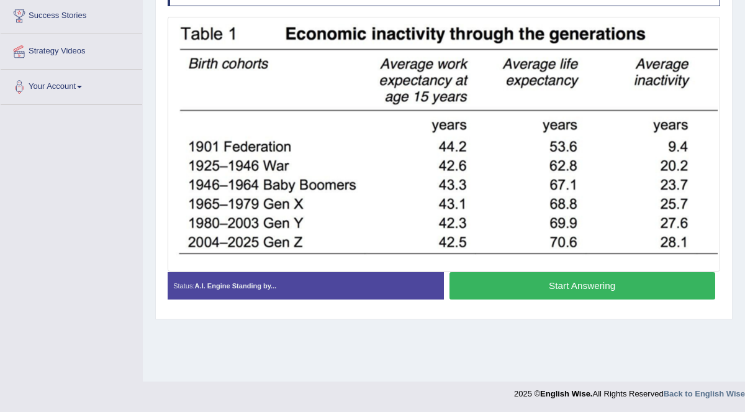
click at [537, 278] on button "Start Answering" at bounding box center [583, 285] width 266 height 27
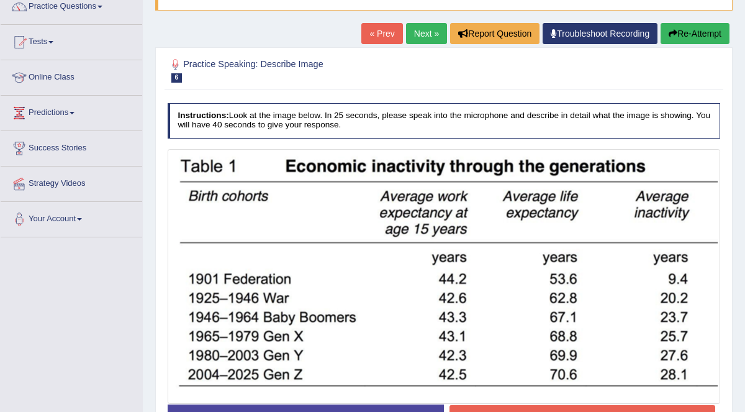
scroll to position [2, 0]
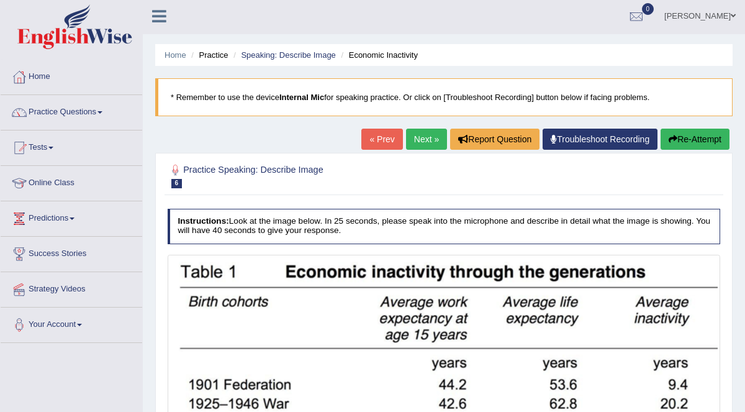
click at [689, 137] on button "Re-Attempt" at bounding box center [695, 139] width 69 height 21
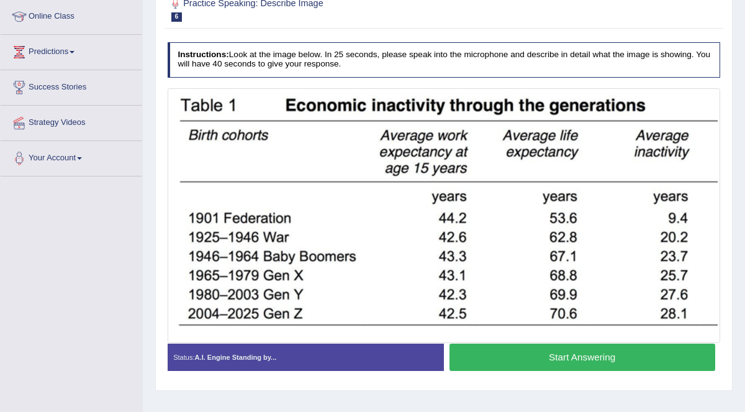
scroll to position [240, 0]
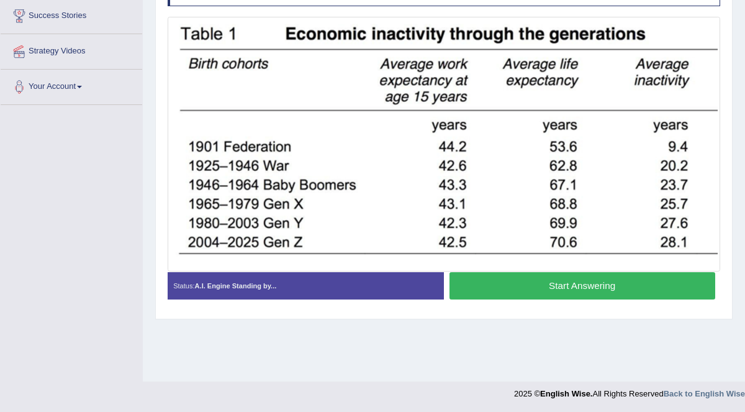
click at [585, 284] on button "Start Answering" at bounding box center [583, 285] width 266 height 27
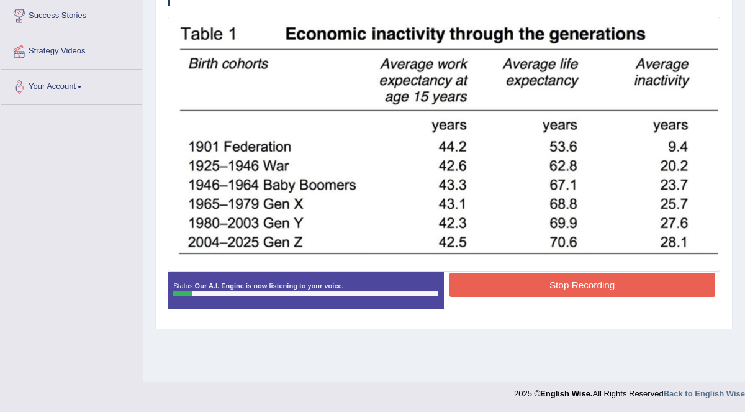
scroll to position [39, 0]
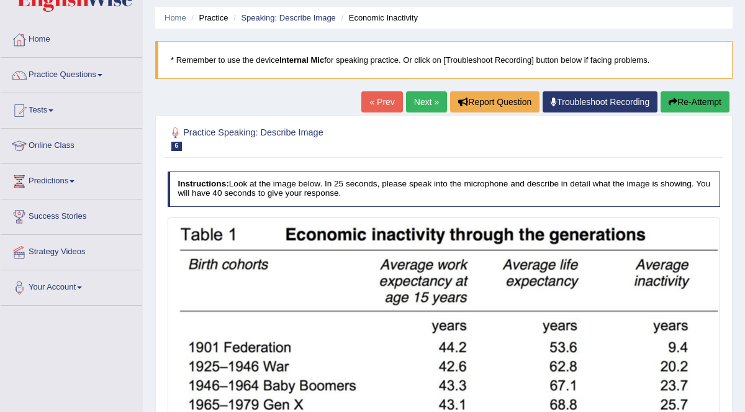
click at [705, 97] on button "Re-Attempt" at bounding box center [695, 101] width 69 height 21
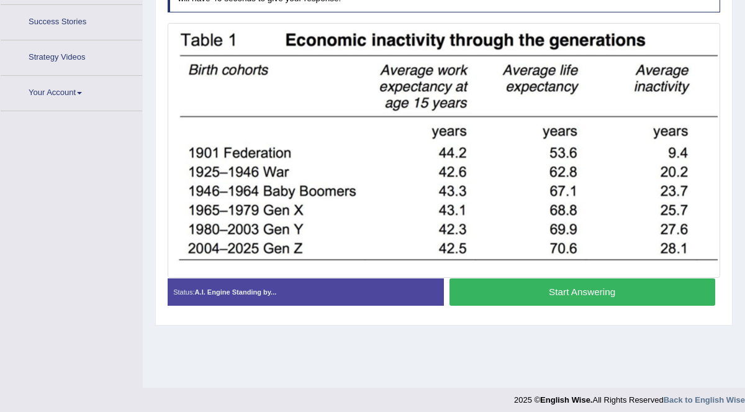
scroll to position [240, 0]
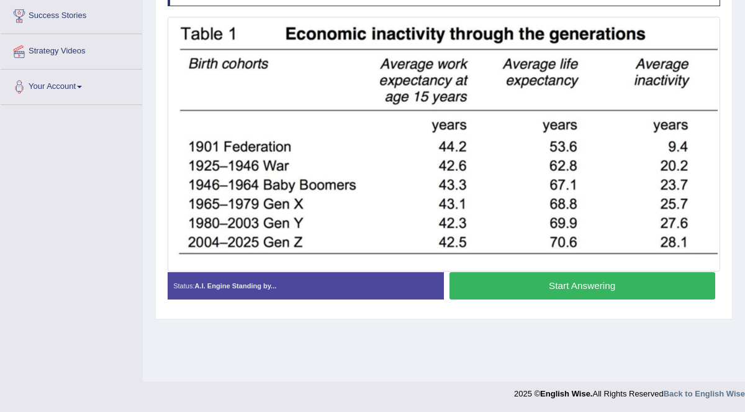
click at [639, 282] on button "Start Answering" at bounding box center [583, 285] width 266 height 27
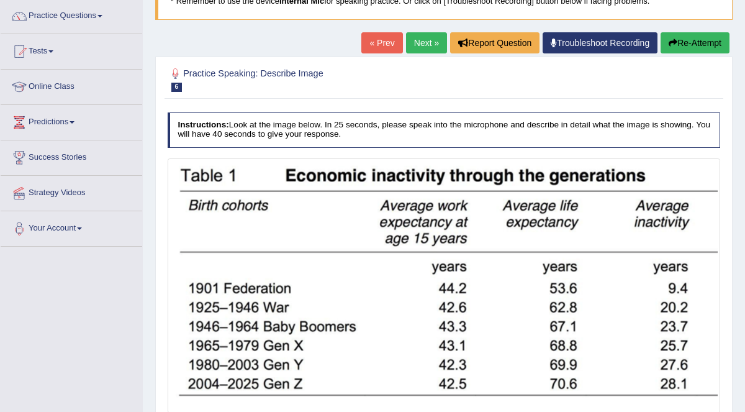
scroll to position [0, 0]
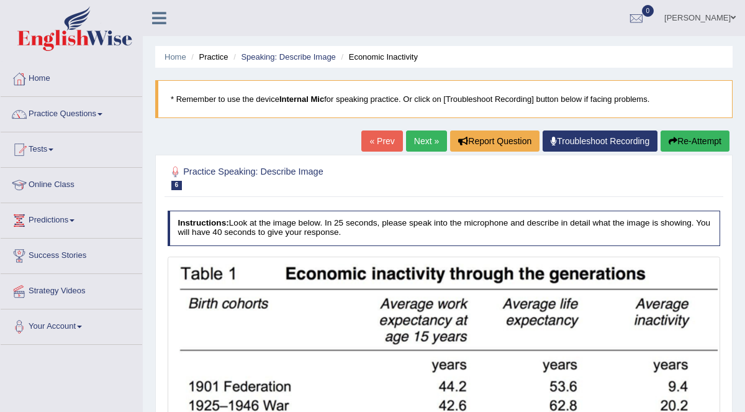
click at [675, 140] on icon "button" at bounding box center [673, 141] width 9 height 9
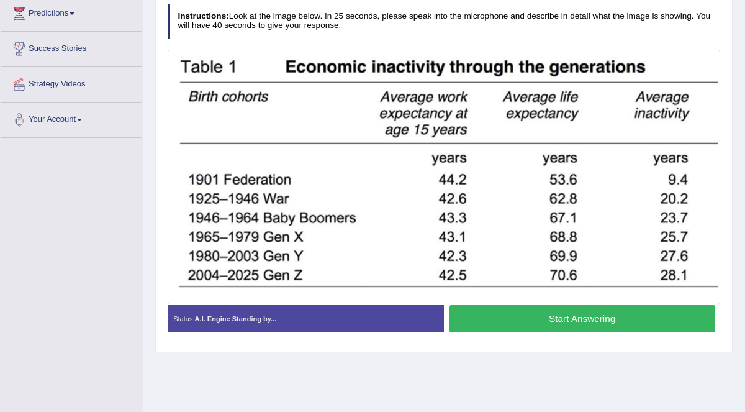
scroll to position [240, 0]
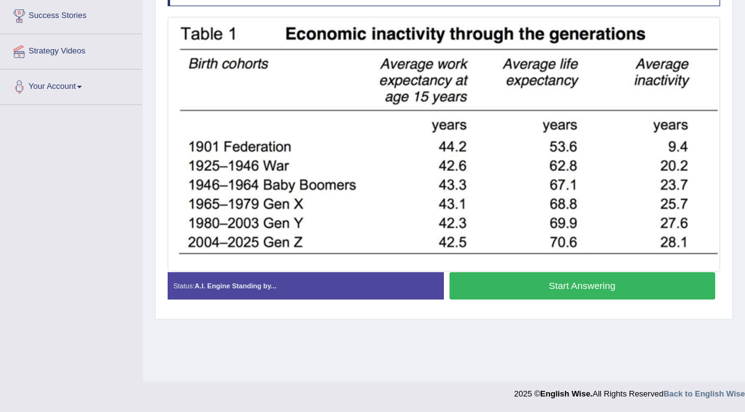
click at [590, 283] on button "Start Answering" at bounding box center [583, 285] width 266 height 27
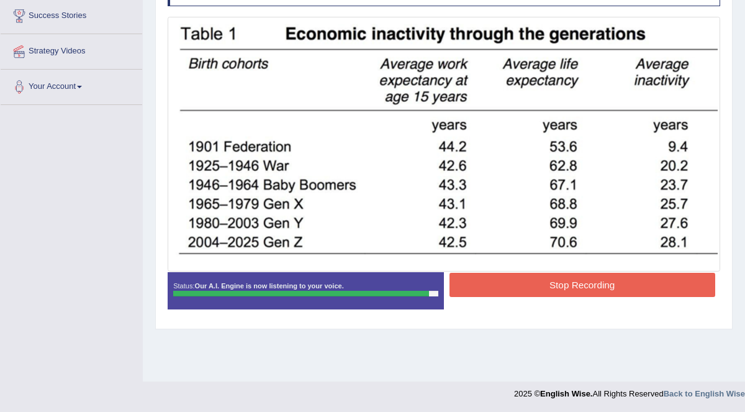
click at [597, 288] on button "Stop Recording" at bounding box center [583, 285] width 266 height 24
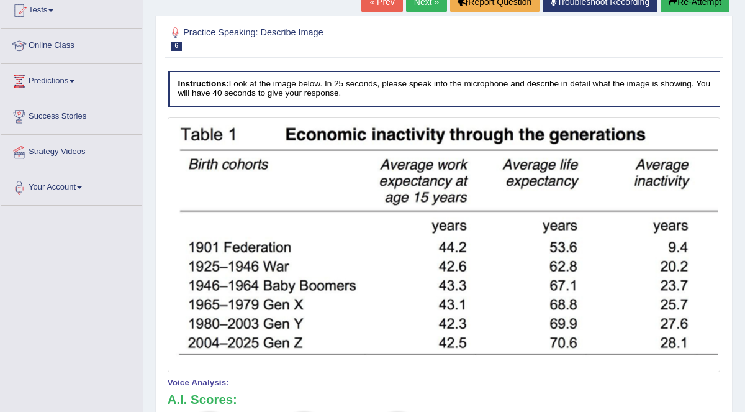
scroll to position [67, 0]
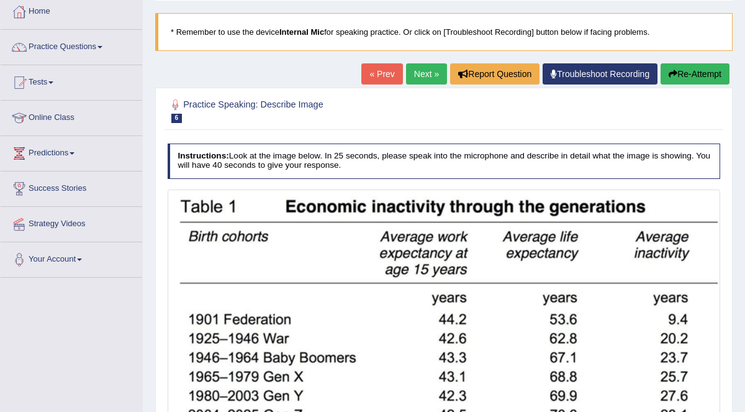
click at [689, 69] on button "Re-Attempt" at bounding box center [695, 73] width 69 height 21
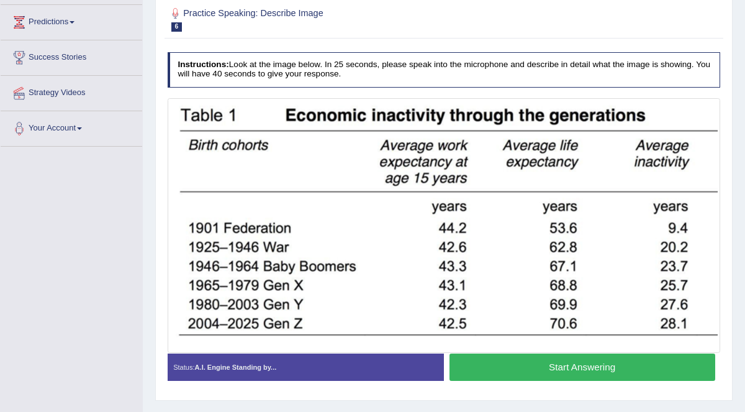
scroll to position [240, 0]
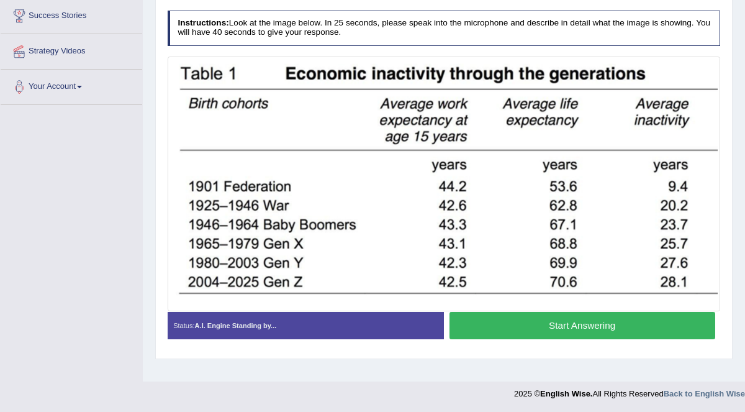
click at [558, 320] on button "Start Answering" at bounding box center [583, 325] width 266 height 27
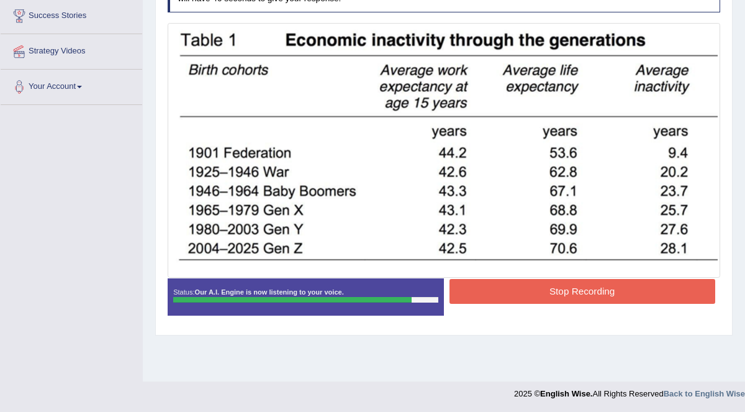
click at [630, 286] on button "Stop Recording" at bounding box center [583, 291] width 266 height 24
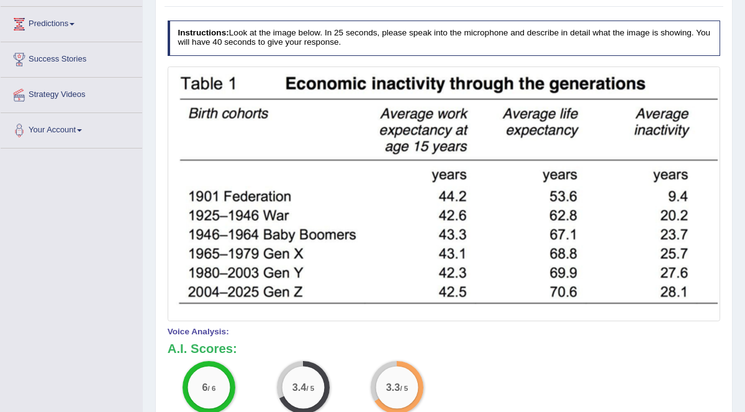
scroll to position [0, 0]
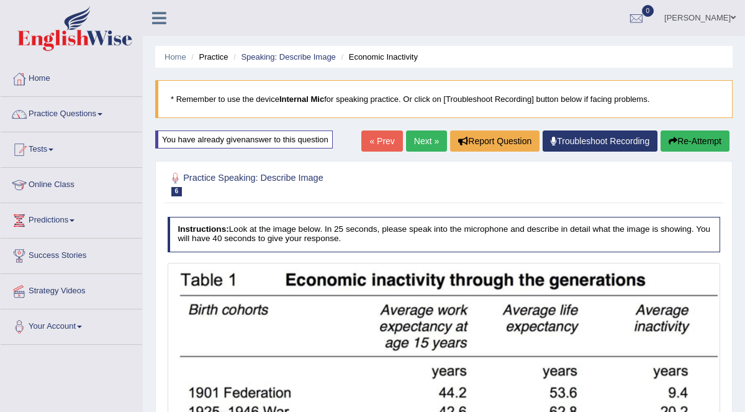
click at [428, 140] on link "Next »" at bounding box center [426, 140] width 41 height 21
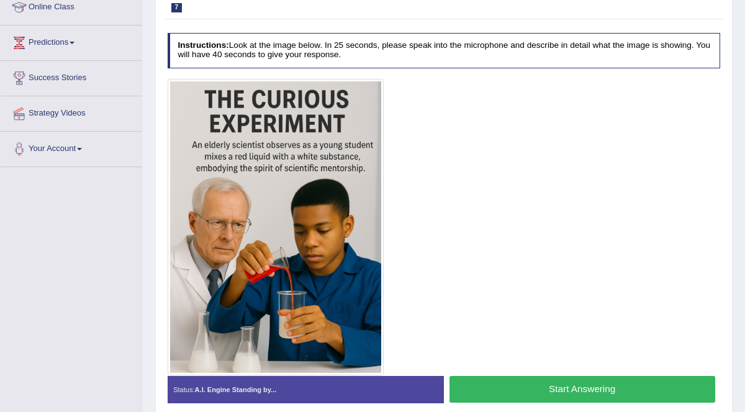
scroll to position [240, 0]
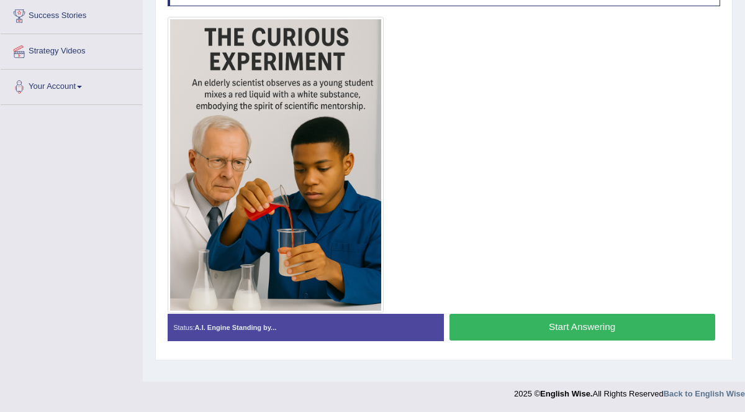
click at [574, 325] on button "Start Answering" at bounding box center [583, 327] width 266 height 27
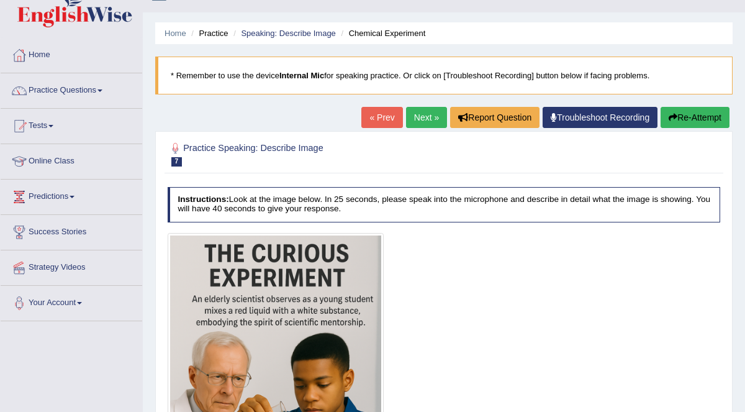
scroll to position [22, 0]
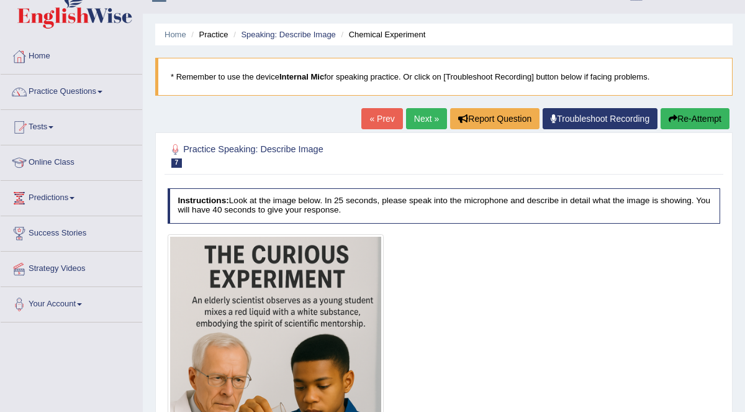
click at [692, 119] on button "Re-Attempt" at bounding box center [695, 118] width 69 height 21
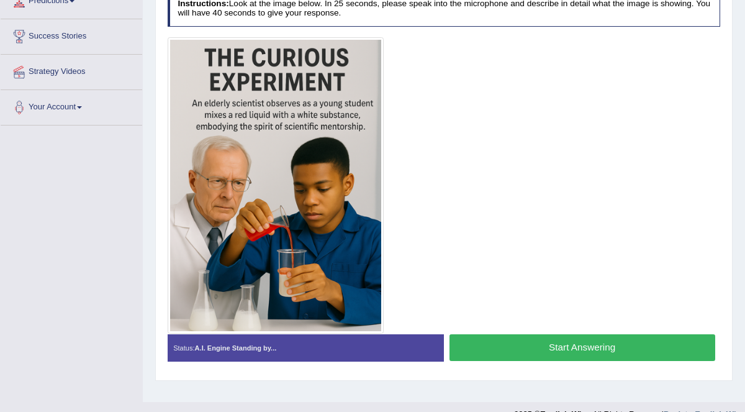
scroll to position [240, 0]
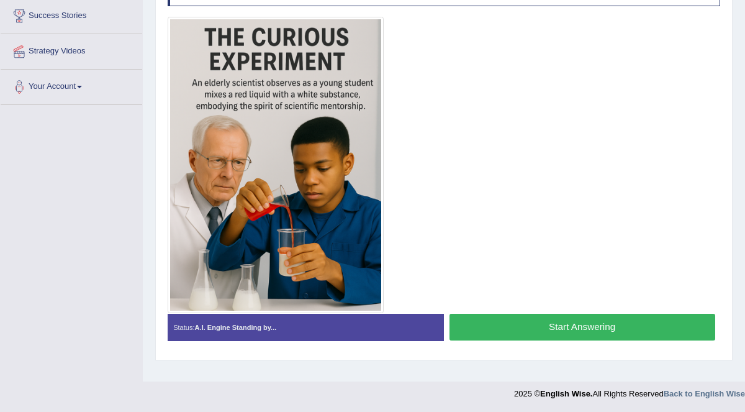
click at [573, 321] on button "Start Answering" at bounding box center [583, 327] width 266 height 27
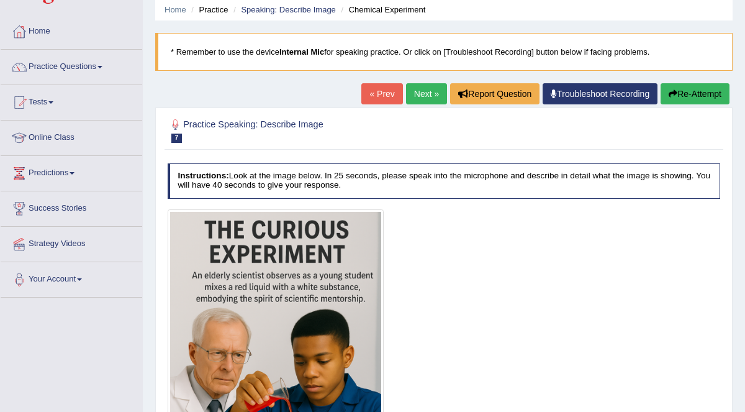
scroll to position [0, 0]
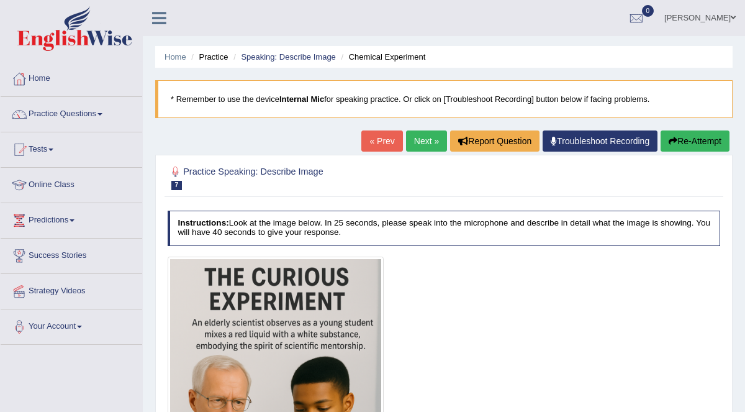
click at [689, 147] on button "Re-Attempt" at bounding box center [695, 140] width 69 height 21
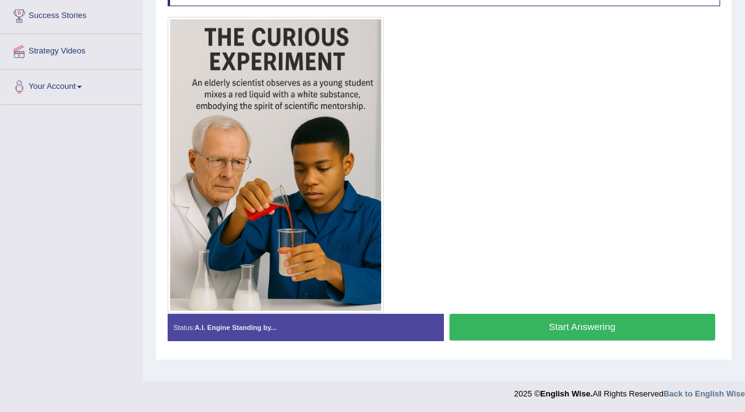
click at [569, 326] on button "Start Answering" at bounding box center [583, 327] width 266 height 27
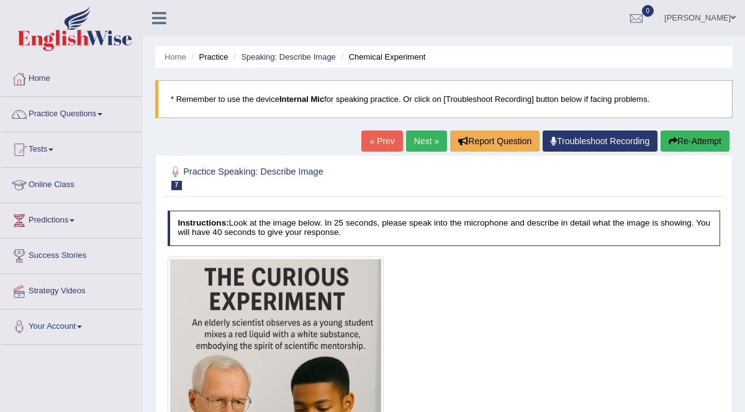
click at [699, 138] on button "Re-Attempt" at bounding box center [695, 140] width 69 height 21
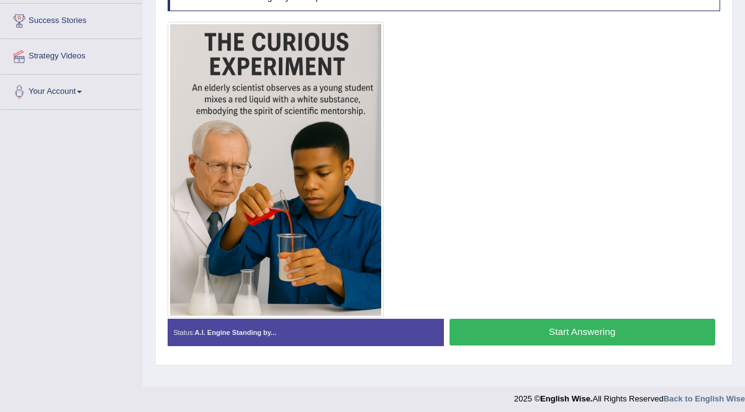
click at [583, 334] on button "Start Answering" at bounding box center [583, 332] width 266 height 27
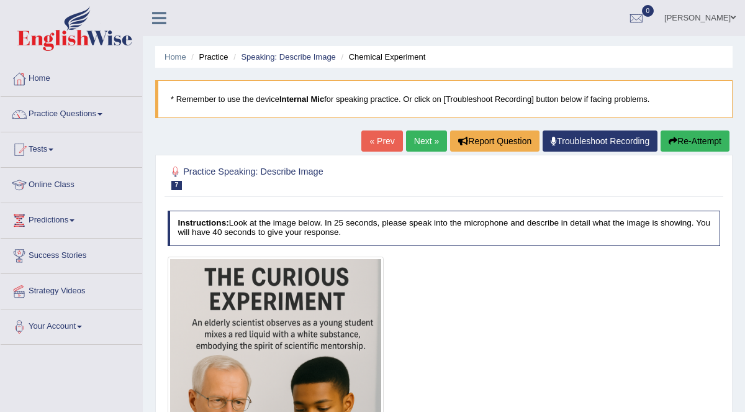
click at [708, 134] on button "Re-Attempt" at bounding box center [695, 140] width 69 height 21
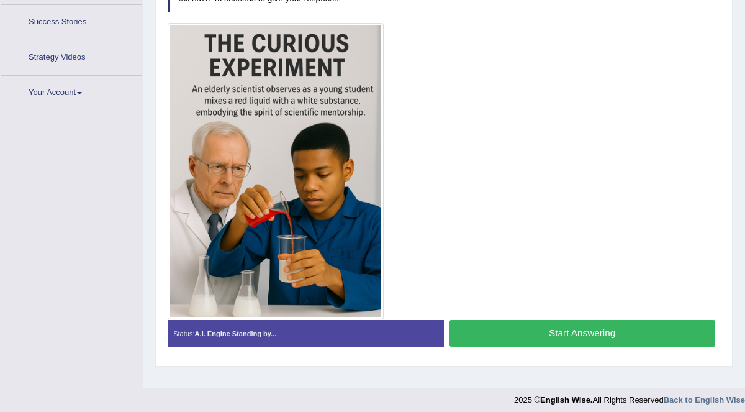
scroll to position [240, 0]
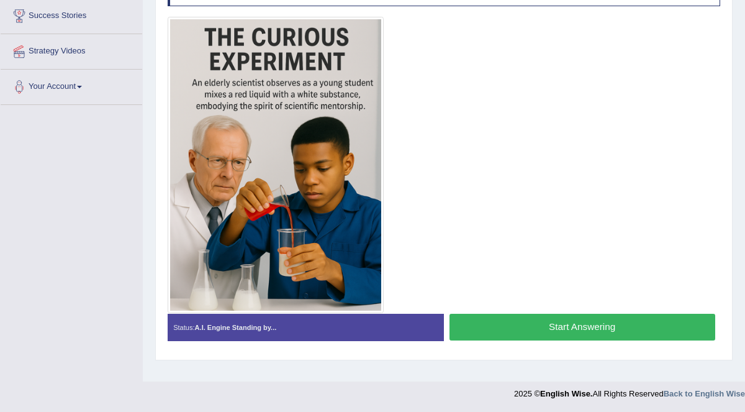
click at [597, 325] on button "Start Answering" at bounding box center [583, 327] width 266 height 27
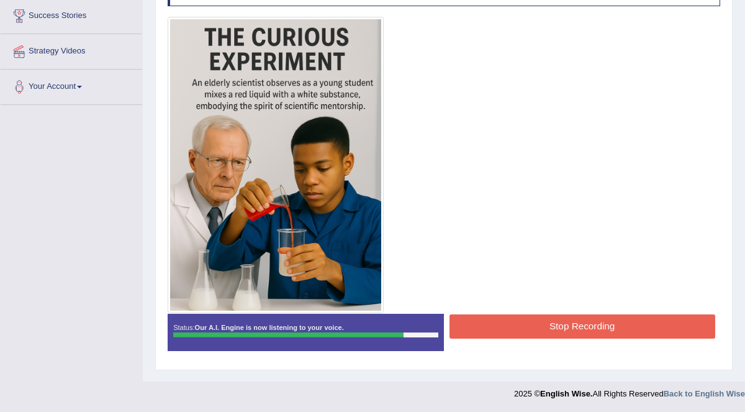
click at [595, 315] on button "Stop Recording" at bounding box center [583, 326] width 266 height 24
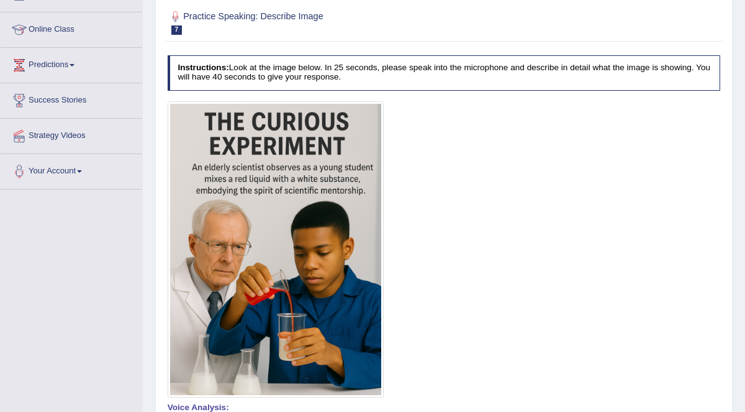
scroll to position [0, 0]
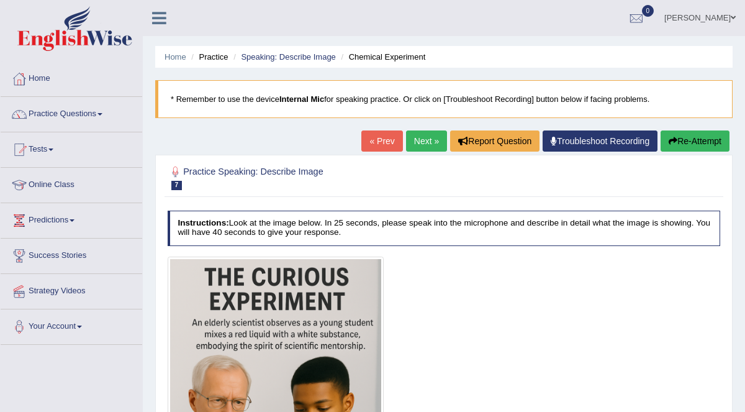
click at [427, 136] on link "Next »" at bounding box center [426, 140] width 41 height 21
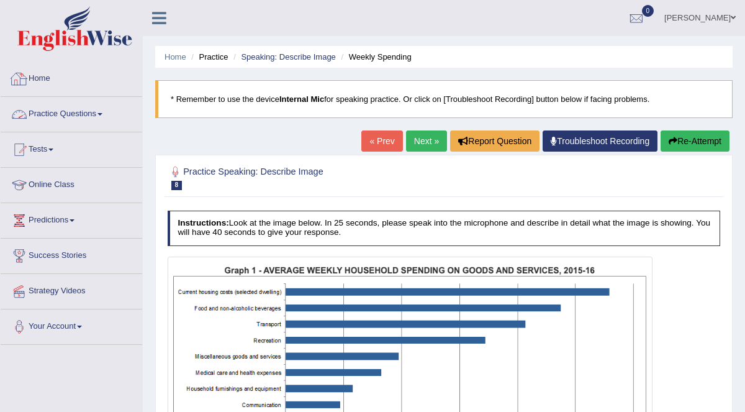
click at [67, 111] on link "Practice Questions" at bounding box center [72, 112] width 142 height 31
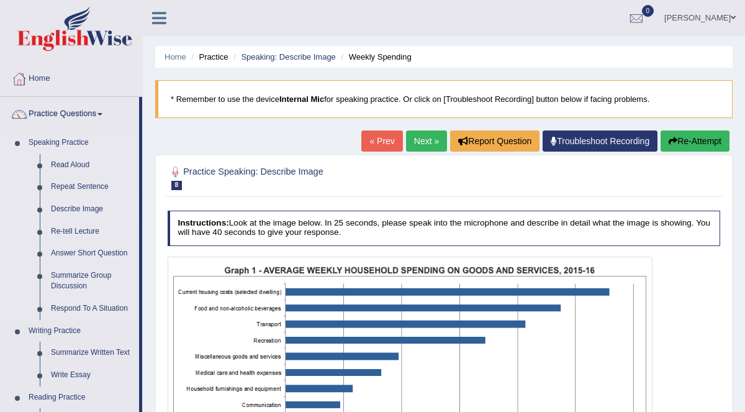
click at [89, 206] on link "Describe Image" at bounding box center [92, 209] width 94 height 22
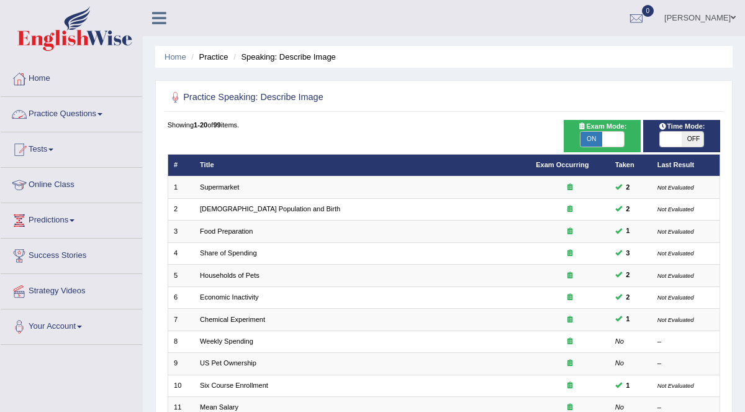
click at [96, 116] on link "Practice Questions" at bounding box center [72, 112] width 142 height 31
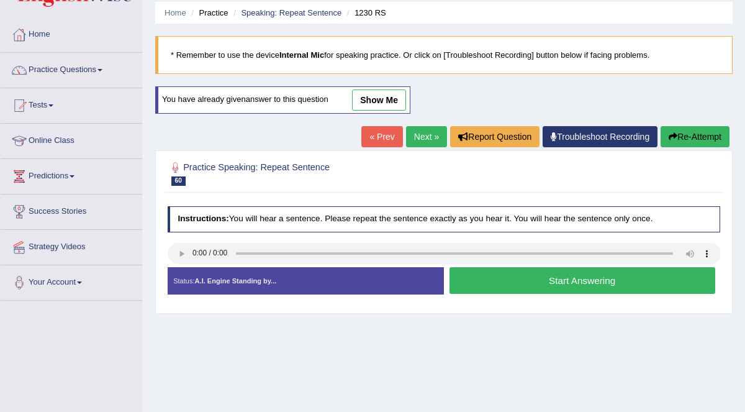
scroll to position [44, 0]
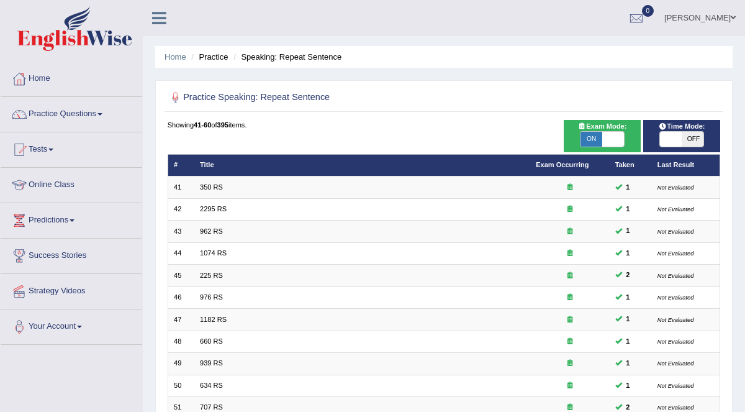
click at [50, 84] on link "Home" at bounding box center [72, 76] width 142 height 31
